Goal: Information Seeking & Learning: Find specific page/section

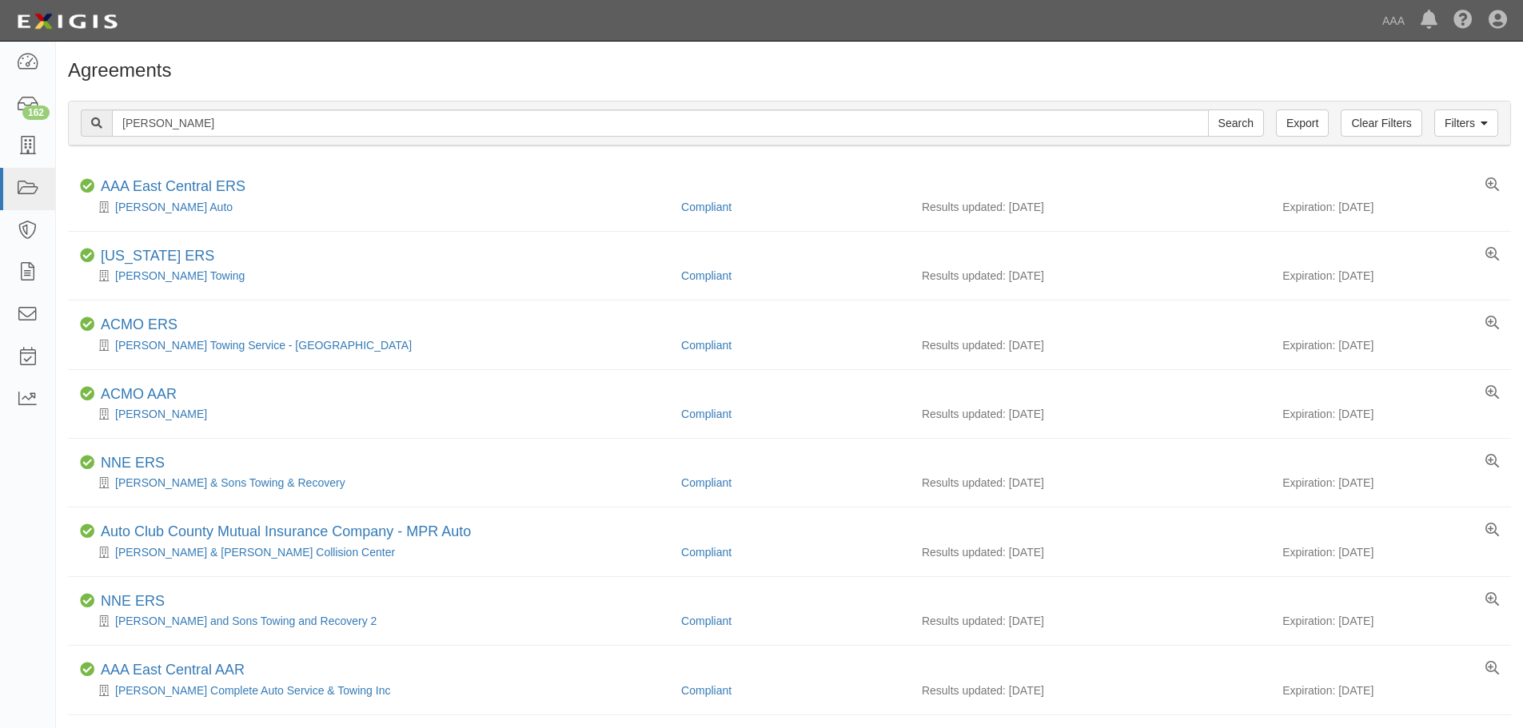
scroll to position [240, 0]
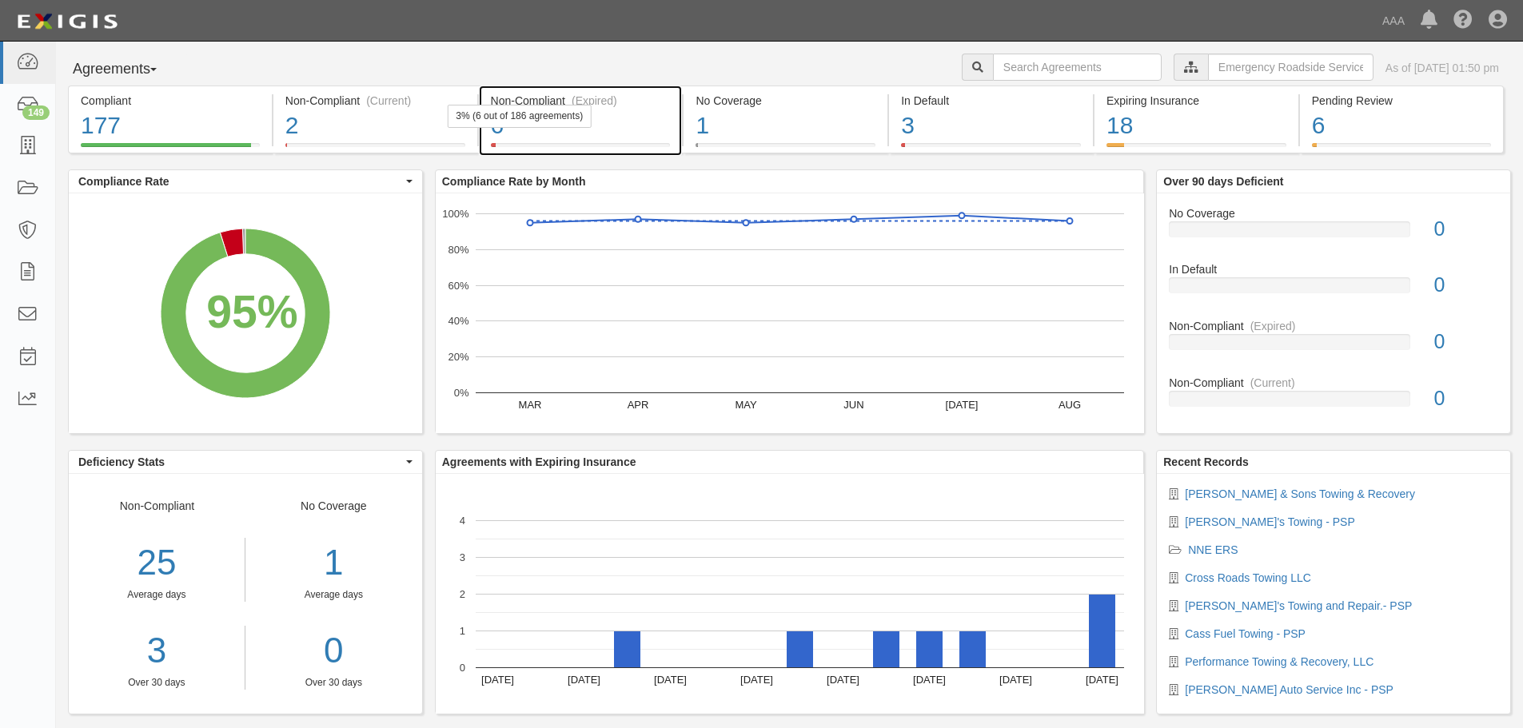
click at [552, 134] on div "6" at bounding box center [581, 126] width 180 height 34
paste input "422300"
type input "422300"
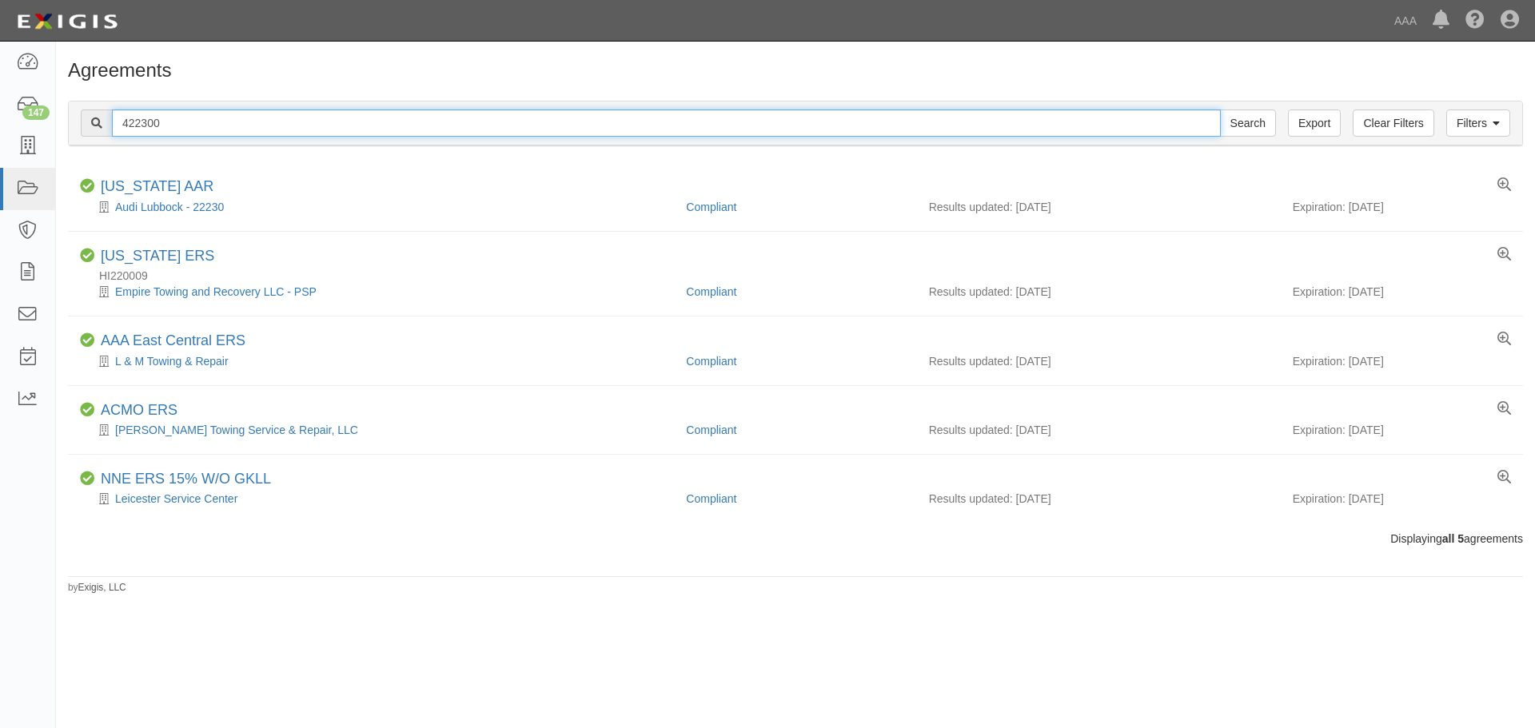
drag, startPoint x: 325, startPoint y: 123, endPoint x: 102, endPoint y: 126, distance: 223.9
click at [102, 126] on div "422300 Search" at bounding box center [678, 123] width 1195 height 27
paste input "Whittier Service Center (form. Larkin Welding)"
type input "Whittier Service Center"
click at [1220, 110] on input "Search" at bounding box center [1248, 123] width 56 height 27
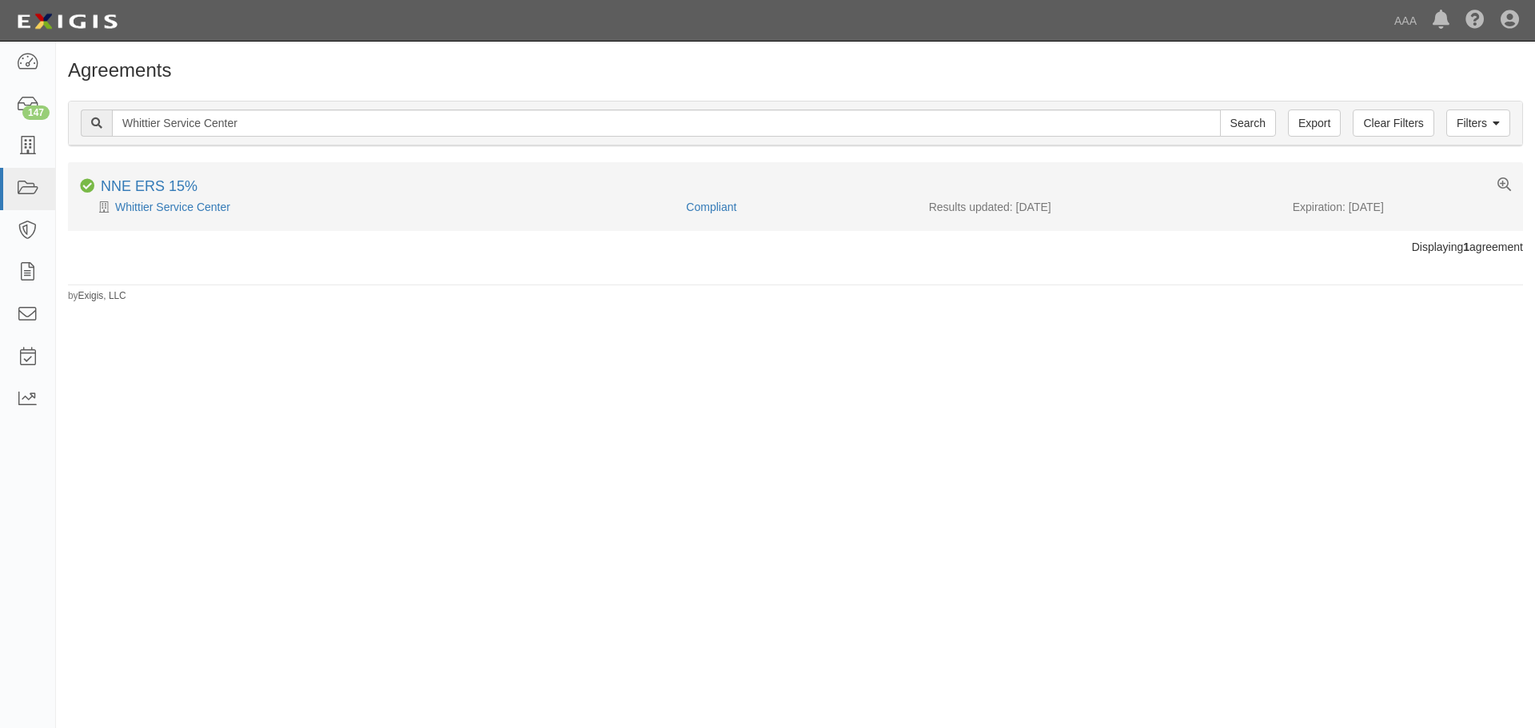
click at [169, 214] on div "Whittier Service Center" at bounding box center [377, 207] width 594 height 16
click at [169, 210] on link "Whittier Service Center" at bounding box center [172, 207] width 115 height 13
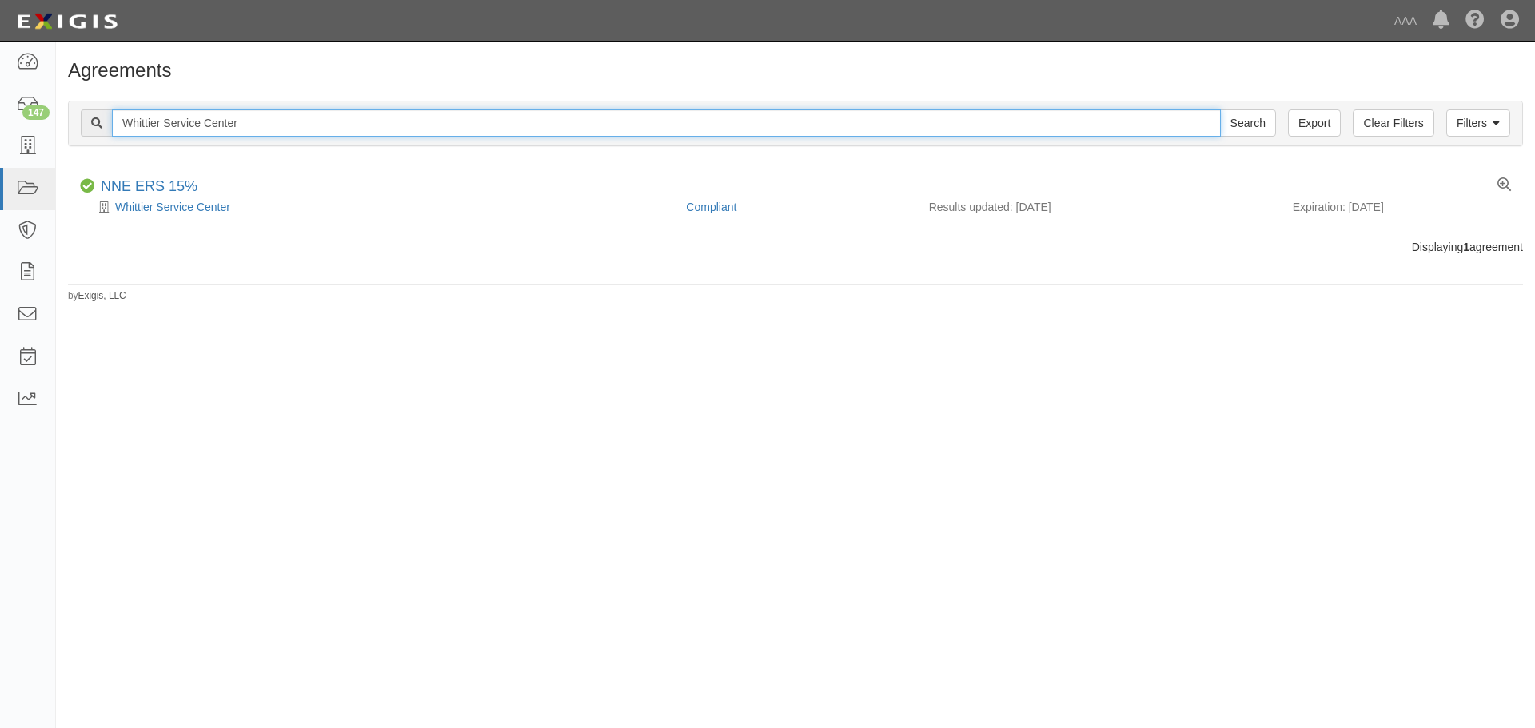
drag, startPoint x: 273, startPoint y: 132, endPoint x: 130, endPoint y: 112, distance: 144.5
click at [130, 112] on input "Whittier Service Center" at bounding box center [666, 123] width 1109 height 27
click at [318, 126] on input "Whittier Service Center" at bounding box center [666, 123] width 1109 height 27
click at [315, 126] on input "Whittier Service Center" at bounding box center [666, 123] width 1109 height 27
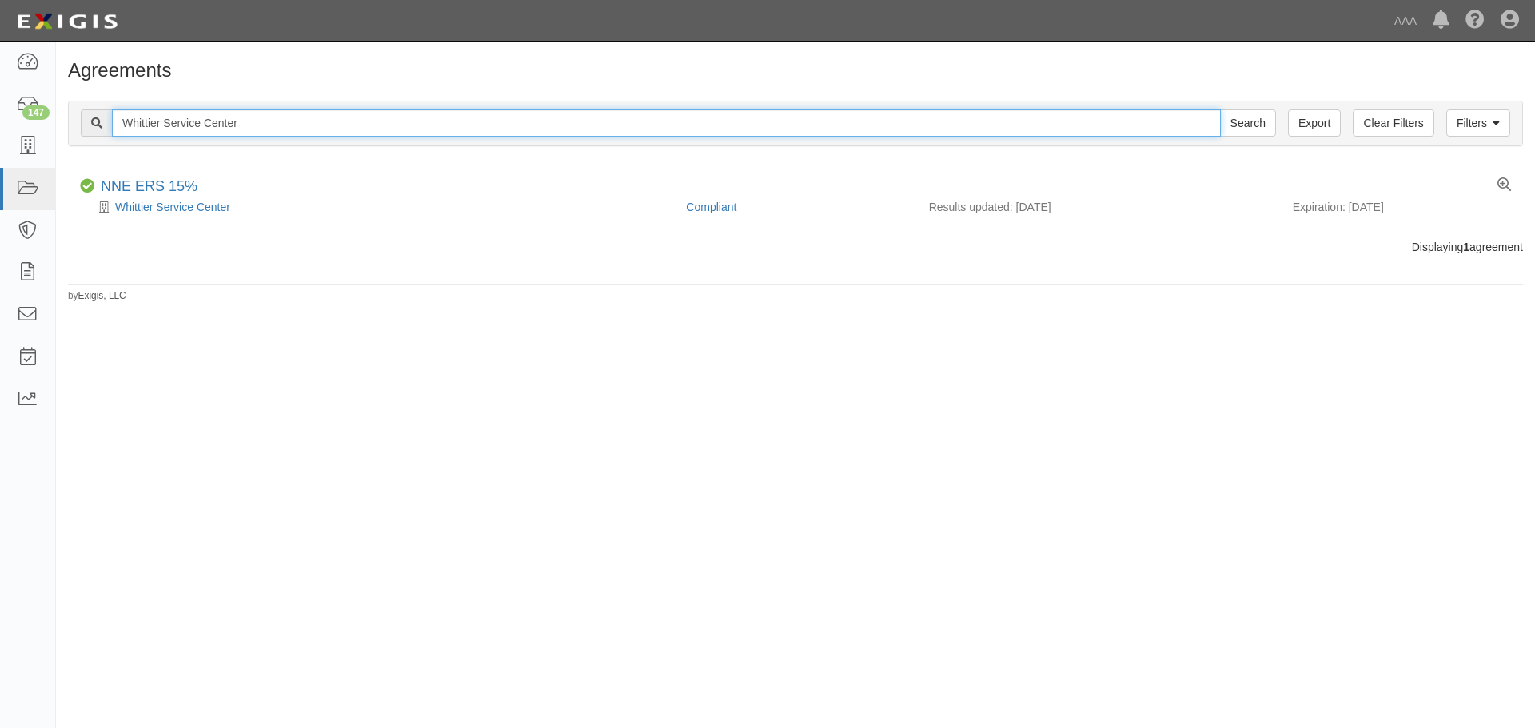
click at [315, 126] on input "Whittier Service Center" at bounding box center [666, 123] width 1109 height 27
paste input "Crowell's Towing"
type input "Crowell's Towing"
click at [1220, 110] on input "Search" at bounding box center [1248, 123] width 56 height 27
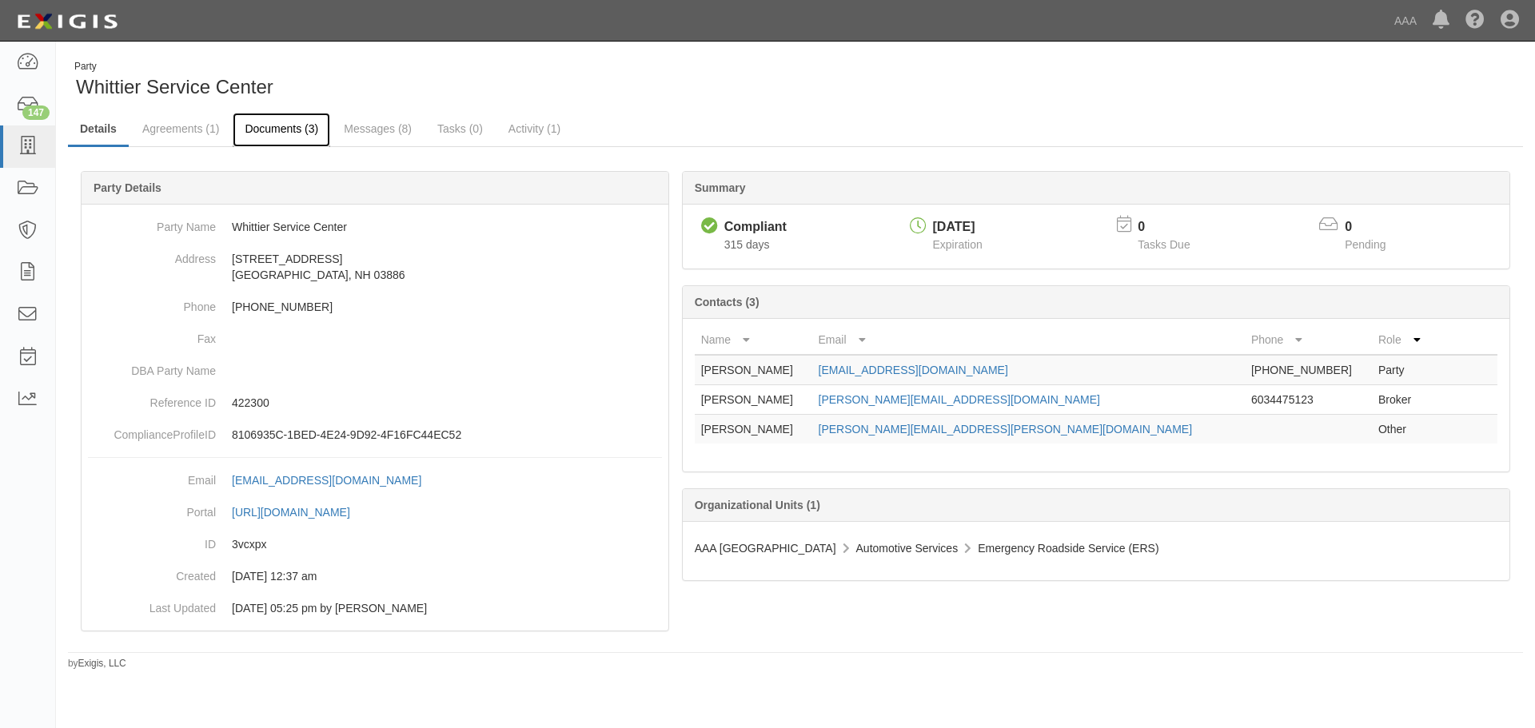
click at [282, 138] on link "Documents (3)" at bounding box center [282, 130] width 98 height 34
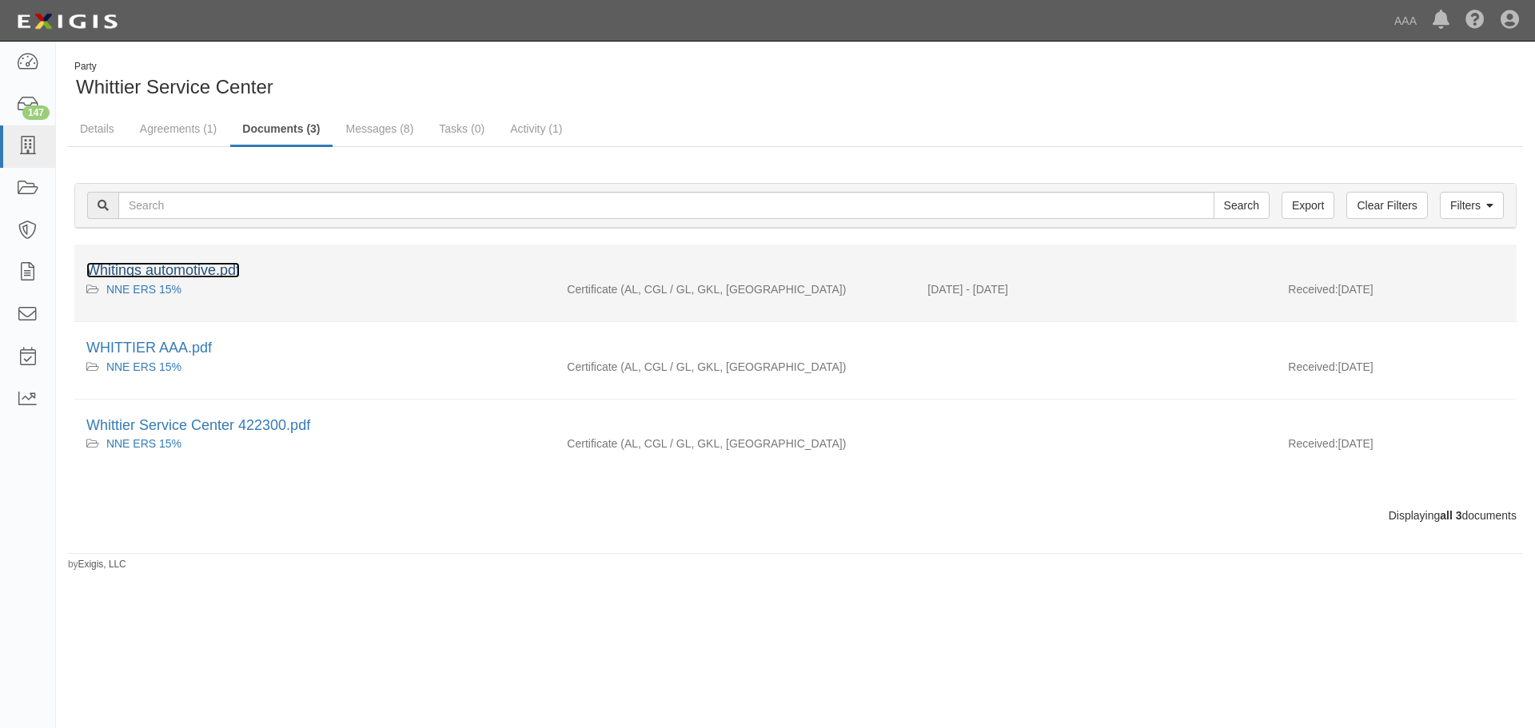
click at [182, 274] on link "Whitings automotive.pdf" at bounding box center [163, 270] width 154 height 16
click at [433, 81] on div "Party Whittier Service Center" at bounding box center [426, 80] width 716 height 41
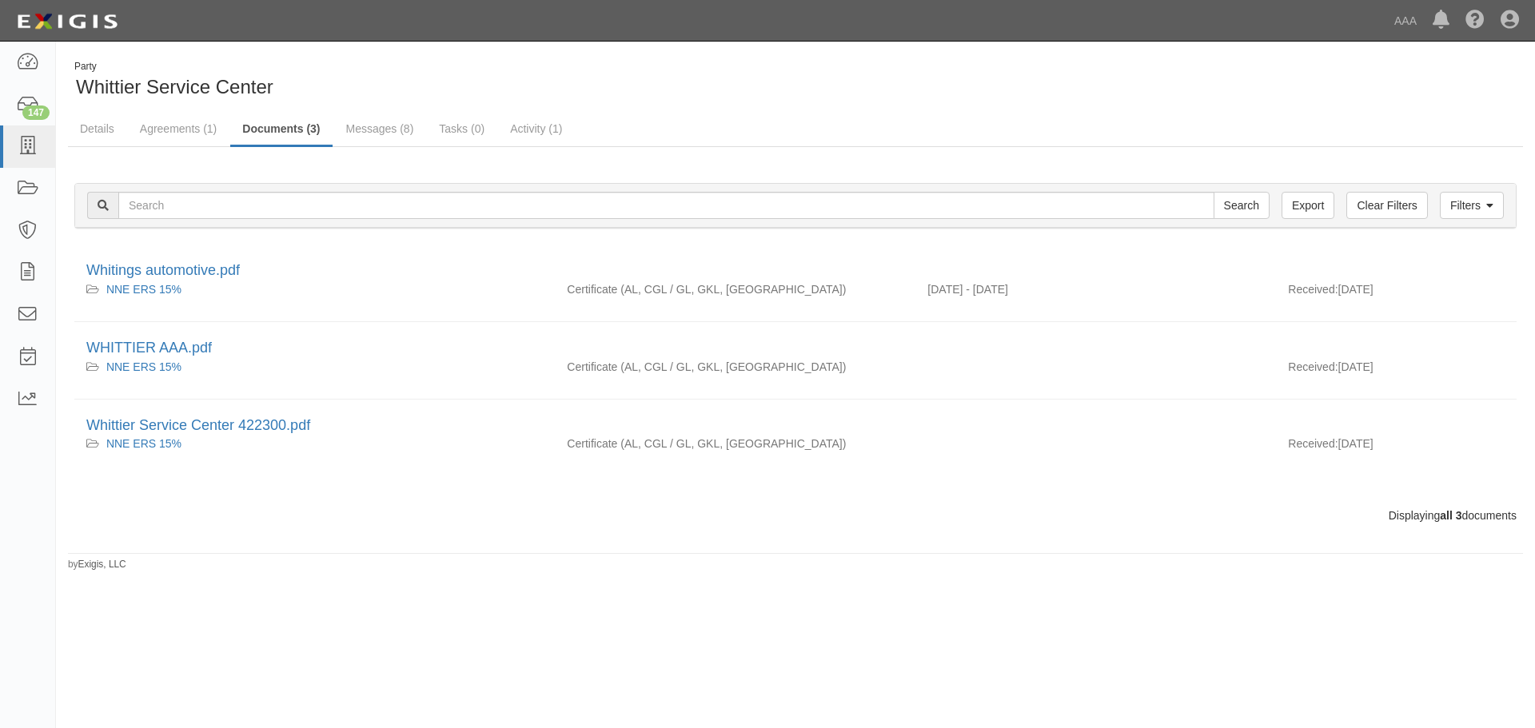
click at [1150, 110] on div "Party Whittier Service Center Details Agreements (1) Documents (3) Messages (8)…" at bounding box center [795, 316] width 1479 height 512
click at [1227, 98] on div "Party Whittier Service Center" at bounding box center [795, 80] width 1479 height 41
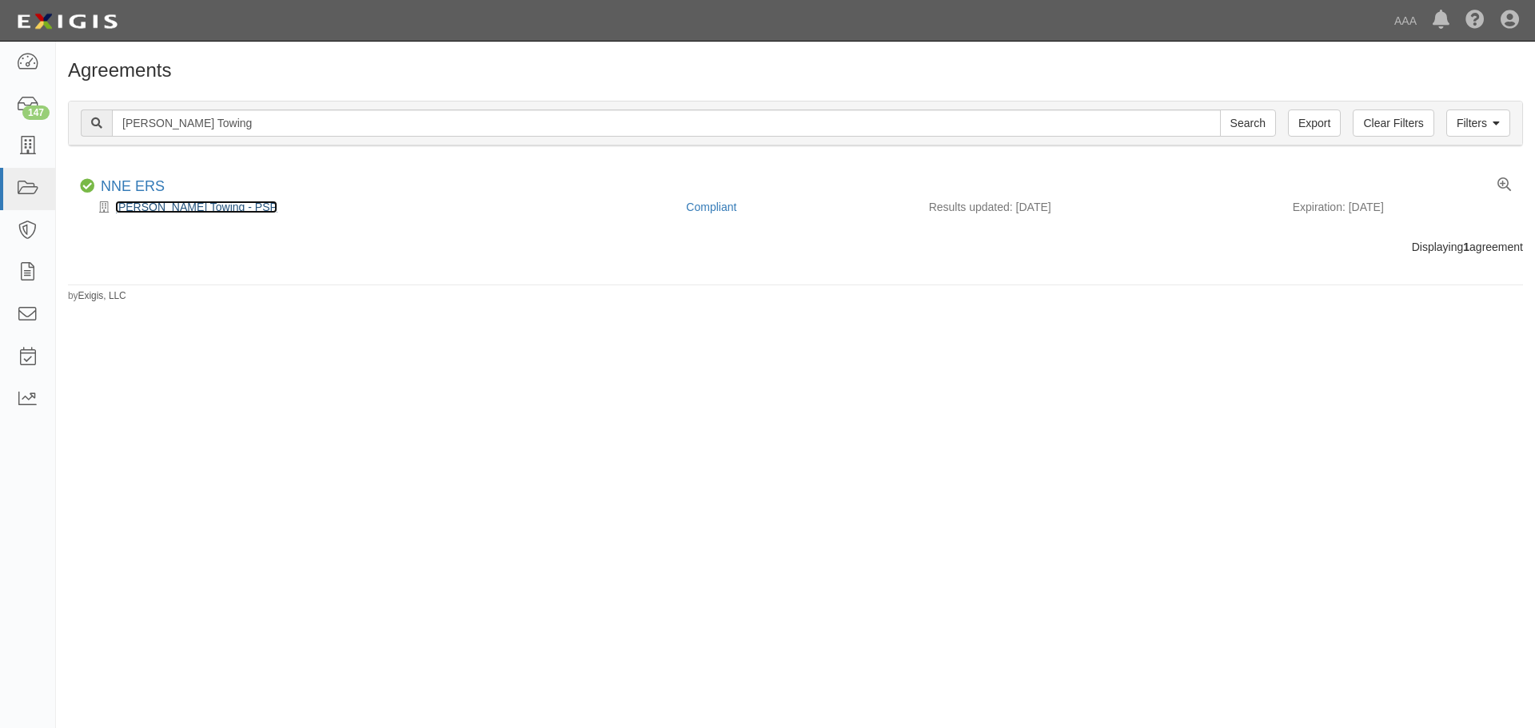
click at [167, 205] on link "[PERSON_NAME] Towing - PSP" at bounding box center [196, 207] width 162 height 13
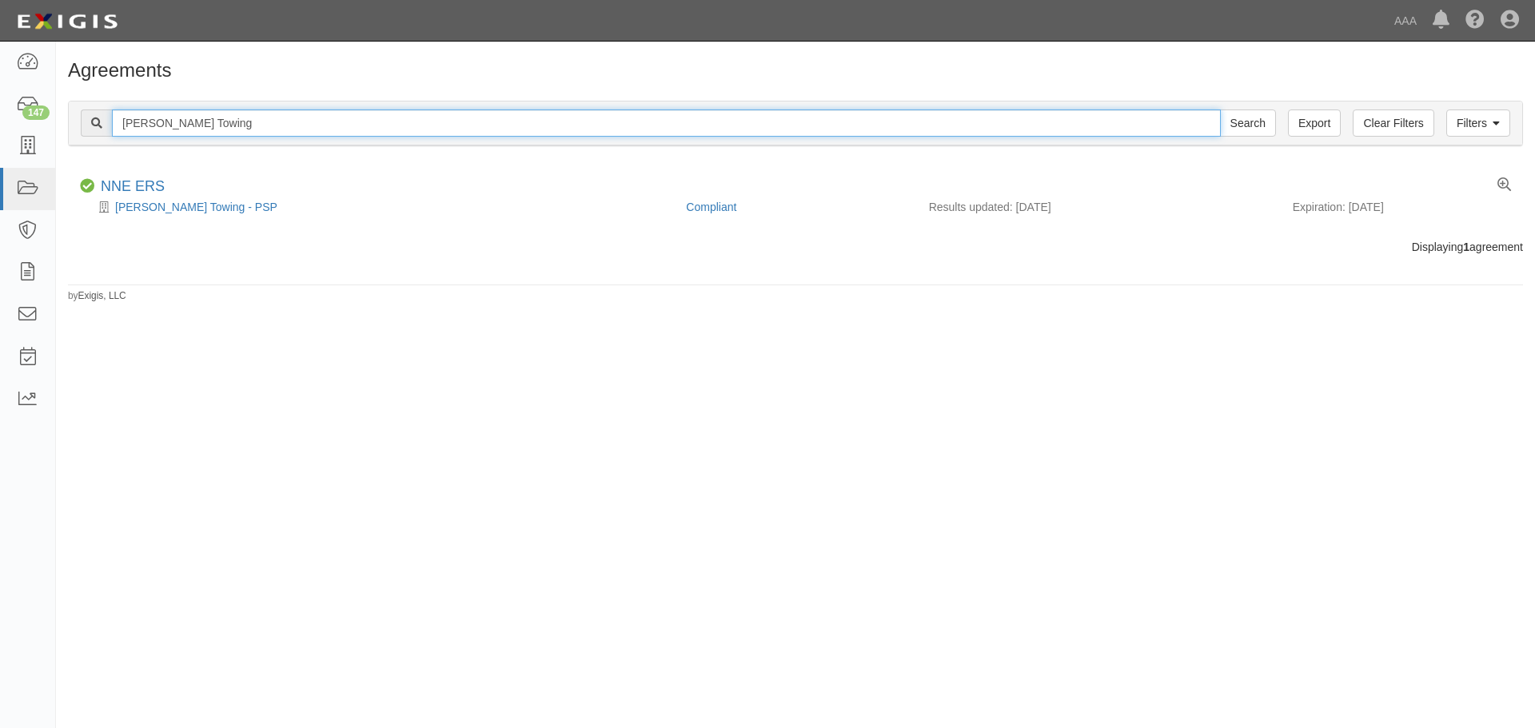
drag, startPoint x: 206, startPoint y: 129, endPoint x: 118, endPoint y: 130, distance: 88.0
click at [118, 130] on input "Crowell's Towing" at bounding box center [666, 123] width 1109 height 27
paste input "Kev's Superior Towing Co. LLC"
type input "Kev's Superior Towing Co. LLC"
click at [1220, 110] on input "Search" at bounding box center [1248, 123] width 56 height 27
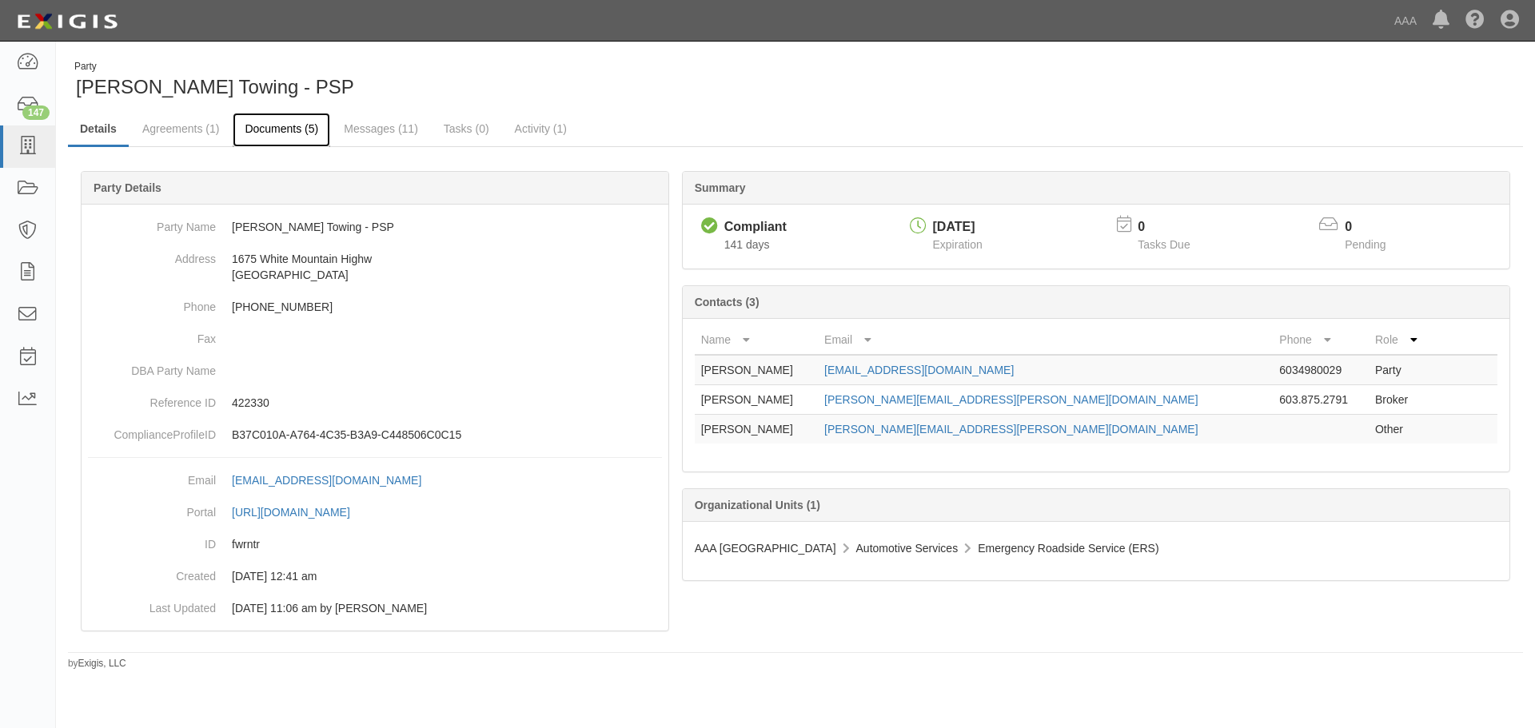
click at [258, 129] on link "Documents (5)" at bounding box center [282, 130] width 98 height 34
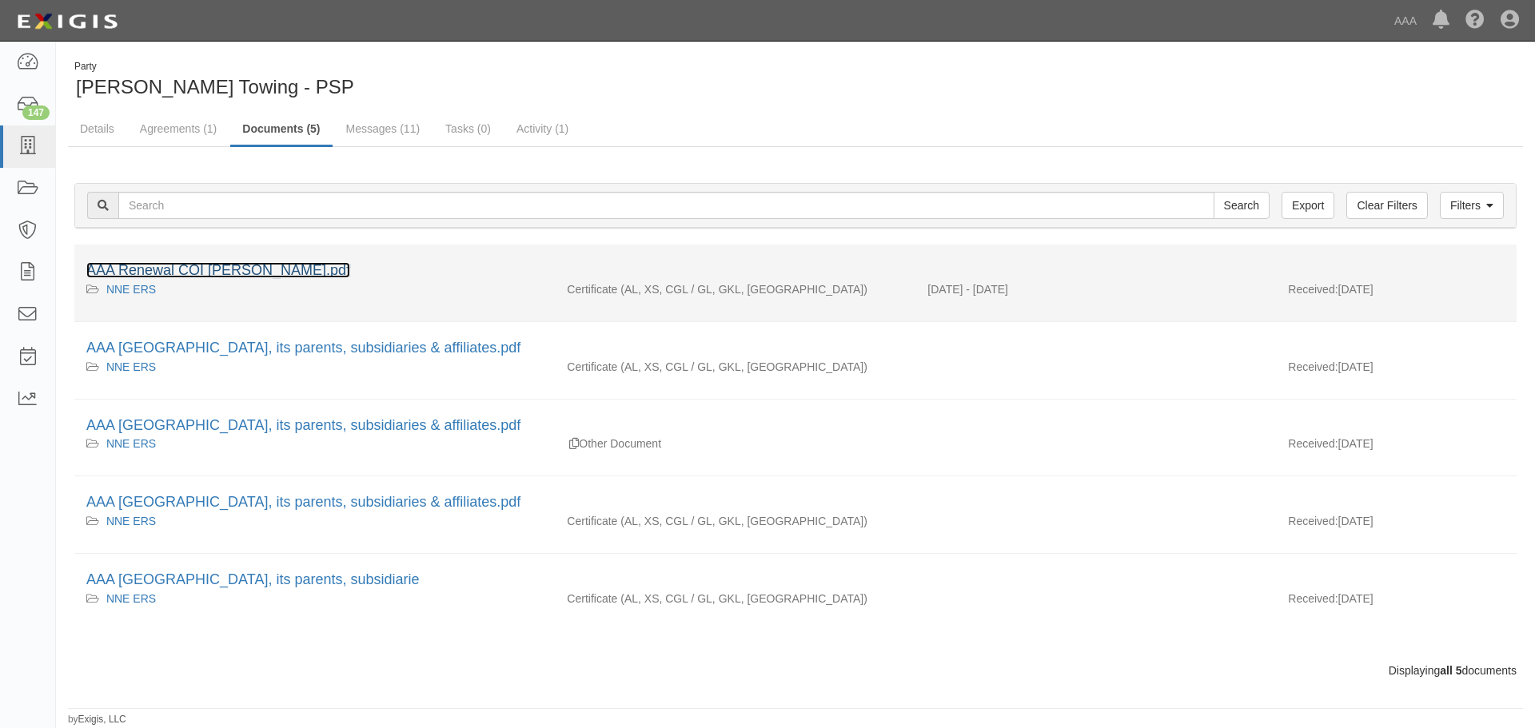
click at [209, 264] on link "AAA Renewal COI Crowell's.pdf" at bounding box center [218, 270] width 264 height 16
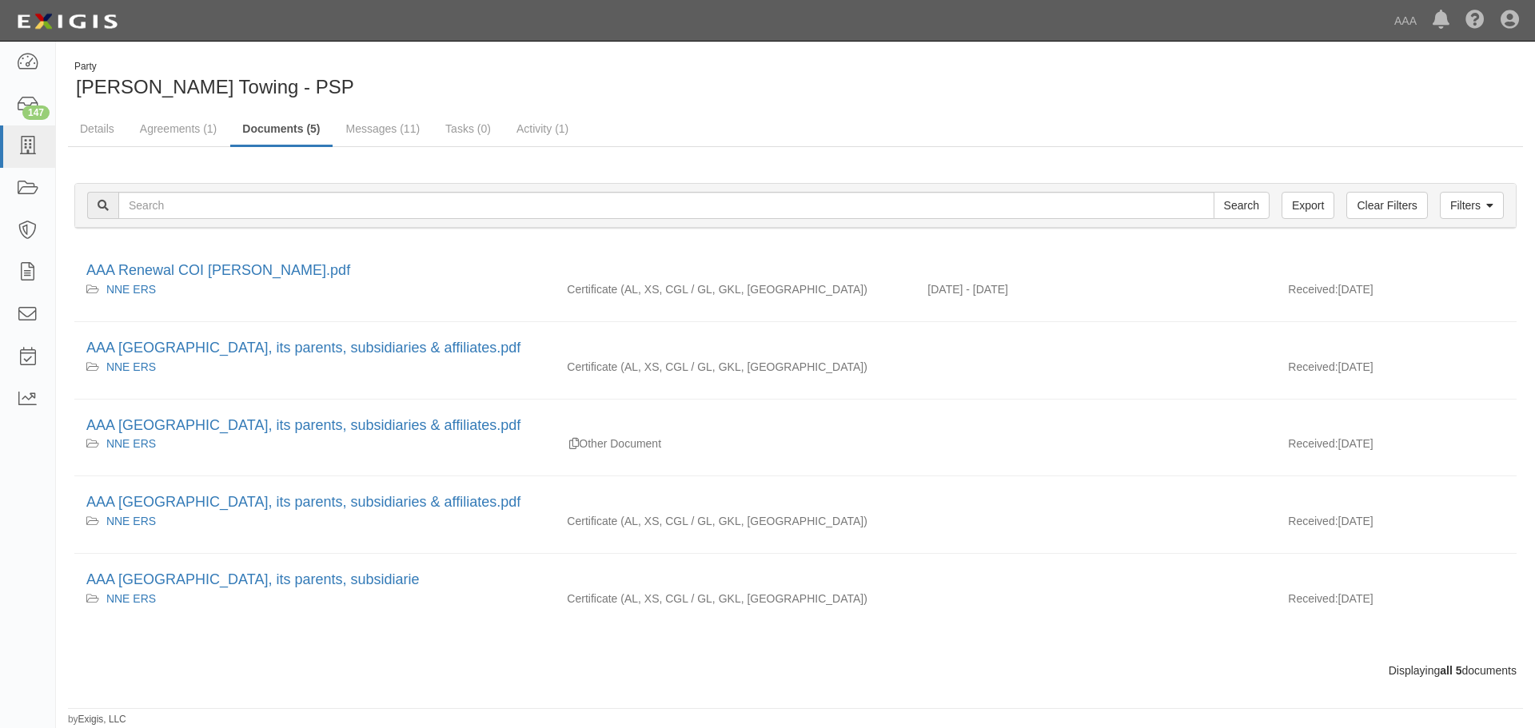
click at [481, 90] on div "Party Crowell's Towing - PSP" at bounding box center [426, 80] width 716 height 41
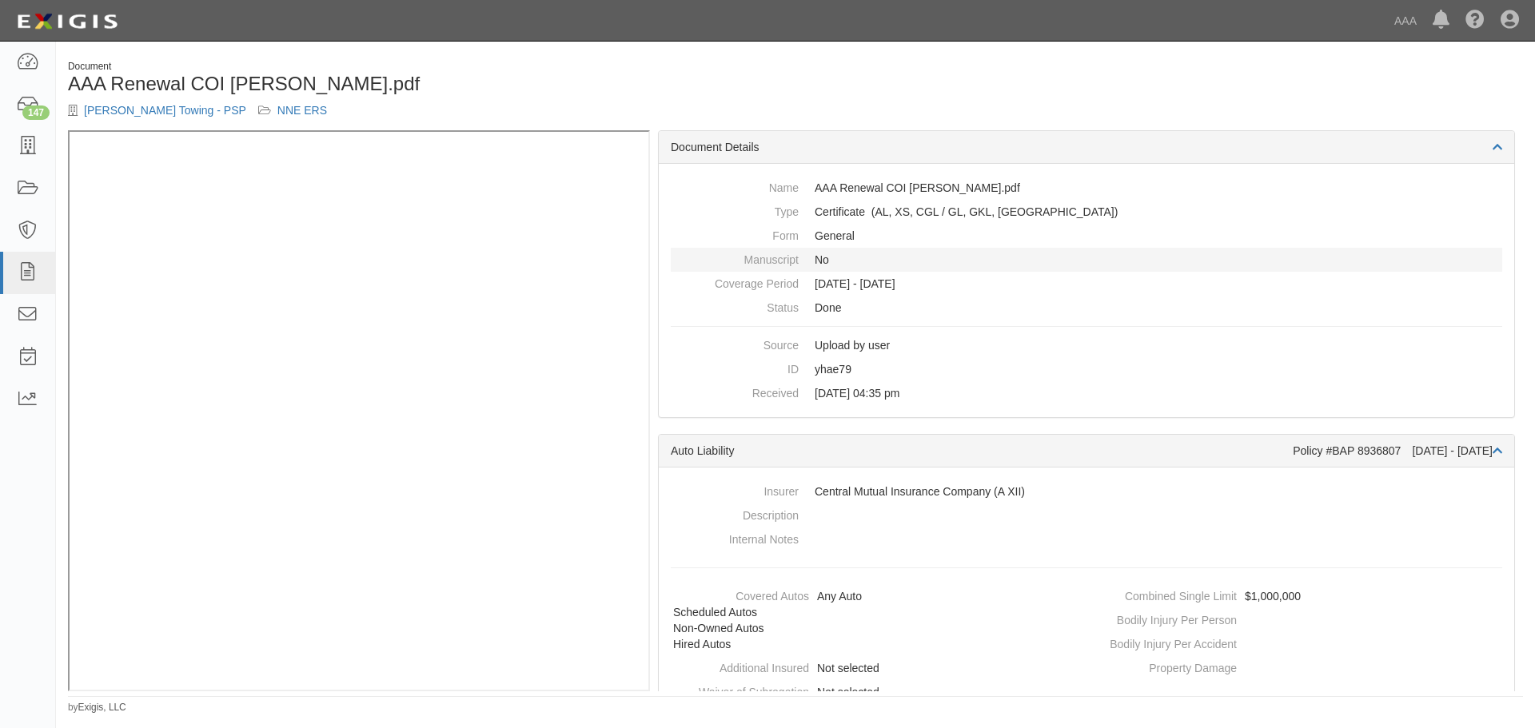
click at [837, 90] on div "Document AAA Renewal COI [PERSON_NAME].pdf [PERSON_NAME] Towing - PSP NNE ERS" at bounding box center [795, 95] width 1479 height 70
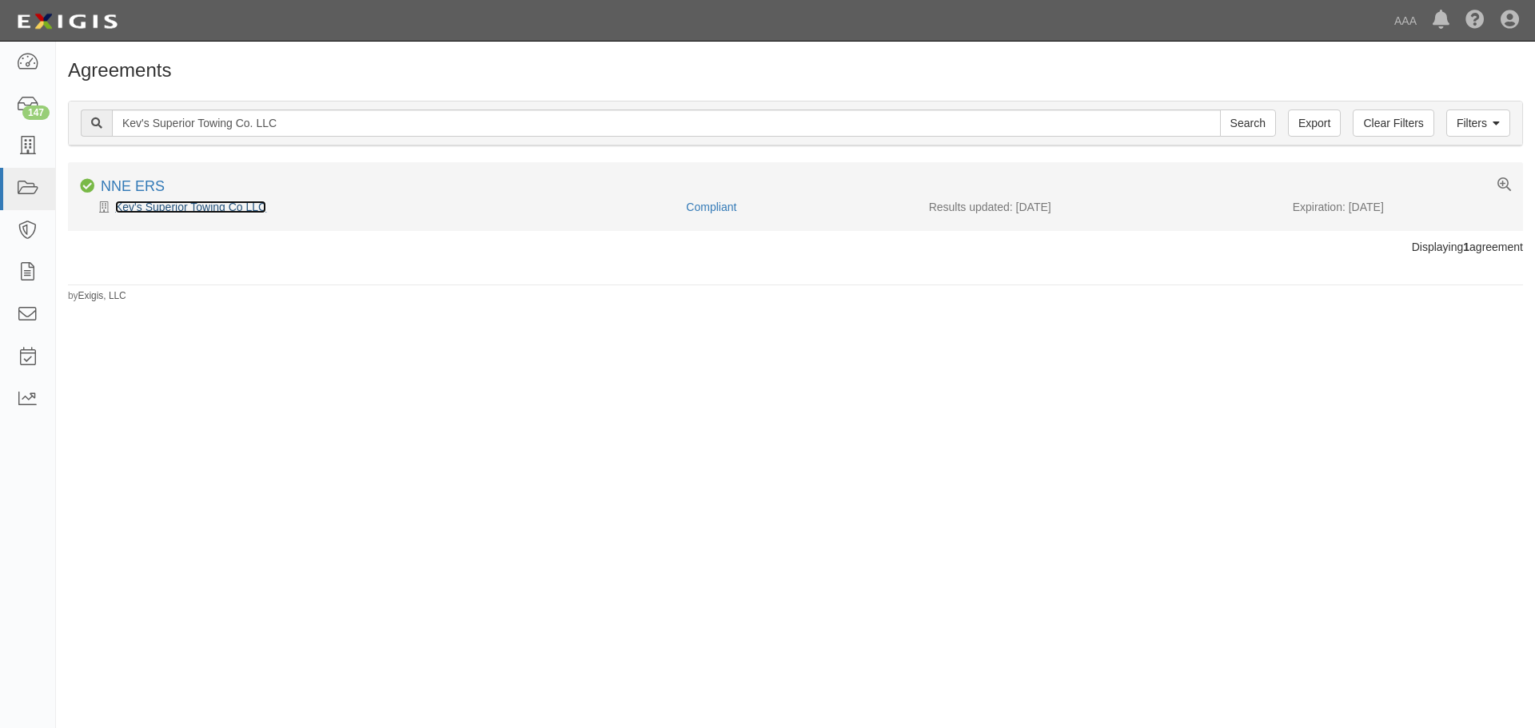
click at [224, 205] on link "Kev's Superior Towing Co LLC" at bounding box center [190, 207] width 151 height 13
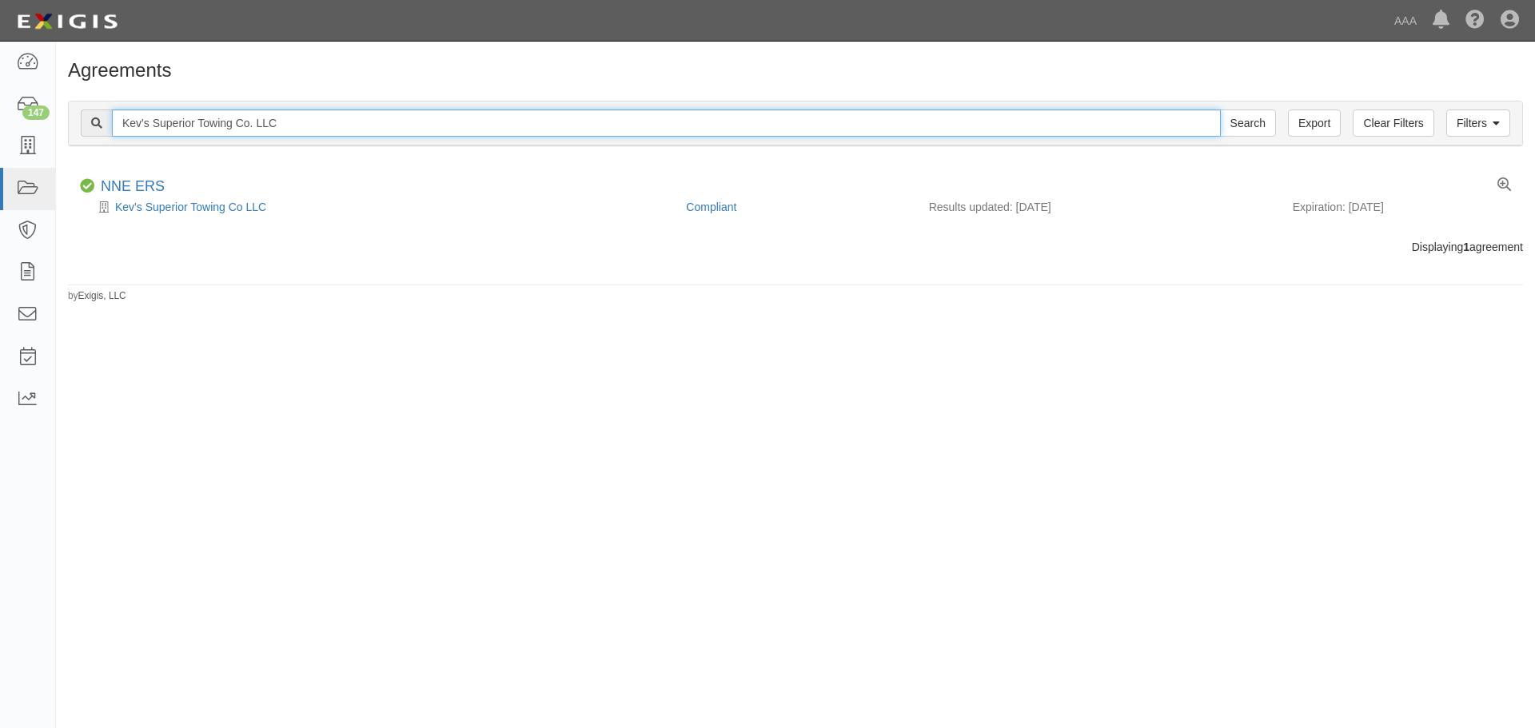
drag, startPoint x: 300, startPoint y: 120, endPoint x: 107, endPoint y: 116, distance: 192.8
click at [107, 116] on div "Kev's Superior Towing Co. LLC Search" at bounding box center [678, 123] width 1195 height 27
paste input "Pat's Towing"
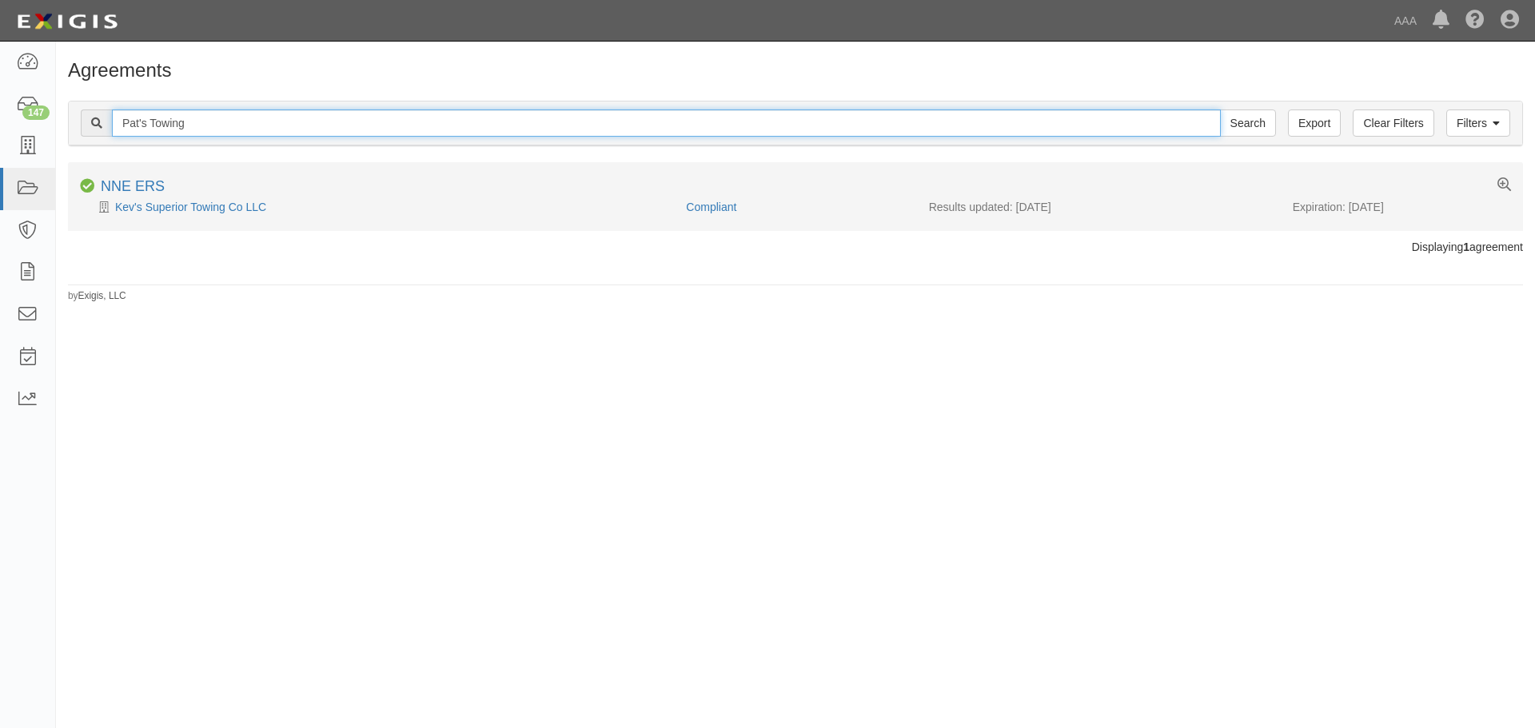
type input "Pat's Towing"
click at [1220, 110] on input "Search" at bounding box center [1248, 123] width 56 height 27
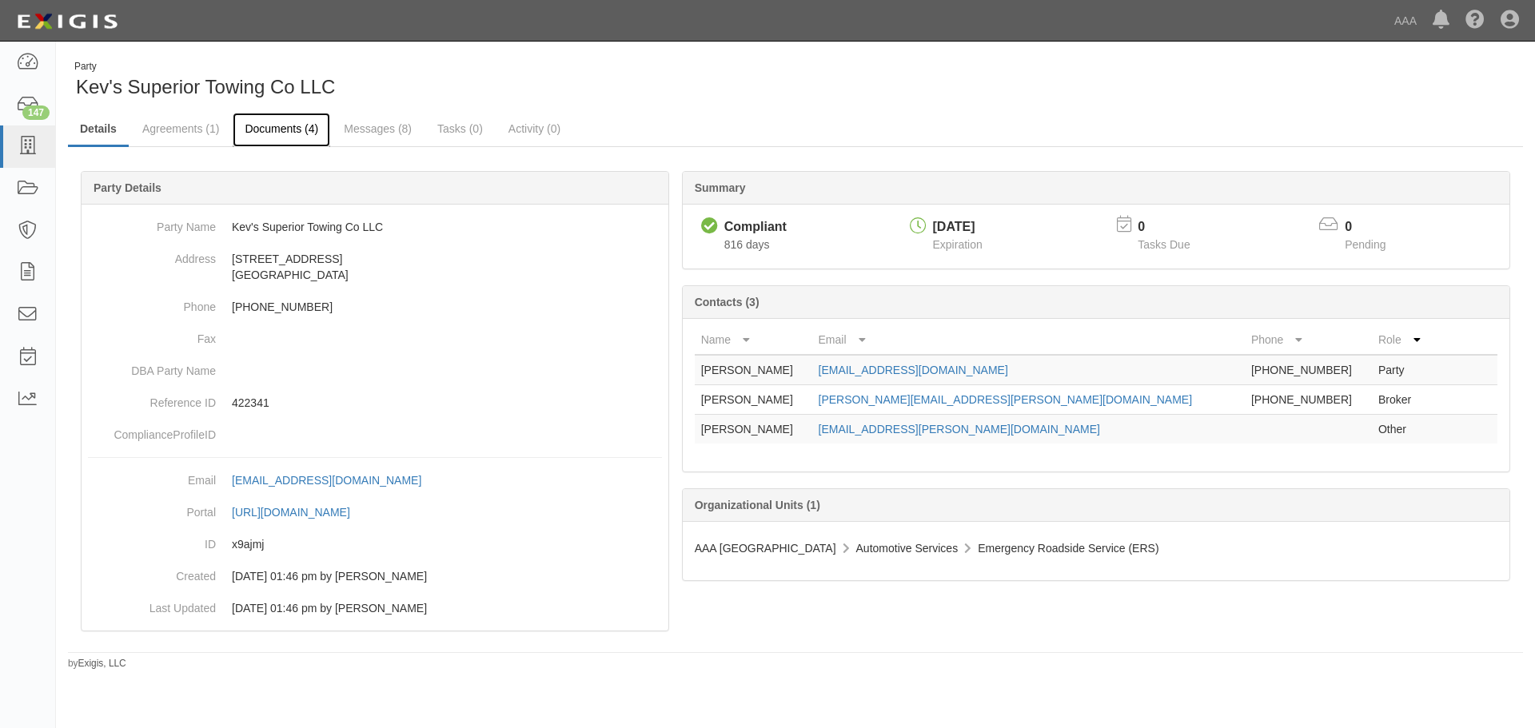
click at [300, 129] on link "Documents (4)" at bounding box center [282, 130] width 98 height 34
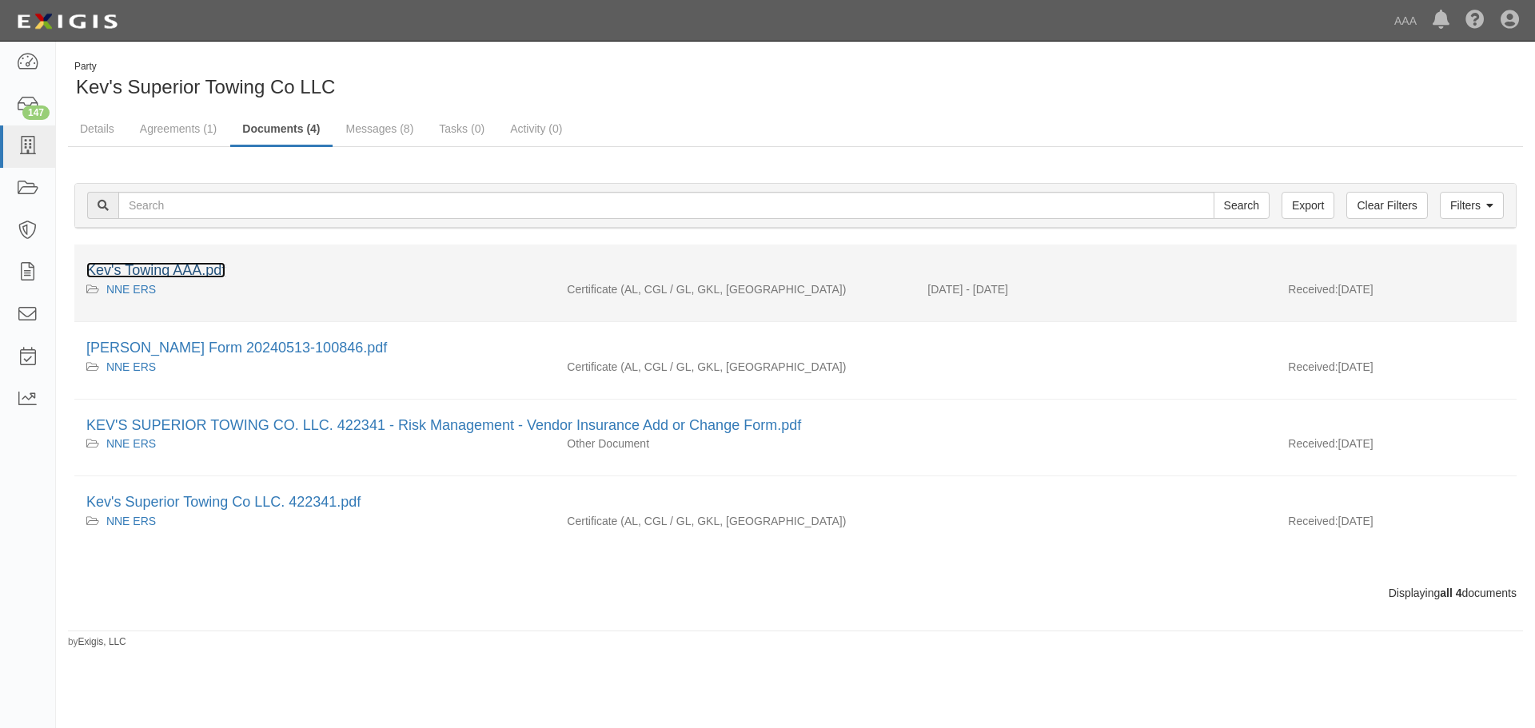
click at [198, 262] on link "Kev's Towing AAA.pdf" at bounding box center [155, 270] width 139 height 16
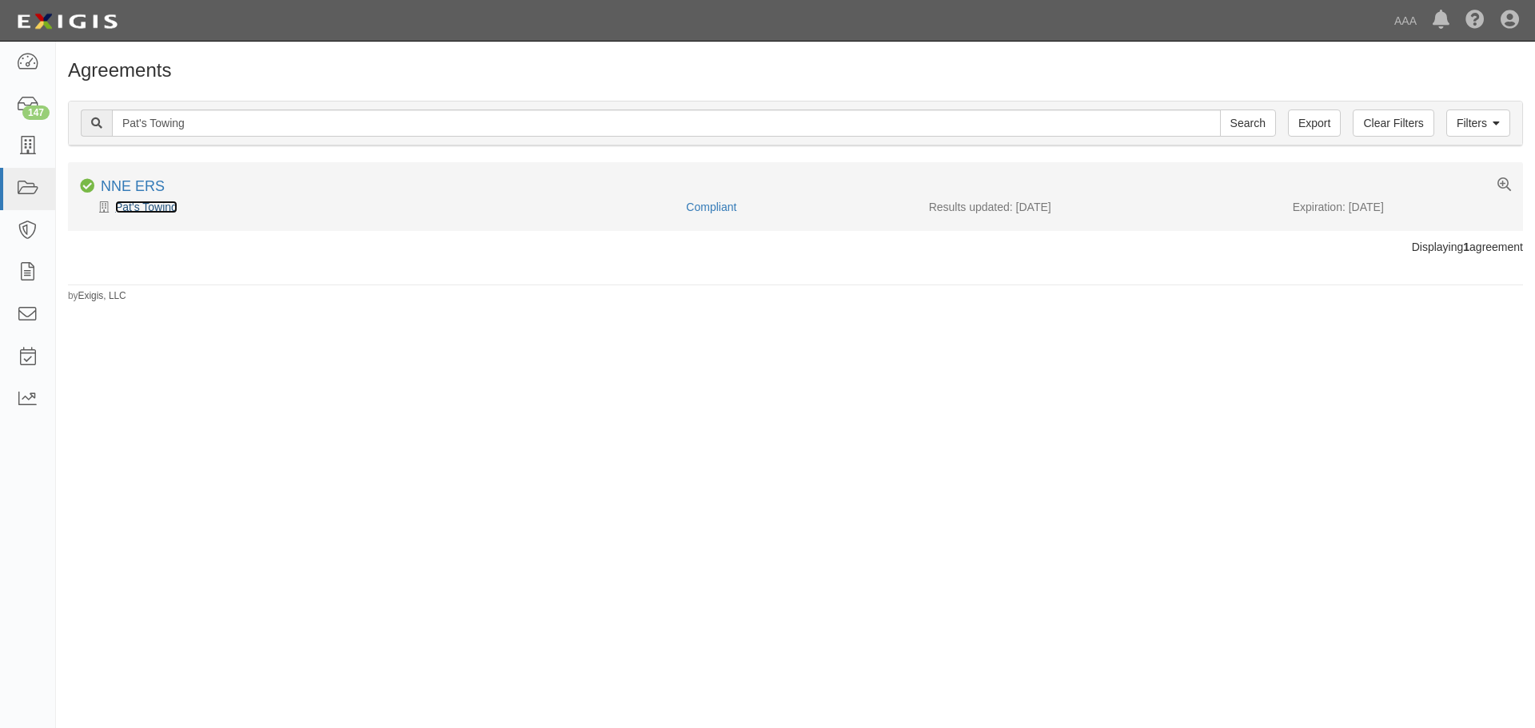
click at [139, 206] on link "Pat's Towing" at bounding box center [146, 207] width 62 height 13
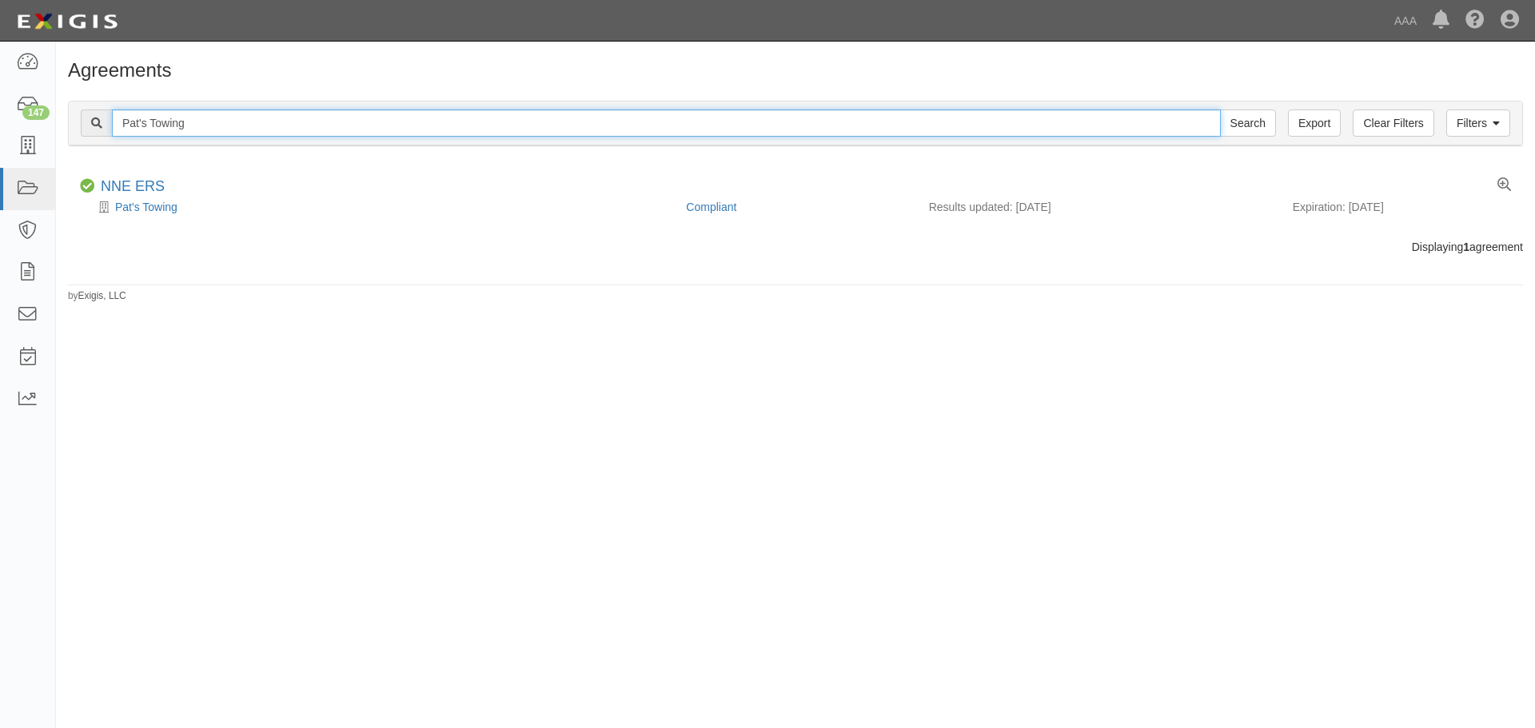
drag, startPoint x: 106, startPoint y: 122, endPoint x: 87, endPoint y: 124, distance: 18.5
click at [87, 123] on div "Pat's Towing Search" at bounding box center [678, 123] width 1195 height 27
click at [196, 120] on input "Pat's Towing" at bounding box center [666, 123] width 1109 height 27
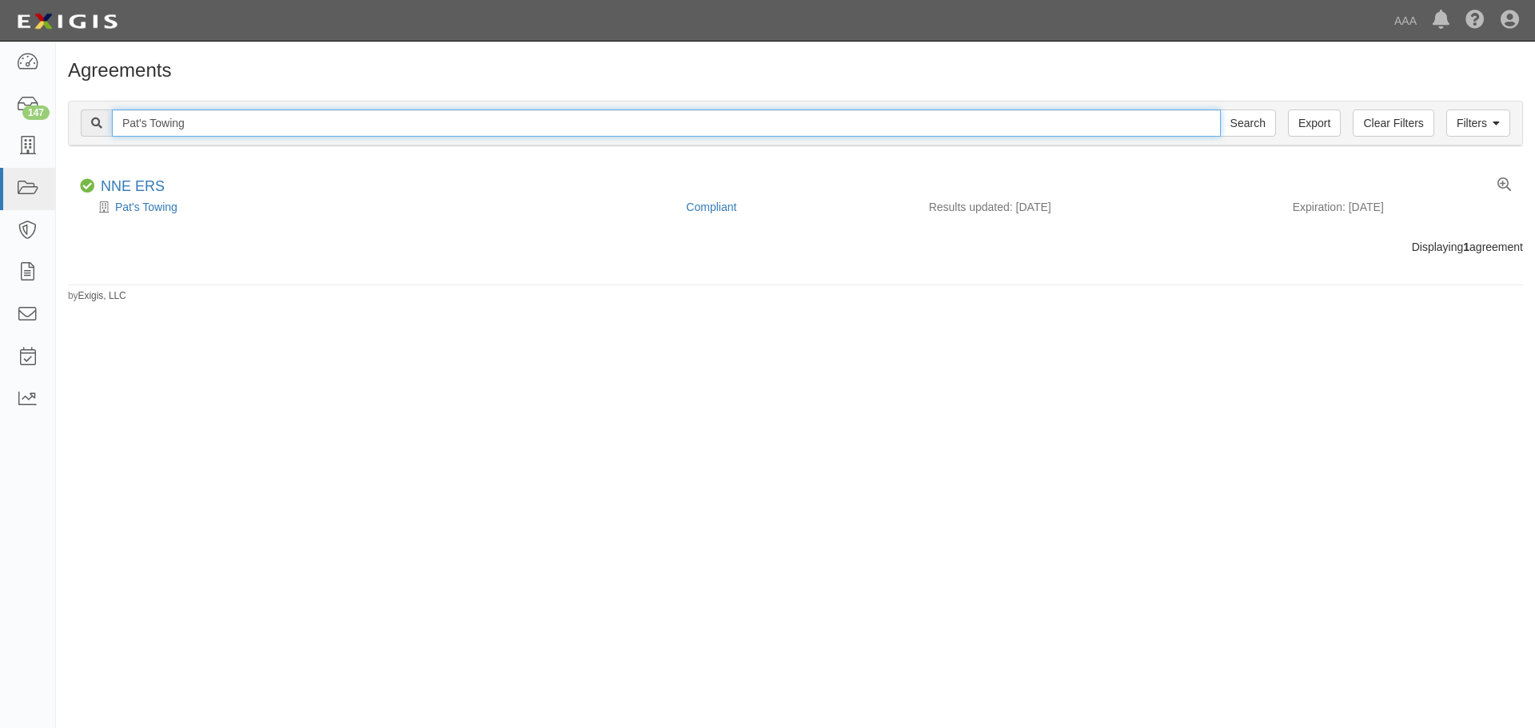
paste input "LBP"
type input "LBP Towing"
click at [1220, 110] on input "Search" at bounding box center [1248, 123] width 56 height 27
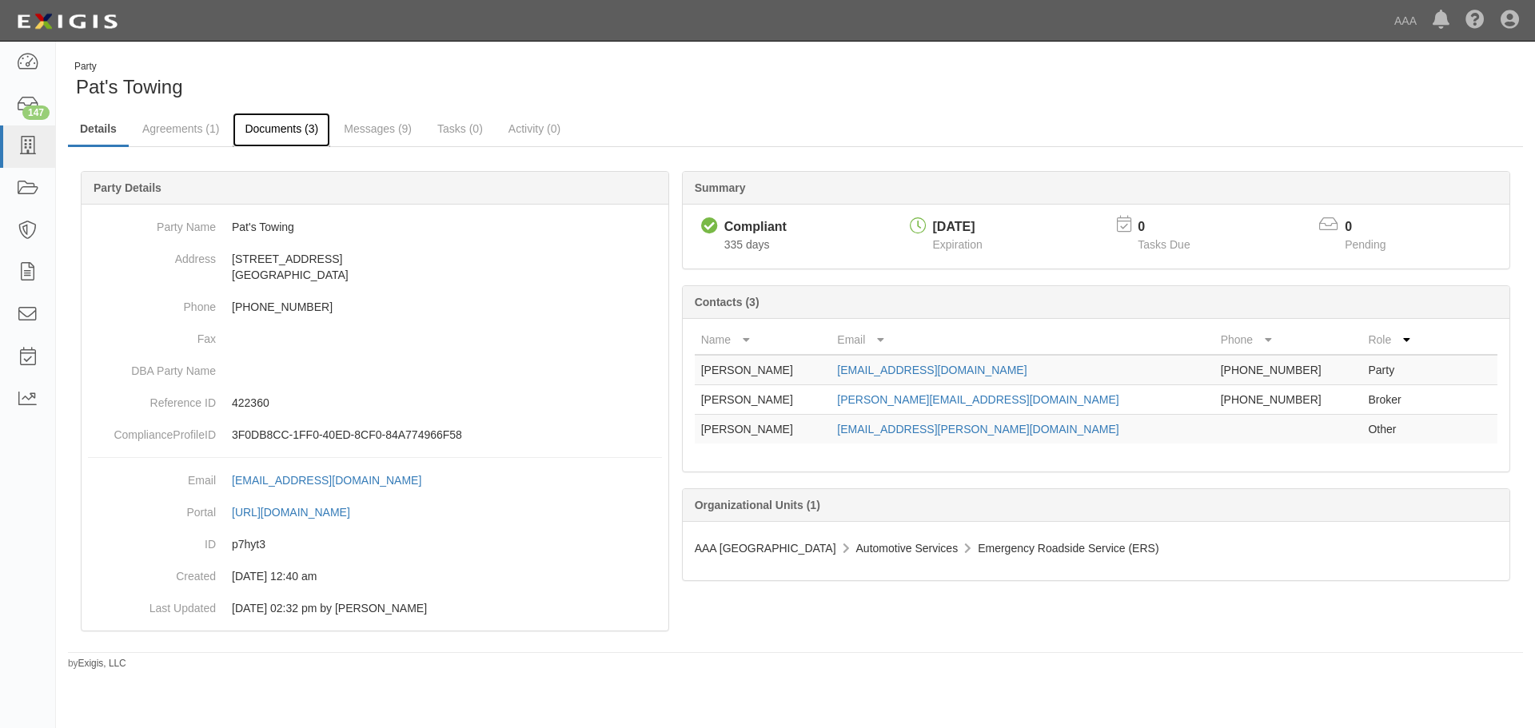
click at [266, 137] on link "Documents (3)" at bounding box center [282, 130] width 98 height 34
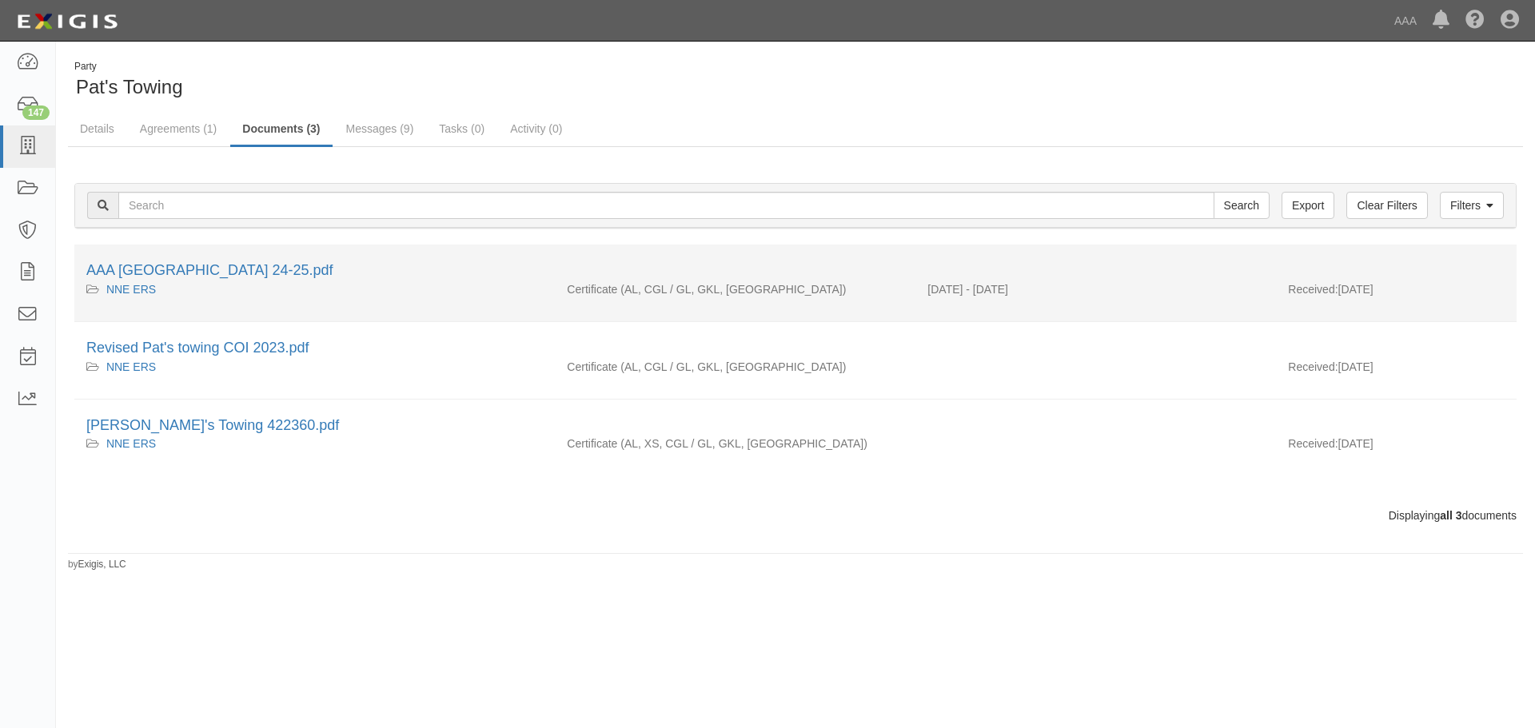
click at [247, 283] on div "NNE ERS" at bounding box center [314, 289] width 457 height 16
click at [249, 274] on link "AAA [GEOGRAPHIC_DATA] 24-25.pdf" at bounding box center [209, 270] width 246 height 16
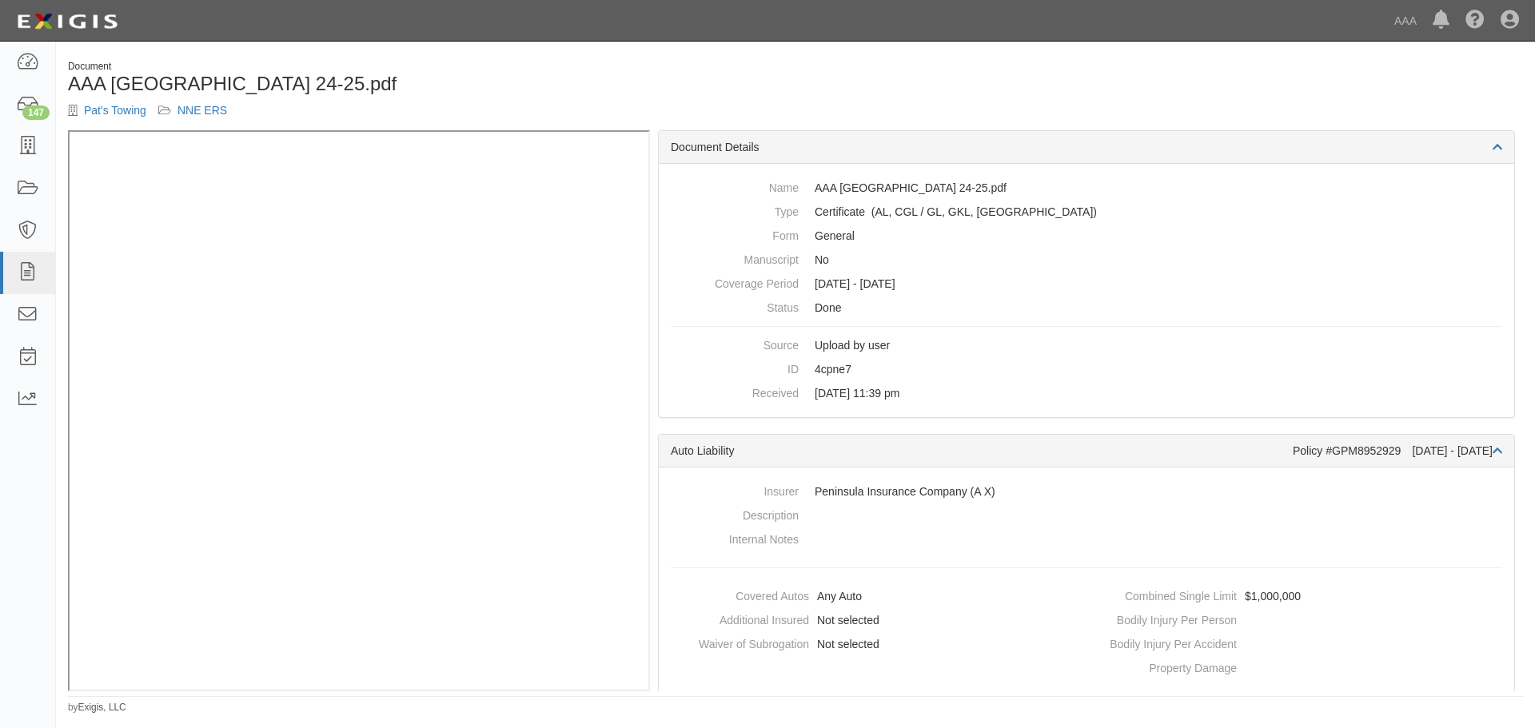
click at [699, 111] on div "Pat's Towing NNE ERS" at bounding box center [426, 110] width 716 height 16
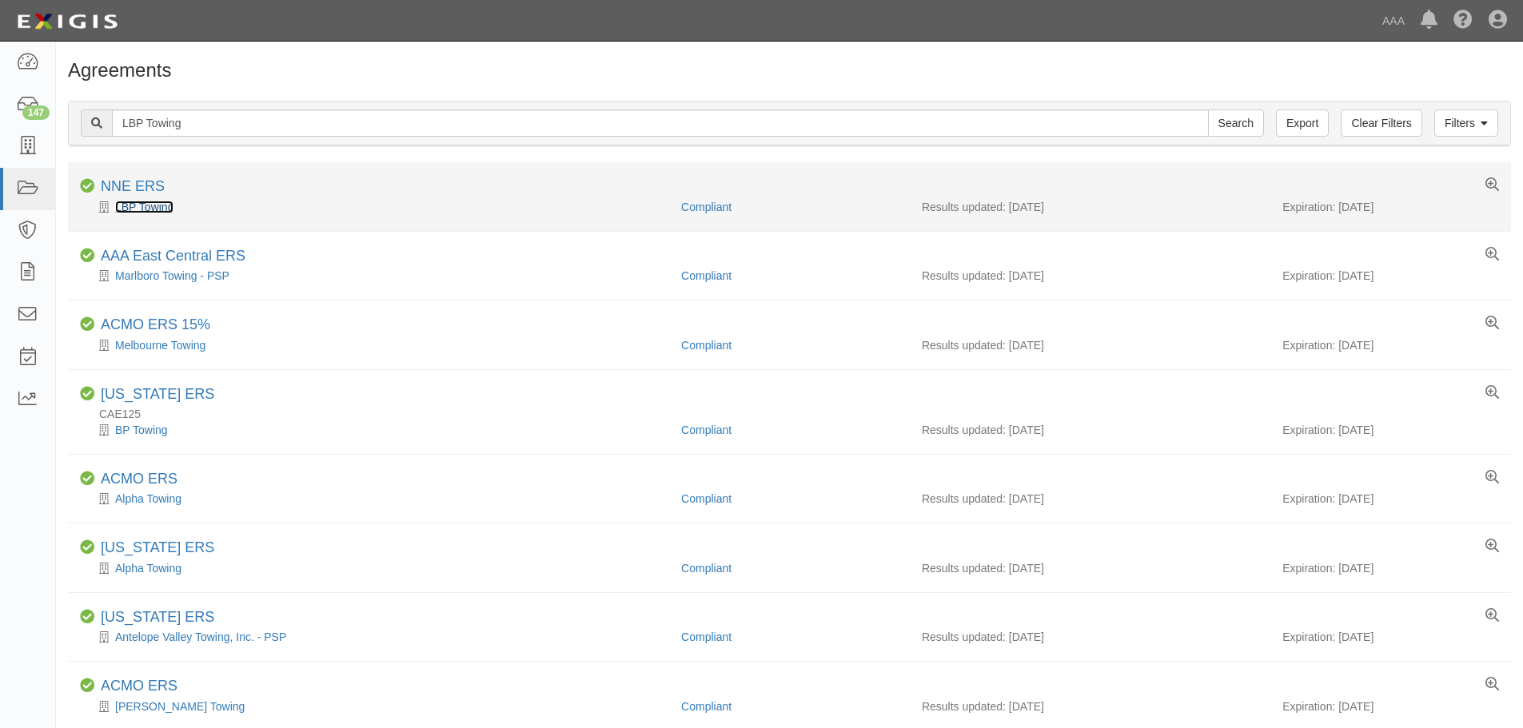
click at [138, 206] on link "LBP Towing" at bounding box center [144, 207] width 58 height 13
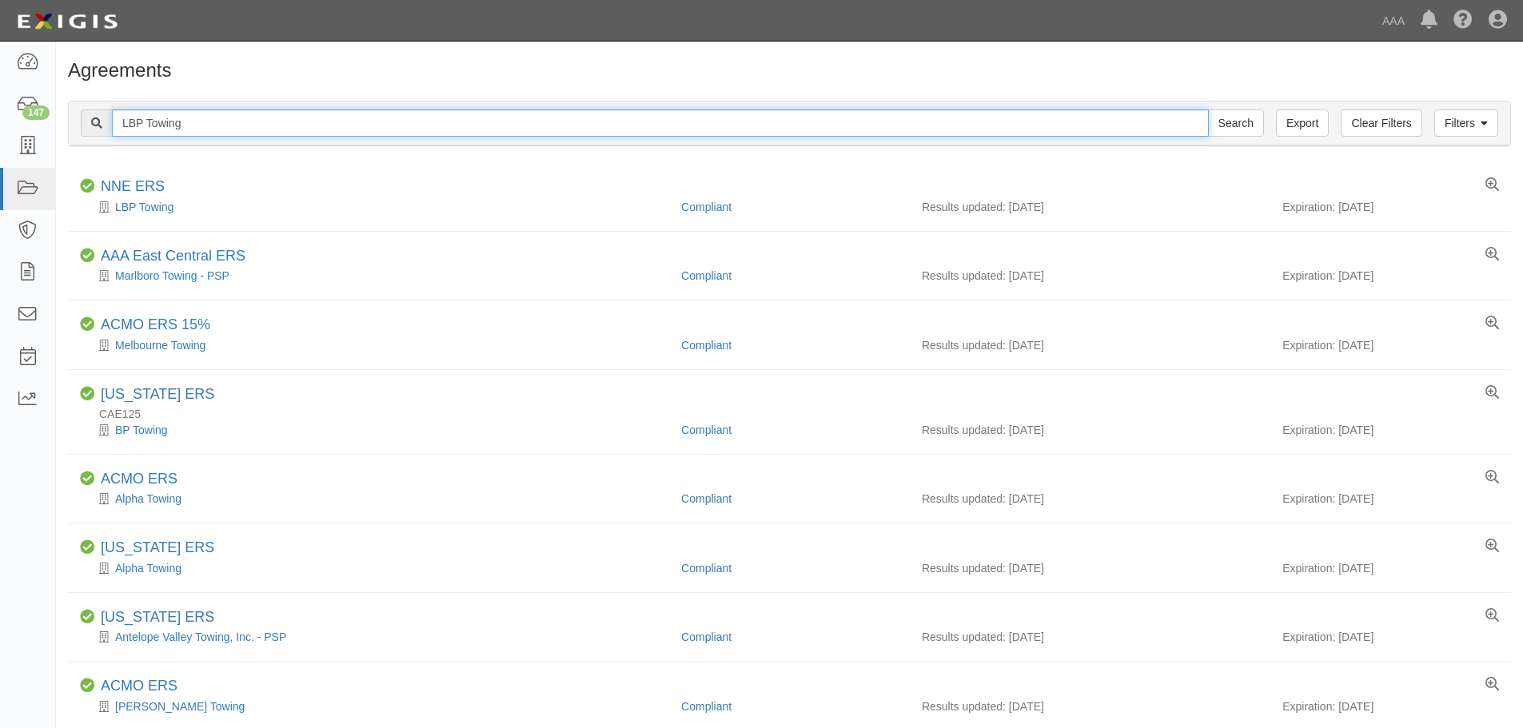
drag, startPoint x: 191, startPoint y: 123, endPoint x: 79, endPoint y: 123, distance: 112.0
click at [73, 123] on div "Filters Clear Filters Export LBP Towing Search Filters" at bounding box center [790, 124] width 1442 height 44
paste input "[PERSON_NAME]'s Towing & Recovery"
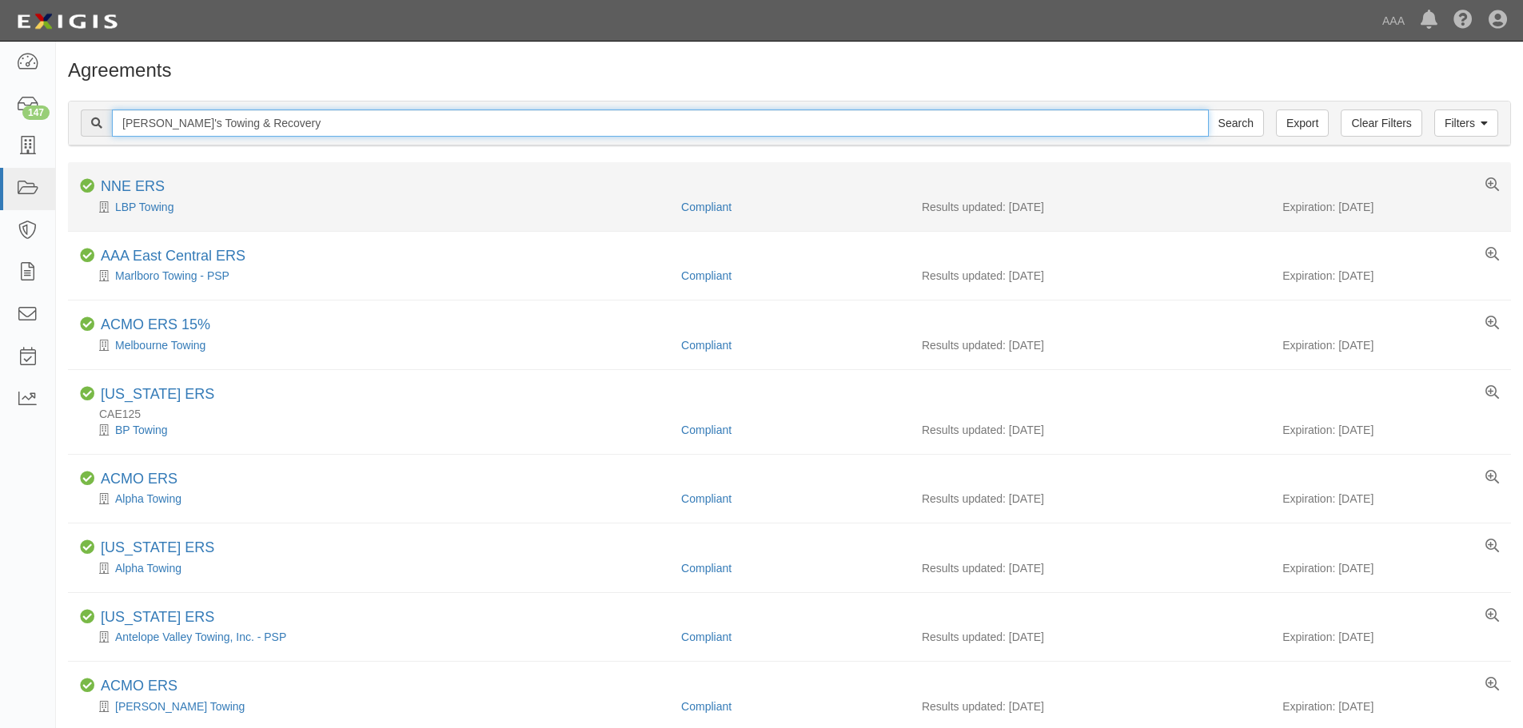
type input "[PERSON_NAME]'s Towing & Recovery"
click at [1208, 110] on input "Search" at bounding box center [1236, 123] width 56 height 27
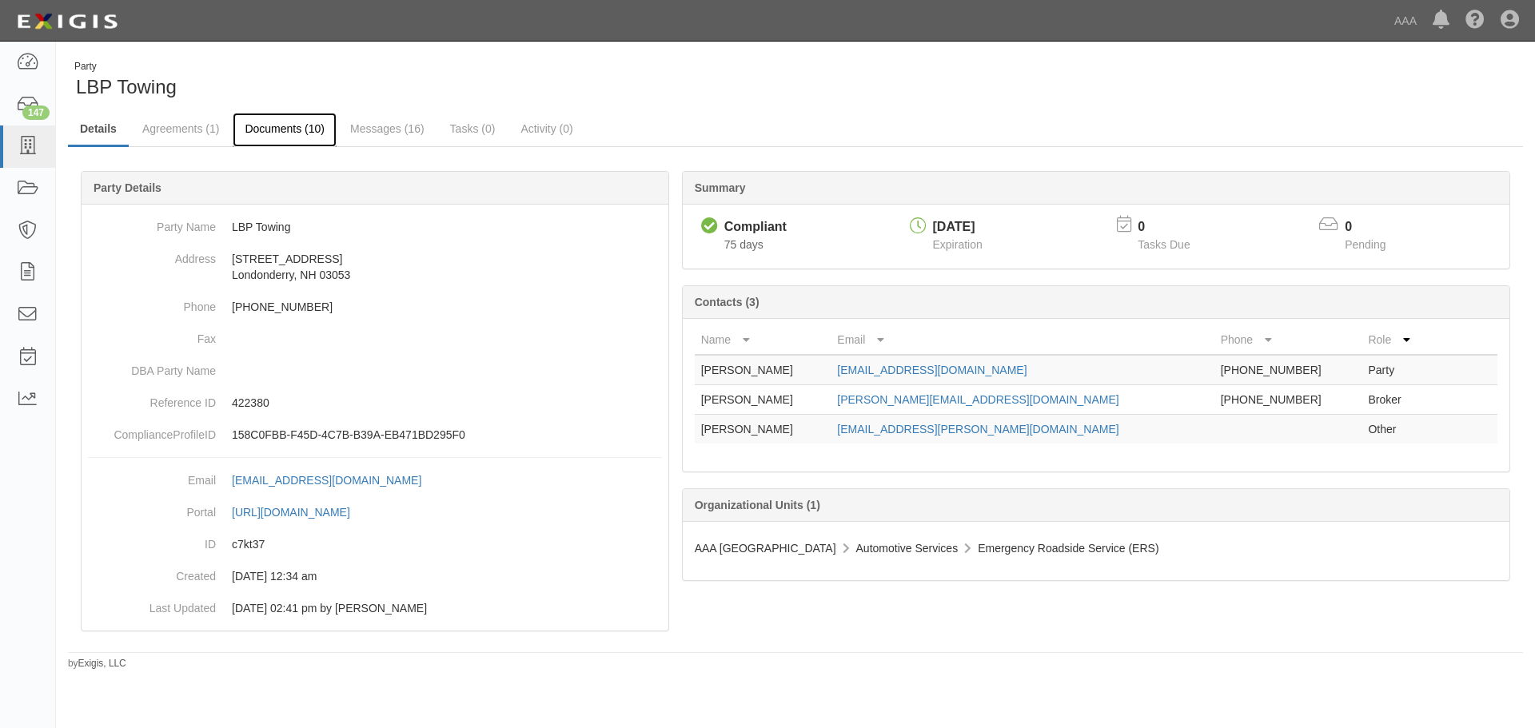
click at [285, 142] on link "Documents (10)" at bounding box center [285, 130] width 104 height 34
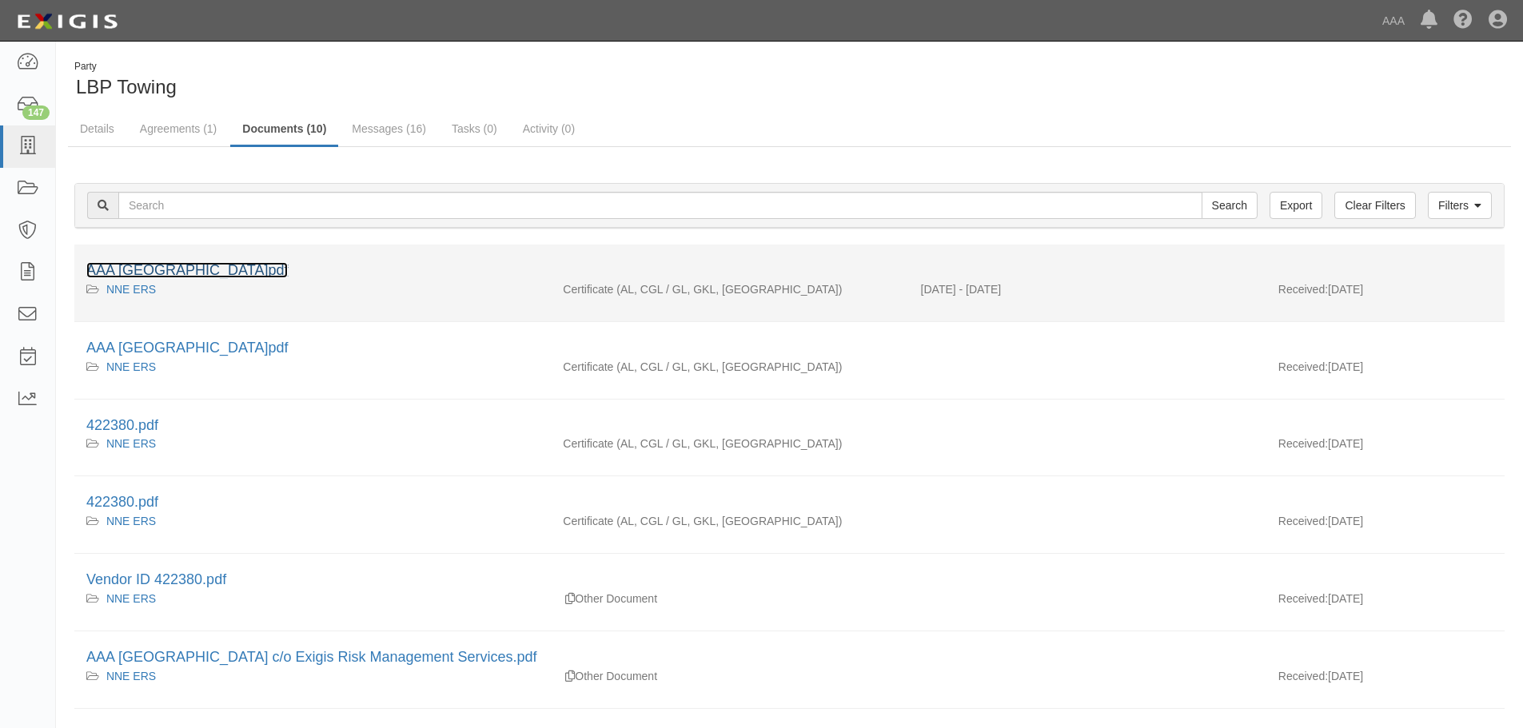
click at [237, 273] on link "AAA [GEOGRAPHIC_DATA]pdf" at bounding box center [187, 270] width 202 height 16
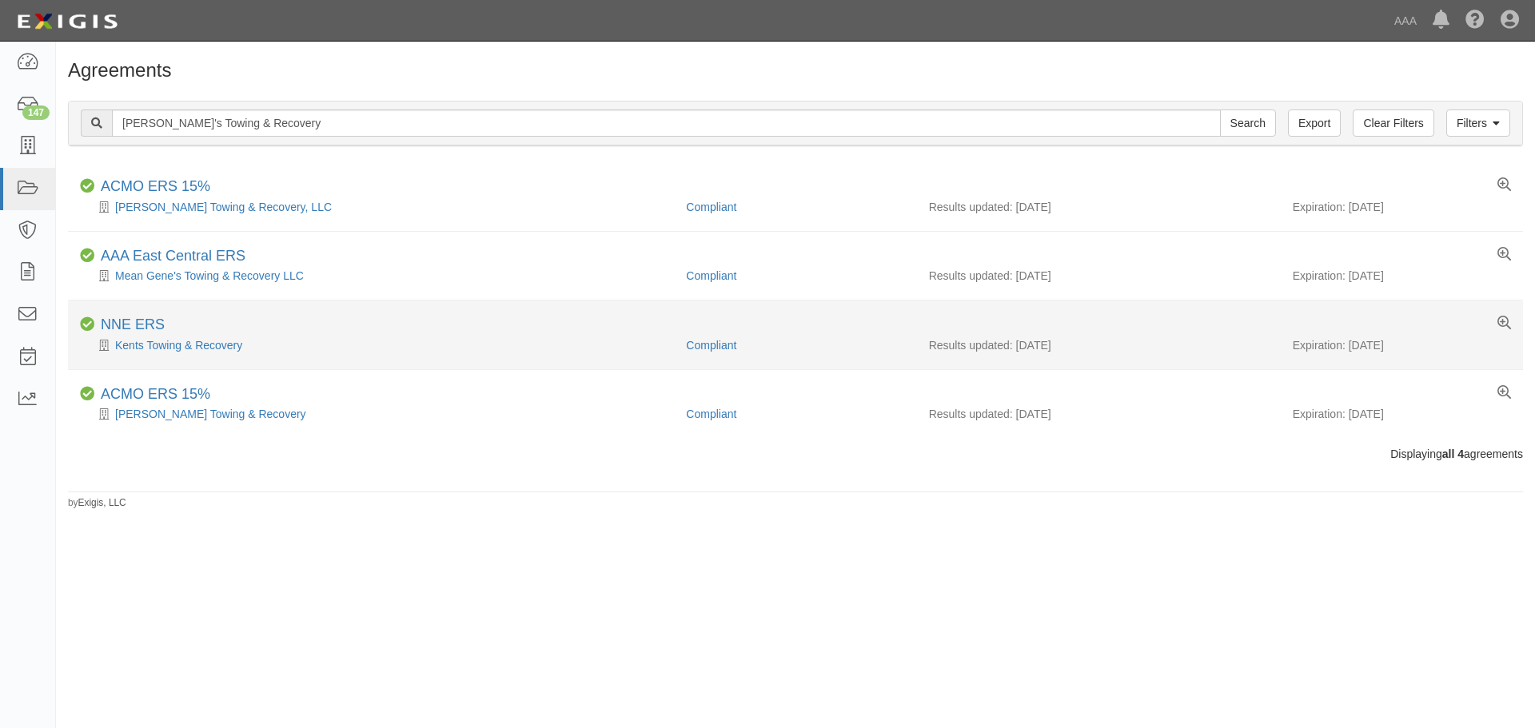
click at [197, 337] on div "Kents Towing & Recovery" at bounding box center [377, 345] width 594 height 16
click at [199, 346] on link "Kents Towing & Recovery" at bounding box center [178, 345] width 127 height 13
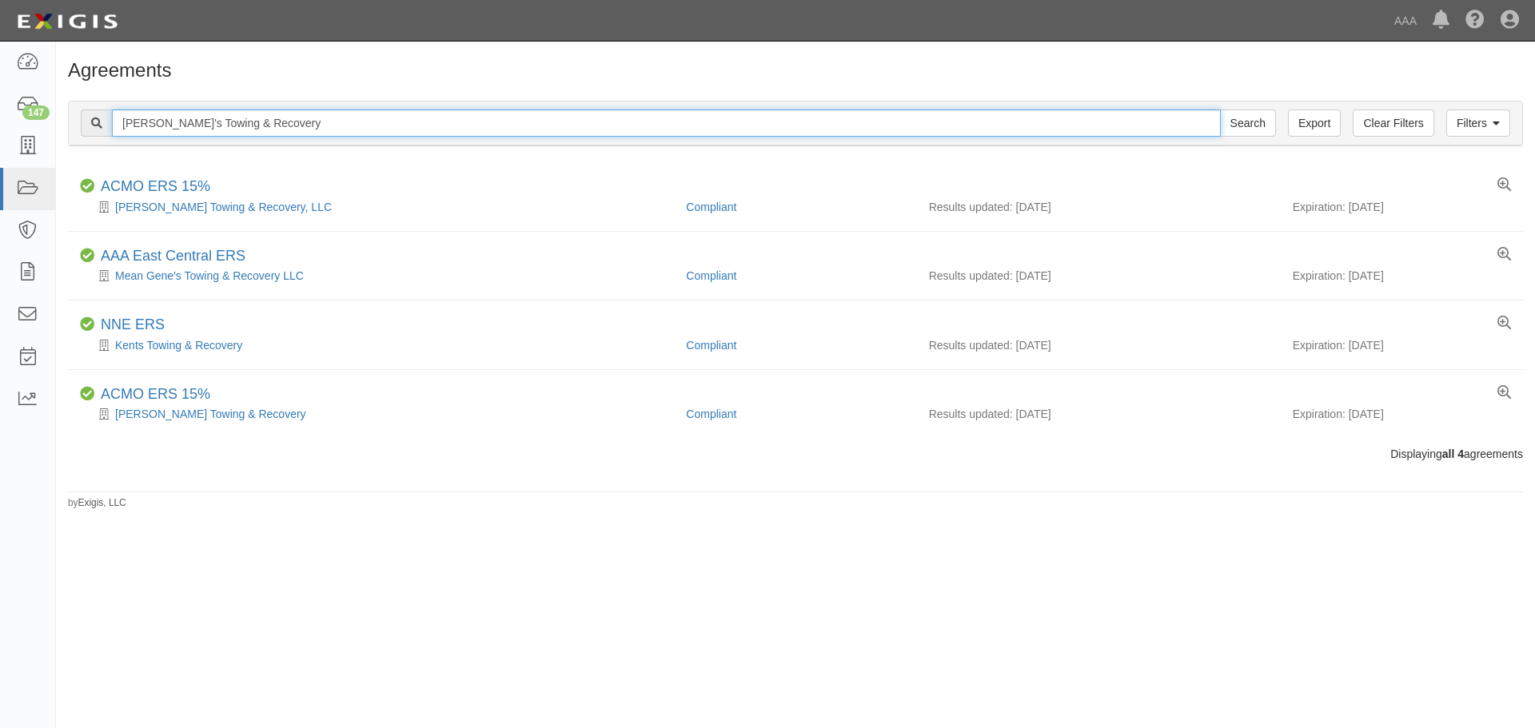
drag, startPoint x: 263, startPoint y: 118, endPoint x: 103, endPoint y: 120, distance: 159.9
click at [103, 120] on div "[PERSON_NAME]'s Towing & Recovery Search" at bounding box center [678, 123] width 1195 height 27
paste input "Montshire Towing & Recovery-[GEOGRAPHIC_DATA]"
type input "Montshire Towing & Recovery-[GEOGRAPHIC_DATA]"
click at [1220, 110] on input "Search" at bounding box center [1248, 123] width 56 height 27
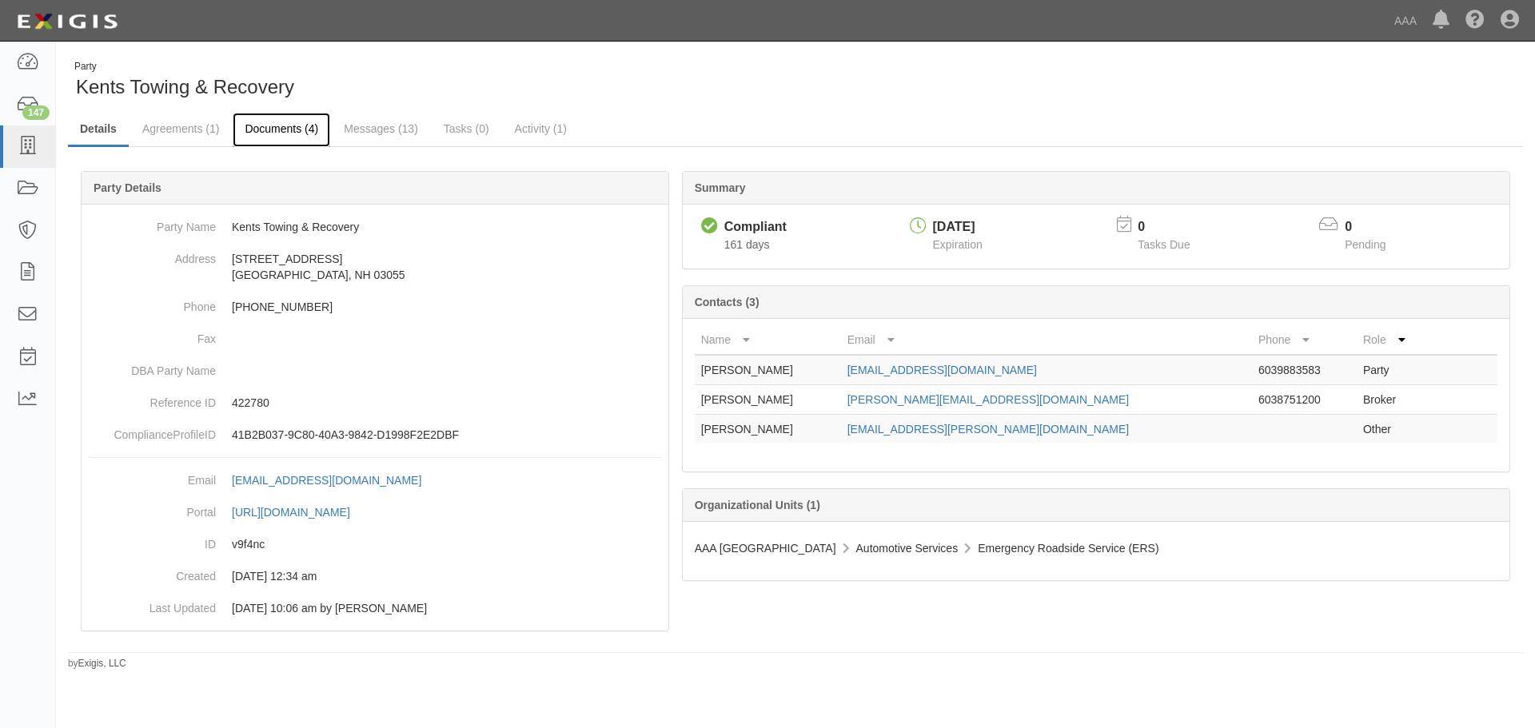
click at [265, 116] on link "Documents (4)" at bounding box center [282, 130] width 98 height 34
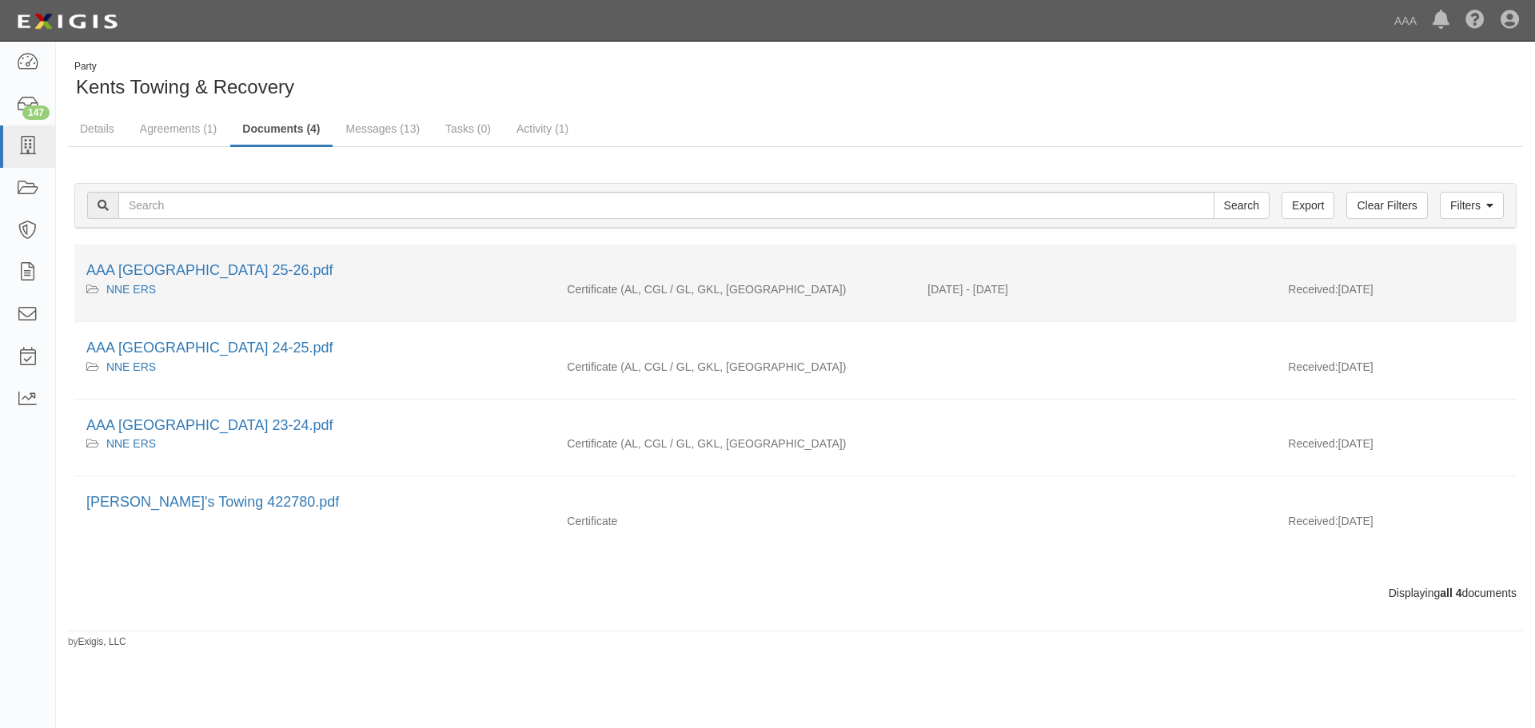
click at [185, 261] on div "AAA Northern New England 25-26.pdf" at bounding box center [795, 271] width 1419 height 21
click at [197, 271] on link "AAA Northern New England 25-26.pdf" at bounding box center [209, 270] width 246 height 16
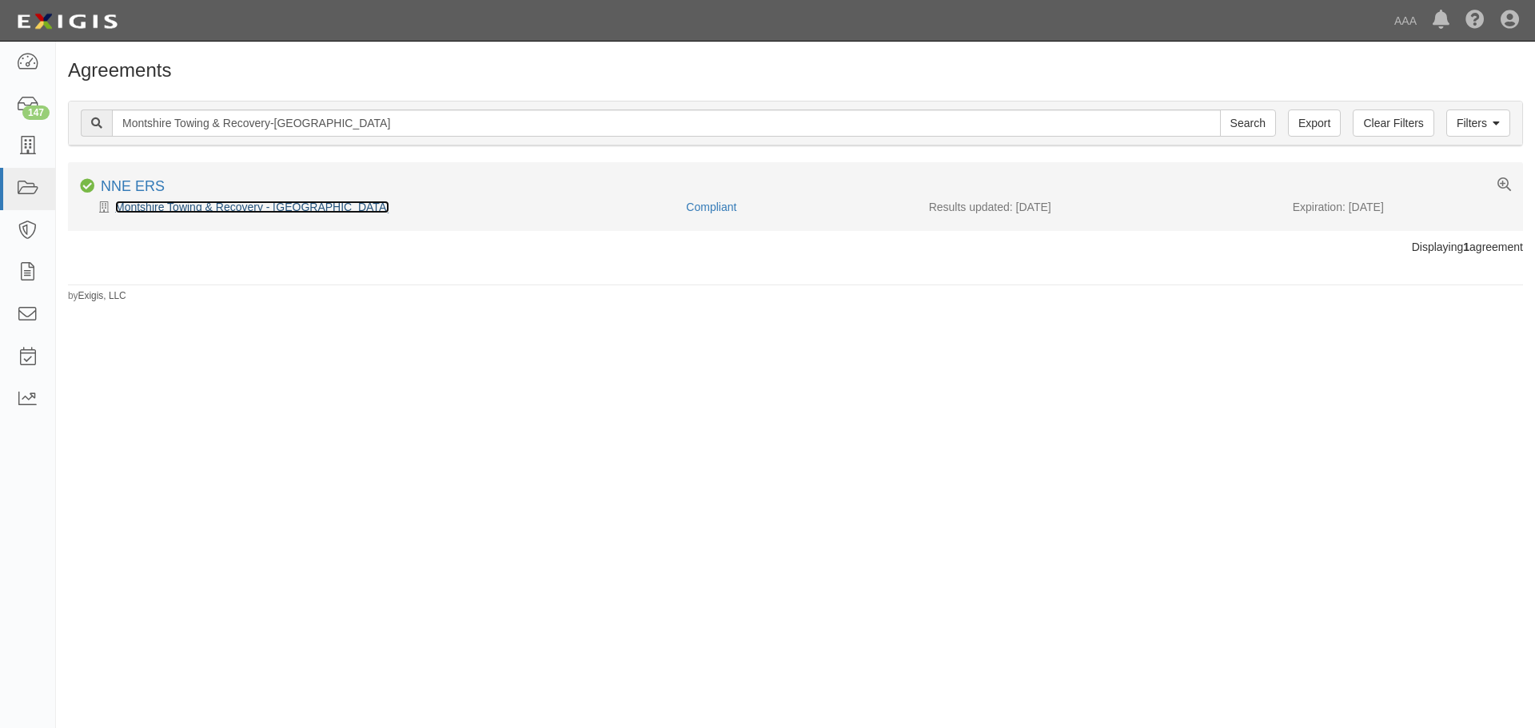
click at [202, 202] on link "Montshire Towing & Recovery - Claremont" at bounding box center [252, 207] width 274 height 13
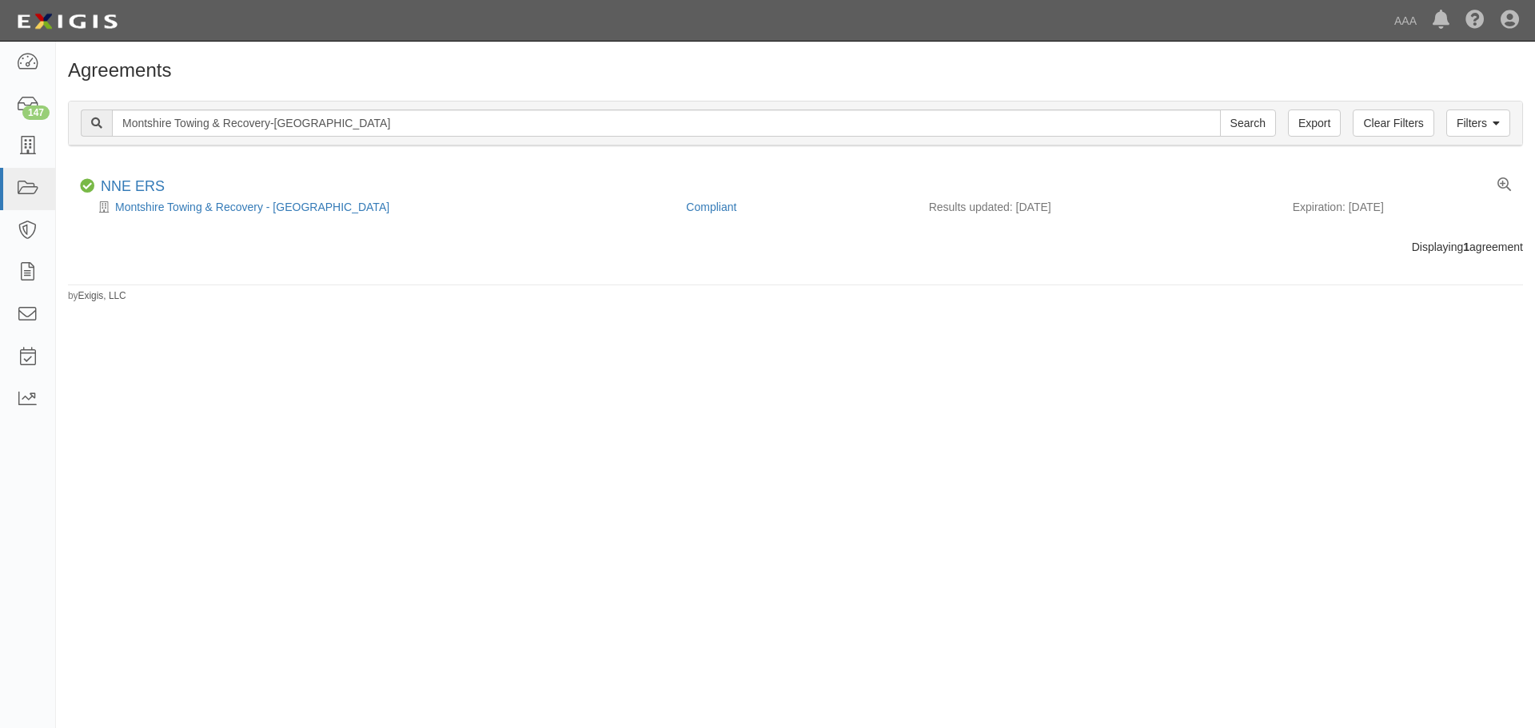
click at [423, 138] on div "Filters Clear Filters Export Montshire Towing & Recovery-Claremont Search Filte…" at bounding box center [796, 124] width 1454 height 44
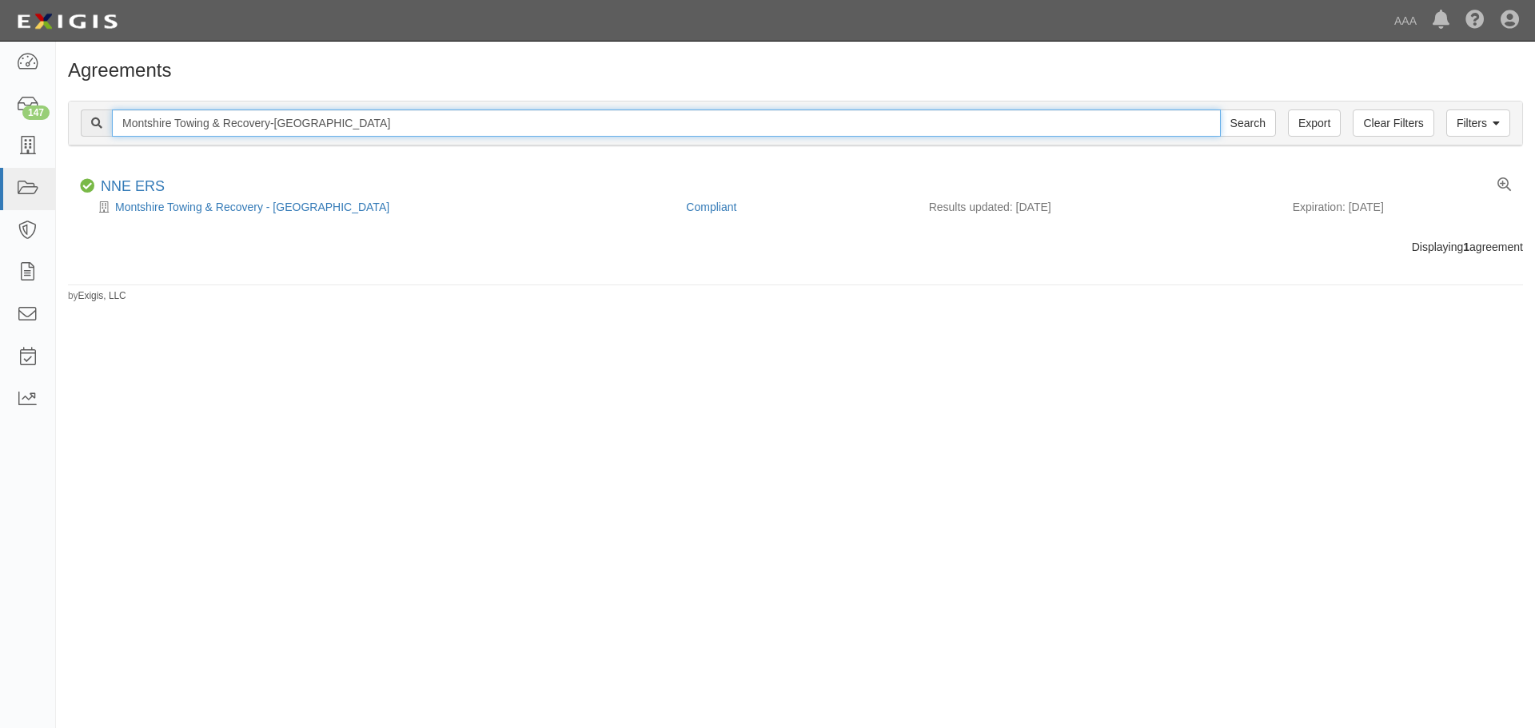
click at [369, 130] on input "Montshire Towing & Recovery-Claremont" at bounding box center [666, 123] width 1109 height 27
paste input "Crowell's 2 (DBA Hurteau Towing)"
type input "Crowell's 2"
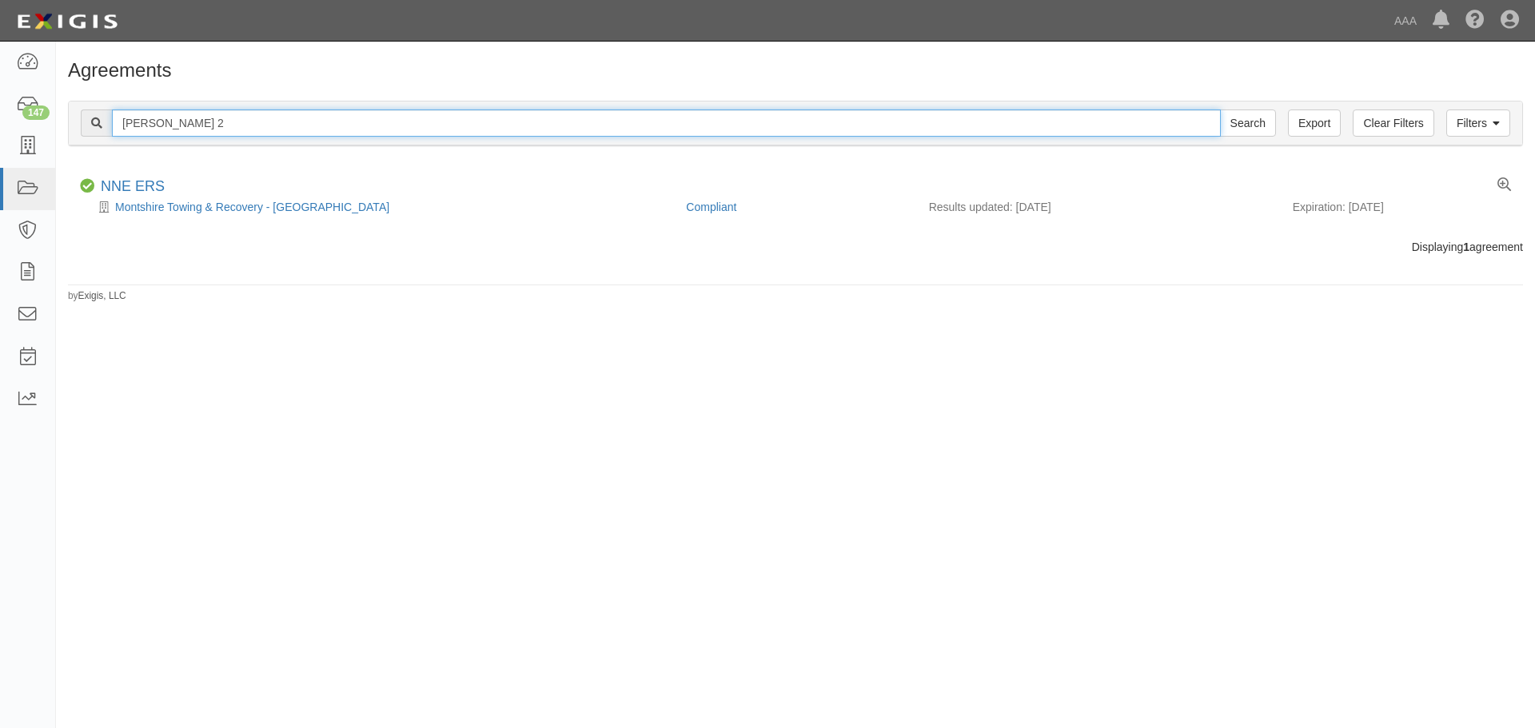
click at [1220, 110] on input "Search" at bounding box center [1248, 123] width 56 height 27
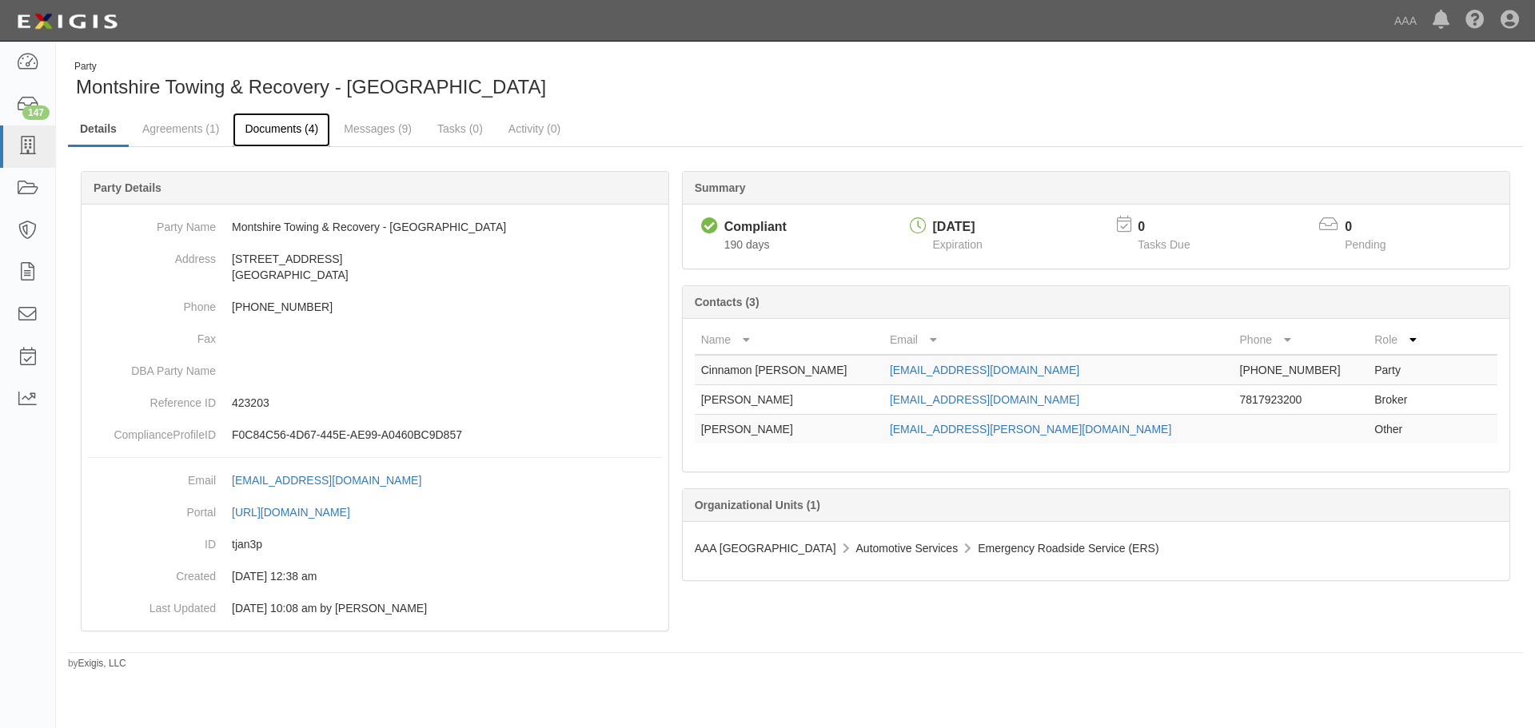
click at [283, 117] on link "Documents (4)" at bounding box center [282, 130] width 98 height 34
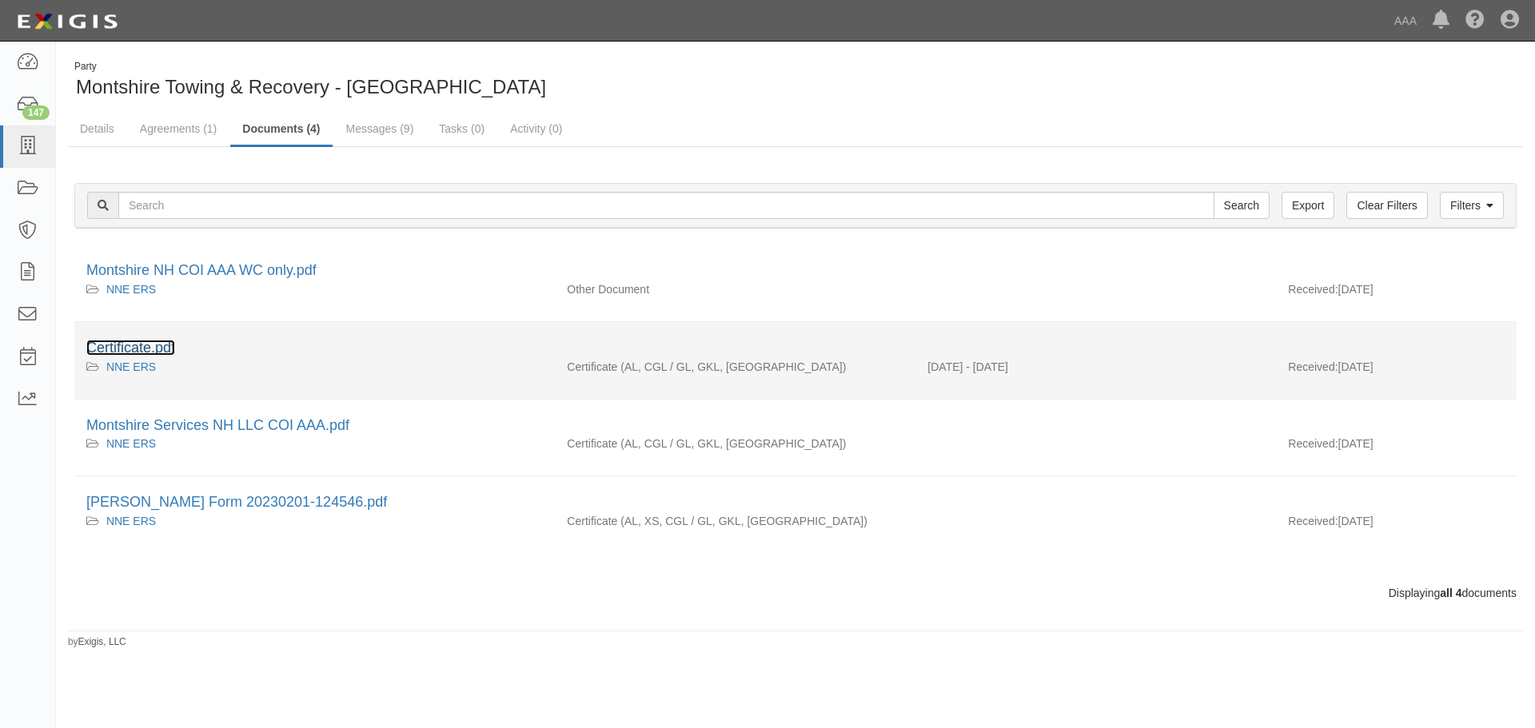
click at [148, 344] on link "Certificate.pdf" at bounding box center [130, 348] width 89 height 16
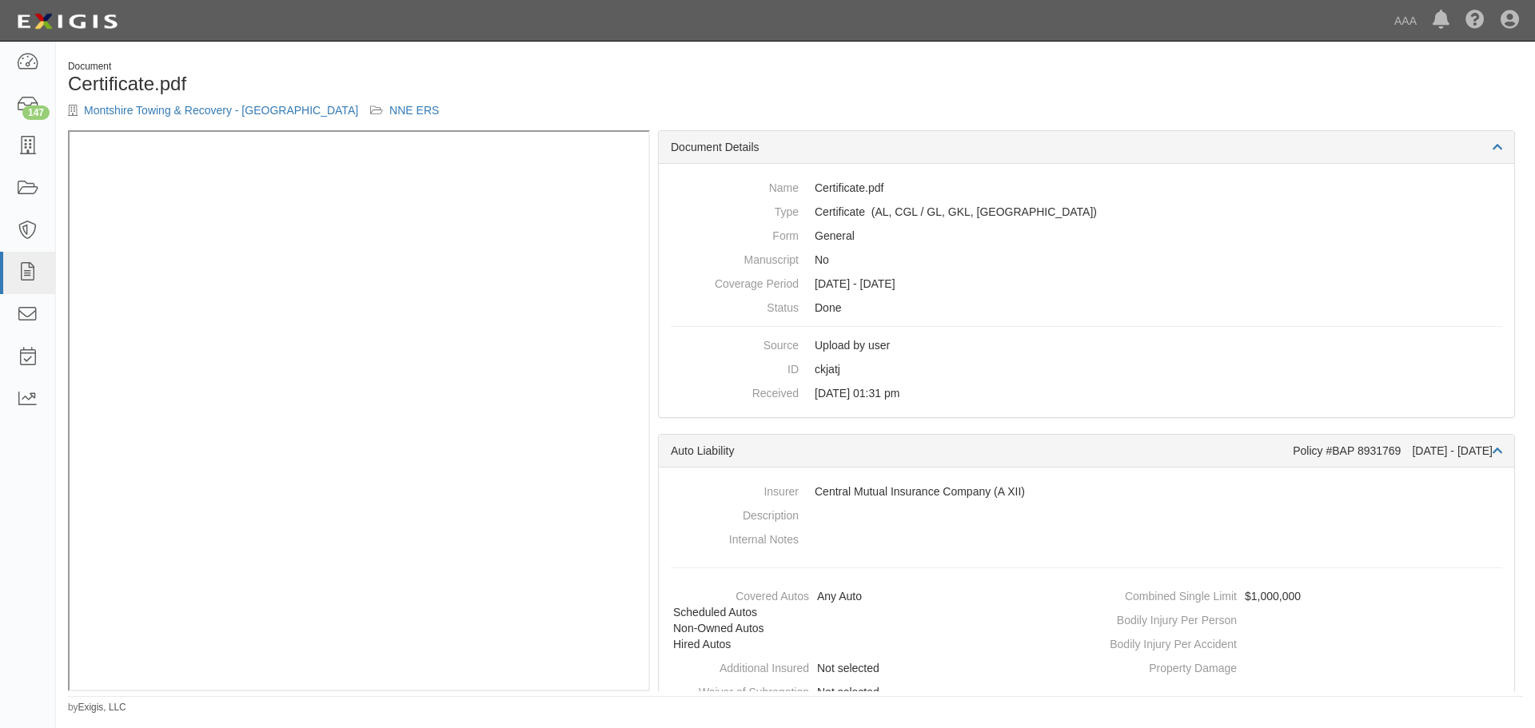
drag, startPoint x: 684, startPoint y: 217, endPoint x: 657, endPoint y: 54, distance: 164.6
click at [657, 54] on div "Document Certificate.pdf Montshire Towing & Recovery - [GEOGRAPHIC_DATA] NNE ER…" at bounding box center [795, 381] width 1479 height 667
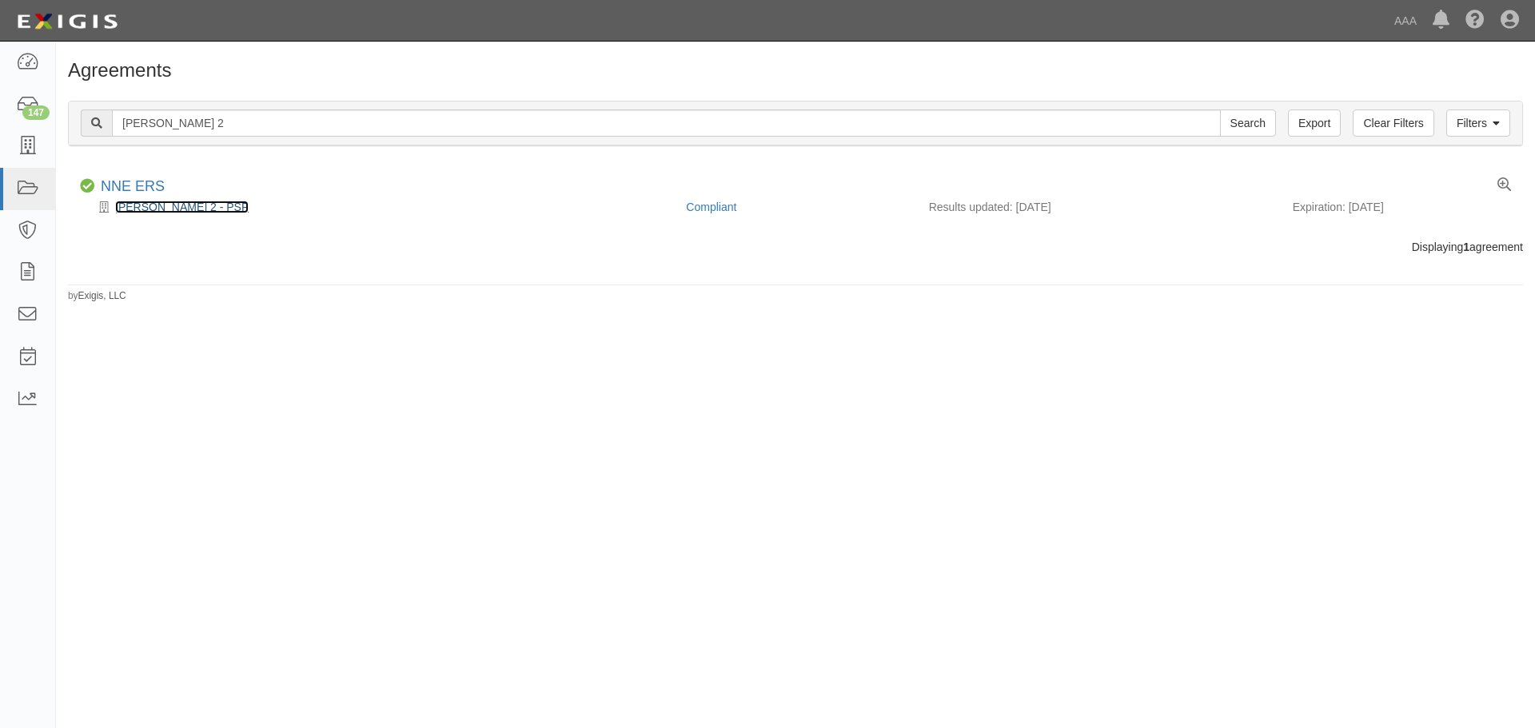
click at [188, 204] on link "Crowell's 2 - PSP" at bounding box center [182, 207] width 134 height 13
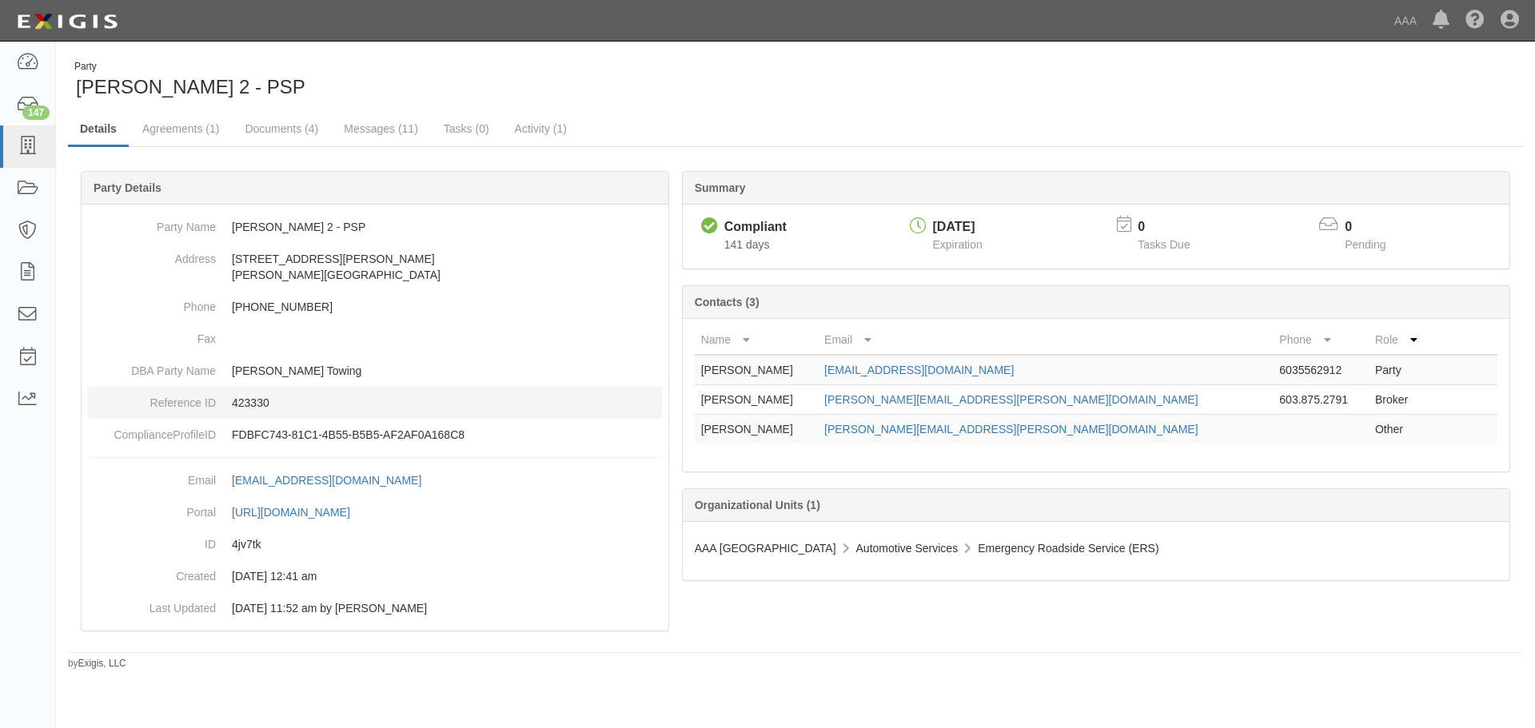
drag, startPoint x: 505, startPoint y: 86, endPoint x: 510, endPoint y: 415, distance: 329.5
click at [505, 86] on div "Party [PERSON_NAME] 2 - PSP" at bounding box center [426, 80] width 716 height 41
click at [293, 132] on link "Documents (4)" at bounding box center [282, 130] width 98 height 34
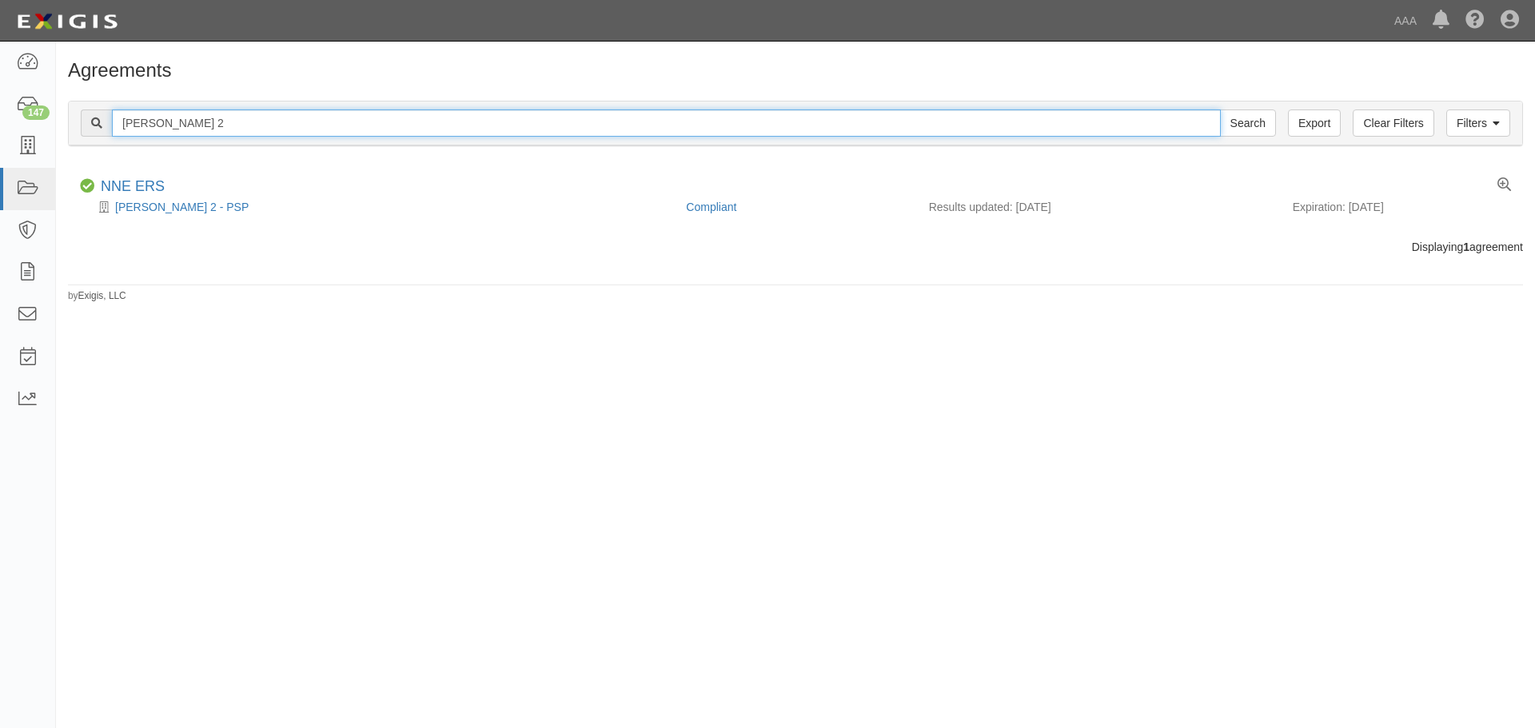
drag, startPoint x: 110, startPoint y: 132, endPoint x: 159, endPoint y: 129, distance: 49.7
click at [82, 131] on div "[PERSON_NAME] 2 Search" at bounding box center [678, 123] width 1195 height 27
paste input "[PERSON_NAME]'s Auto & Towing LLC"
type input "[PERSON_NAME]'s Auto & Towing LLC"
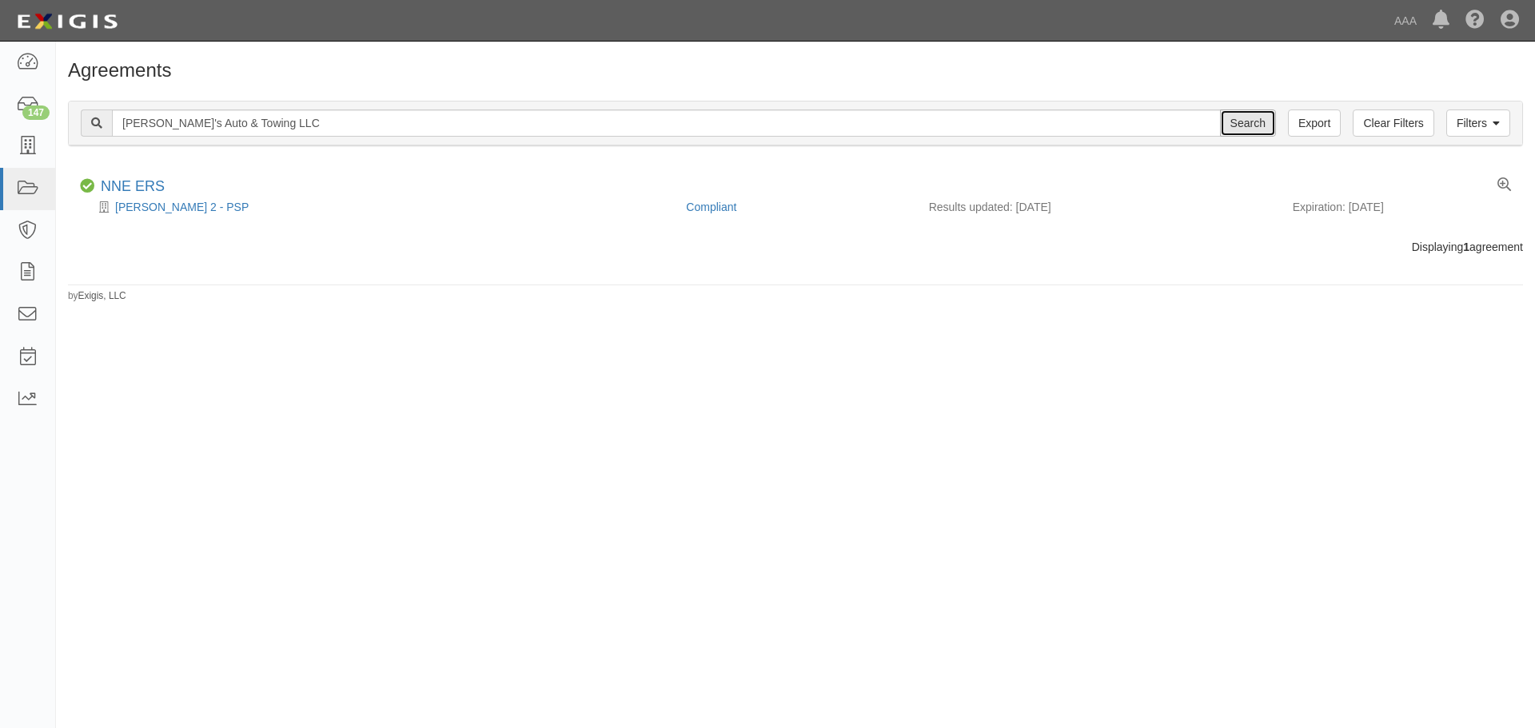
click at [1275, 120] on input "Search" at bounding box center [1248, 123] width 56 height 27
click at [160, 194] on link "NNE ERS" at bounding box center [133, 186] width 64 height 16
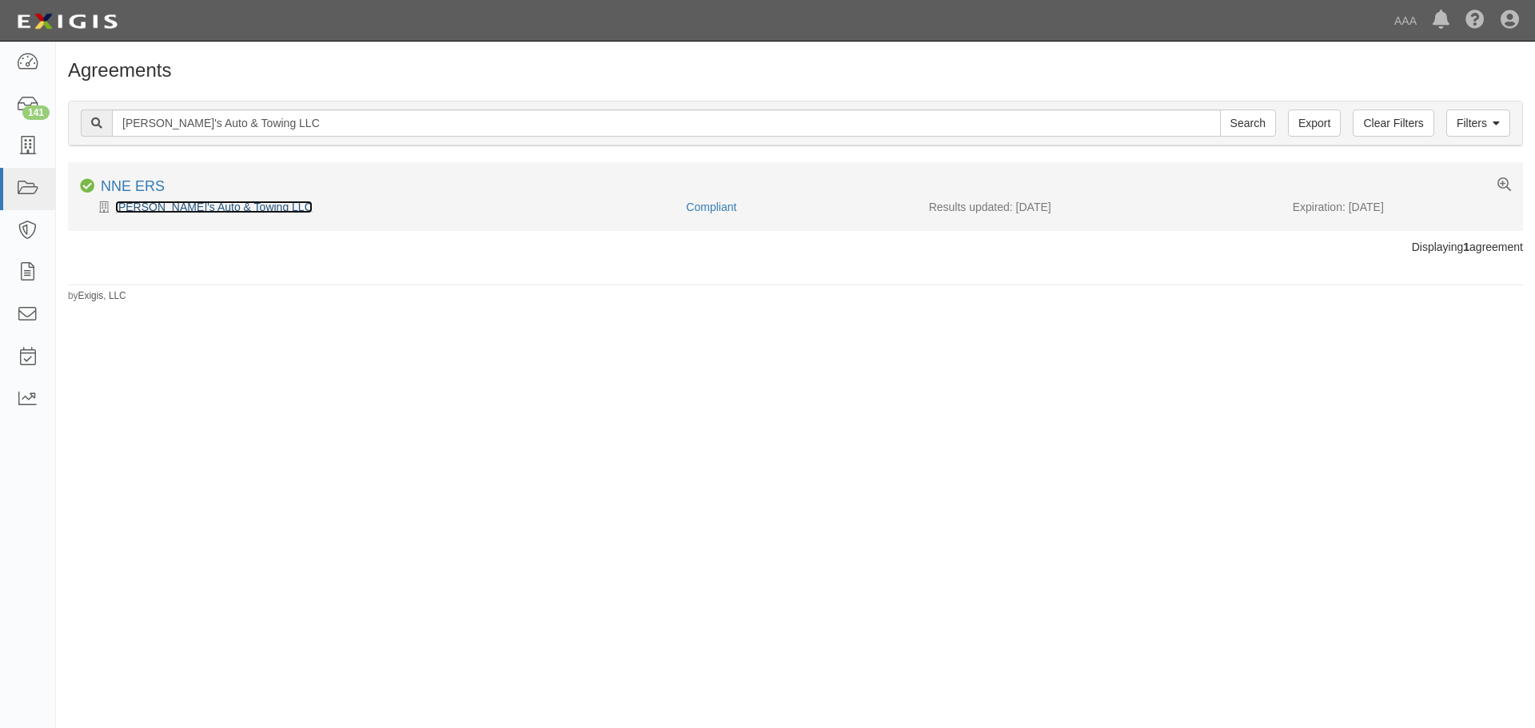
click at [166, 204] on link "[PERSON_NAME]'s Auto & Towing LLC" at bounding box center [214, 207] width 198 height 13
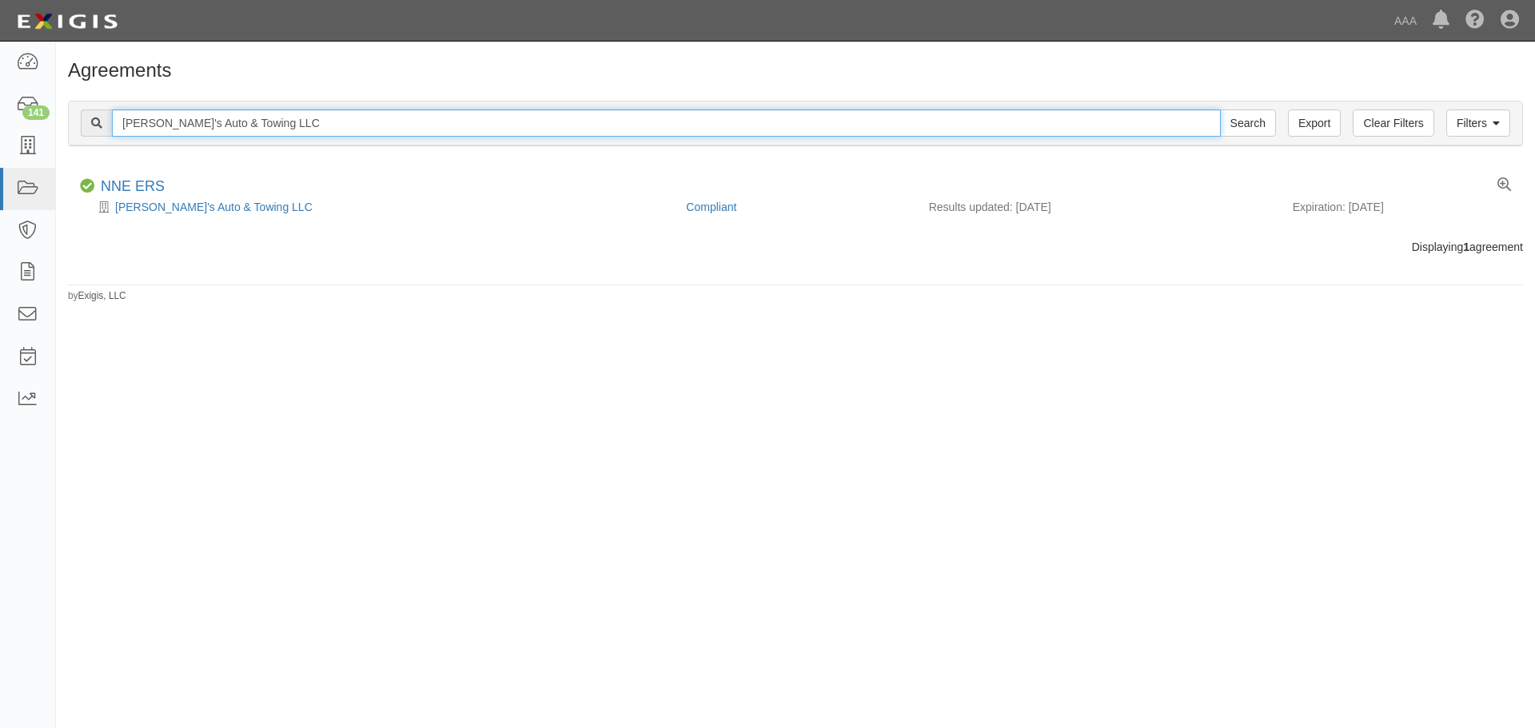
drag, startPoint x: 278, startPoint y: 119, endPoint x: 111, endPoint y: 116, distance: 167.2
click at [100, 116] on div "Joe's Auto & Towing LLC Search" at bounding box center [678, 123] width 1195 height 27
paste input "Kruczek's Garage"
type input "Kruczek's Garage"
click at [1220, 110] on input "Search" at bounding box center [1248, 123] width 56 height 27
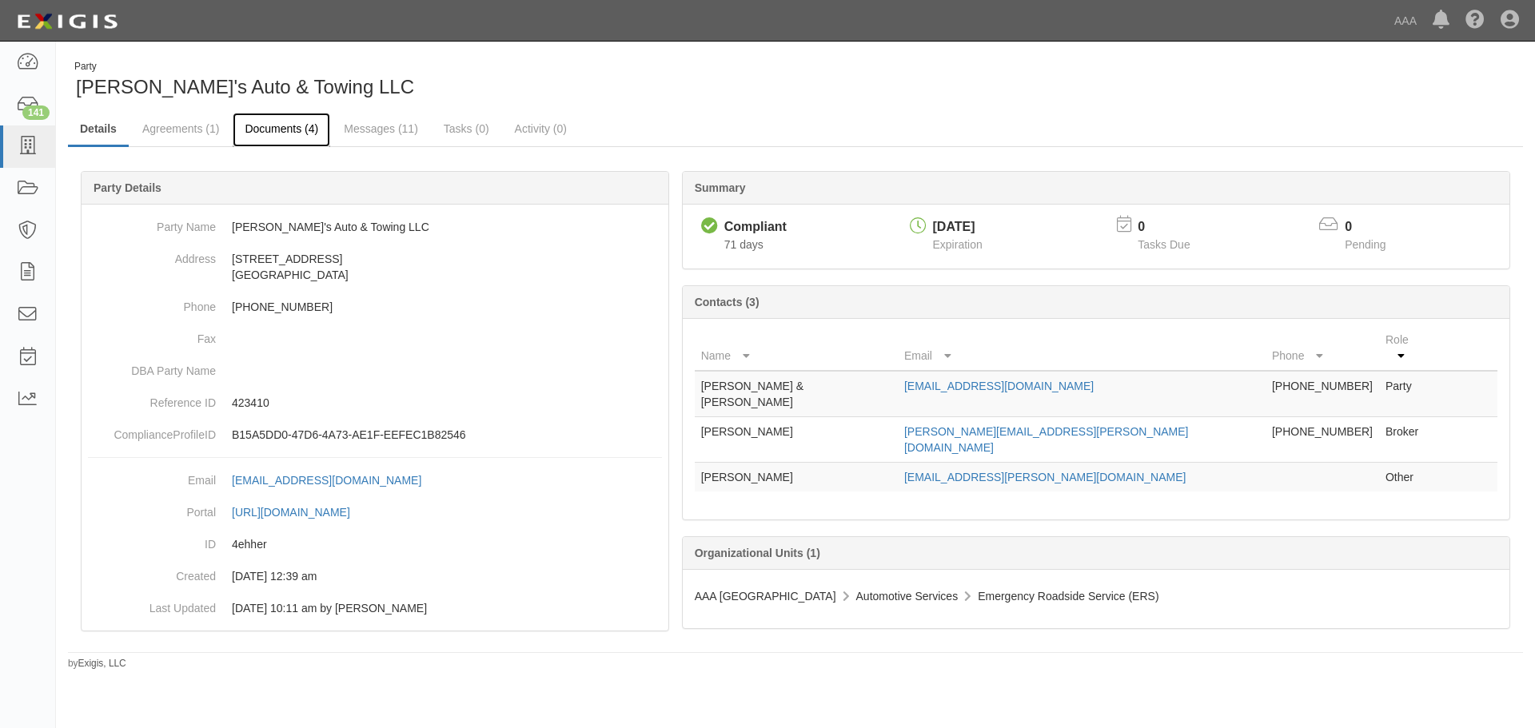
click at [273, 129] on link "Documents (4)" at bounding box center [282, 130] width 98 height 34
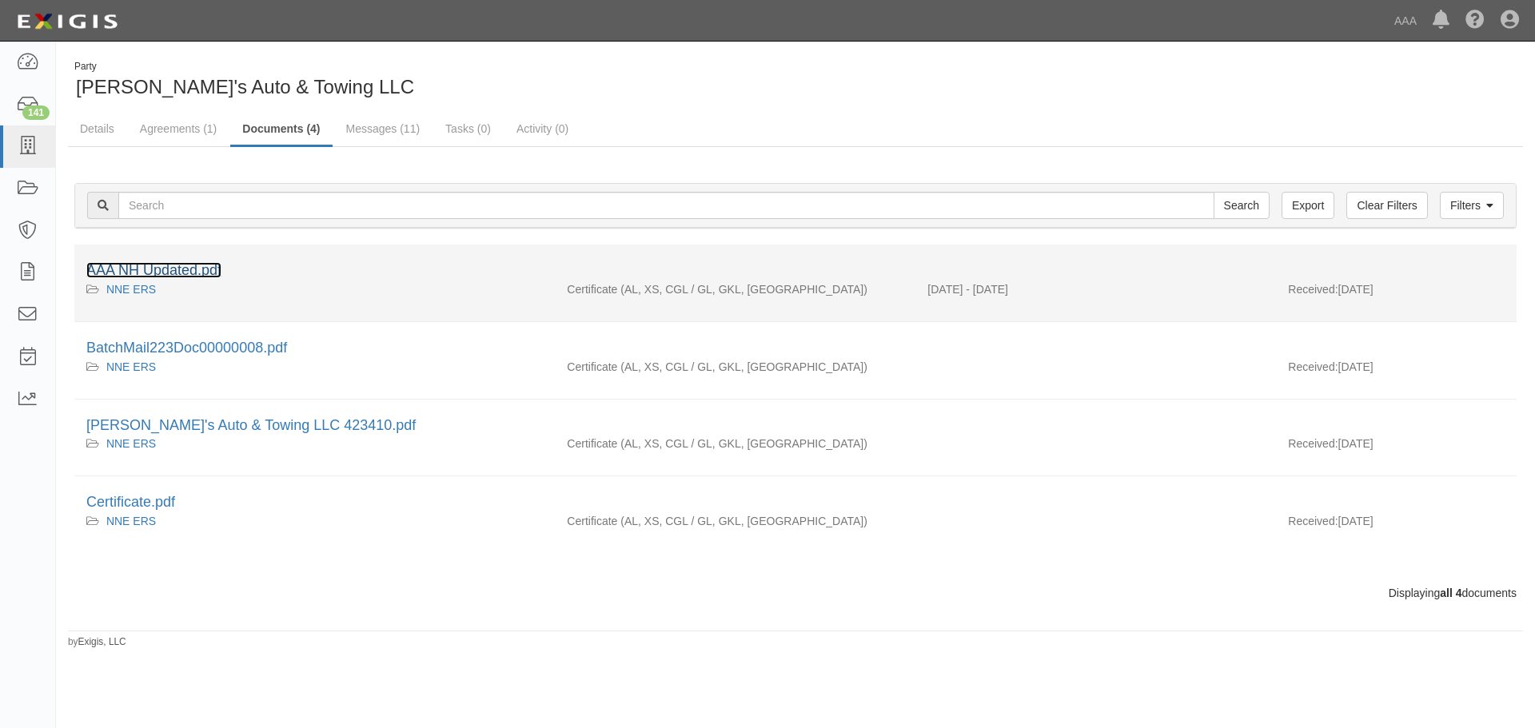
click at [177, 265] on link "AAA NH Updated.pdf" at bounding box center [153, 270] width 135 height 16
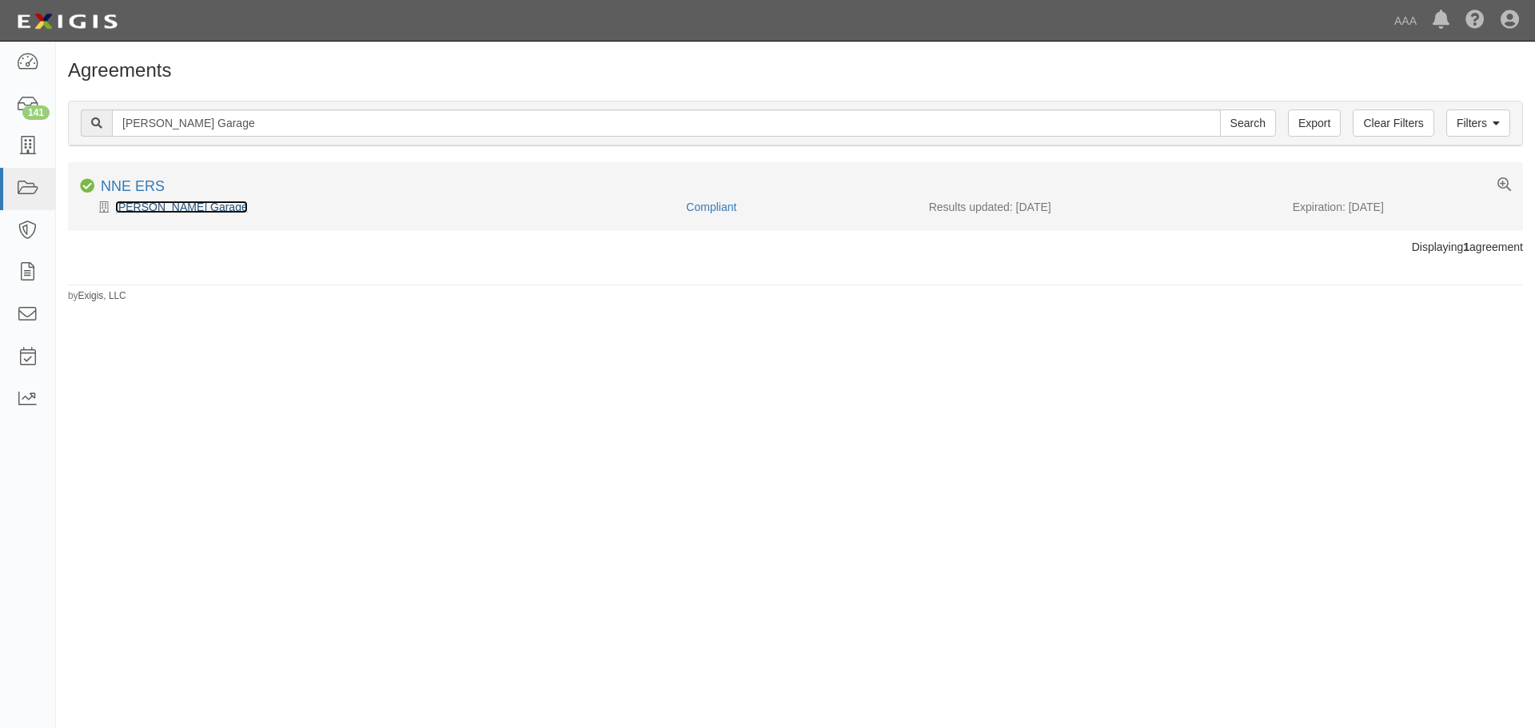
click at [154, 206] on link "[PERSON_NAME] Garage" at bounding box center [181, 207] width 133 height 13
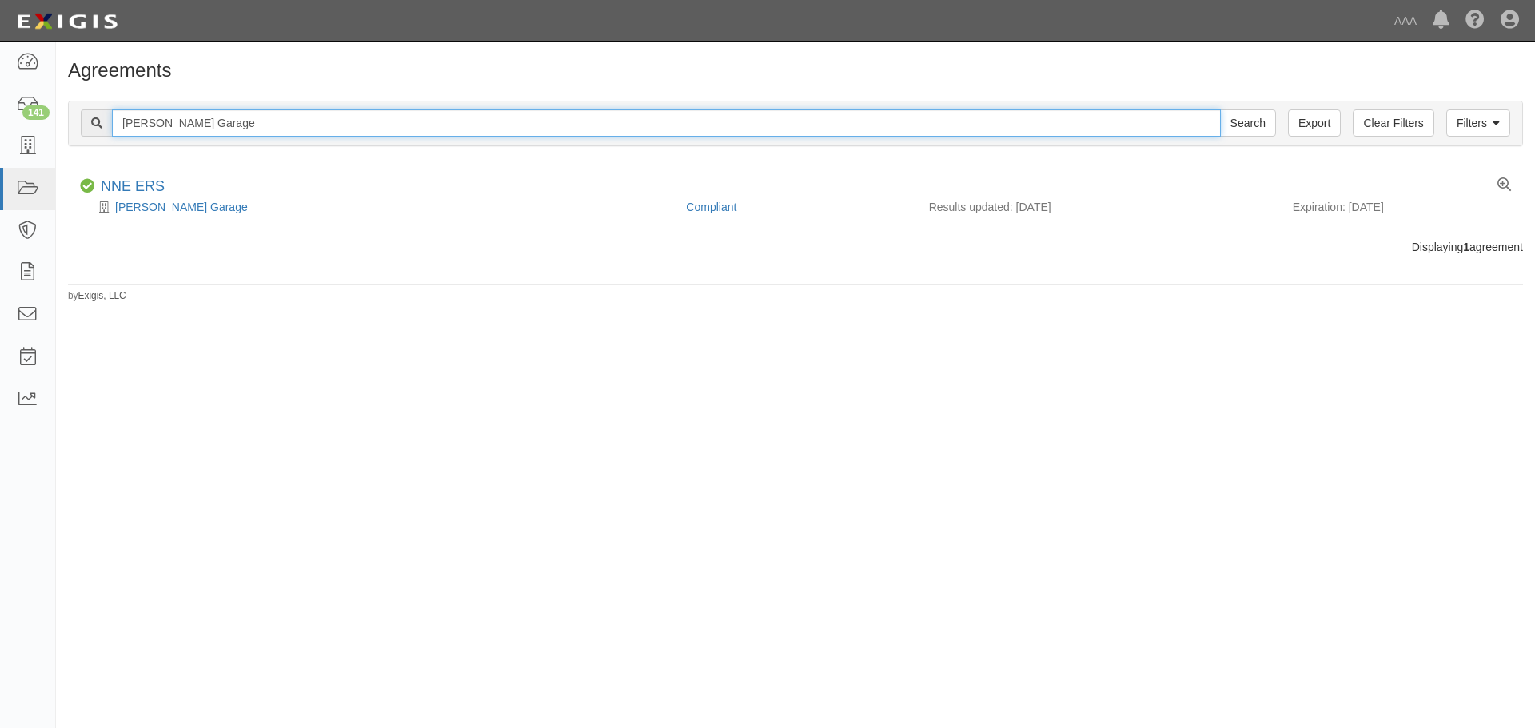
click at [237, 115] on input "[PERSON_NAME] Garage" at bounding box center [666, 123] width 1109 height 27
click at [237, 115] on input "Kruczek's Garage" at bounding box center [666, 123] width 1109 height 27
paste input "[PERSON_NAME] Towing"
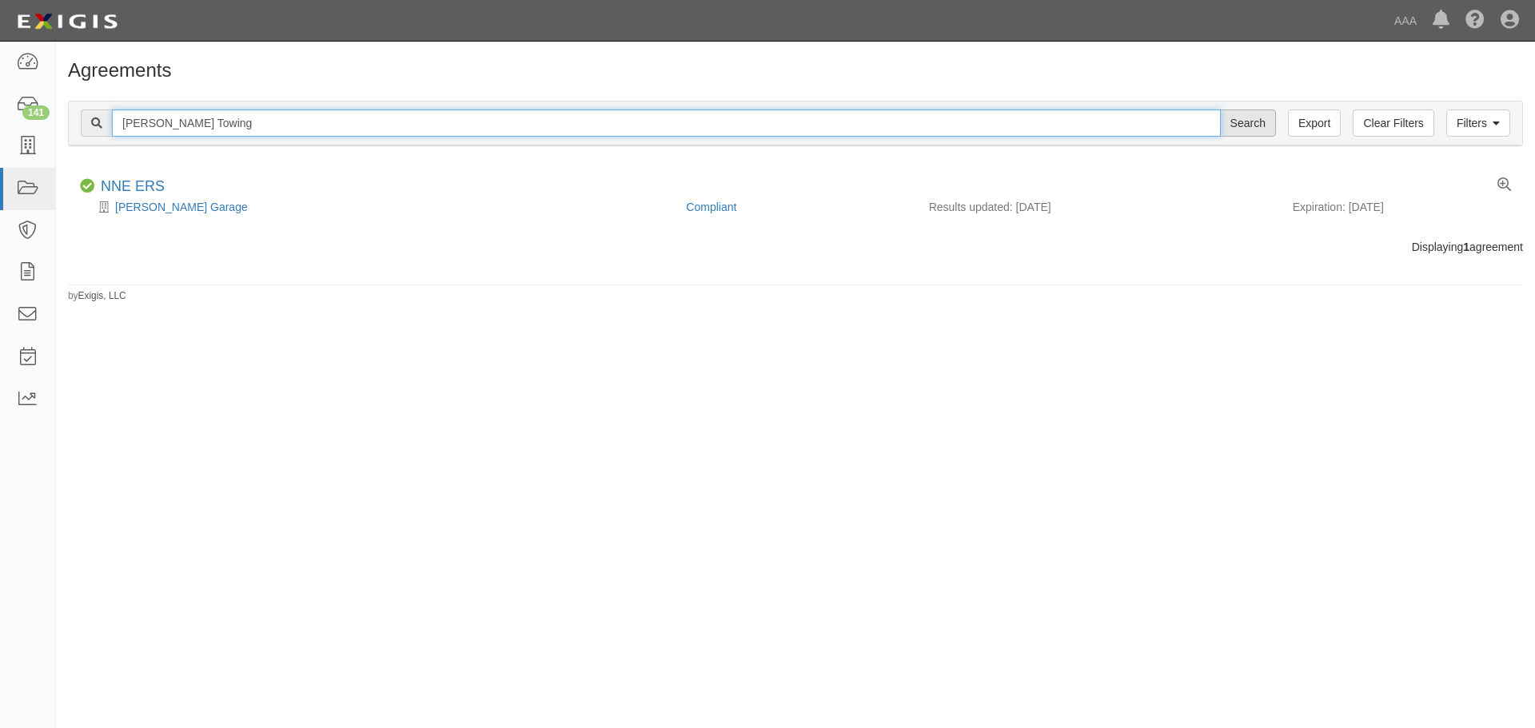
type input "[PERSON_NAME] Towing"
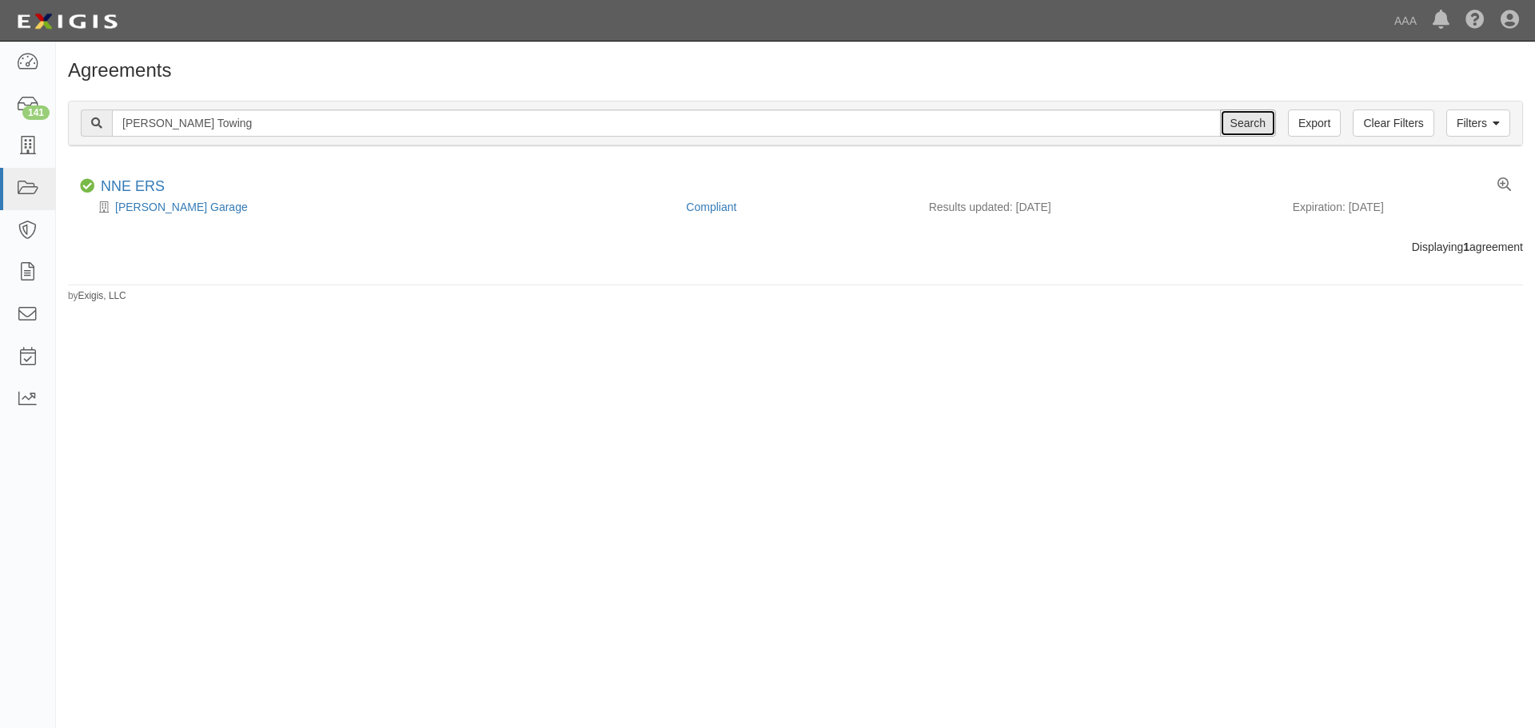
click at [1252, 119] on input "Search" at bounding box center [1248, 123] width 56 height 27
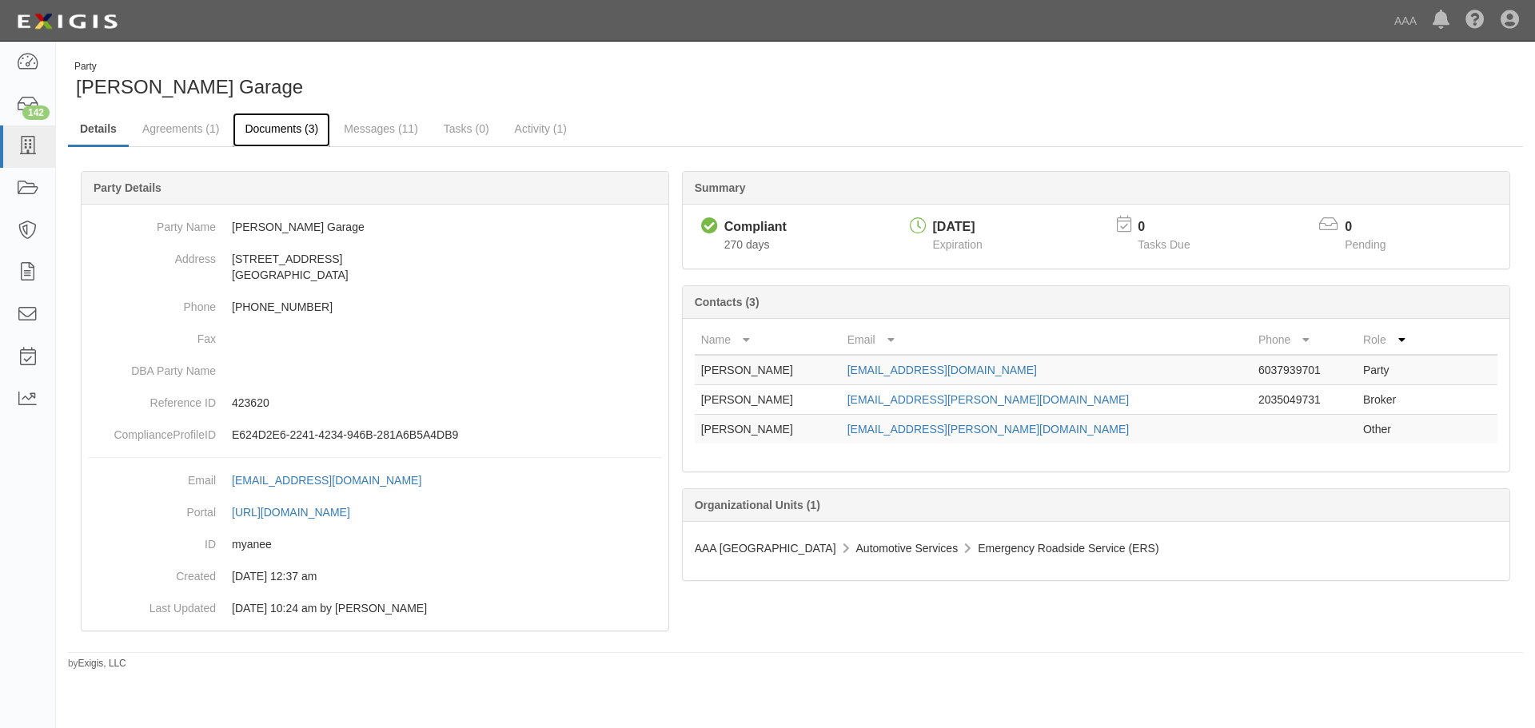
click at [272, 134] on link "Documents (3)" at bounding box center [282, 130] width 98 height 34
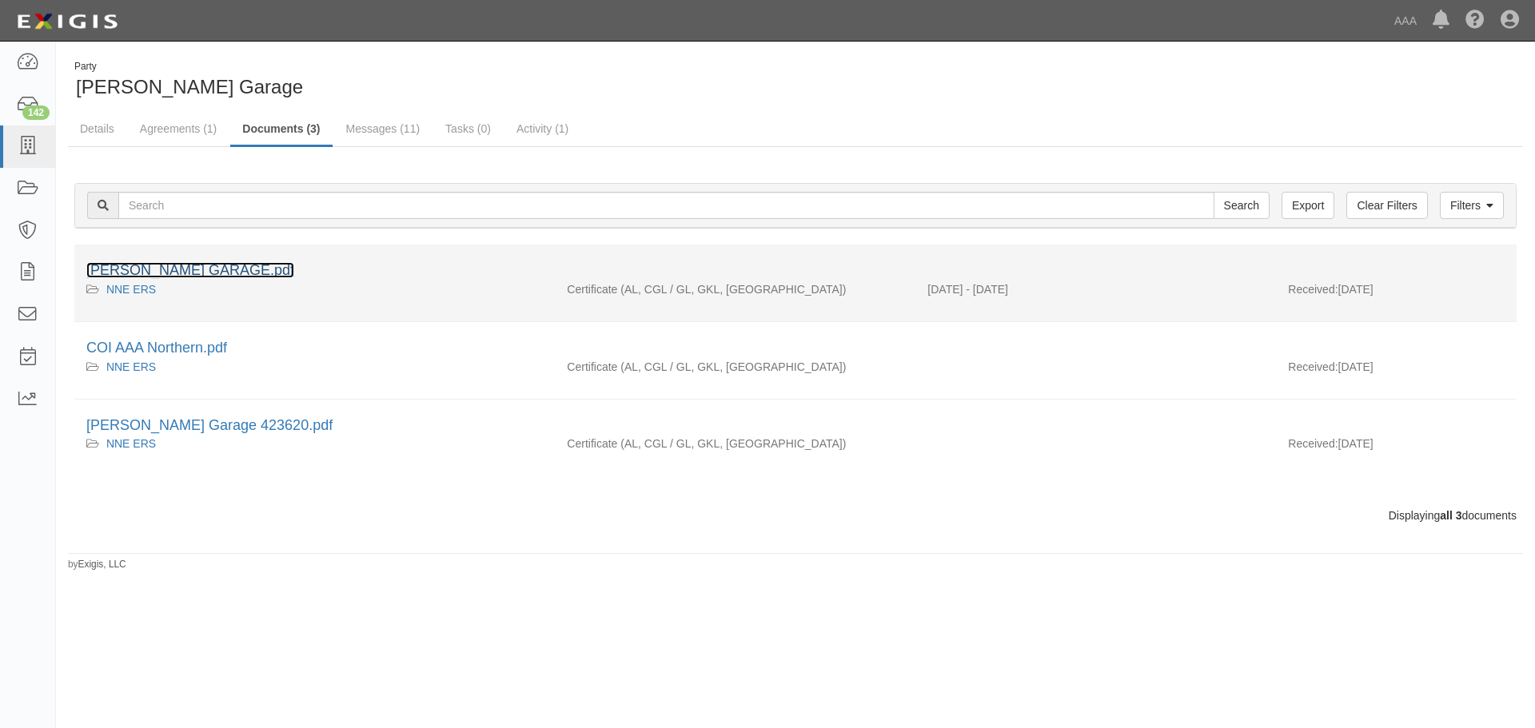
click at [208, 269] on link "KRUCZEK'S GARAGE.pdf" at bounding box center [190, 270] width 208 height 16
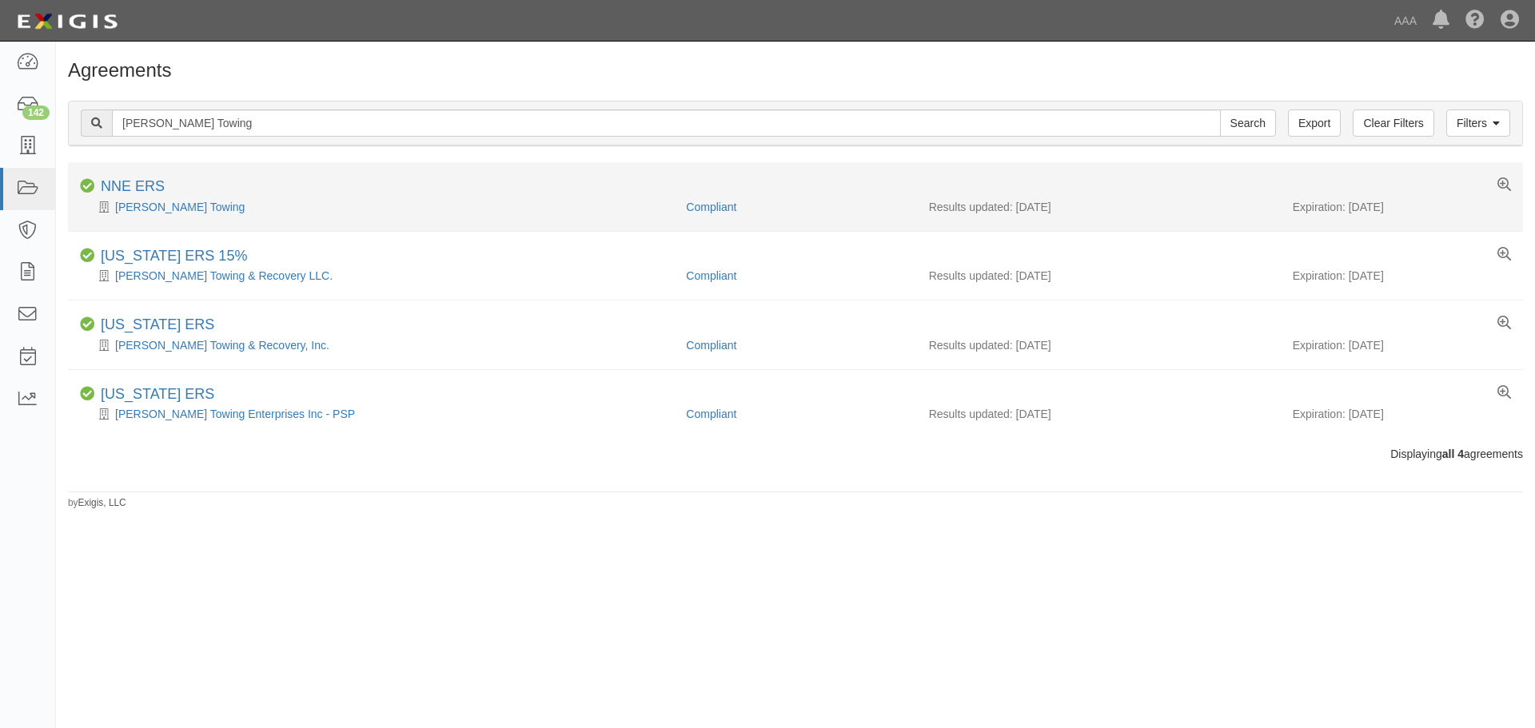
click at [138, 214] on div "[PERSON_NAME] Towing" at bounding box center [377, 207] width 594 height 16
click at [147, 206] on link "[PERSON_NAME] Towing" at bounding box center [180, 207] width 130 height 13
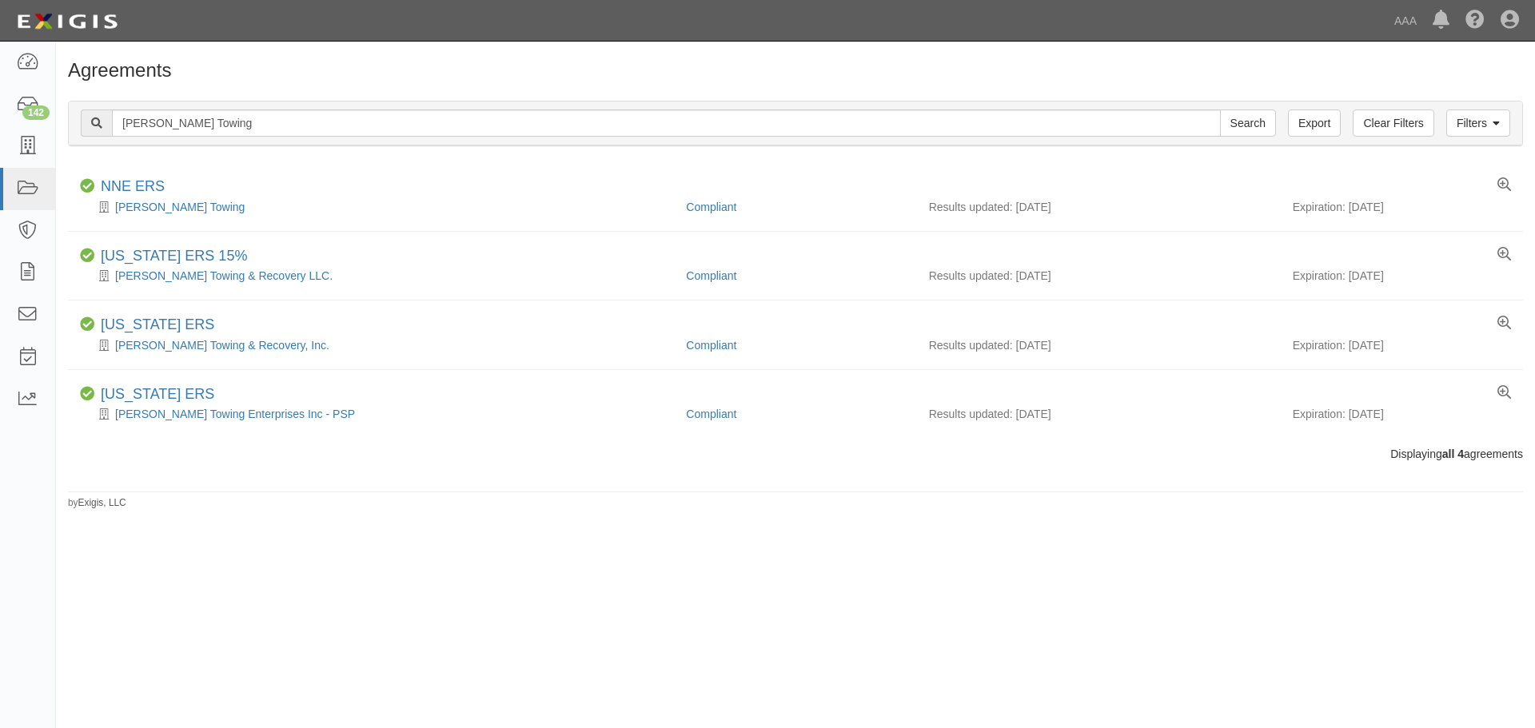
drag, startPoint x: 210, startPoint y: 138, endPoint x: 218, endPoint y: 125, distance: 15.1
click at [217, 129] on div "Filters Clear Filters Export [PERSON_NAME] Towing Search Filters" at bounding box center [796, 124] width 1454 height 44
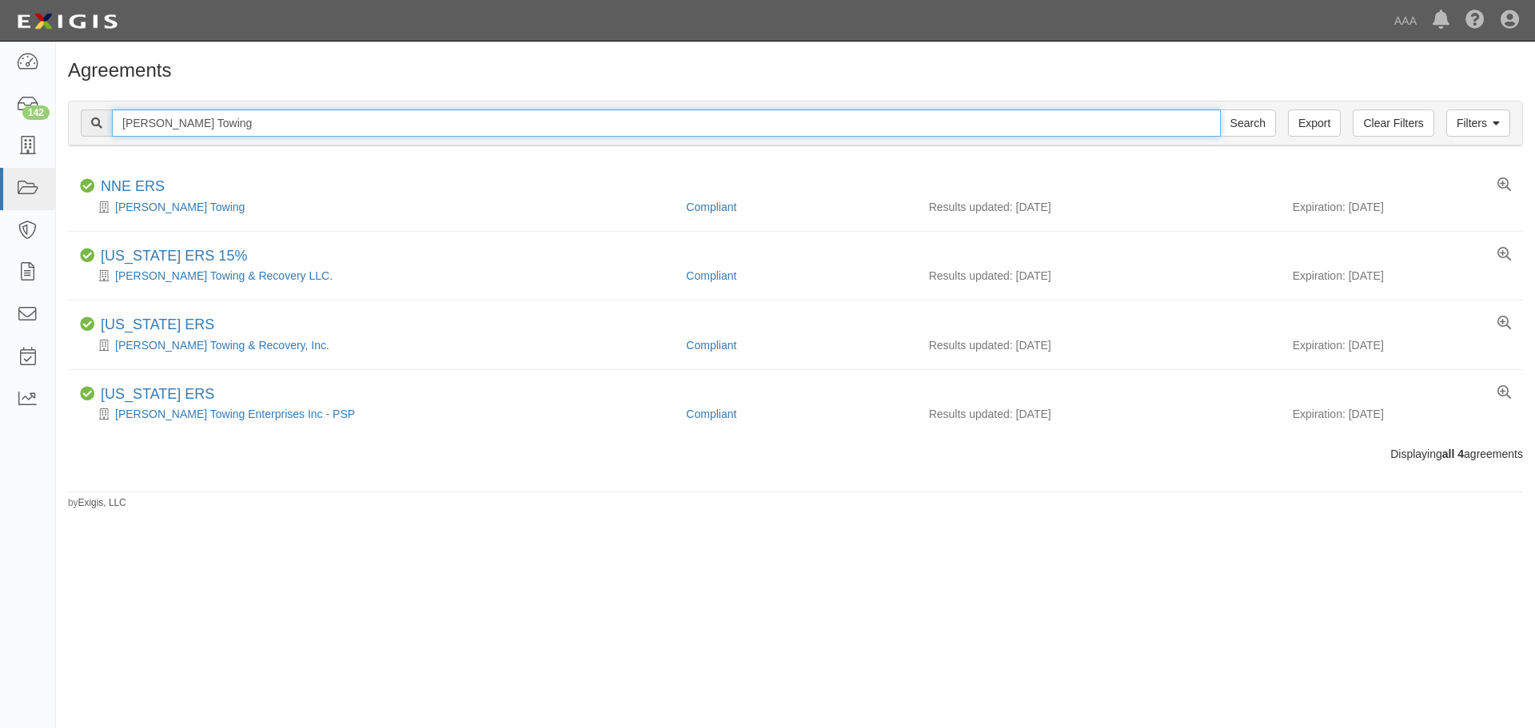
click at [220, 122] on input "[PERSON_NAME] Towing" at bounding box center [666, 123] width 1109 height 27
paste input "Dover Paint & Varnish LLC"
type input "Dover Paint & Varnish LLC"
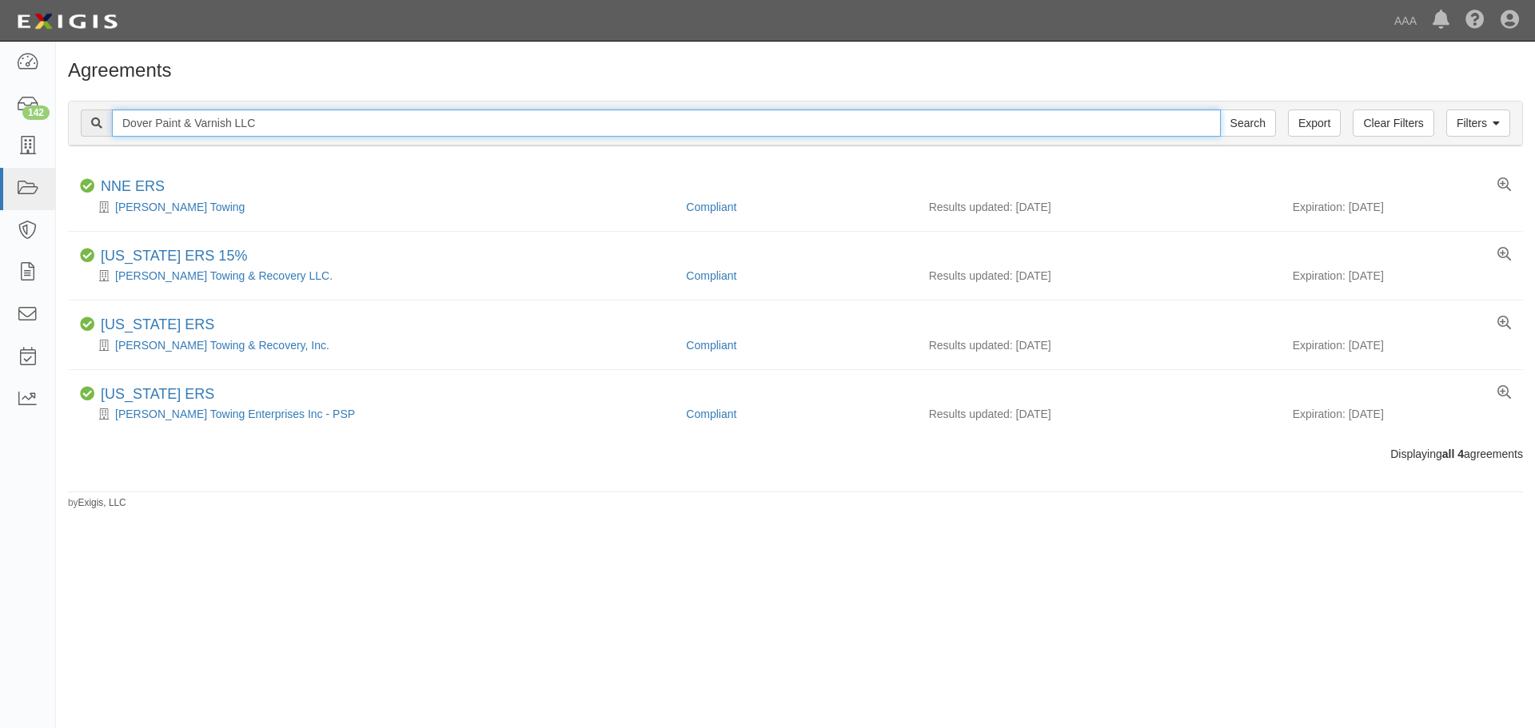
click at [1220, 110] on input "Search" at bounding box center [1248, 123] width 56 height 27
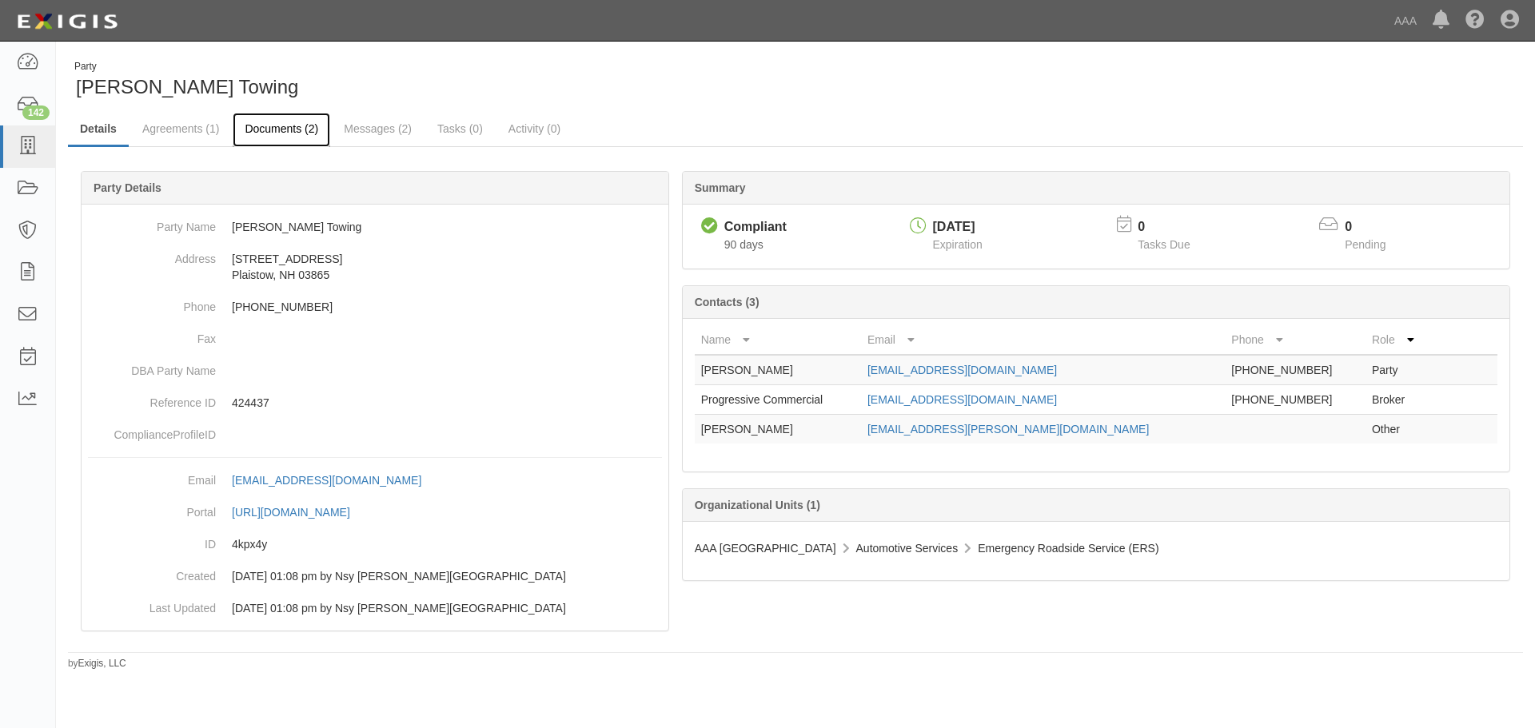
click at [293, 119] on link "Documents (2)" at bounding box center [282, 130] width 98 height 34
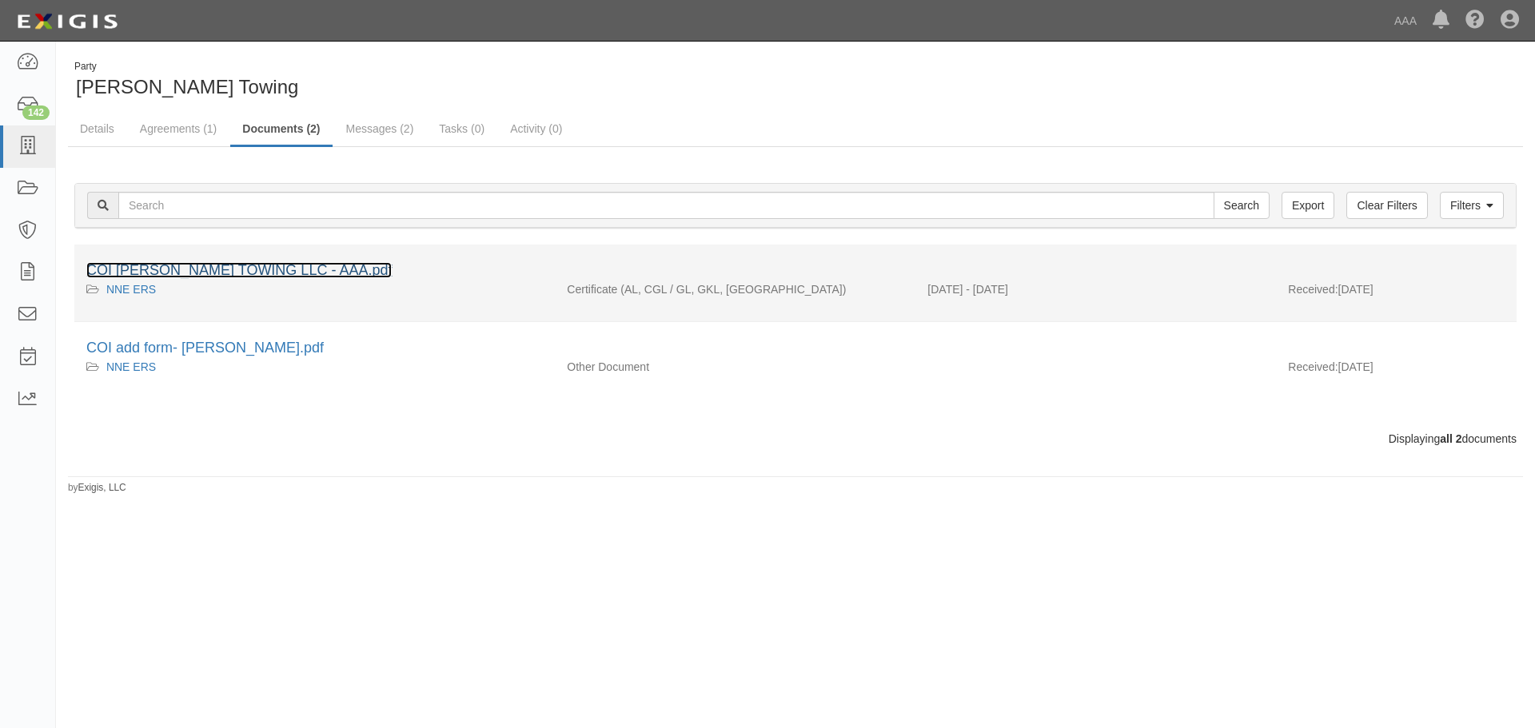
click at [224, 273] on link "COI [PERSON_NAME] TOWING LLC - AAA.pdf" at bounding box center [238, 270] width 305 height 16
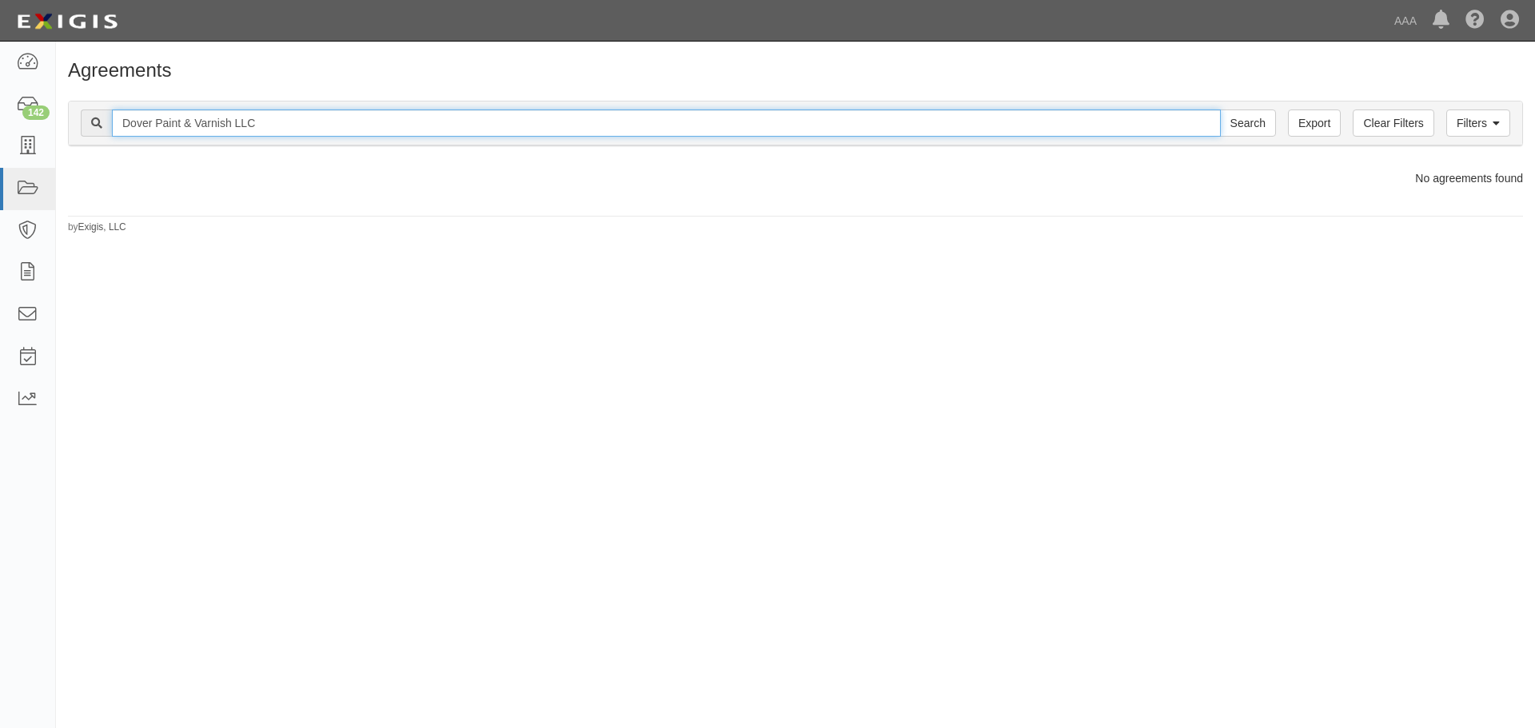
click at [300, 126] on input "Dover Paint & Varnish LLC" at bounding box center [666, 123] width 1109 height 27
type input "Dover Paint & Varnish"
click at [1220, 110] on input "Search" at bounding box center [1248, 123] width 56 height 27
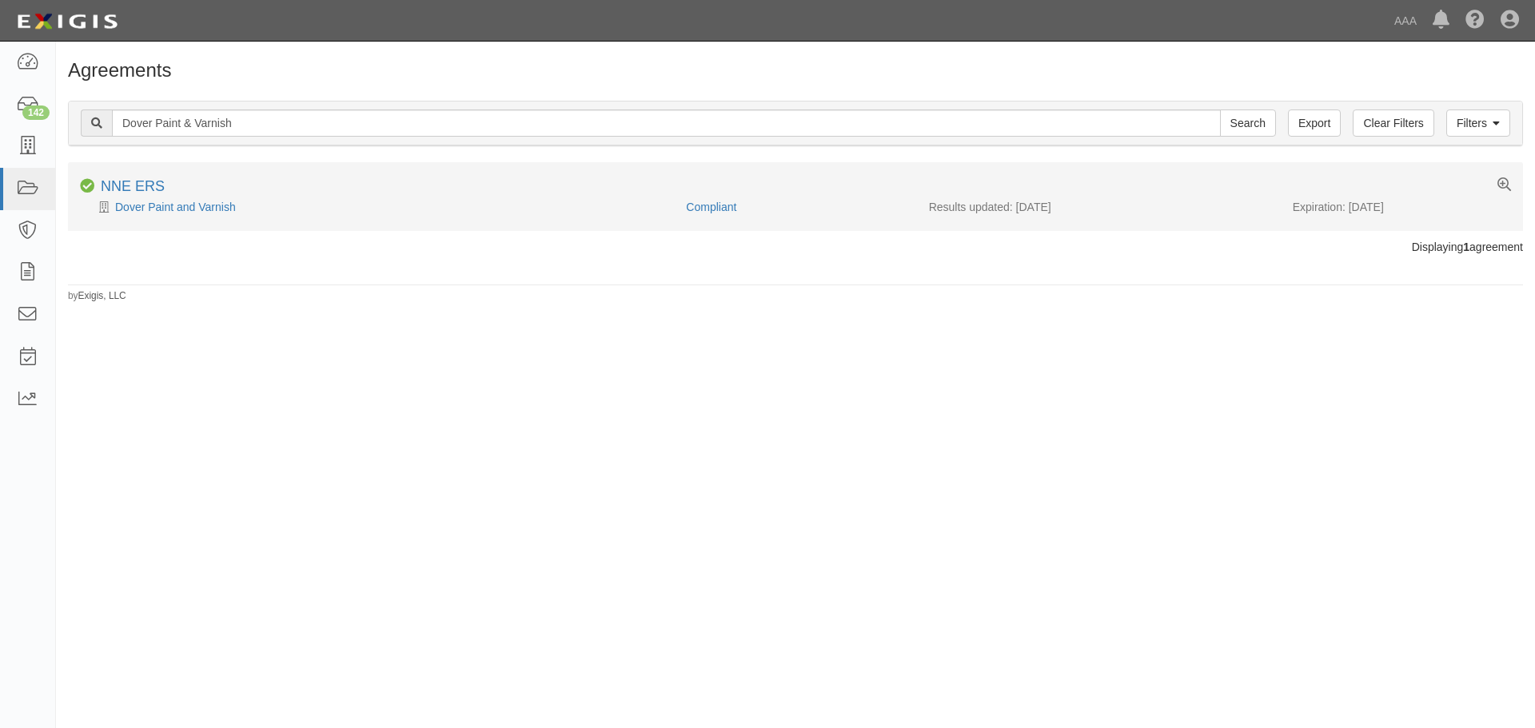
click at [109, 206] on icon at bounding box center [107, 207] width 16 height 11
click at [115, 206] on div "Dover Paint and Varnish" at bounding box center [377, 207] width 594 height 16
click at [209, 206] on link "Dover Paint and Varnish" at bounding box center [175, 207] width 121 height 13
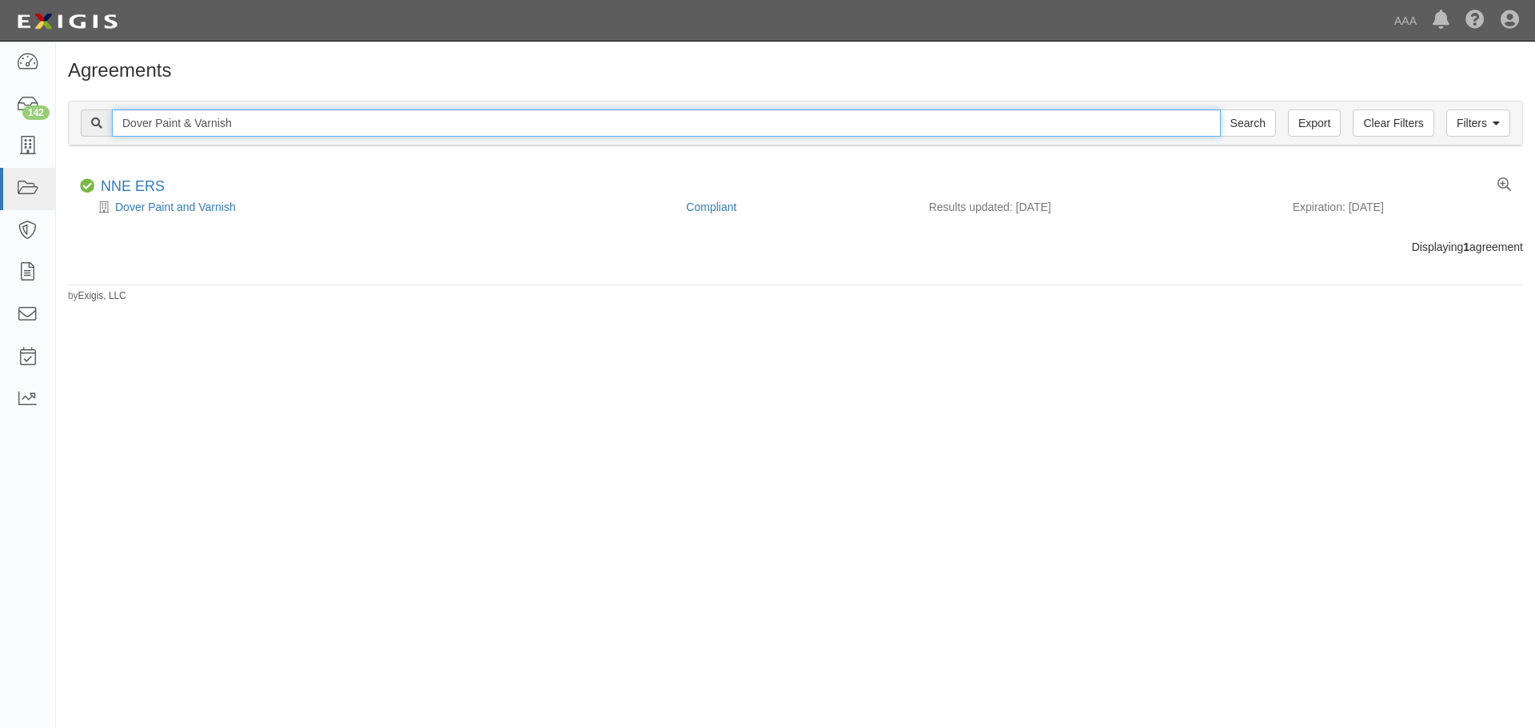
click at [273, 122] on input "Dover Paint & Varnish" at bounding box center [666, 123] width 1109 height 27
paste input "Rusty's Towing"
type input "Rusty's Towing"
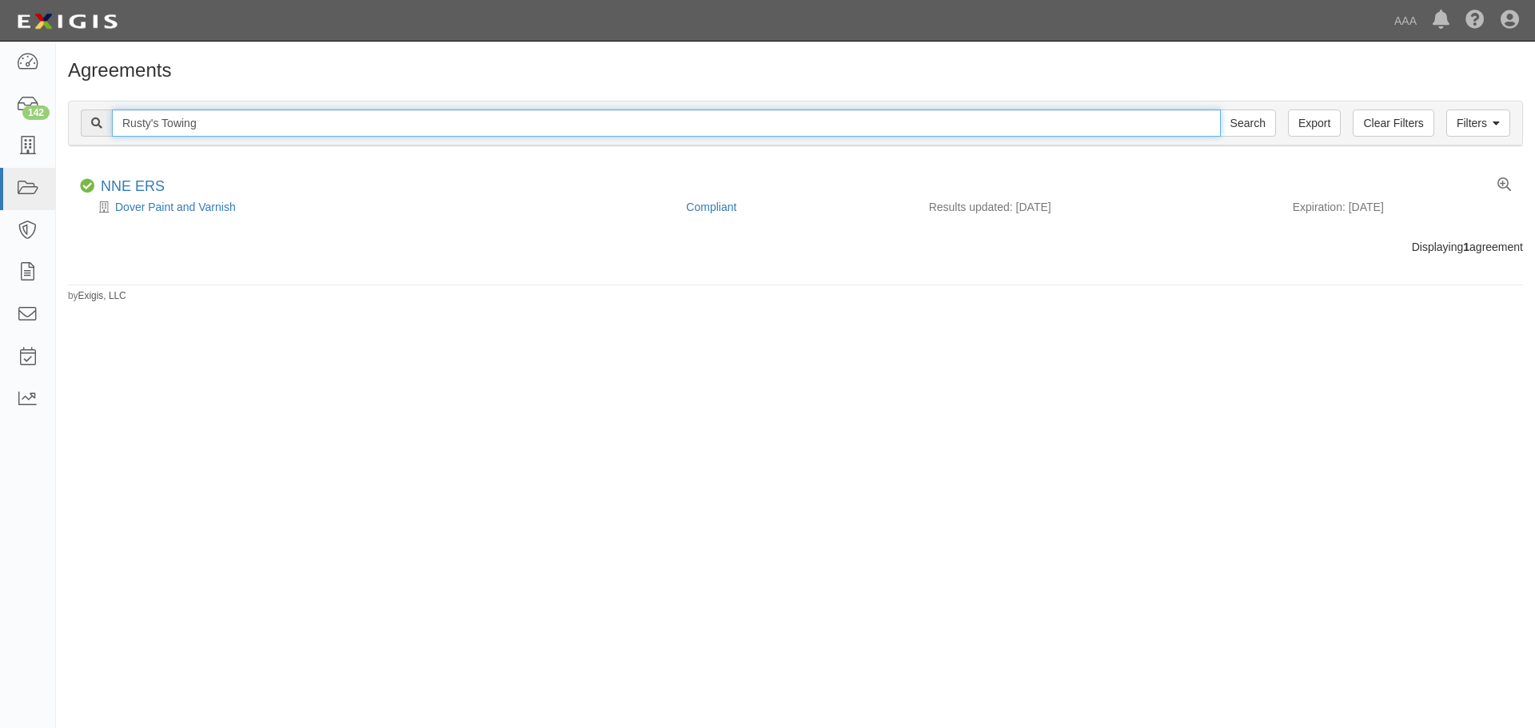
click at [1220, 110] on input "Search" at bounding box center [1248, 123] width 56 height 27
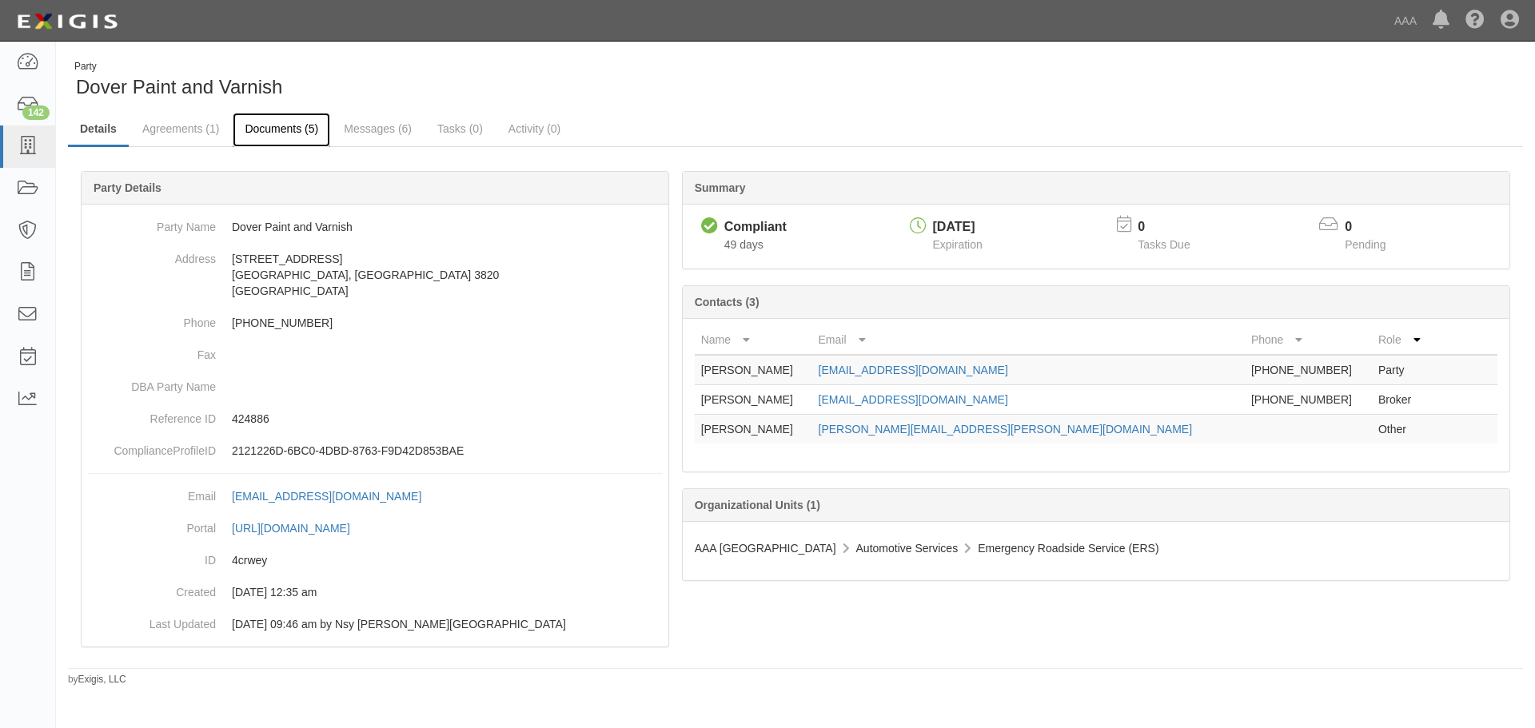
click at [303, 126] on link "Documents (5)" at bounding box center [282, 130] width 98 height 34
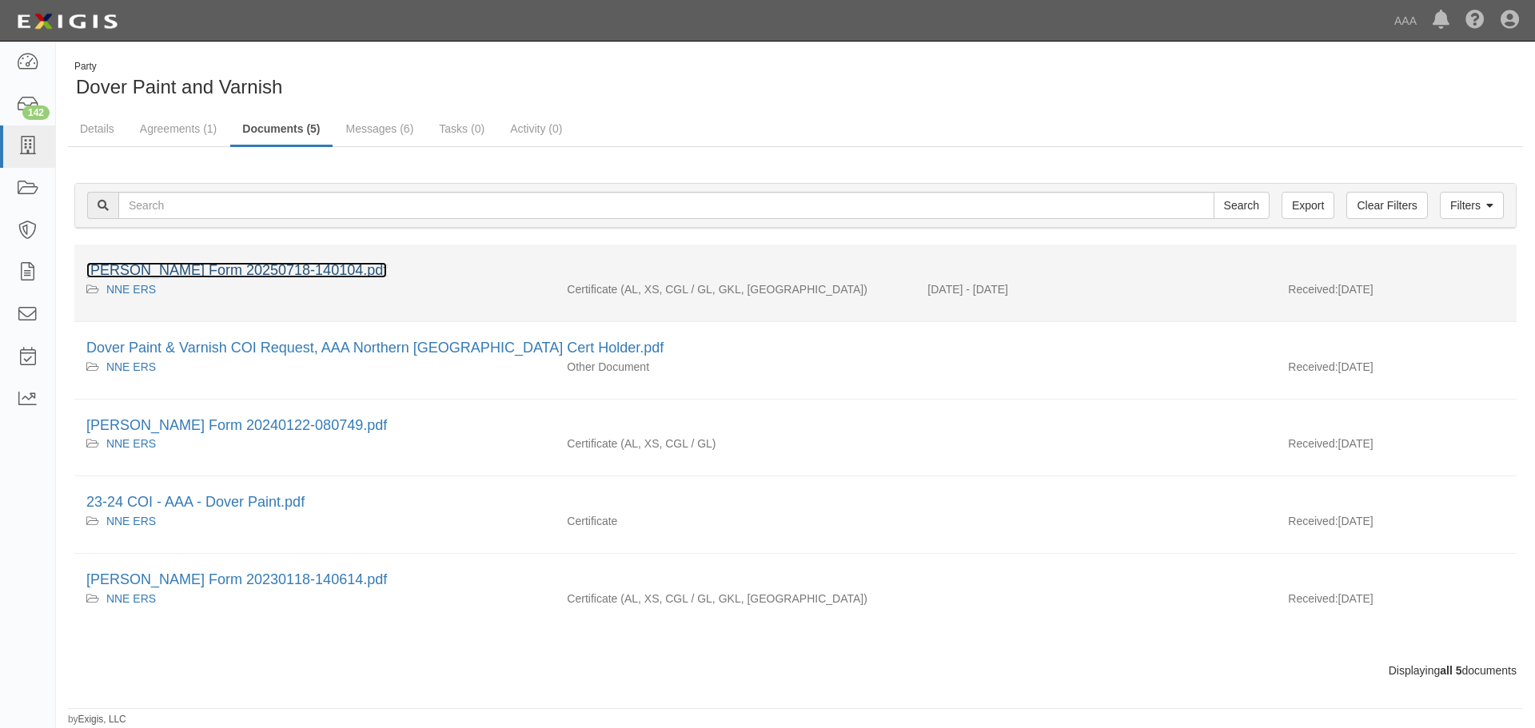
click at [261, 271] on link "[PERSON_NAME] Form 20250718-140104.pdf" at bounding box center [236, 270] width 301 height 16
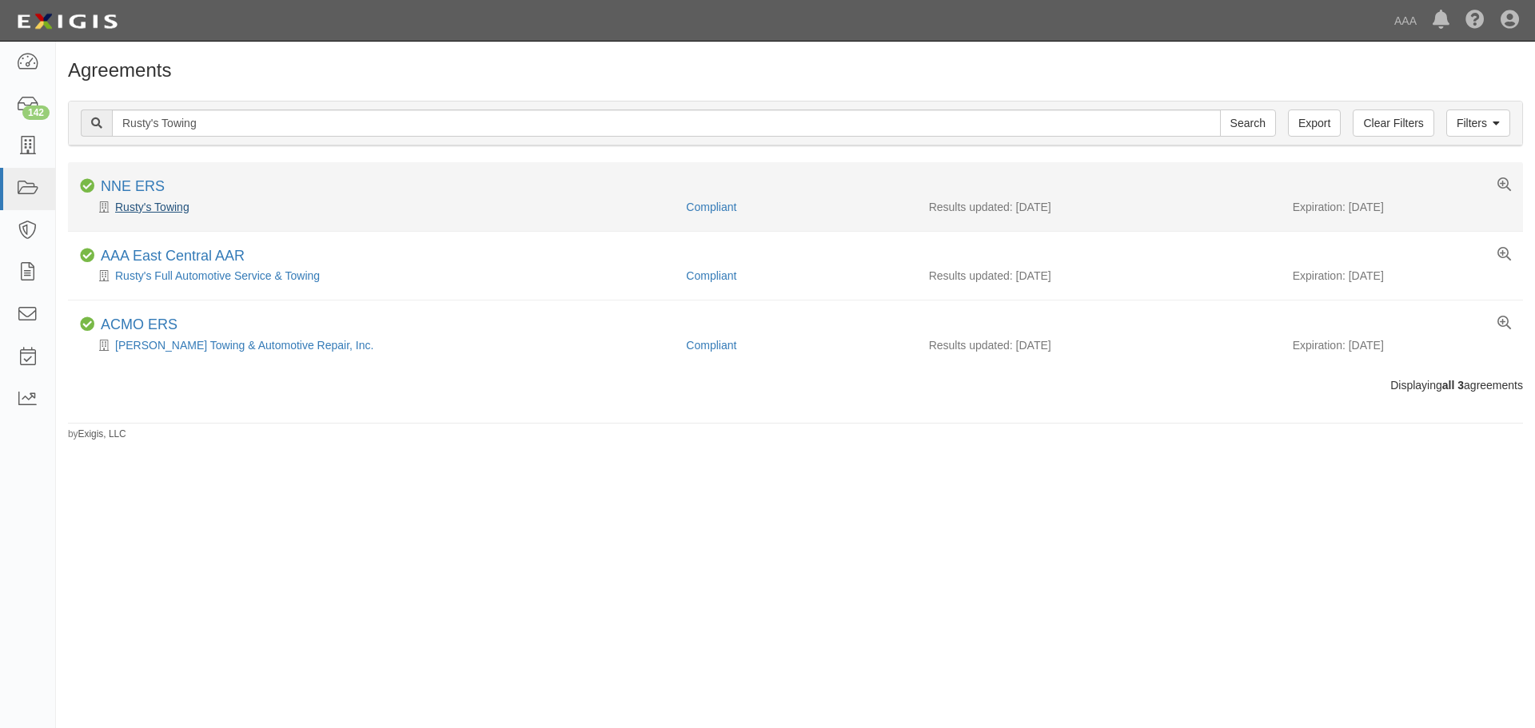
click at [162, 201] on link "Rusty's Towing" at bounding box center [152, 207] width 74 height 13
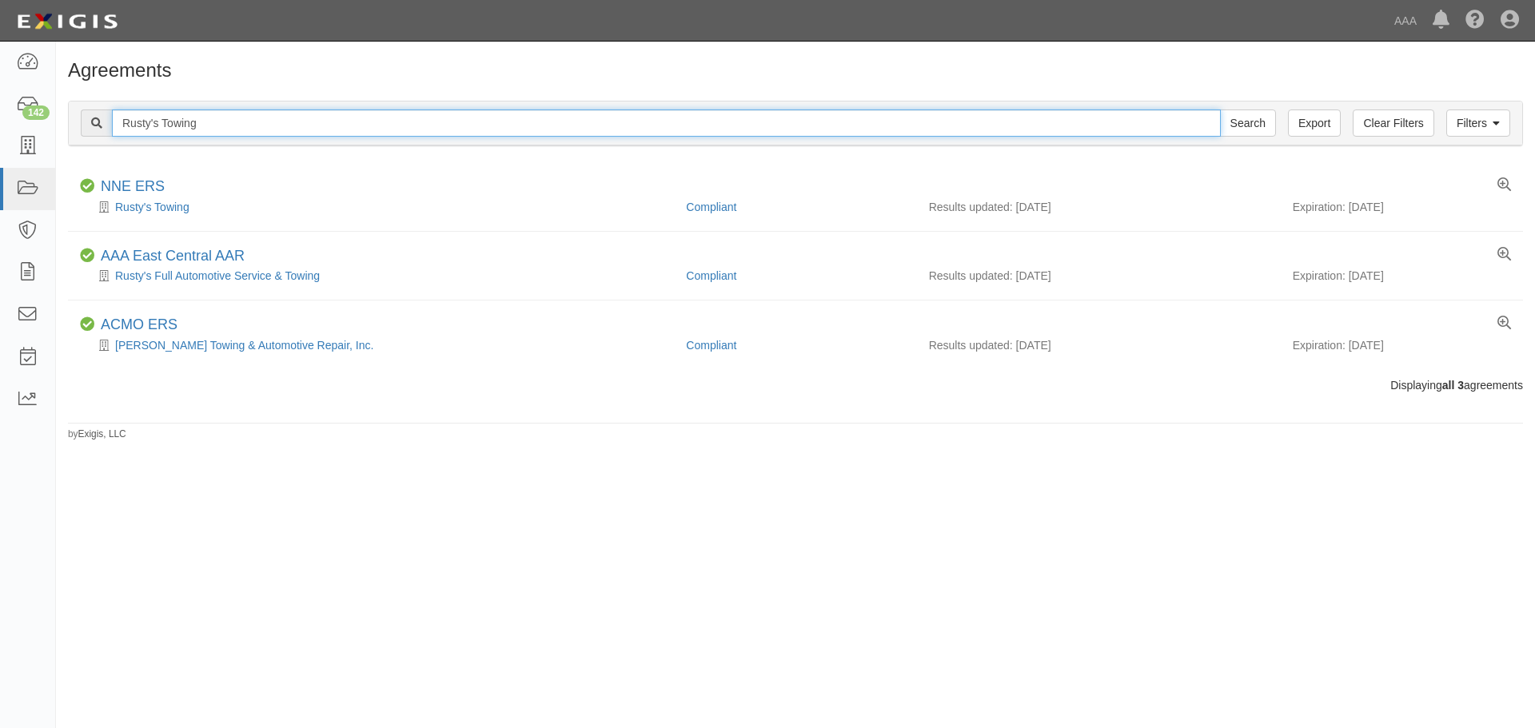
click at [226, 118] on input "Rusty's Towing" at bounding box center [666, 123] width 1109 height 27
paste input "Adam"
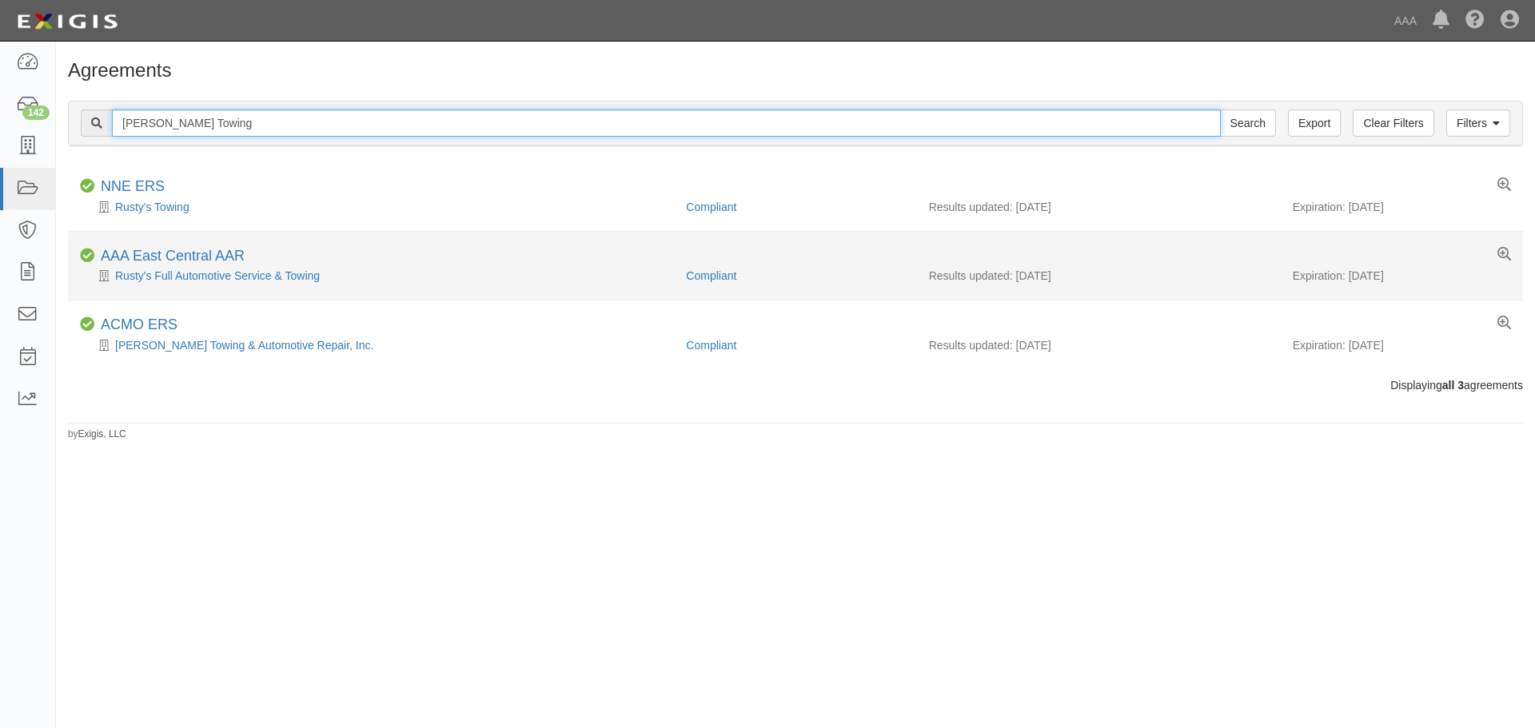
type input "Adams Towing"
click at [1220, 110] on input "Search" at bounding box center [1248, 123] width 56 height 27
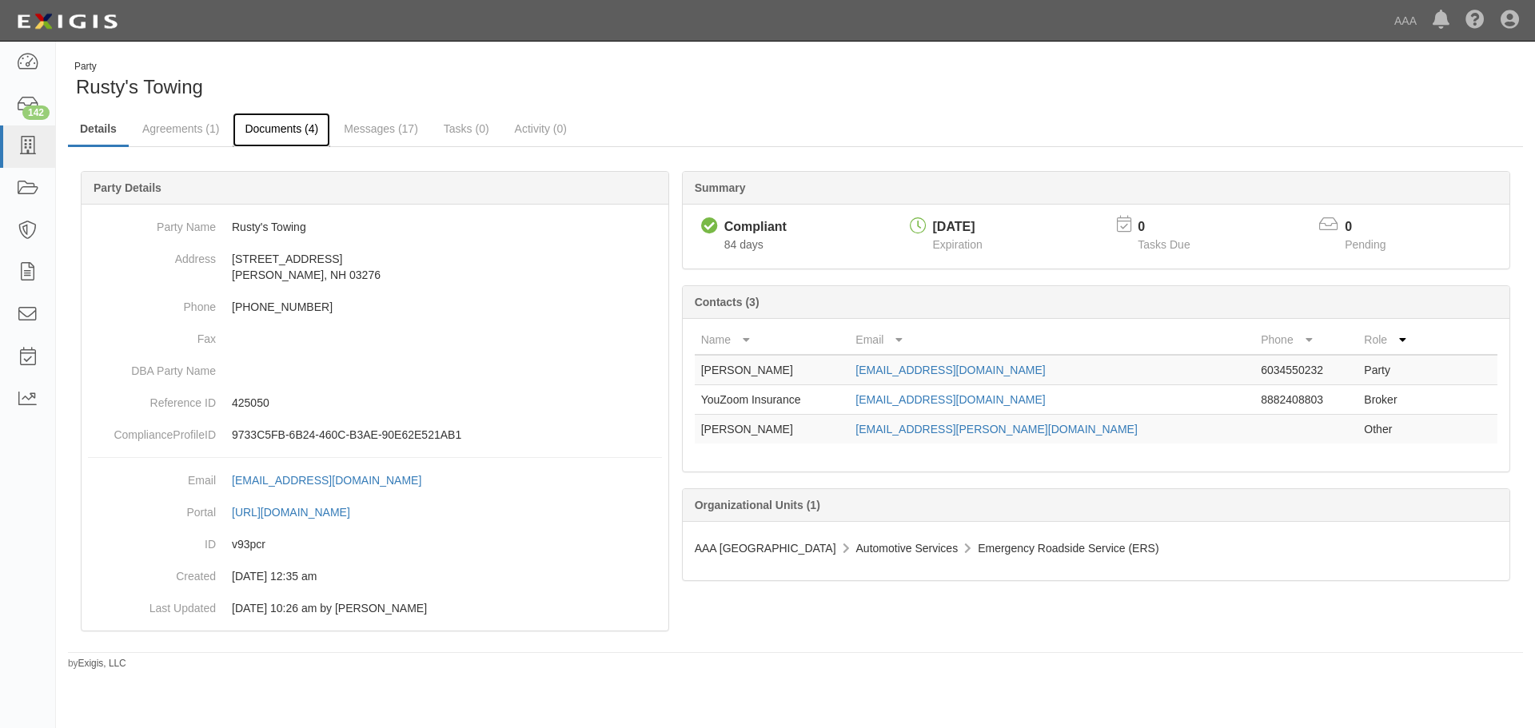
click at [277, 130] on link "Documents (4)" at bounding box center [282, 130] width 98 height 34
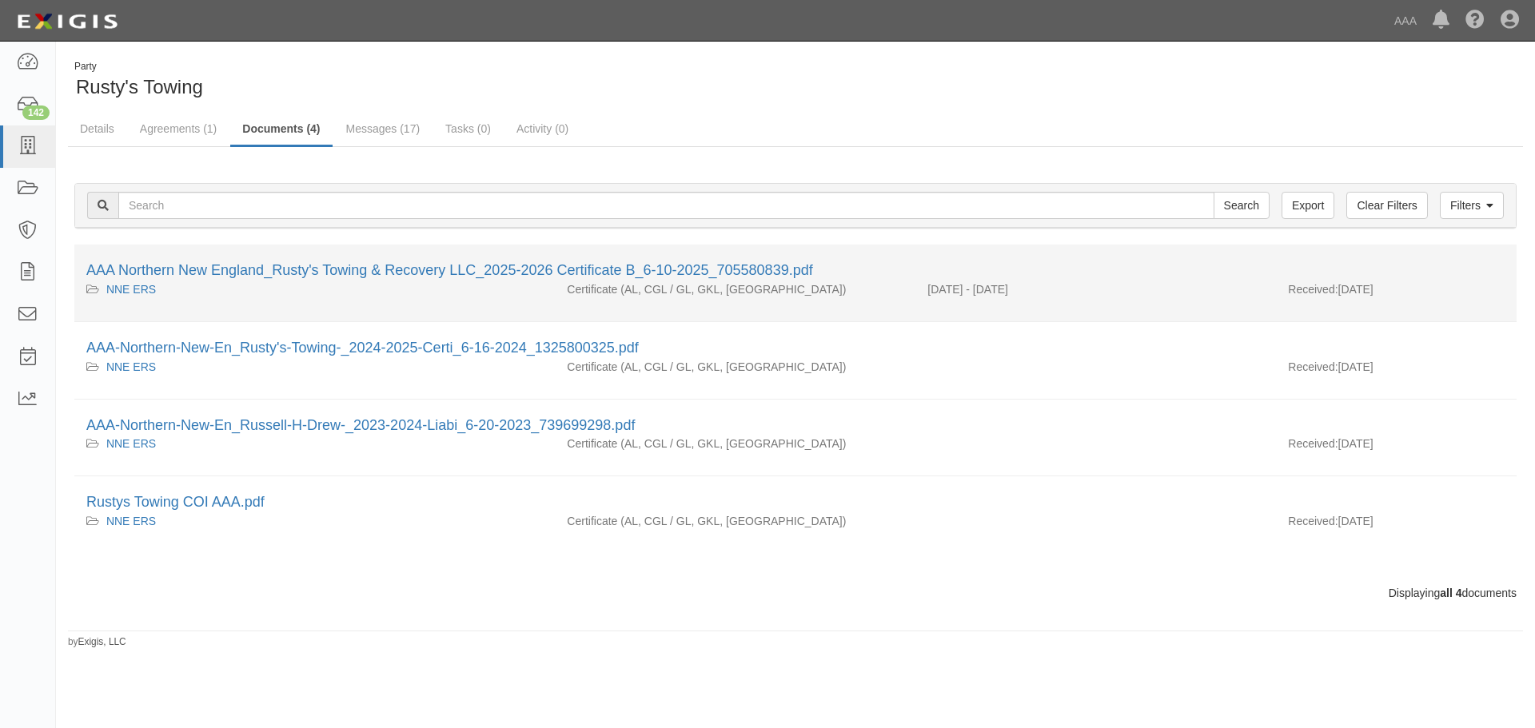
click at [313, 257] on li "AAA Northern New England_Rusty's Towing & Recovery LLC_2025-2026 Certificate B_…" at bounding box center [795, 284] width 1443 height 78
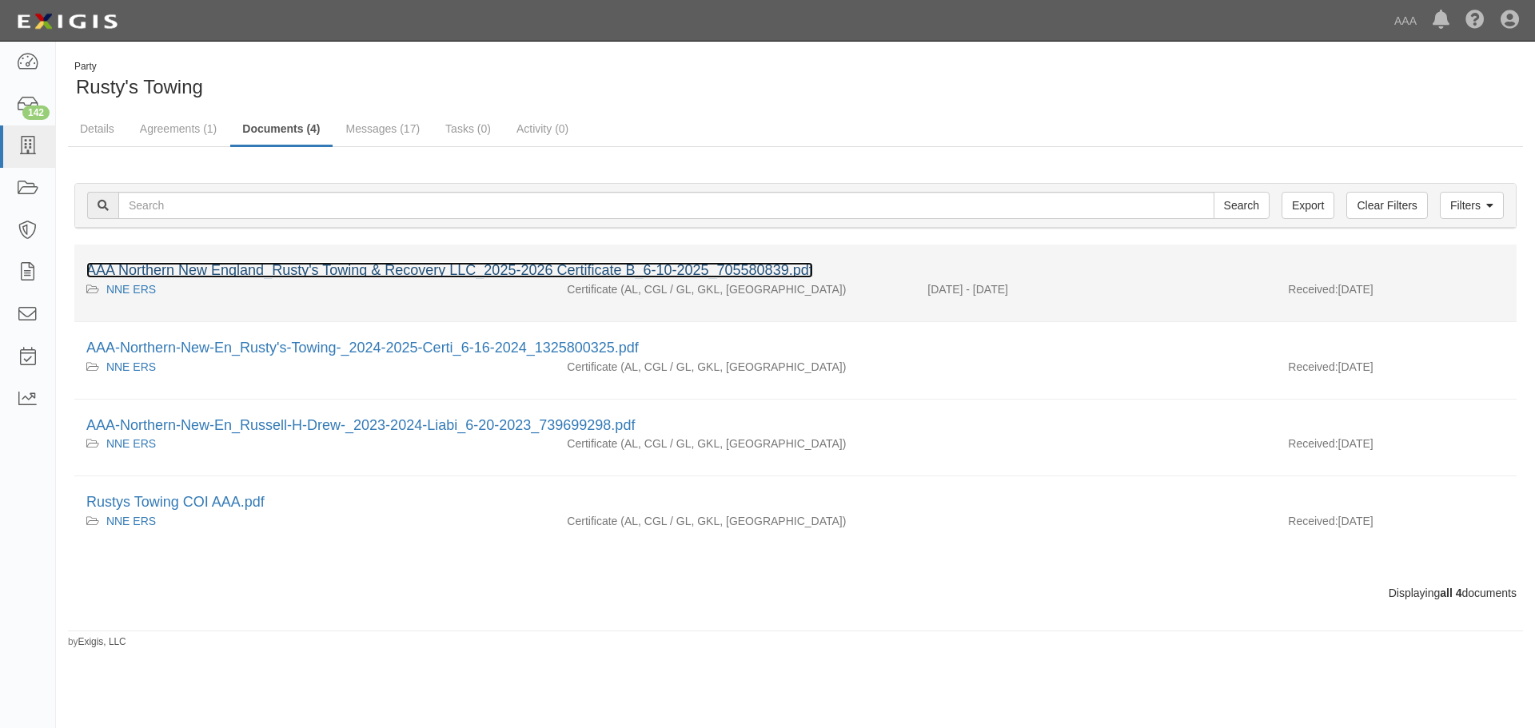
click at [313, 270] on link "AAA Northern New England_Rusty's Towing & Recovery LLC_2025-2026 Certificate B_…" at bounding box center [449, 270] width 727 height 16
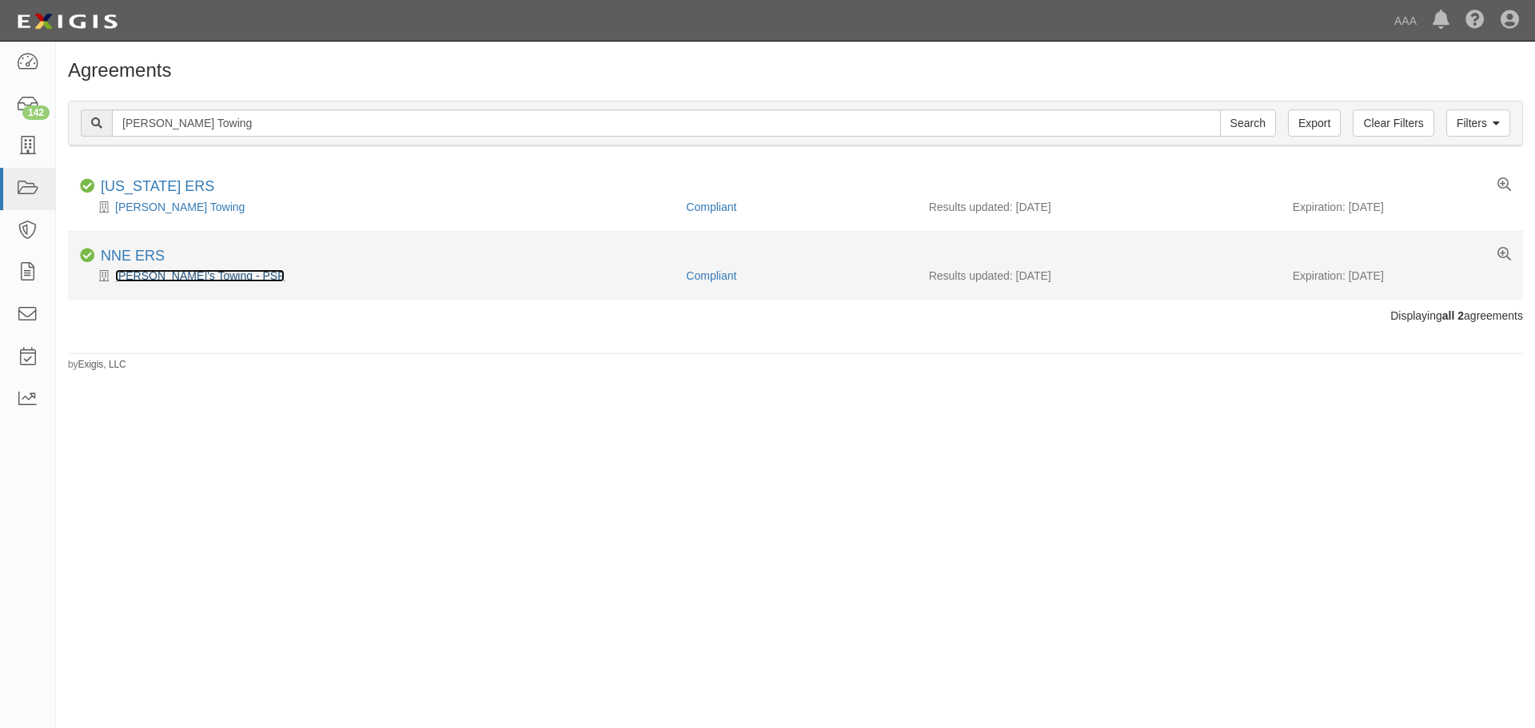
click at [180, 271] on link "[PERSON_NAME]'s Towing - PSP" at bounding box center [200, 275] width 170 height 13
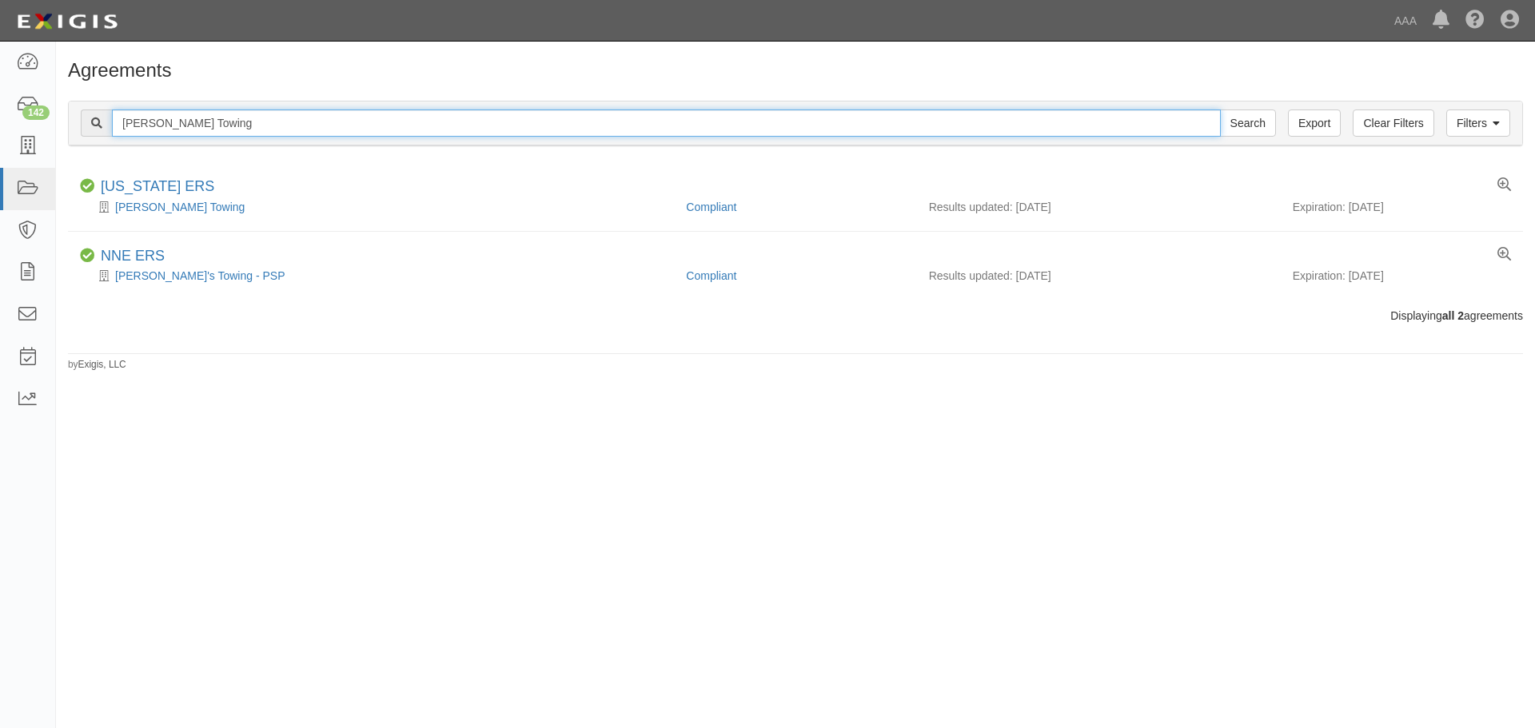
click at [213, 118] on input "[PERSON_NAME] Towing" at bounding box center [666, 123] width 1109 height 27
paste input "Finish Line Towing LLC"
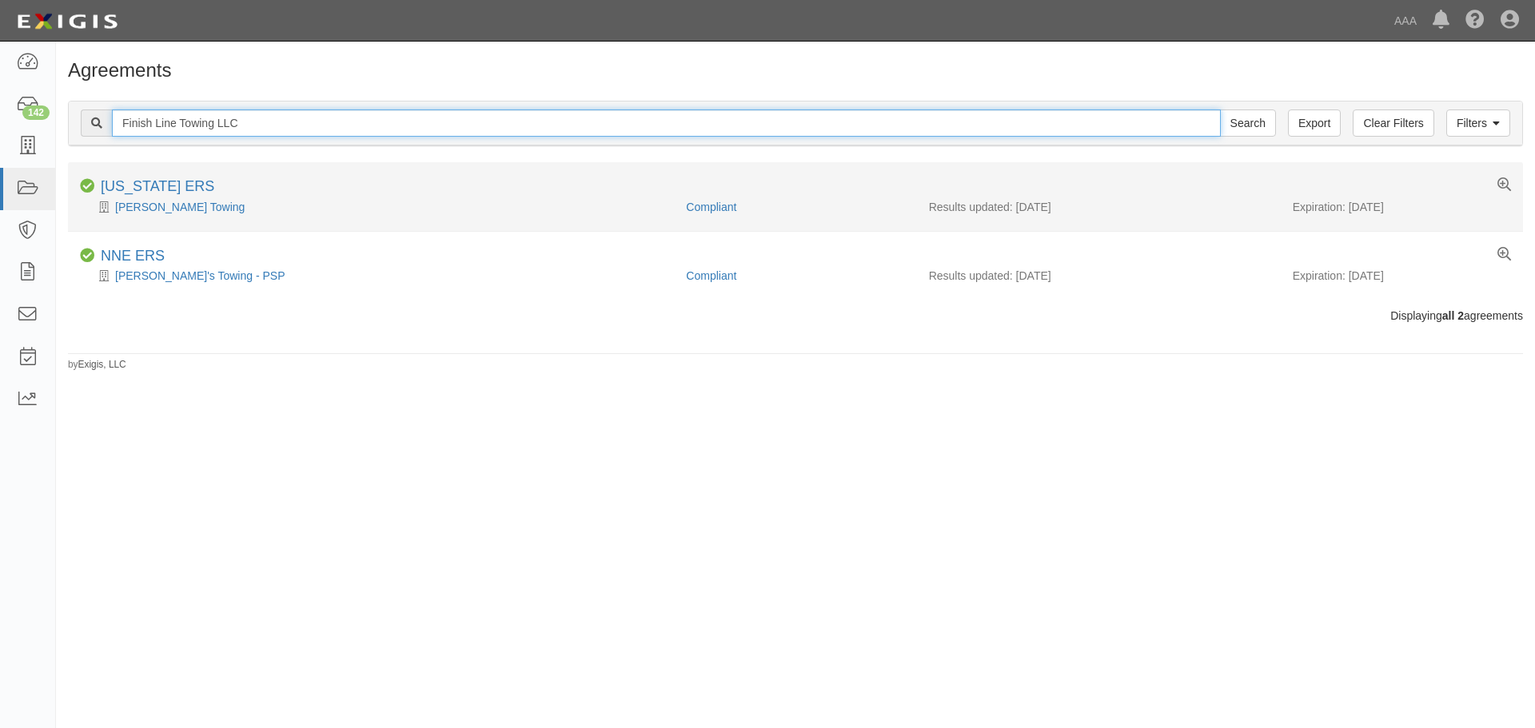
type input "Finish Line Towing LLC"
click at [1220, 110] on input "Search" at bounding box center [1248, 123] width 56 height 27
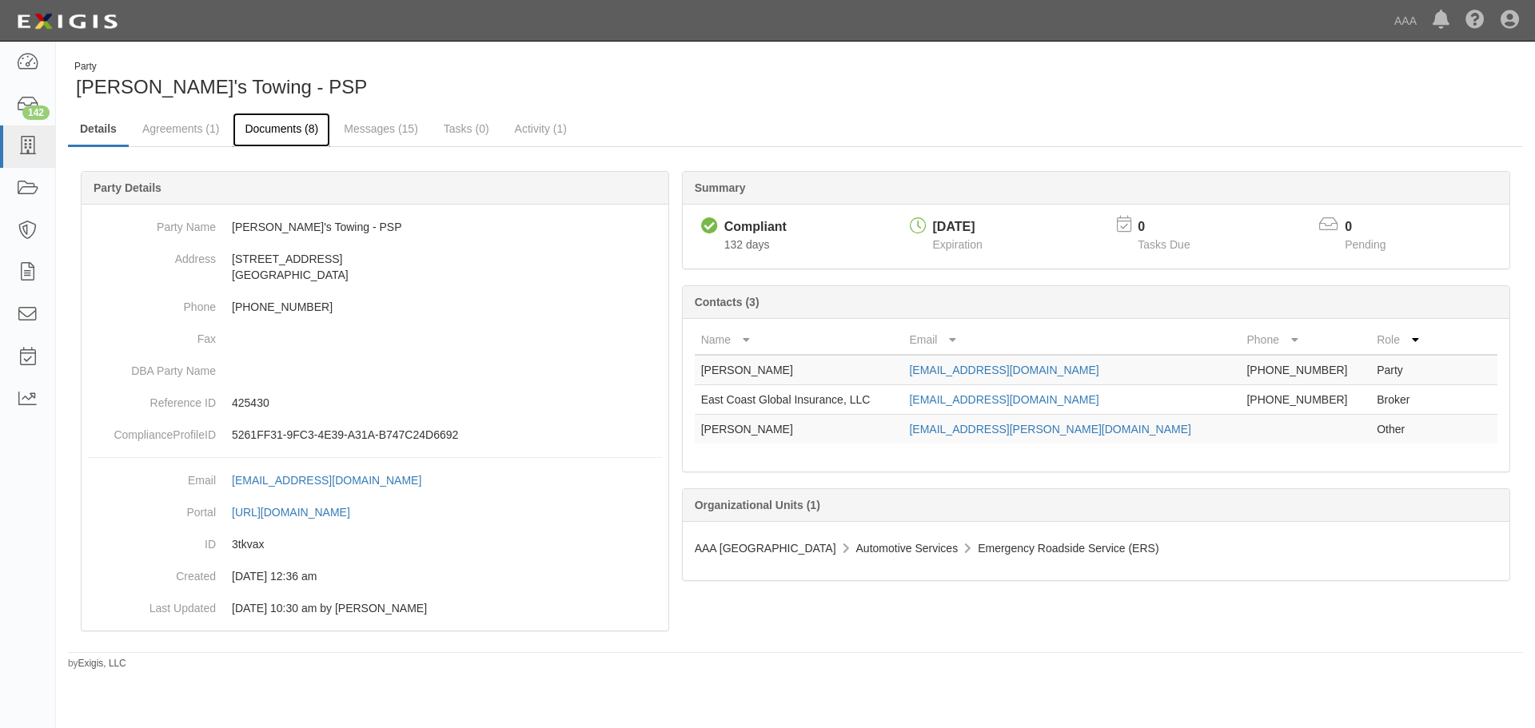
click at [282, 134] on link "Documents (8)" at bounding box center [282, 130] width 98 height 34
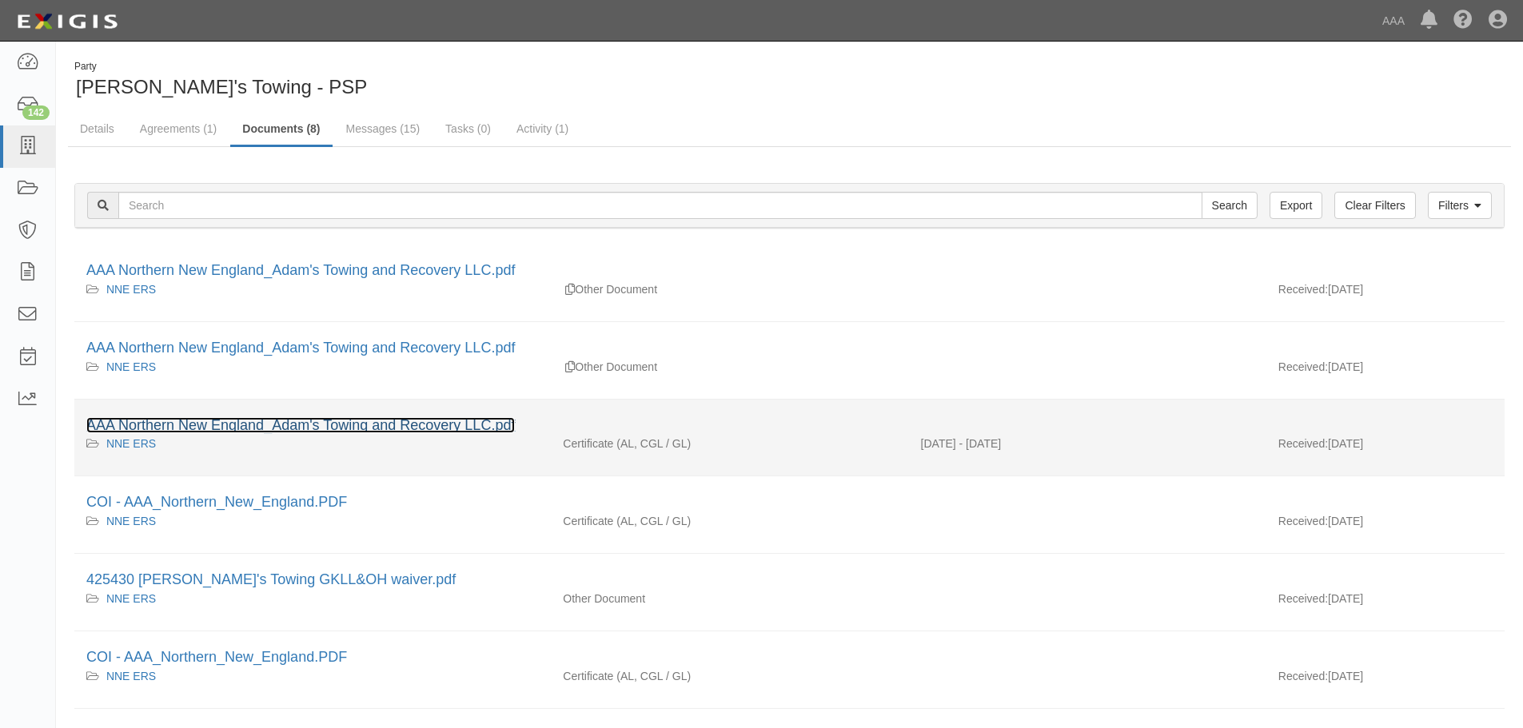
click at [318, 419] on link "AAA Northern New England_Adam's Towing and Recovery LLC.pdf" at bounding box center [300, 425] width 429 height 16
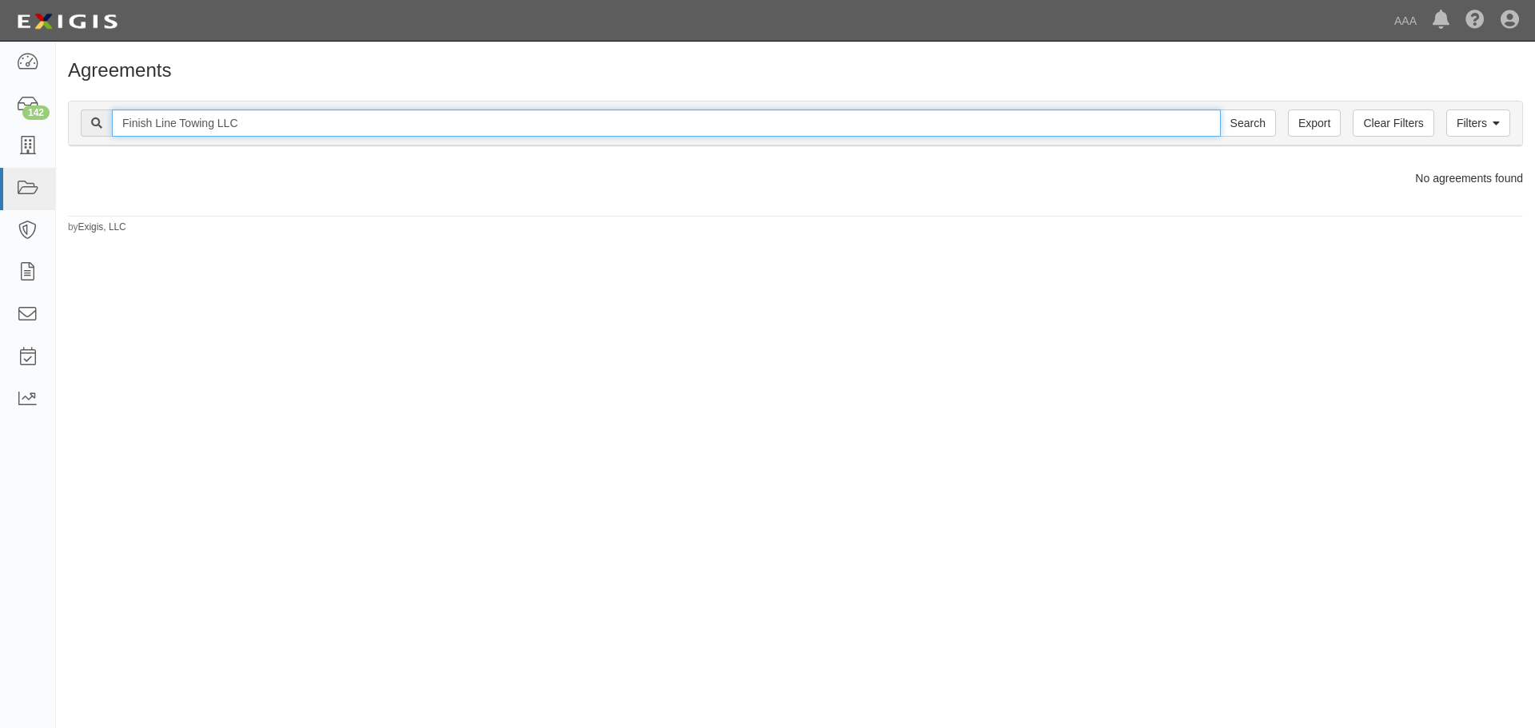
click at [271, 129] on input "Finish Line Towing LLC" at bounding box center [666, 123] width 1109 height 27
type input "Finish Line Towing"
click at [1220, 110] on input "Search" at bounding box center [1248, 123] width 56 height 27
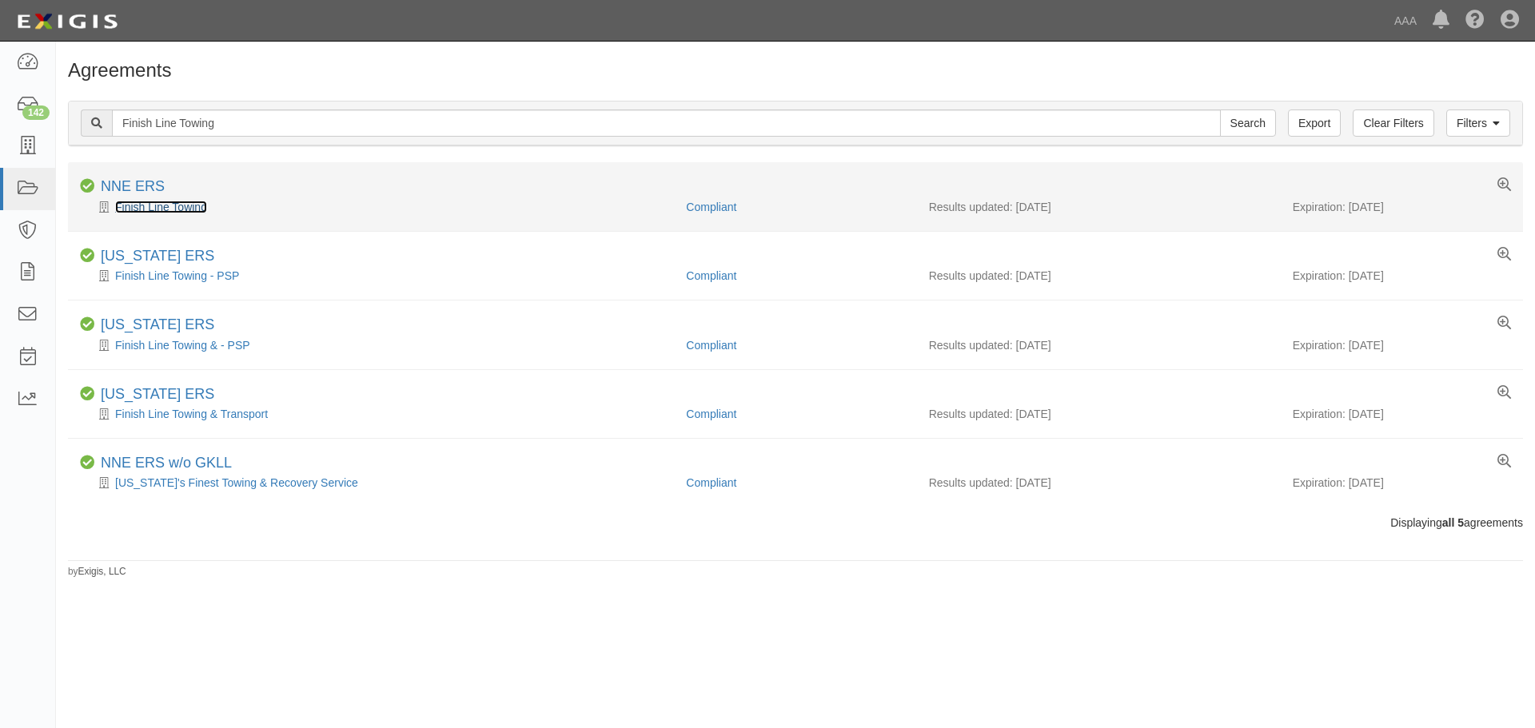
click at [167, 207] on link "Finish Line Towing" at bounding box center [161, 207] width 92 height 13
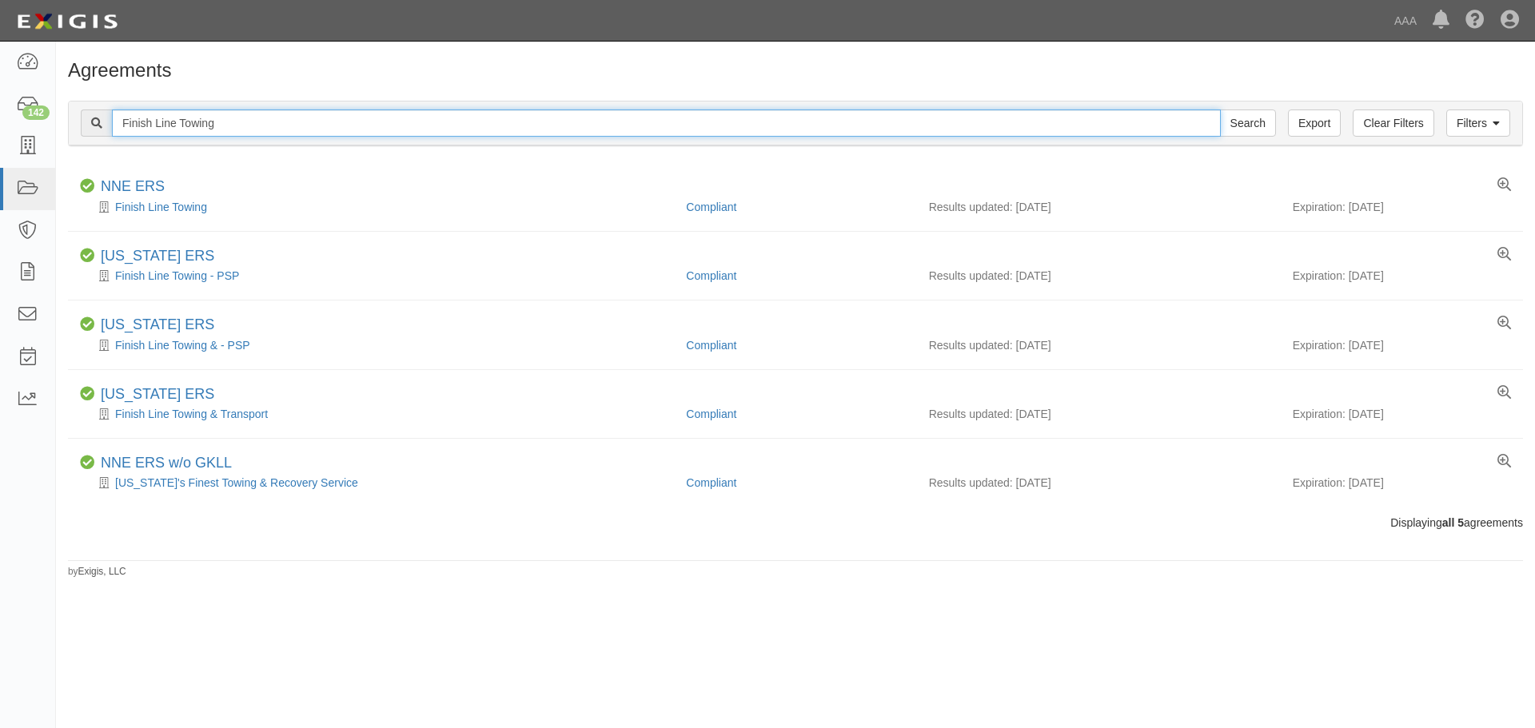
click at [271, 129] on input "Finish Line Towing" at bounding box center [666, 123] width 1109 height 27
paste input "D1 Towing & Snow Management LLC"
type input "D1 Towing & Snow Management"
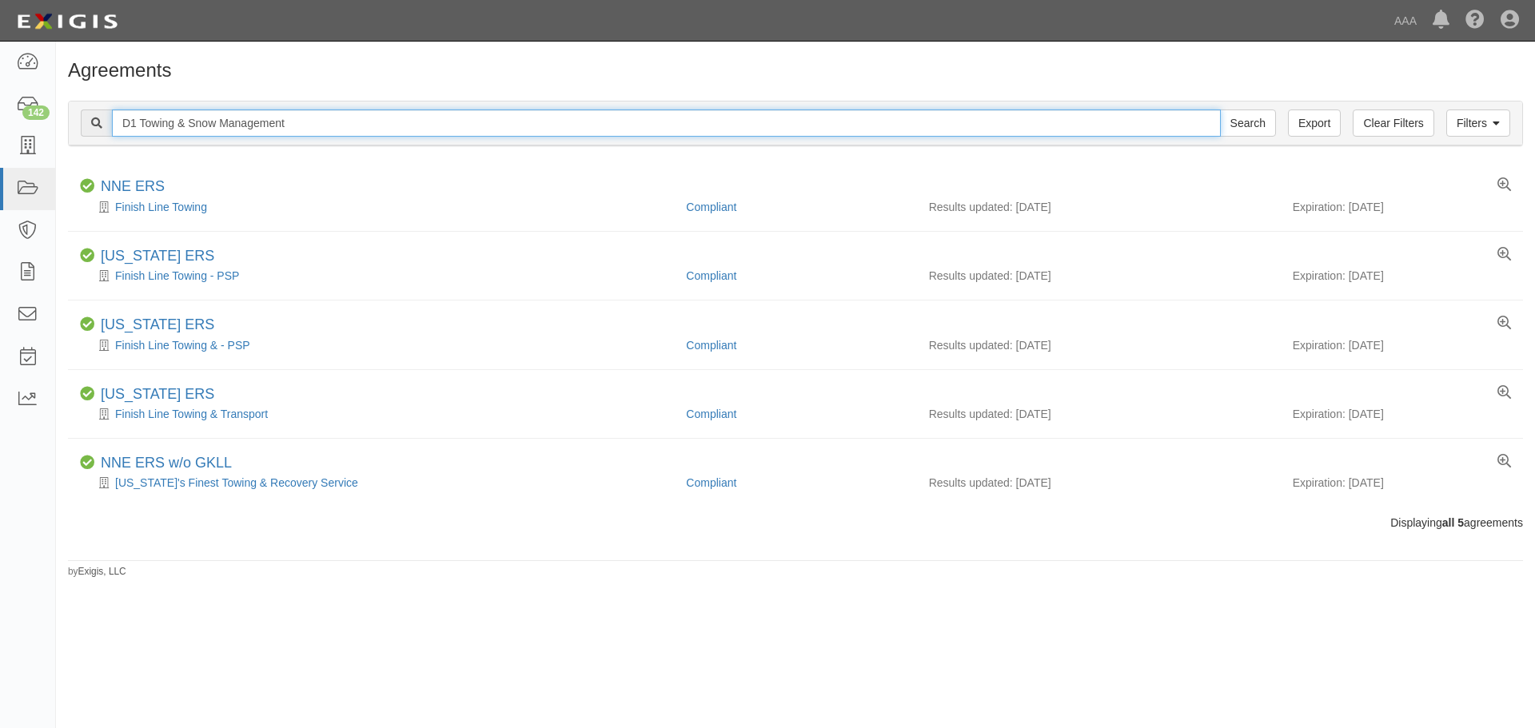
click at [1220, 110] on input "Search" at bounding box center [1248, 123] width 56 height 27
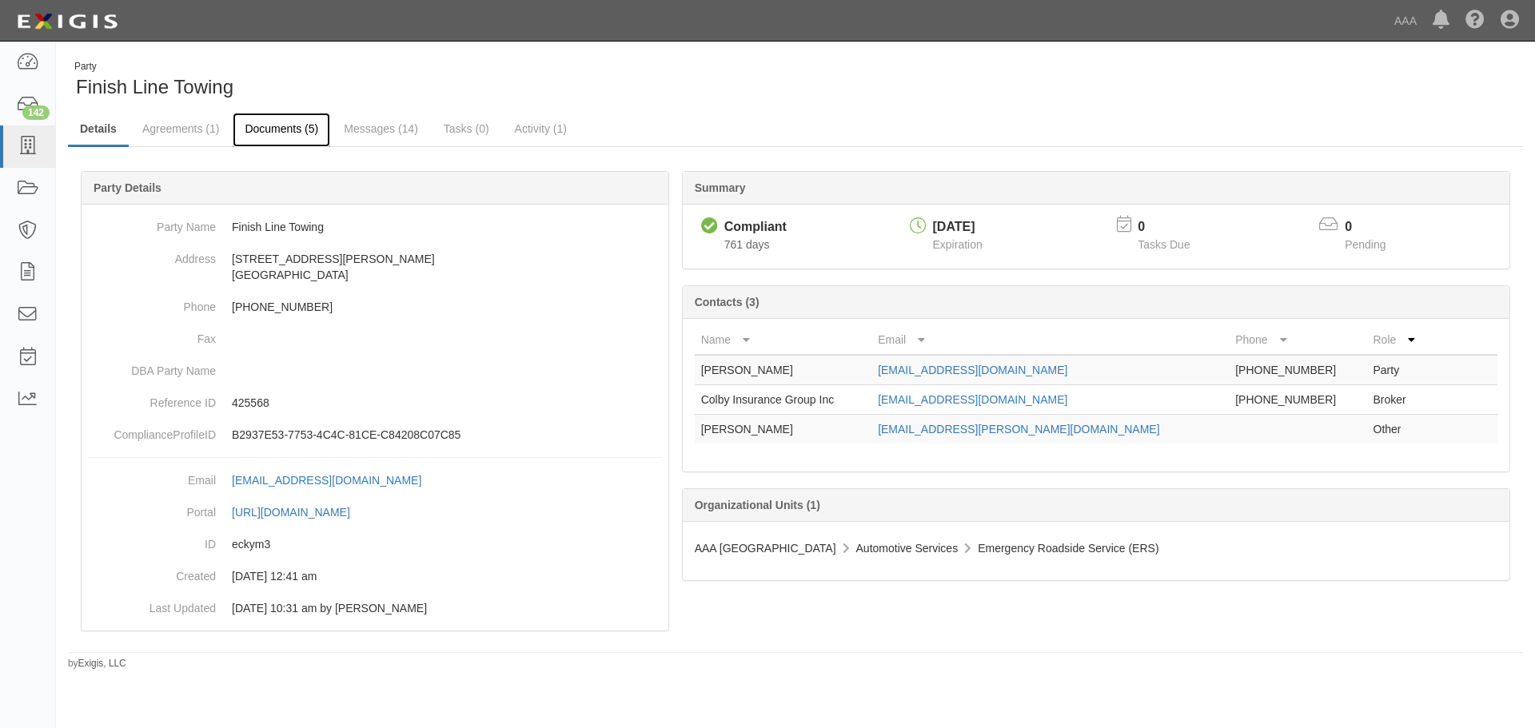
click at [283, 142] on link "Documents (5)" at bounding box center [282, 130] width 98 height 34
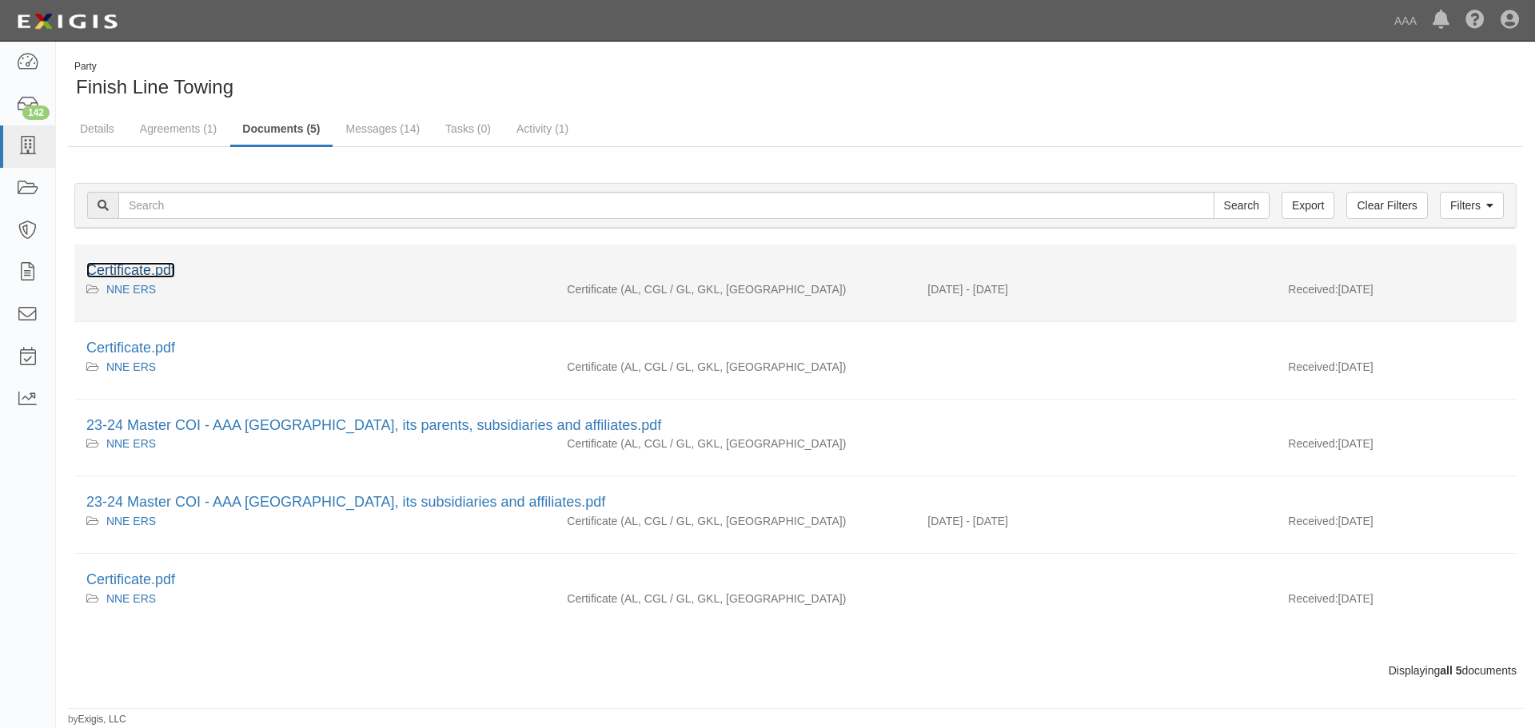
click at [163, 274] on link "Certificate.pdf" at bounding box center [130, 270] width 89 height 16
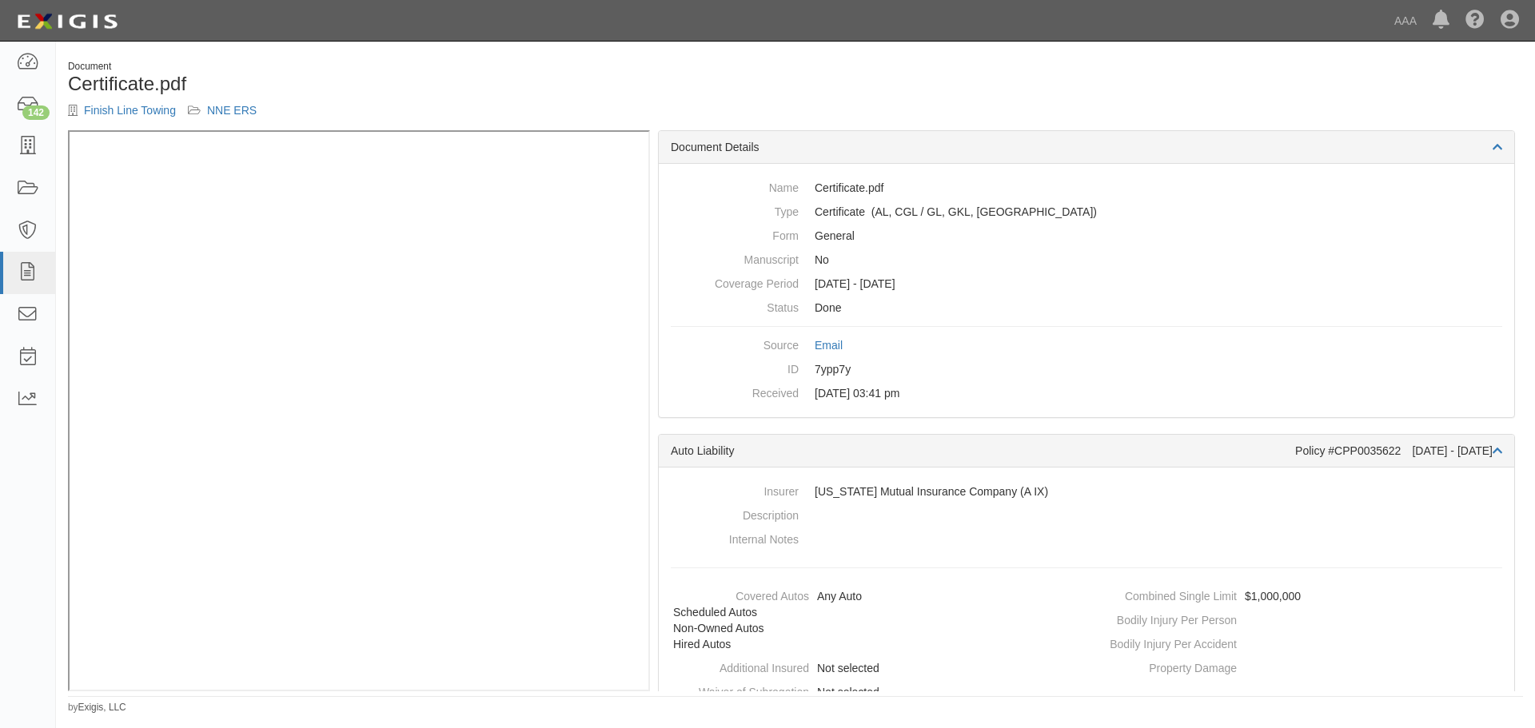
click at [437, 110] on div "Finish Line Towing NNE ERS" at bounding box center [426, 110] width 716 height 16
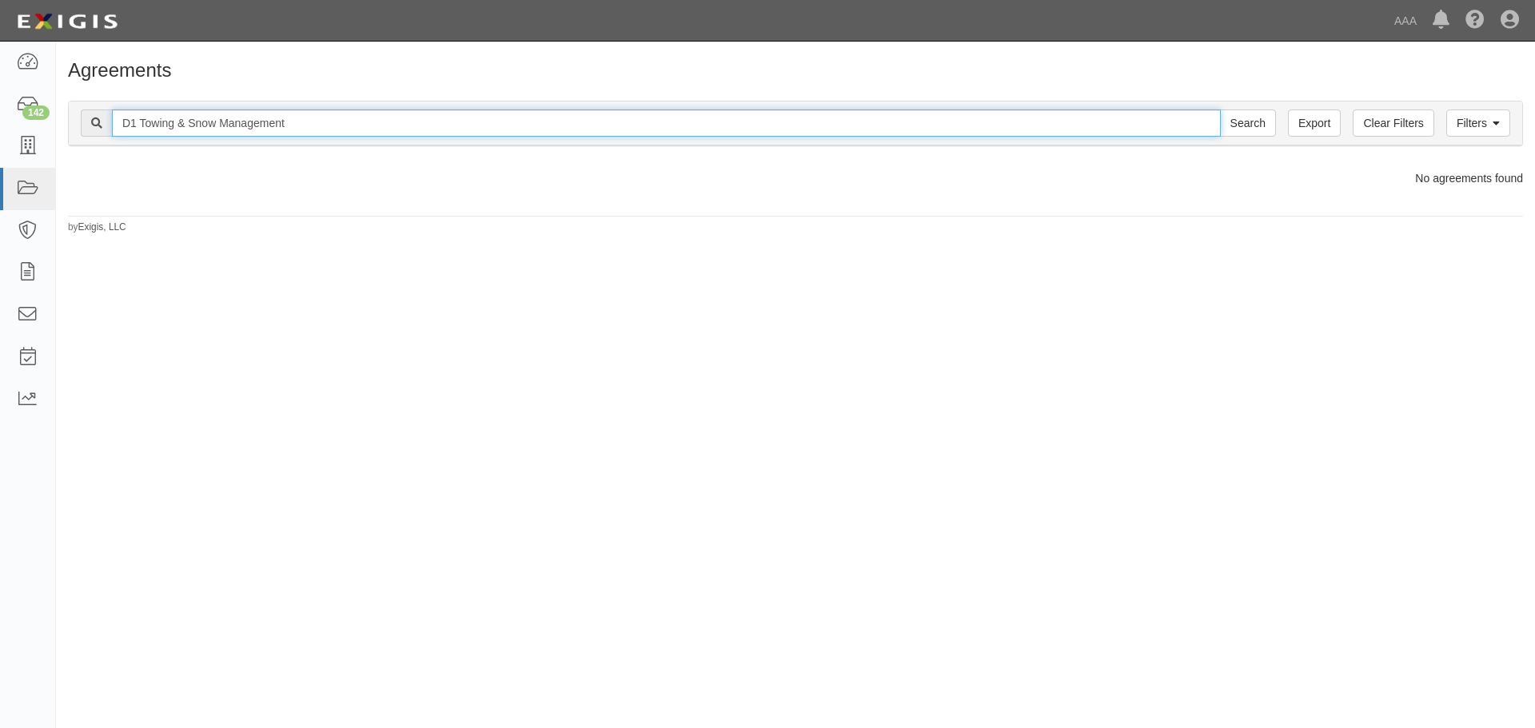
click at [335, 114] on input "D1 Towing & Snow Management" at bounding box center [666, 123] width 1109 height 27
type input "D1 Towing"
click at [1220, 110] on input "Search" at bounding box center [1248, 123] width 56 height 27
click at [309, 120] on input "D1 Towing" at bounding box center [666, 123] width 1109 height 27
type input "D1"
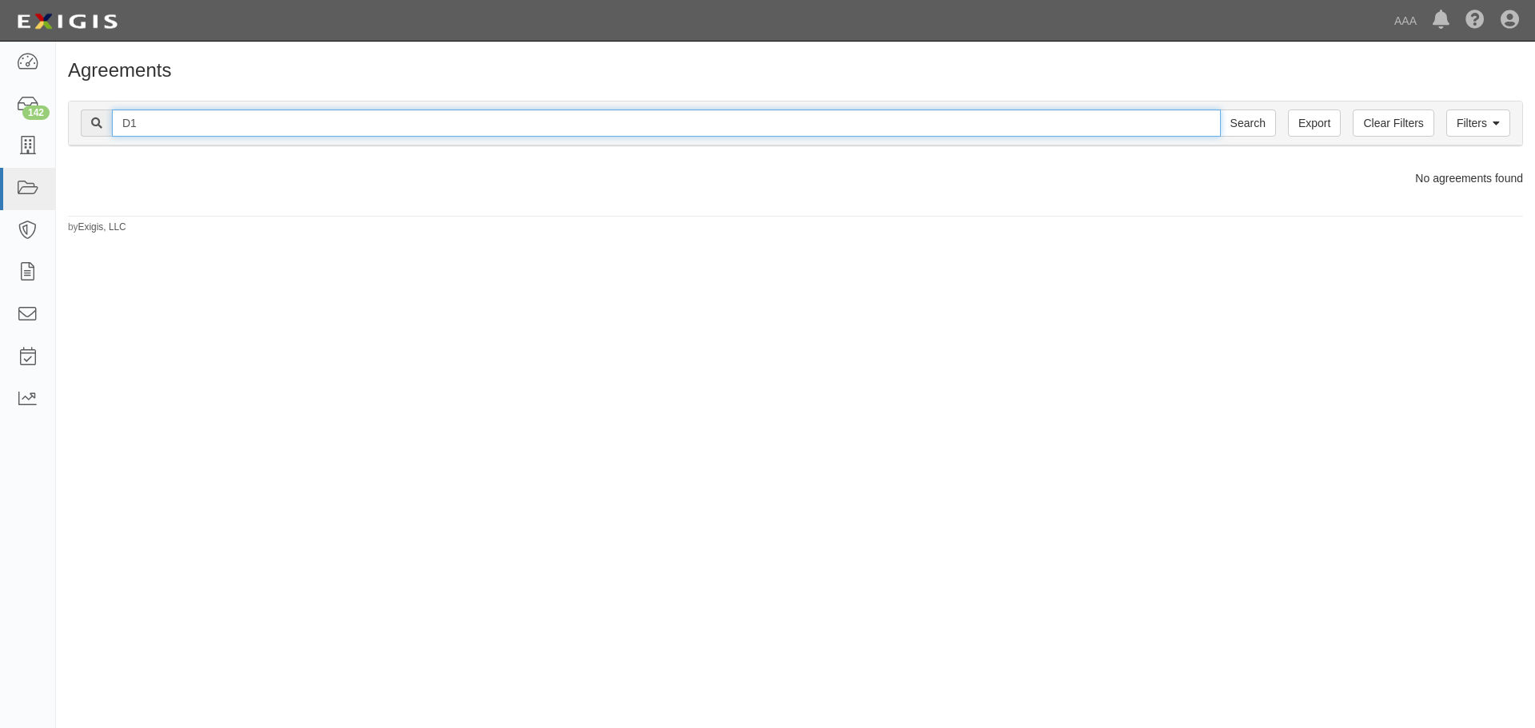
click at [1220, 110] on input "Search" at bounding box center [1248, 123] width 56 height 27
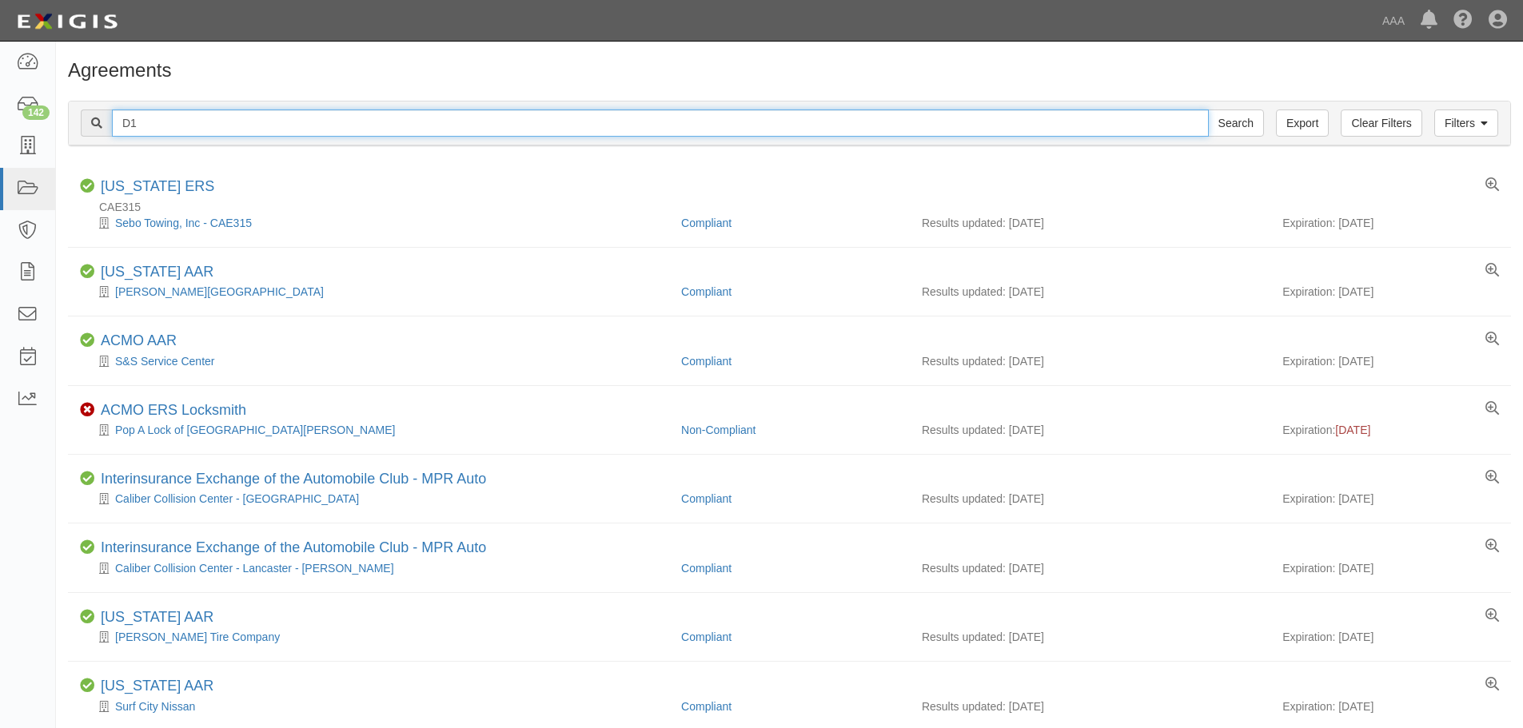
click at [214, 133] on input "D1" at bounding box center [660, 123] width 1097 height 27
click at [211, 130] on input "D1" at bounding box center [660, 123] width 1097 height 27
click at [210, 130] on input "D1" at bounding box center [660, 123] width 1097 height 27
paste input "425983"
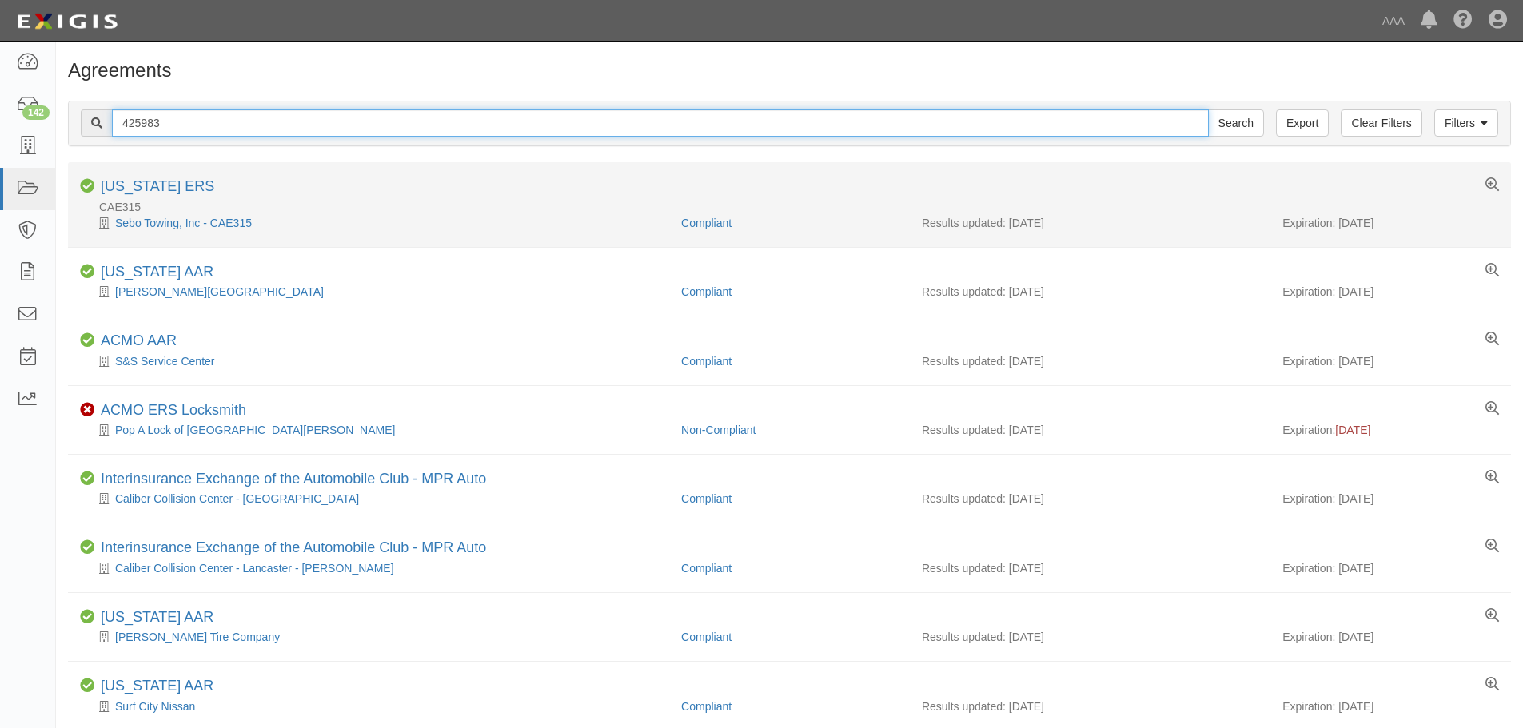
click at [1208, 110] on input "Search" at bounding box center [1236, 123] width 56 height 27
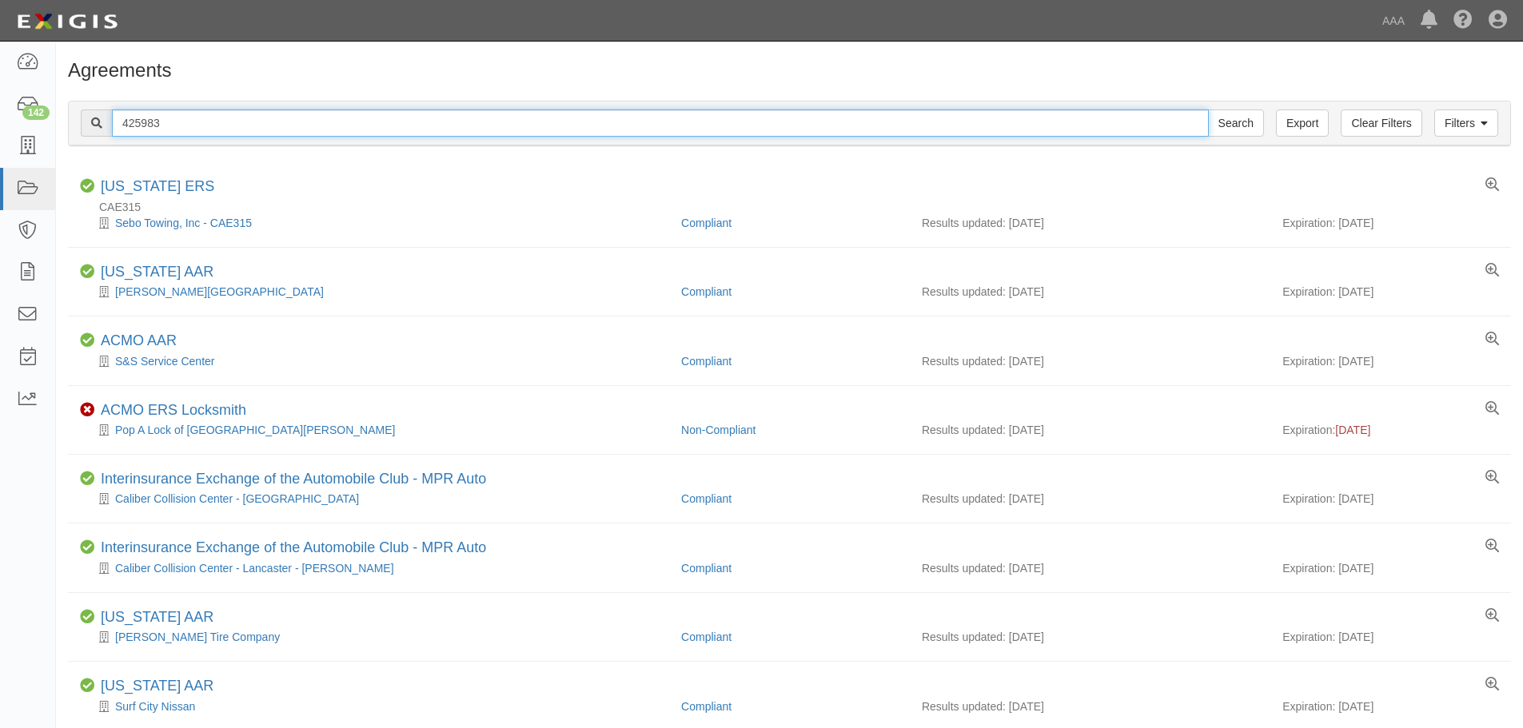
click at [328, 122] on input "425983" at bounding box center [660, 123] width 1097 height 27
paste input "Alpha Omega Towing LL"
type input "Alpha Omega Towing LL"
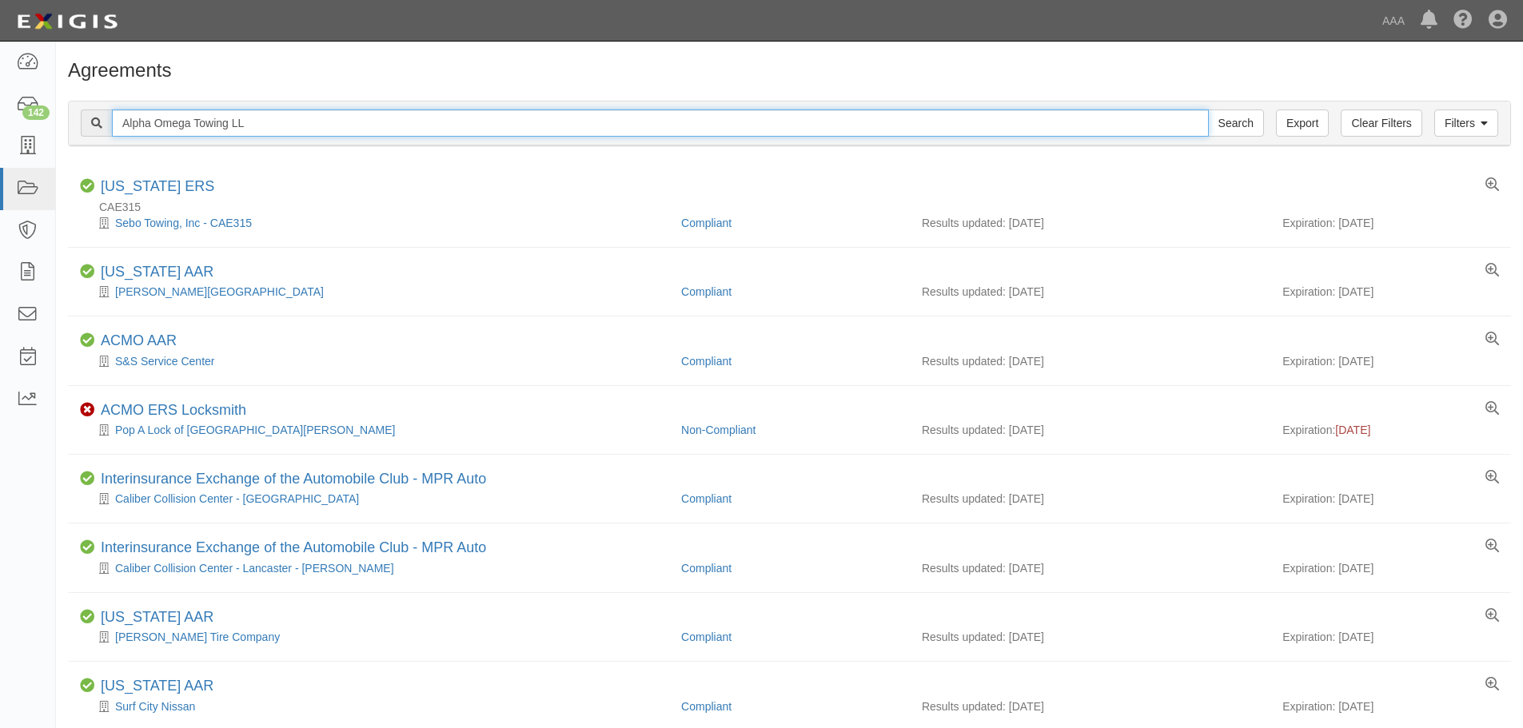
click at [1208, 110] on input "Search" at bounding box center [1236, 123] width 56 height 27
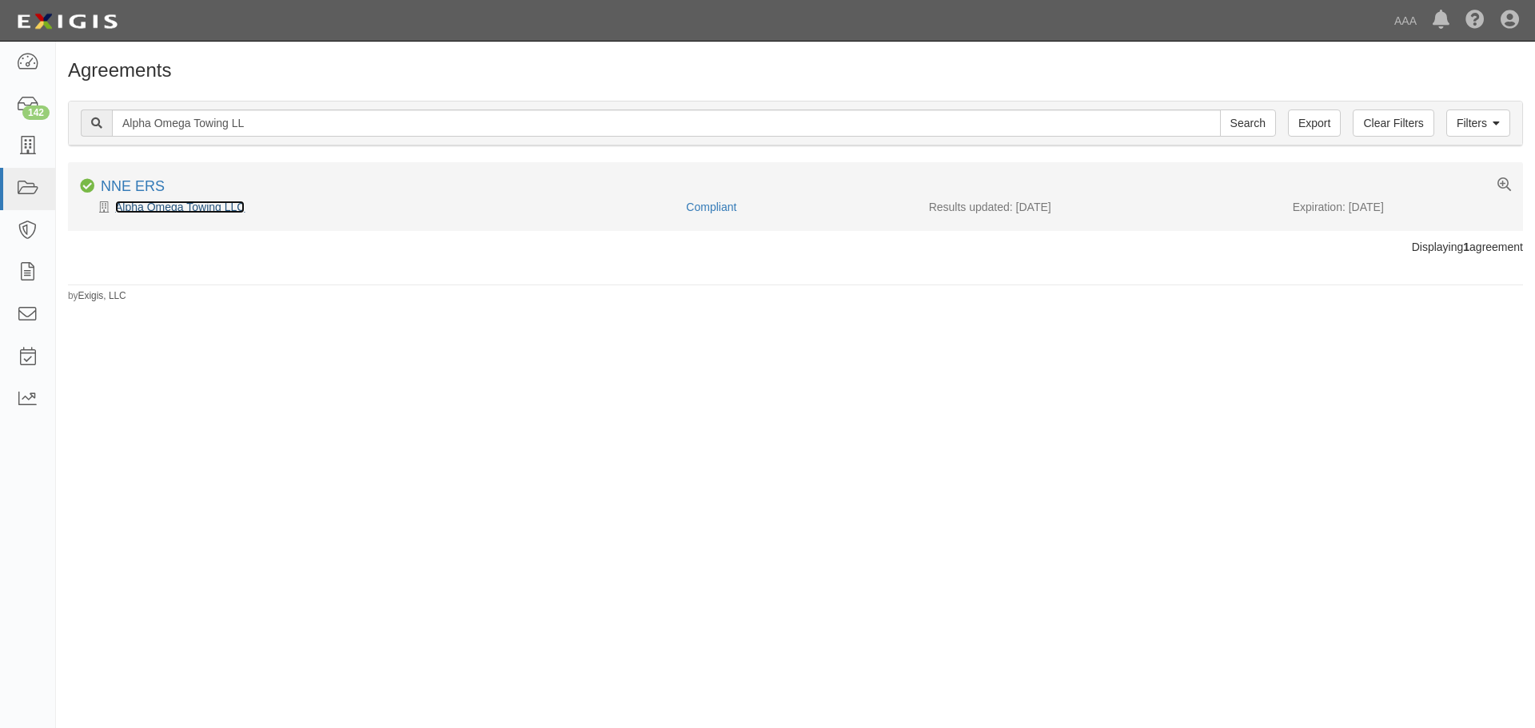
click at [209, 210] on link "Alpha Omega Towing LLC" at bounding box center [180, 207] width 130 height 13
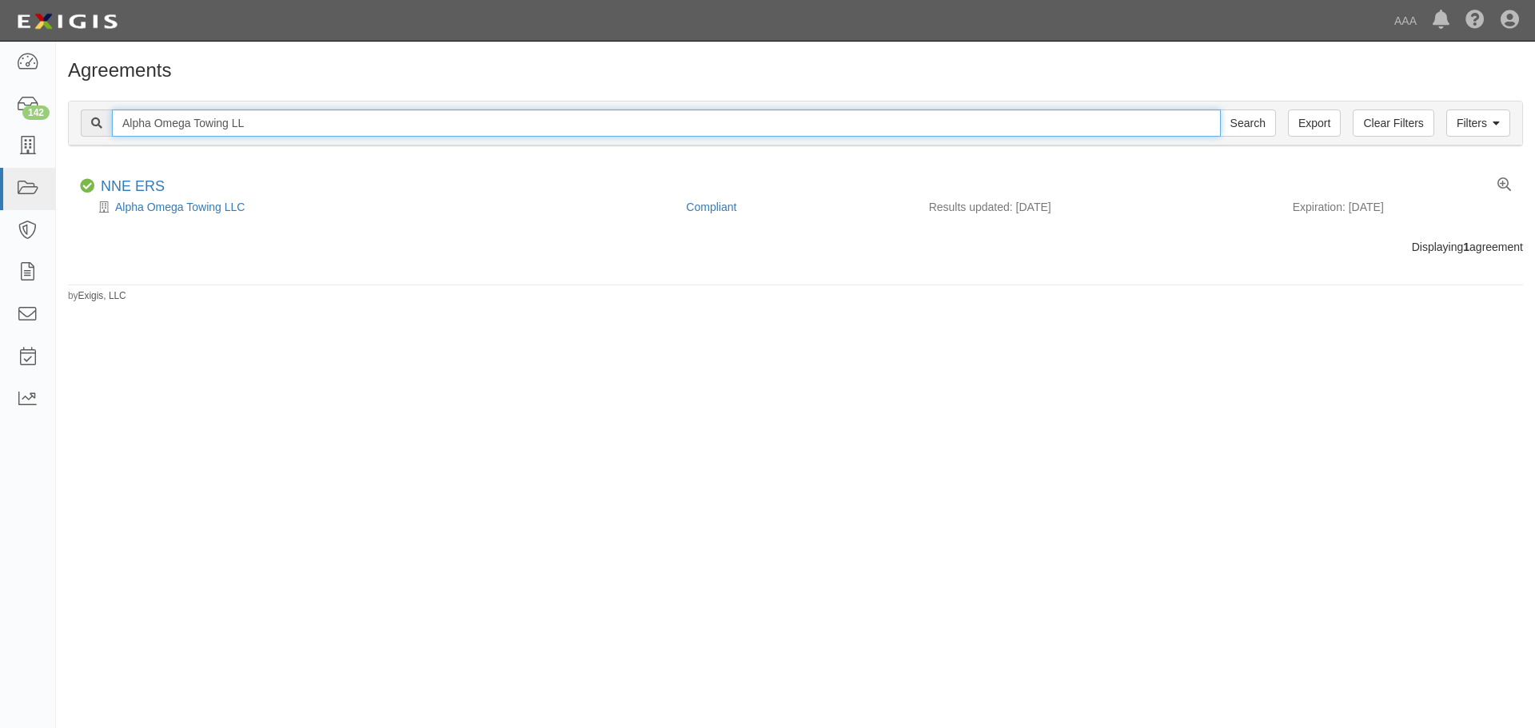
click at [257, 118] on input "Alpha Omega Towing LL" at bounding box center [666, 123] width 1109 height 27
paste input "KLM Auto"
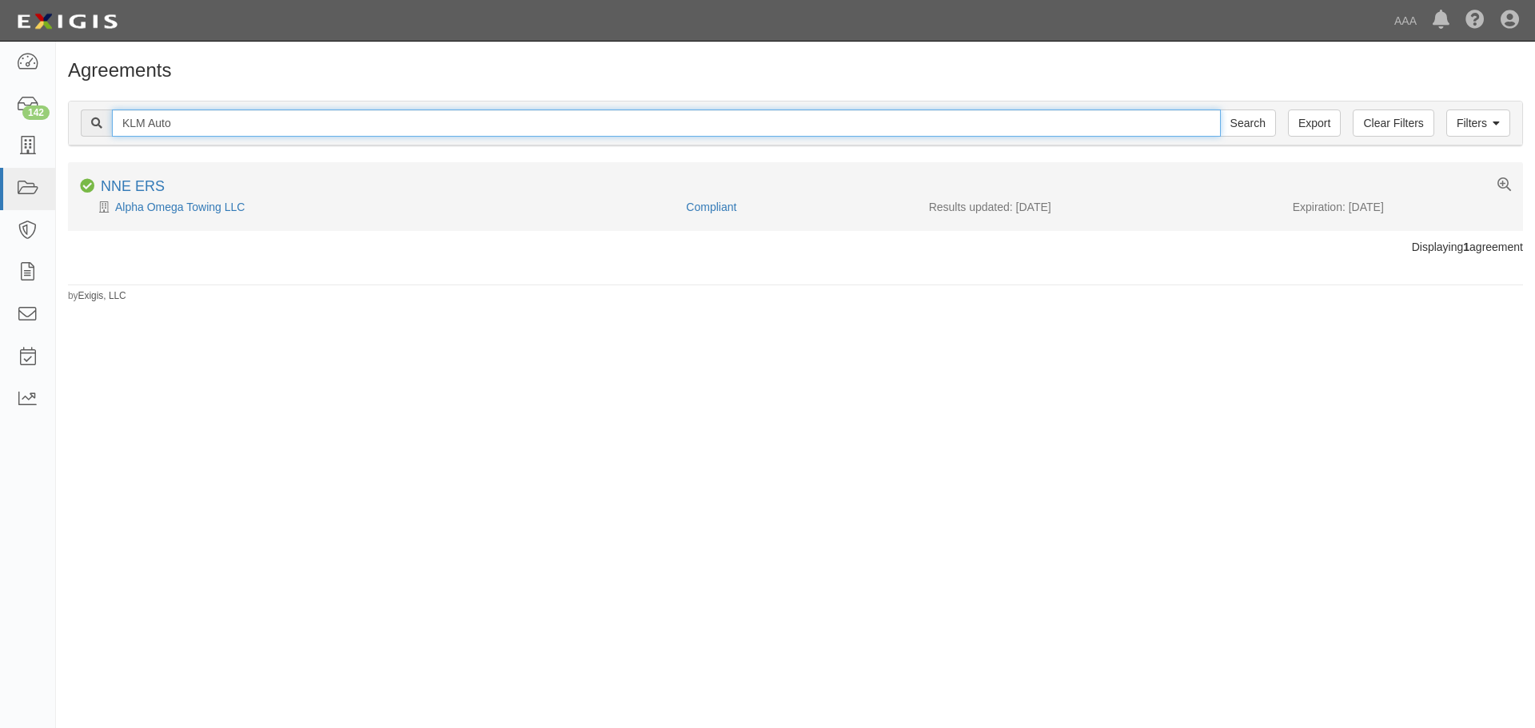
type input "KLM Auto"
click at [1220, 110] on input "Search" at bounding box center [1248, 123] width 56 height 27
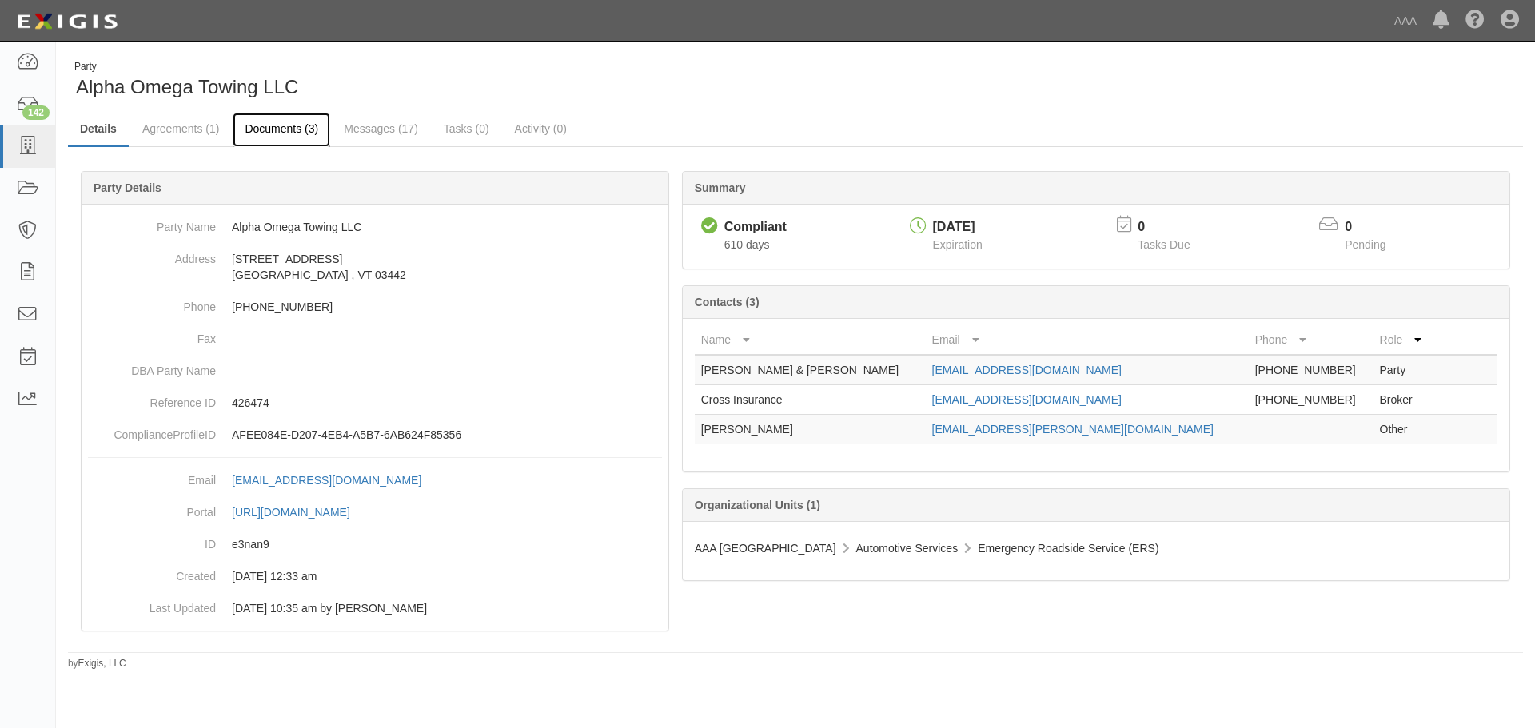
click at [292, 129] on link "Documents (3)" at bounding box center [282, 130] width 98 height 34
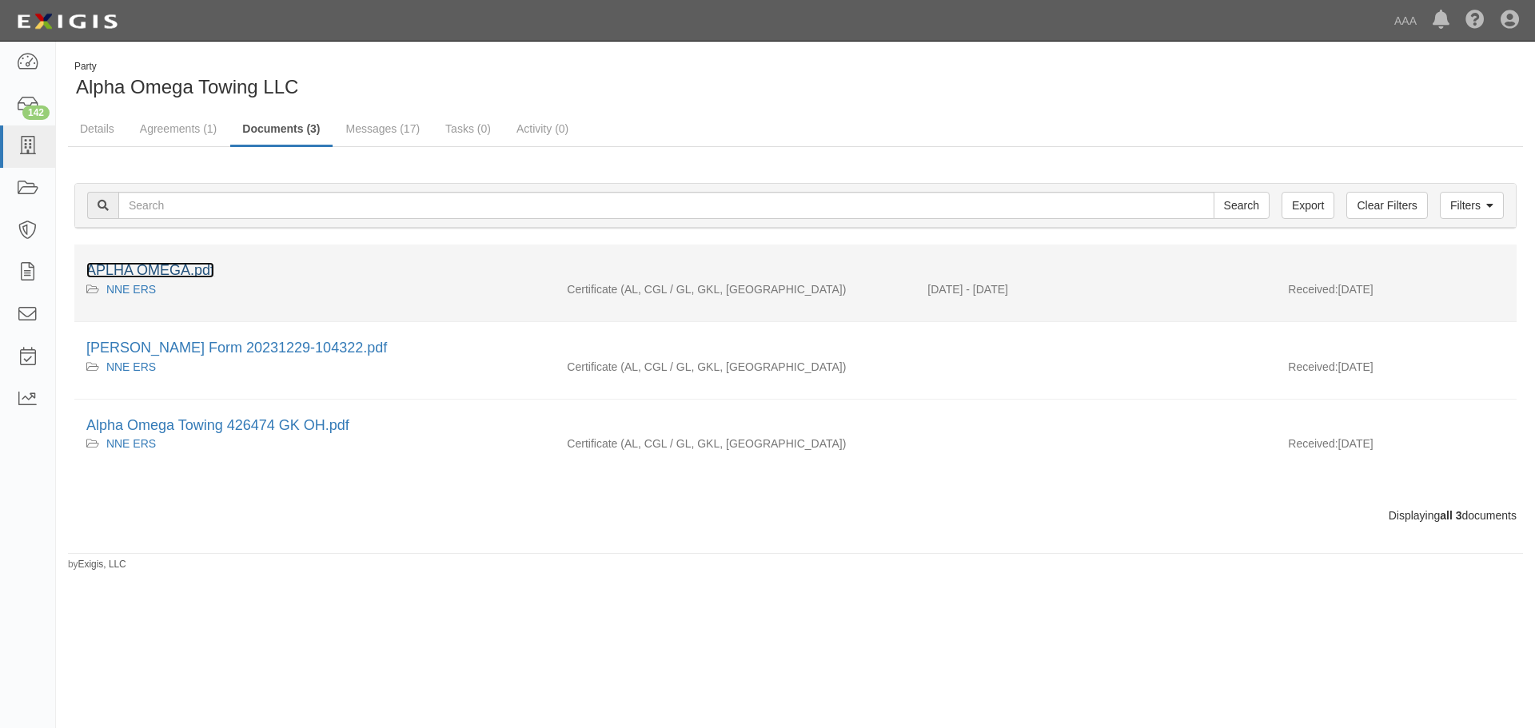
click at [190, 276] on link "APLHA OMEGA.pdf" at bounding box center [150, 270] width 128 height 16
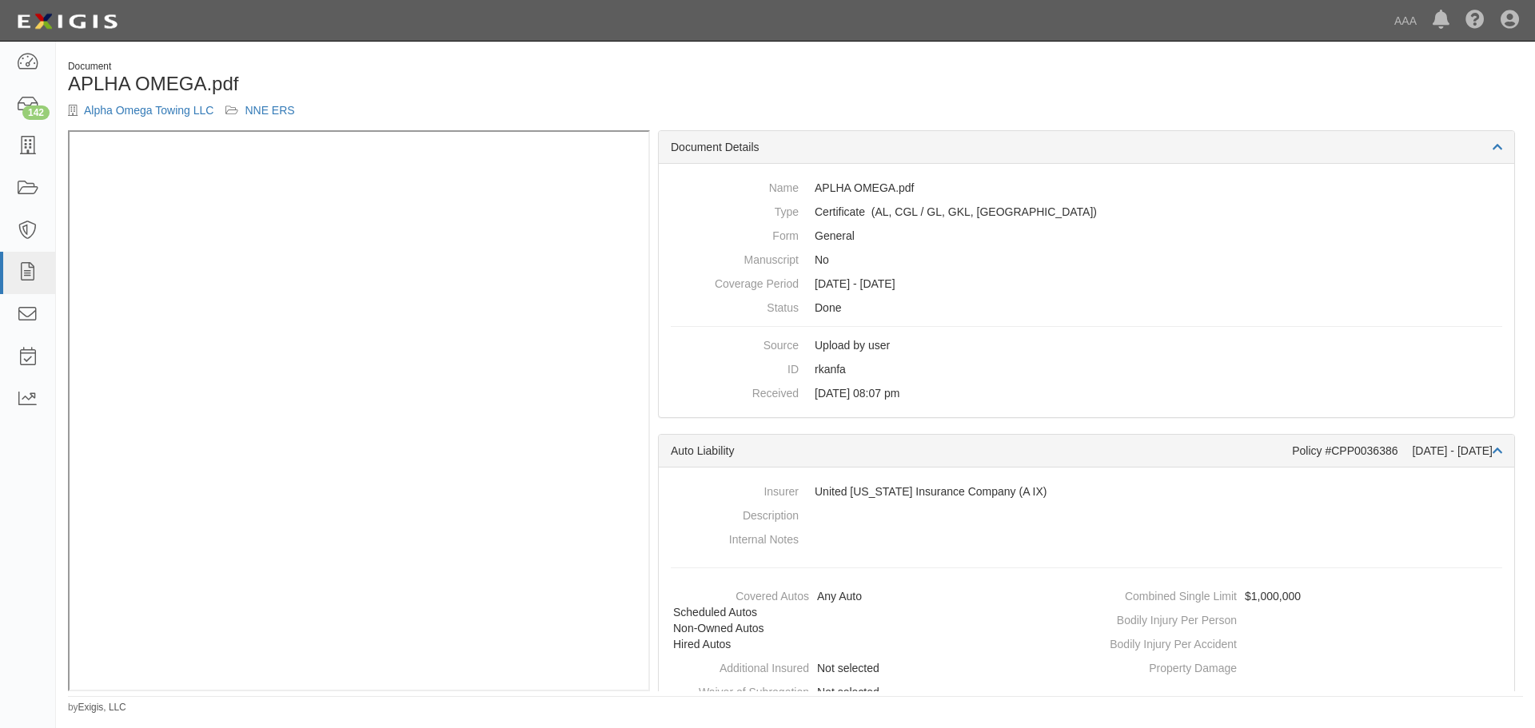
click at [362, 74] on h1 "APLHA OMEGA.pdf" at bounding box center [426, 84] width 716 height 21
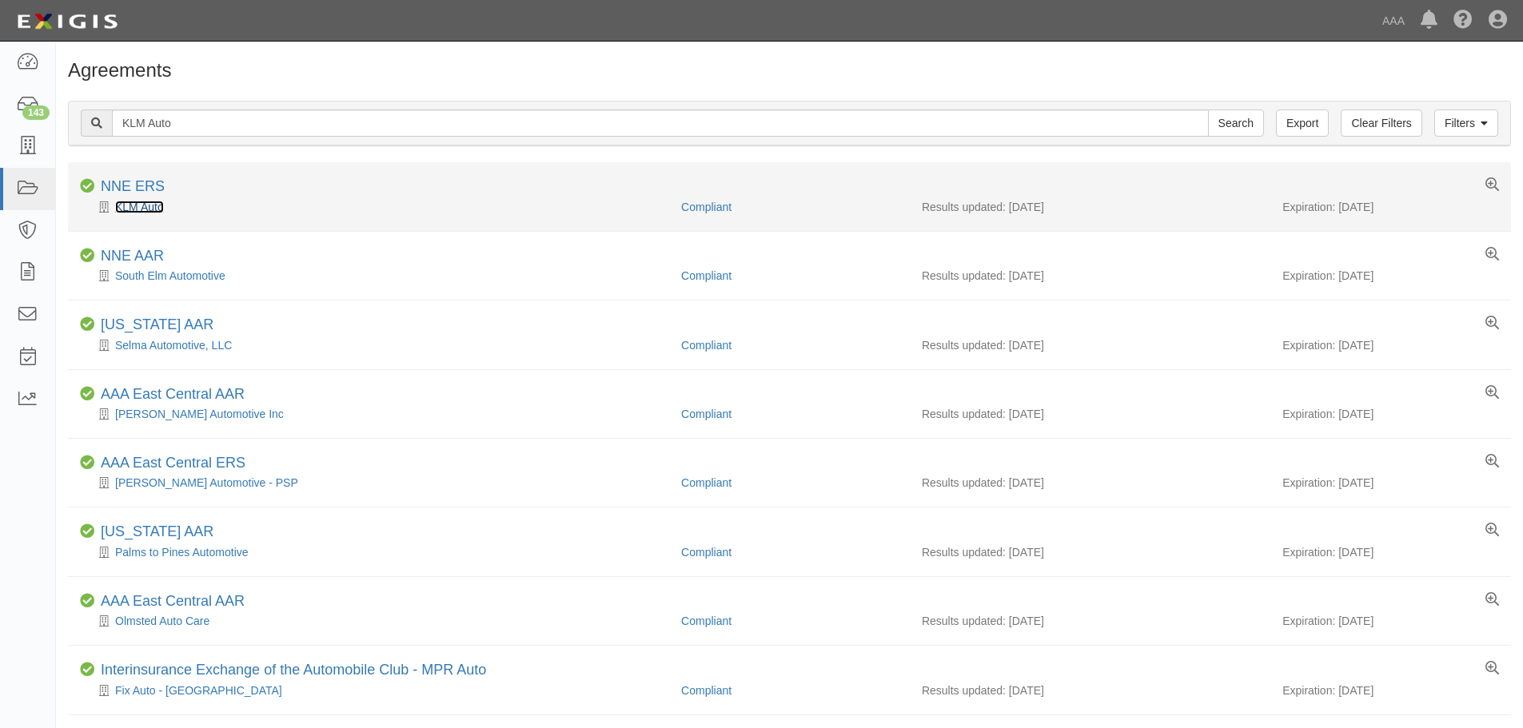
click at [155, 210] on link "KLM Auto" at bounding box center [139, 207] width 49 height 13
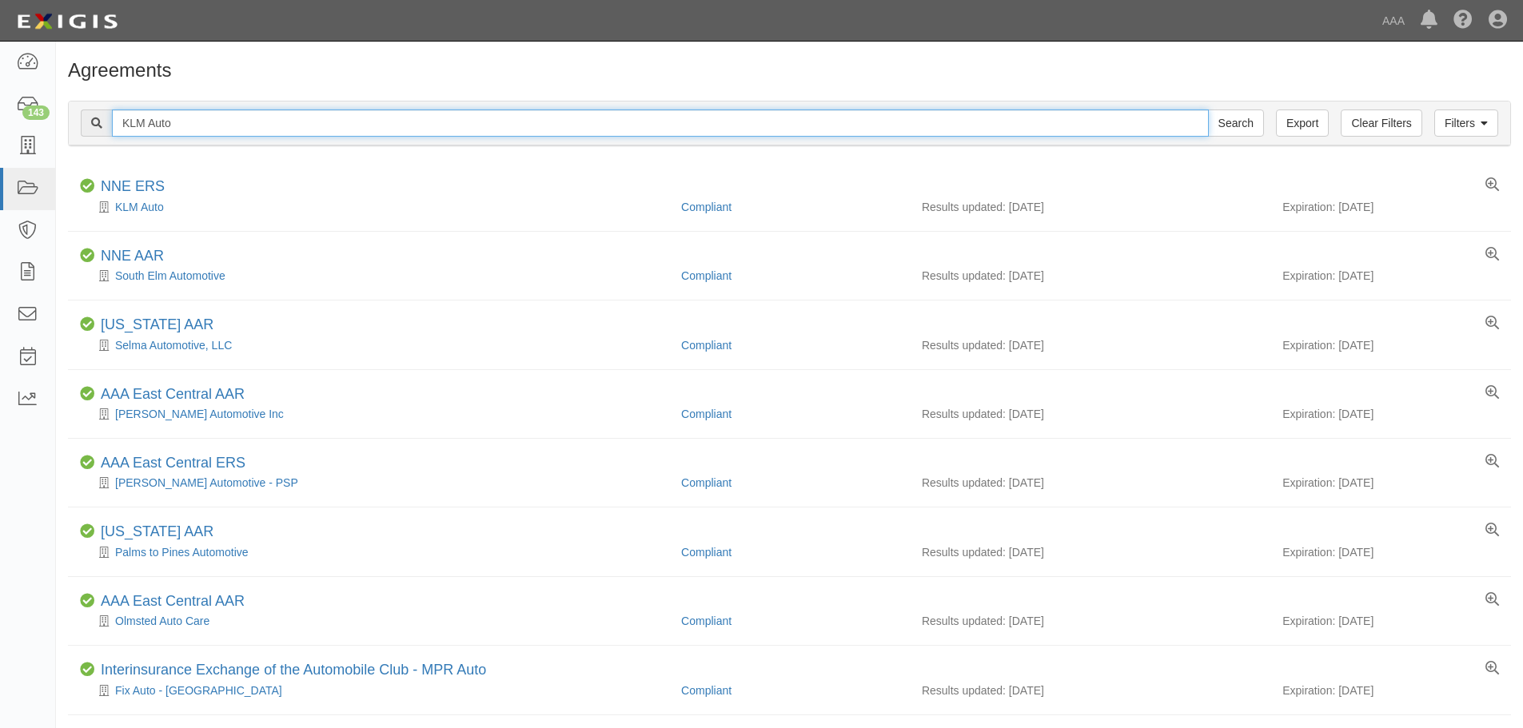
click at [394, 110] on input "KLM Auto" at bounding box center [660, 123] width 1097 height 27
click at [405, 119] on input "KLM Auto" at bounding box center [660, 123] width 1097 height 27
click at [406, 119] on input "KLM Auto" at bounding box center [660, 123] width 1097 height 27
paste input "[PERSON_NAME] Towing & Transport LLC"
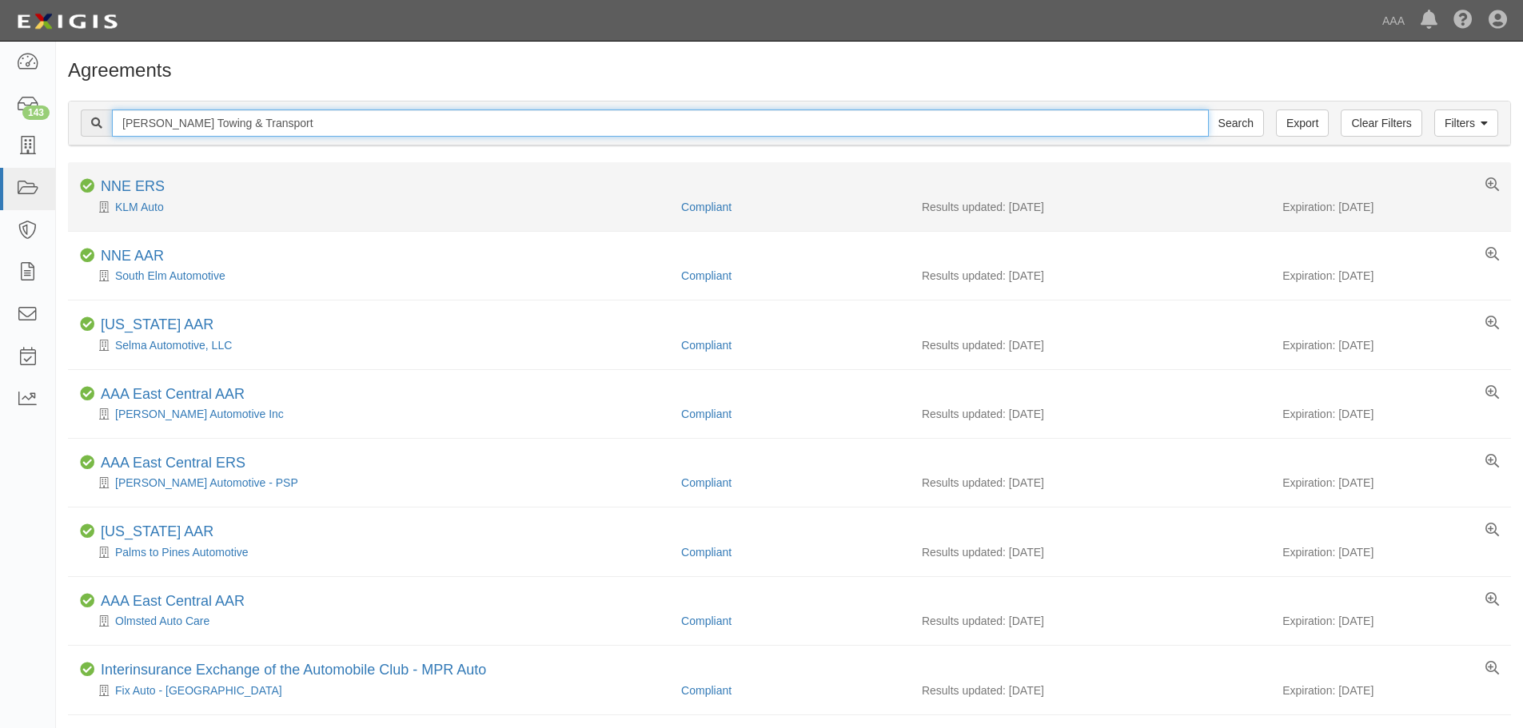
type input "[PERSON_NAME] Towing & Transport"
click at [1208, 110] on input "Search" at bounding box center [1236, 123] width 56 height 27
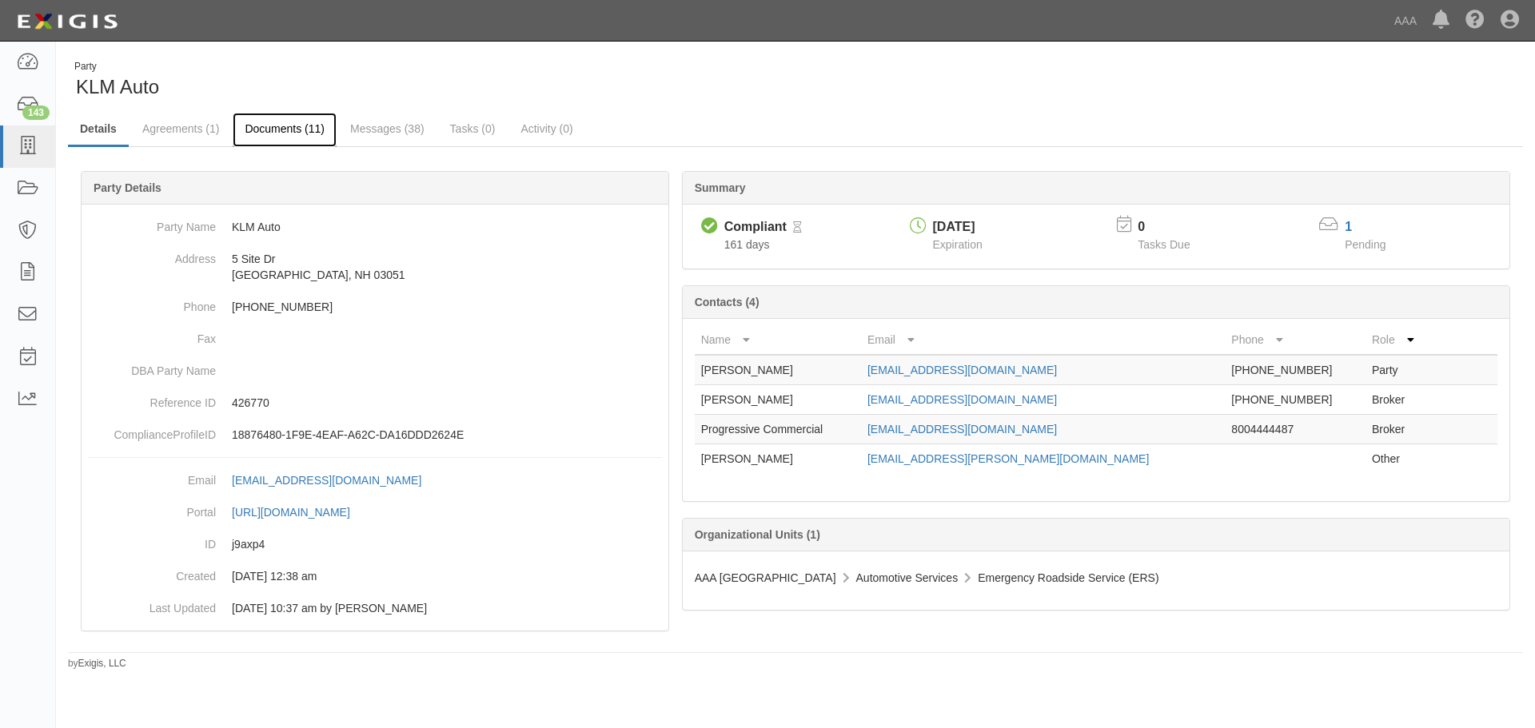
click at [297, 114] on link "Documents (11)" at bounding box center [285, 130] width 104 height 34
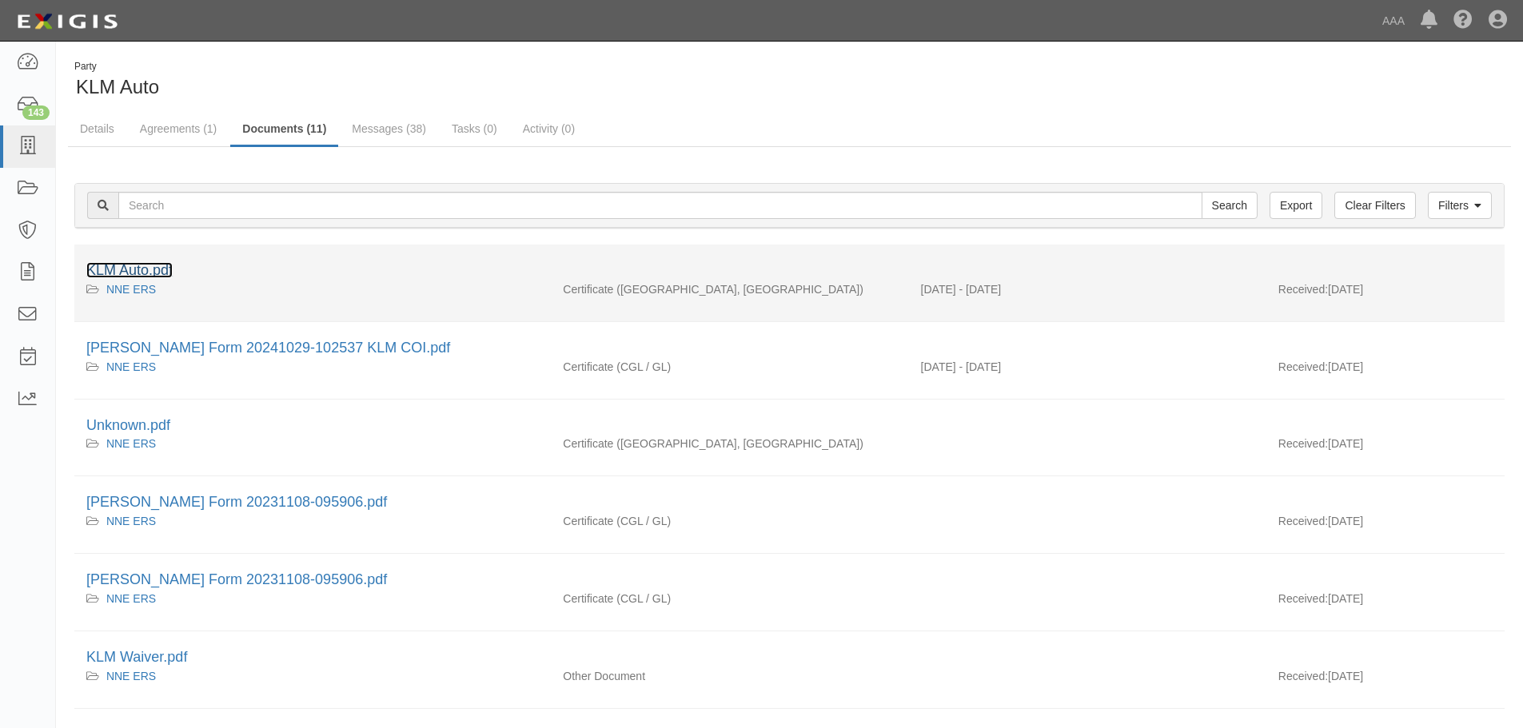
click at [152, 270] on link "KLM Auto.pdf" at bounding box center [129, 270] width 86 height 16
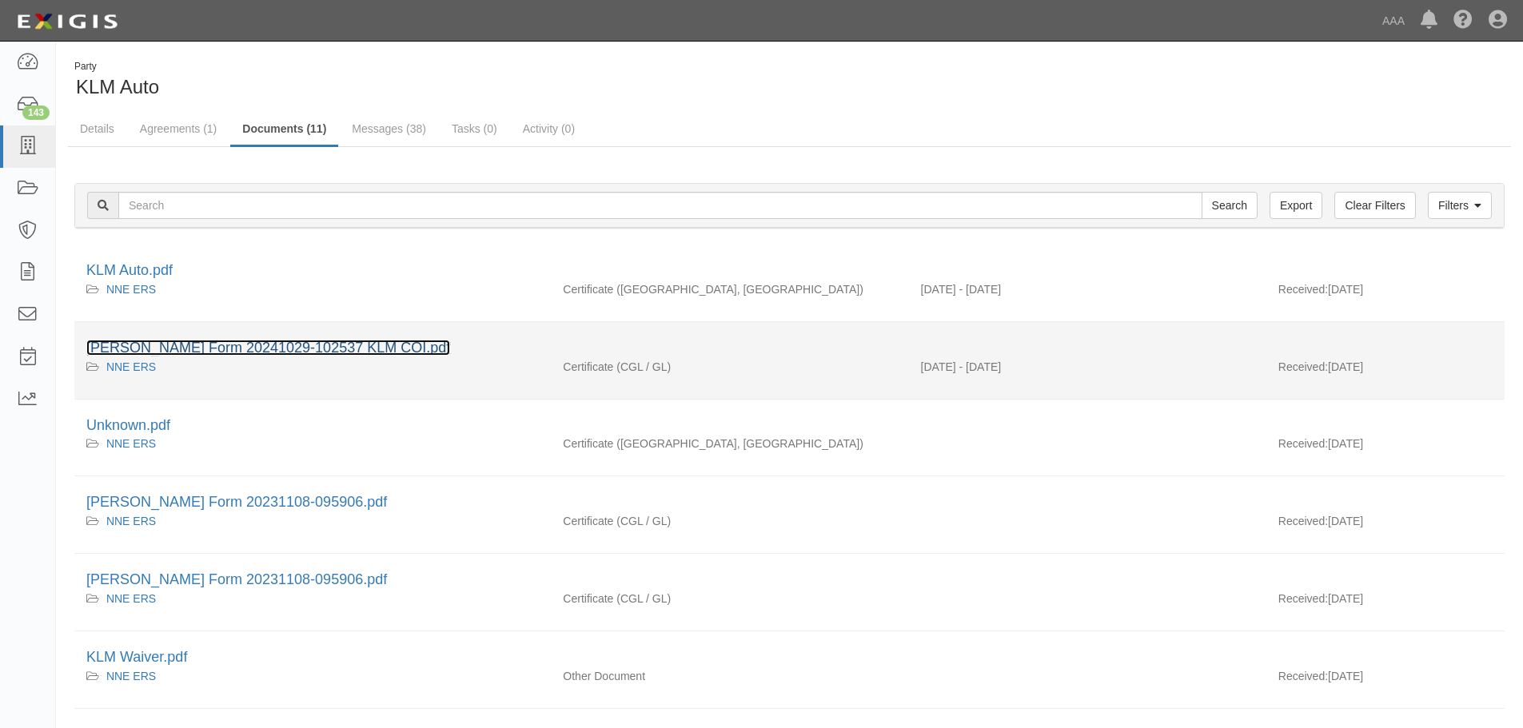
click at [265, 349] on link "ACORD Form 20241029-102537 KLM COI.pdf" at bounding box center [268, 348] width 364 height 16
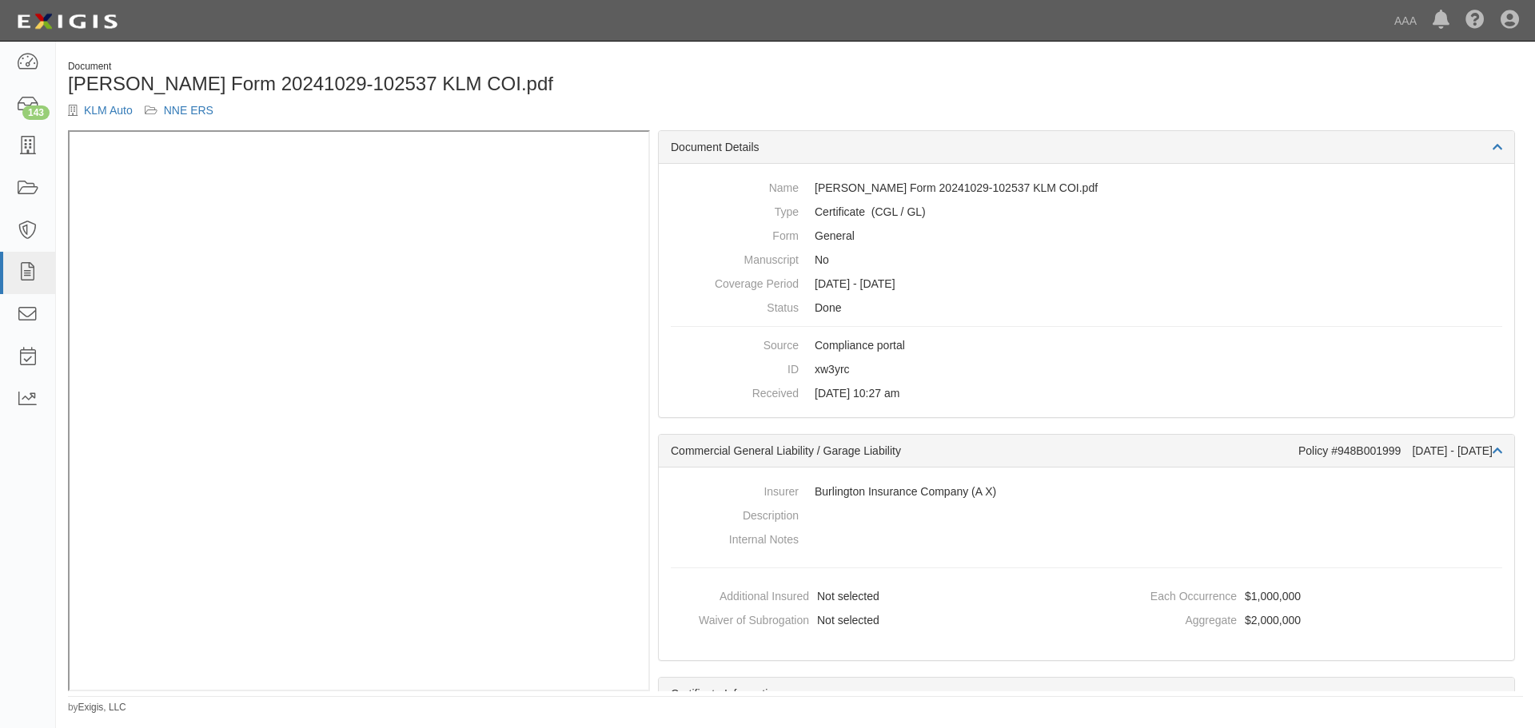
click at [541, 101] on div "Document [PERSON_NAME] Form 20241029-102537 KLM COI.pdf KLM Auto NNE ERS" at bounding box center [426, 95] width 740 height 70
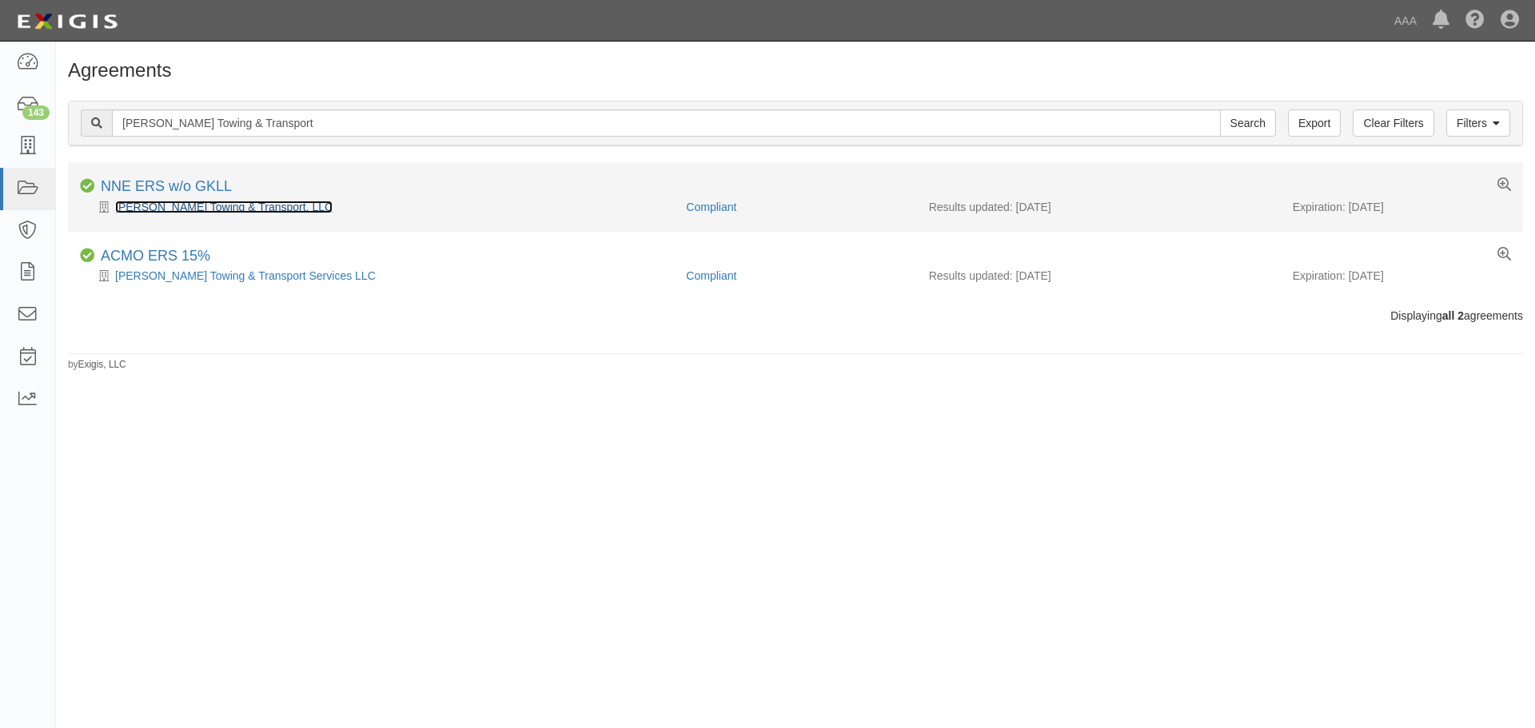
click at [190, 209] on link "[PERSON_NAME] Towing & Transport, LLC" at bounding box center [224, 207] width 218 height 13
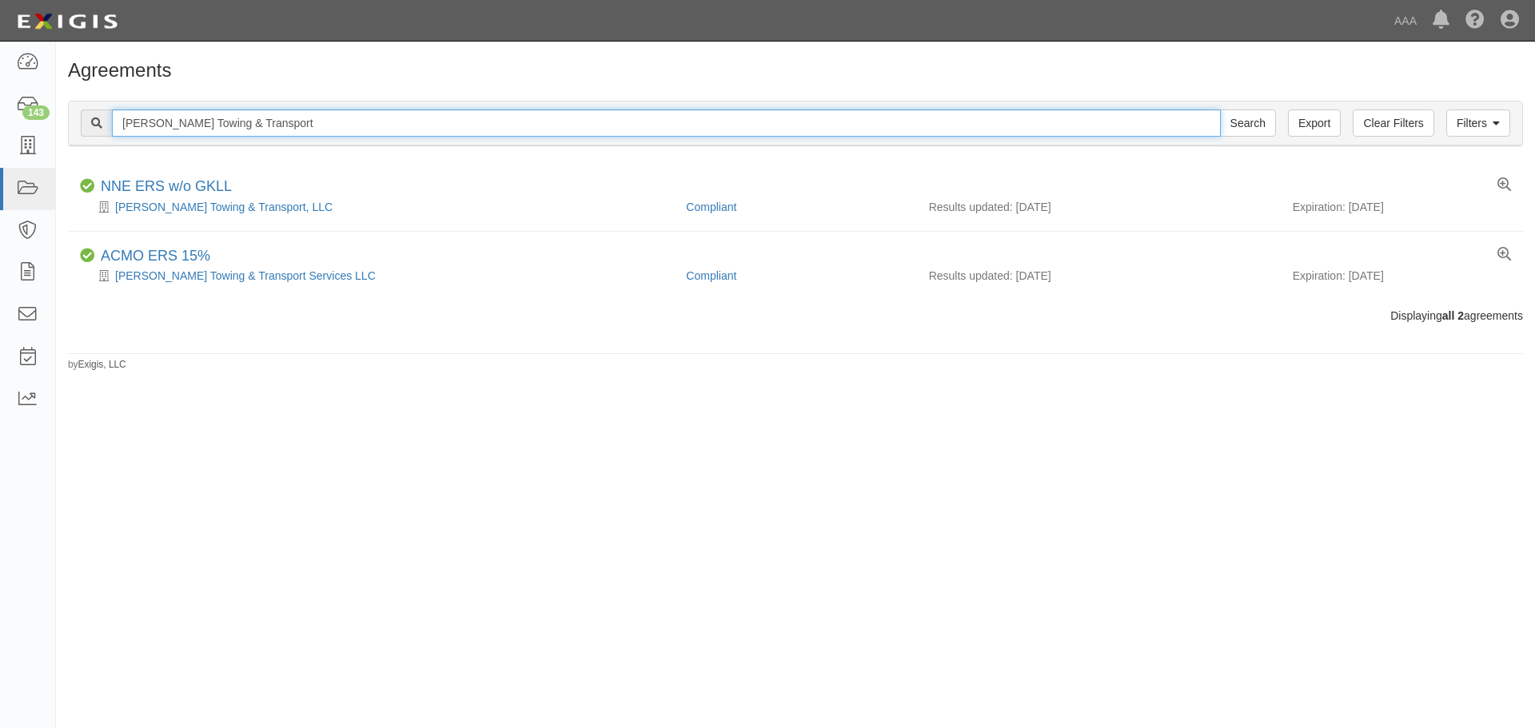
click at [324, 130] on input "Lemay's Towing & Transport" at bounding box center [666, 123] width 1109 height 27
drag, startPoint x: 481, startPoint y: 122, endPoint x: 425, endPoint y: 126, distance: 56.9
click at [425, 126] on input "Lemay's Towing & Transport" at bounding box center [666, 123] width 1109 height 27
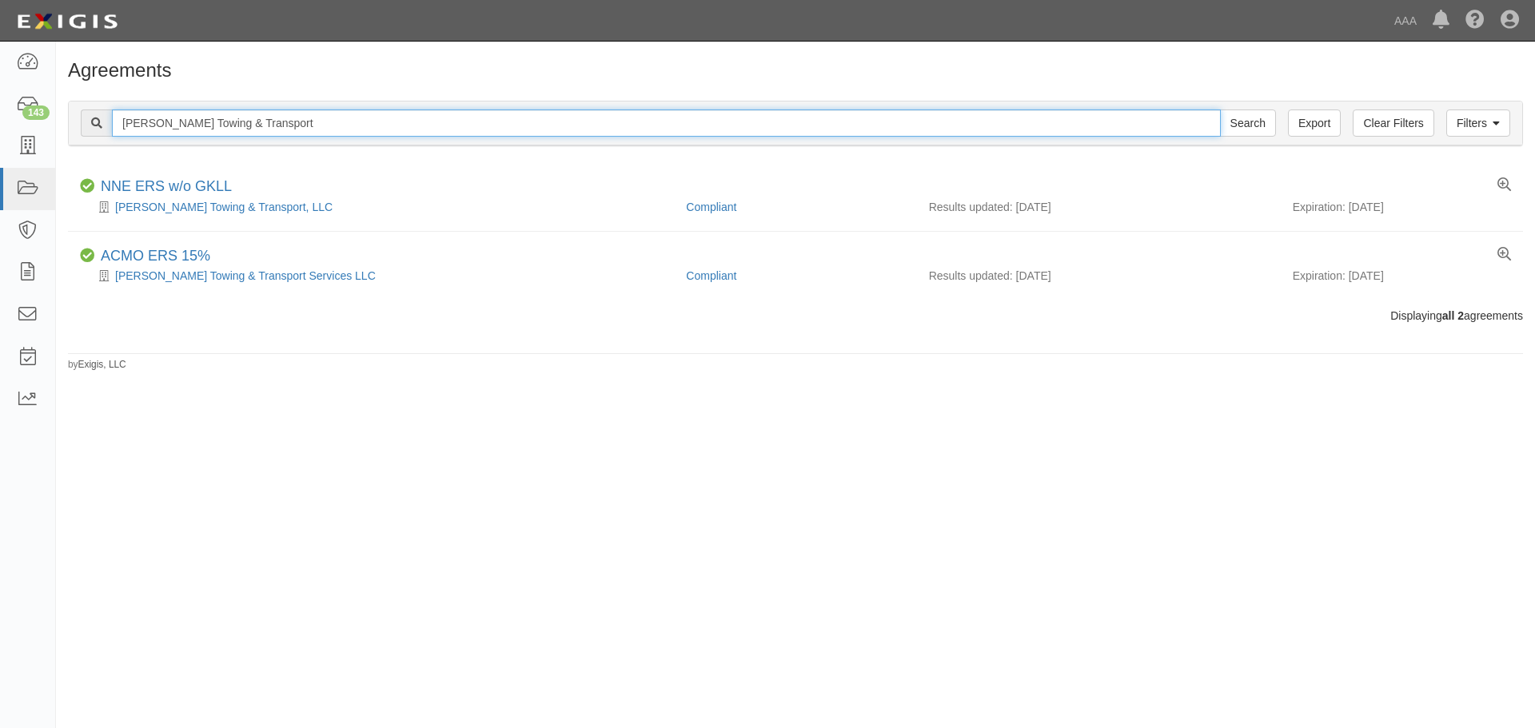
drag, startPoint x: 424, startPoint y: 125, endPoint x: 116, endPoint y: 127, distance: 307.9
click at [116, 127] on input "Lemay's Towing & Transport" at bounding box center [666, 123] width 1109 height 27
paste input "Granite Guardian Towing & Recovery, LLC"
type input "Granite Guardian Towing & Recovery"
click at [1220, 110] on input "Search" at bounding box center [1248, 123] width 56 height 27
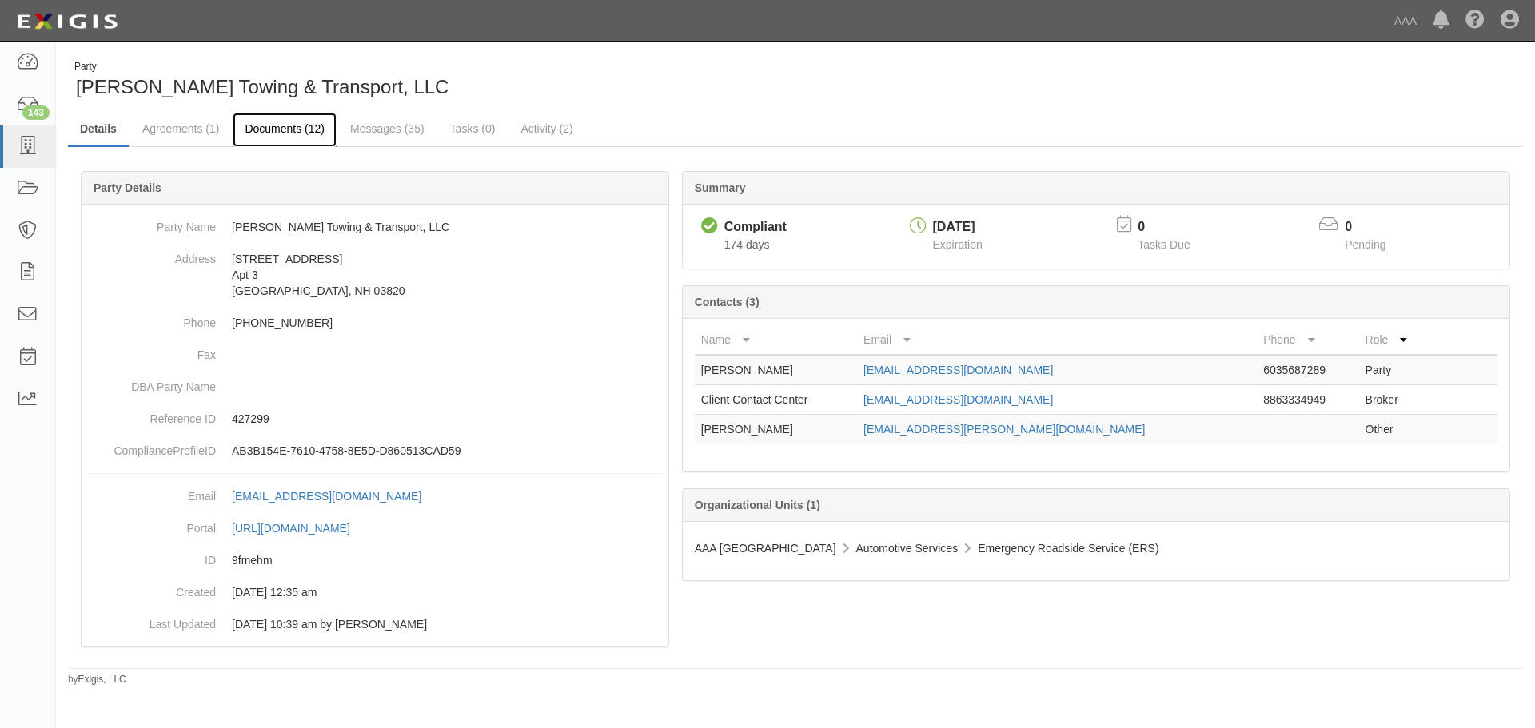
click at [311, 142] on link "Documents (12)" at bounding box center [285, 130] width 104 height 34
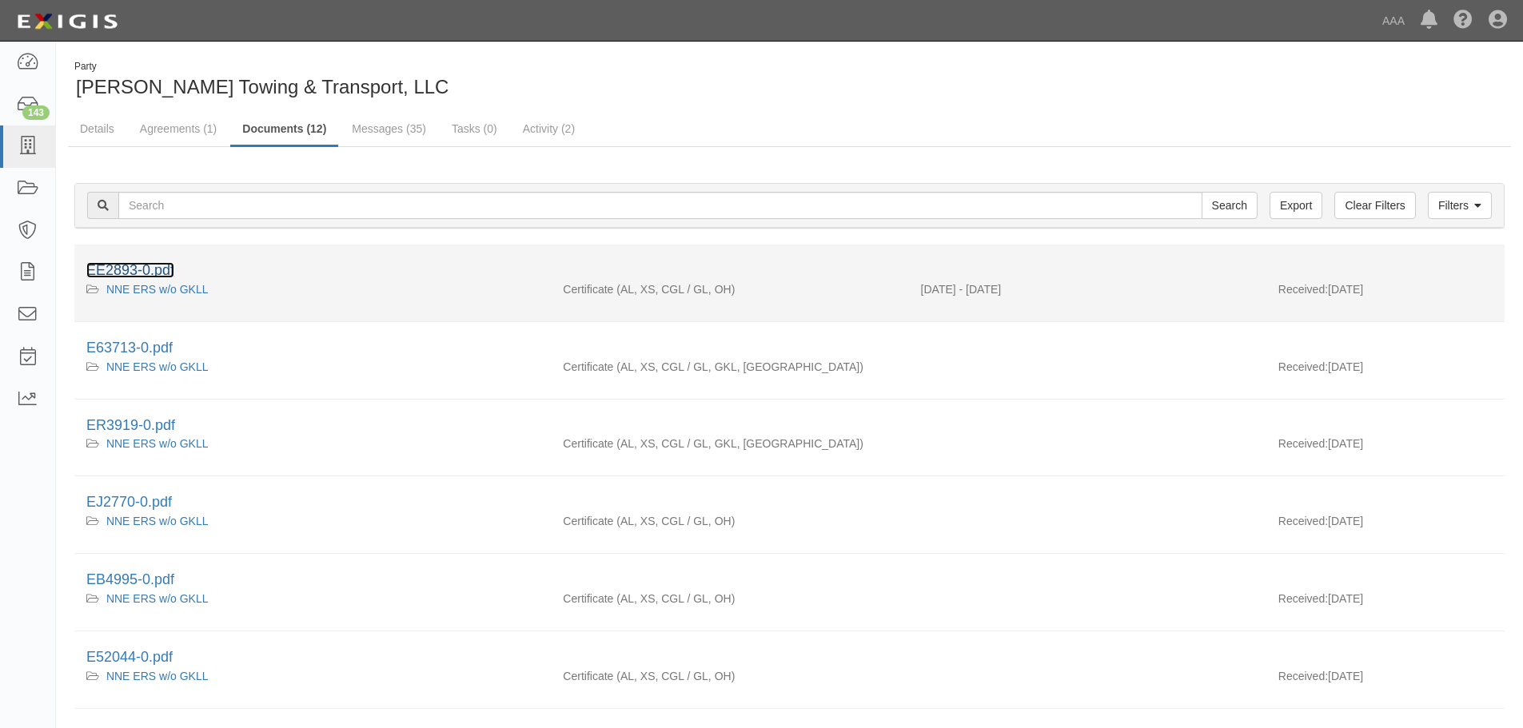
click at [136, 267] on link "EE2893-0.pdf" at bounding box center [130, 270] width 88 height 16
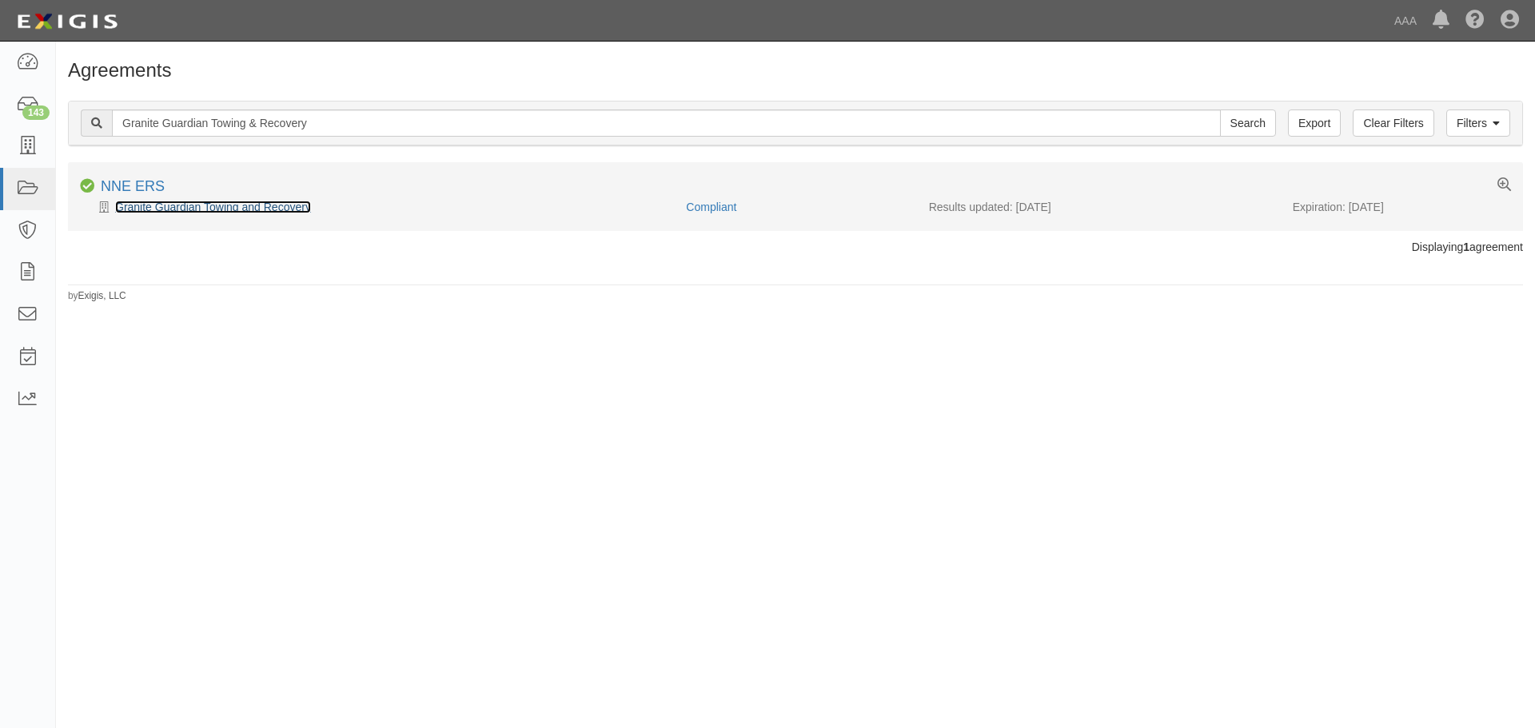
click at [251, 201] on link "Granite Guardian Towing and Recovery" at bounding box center [213, 207] width 196 height 13
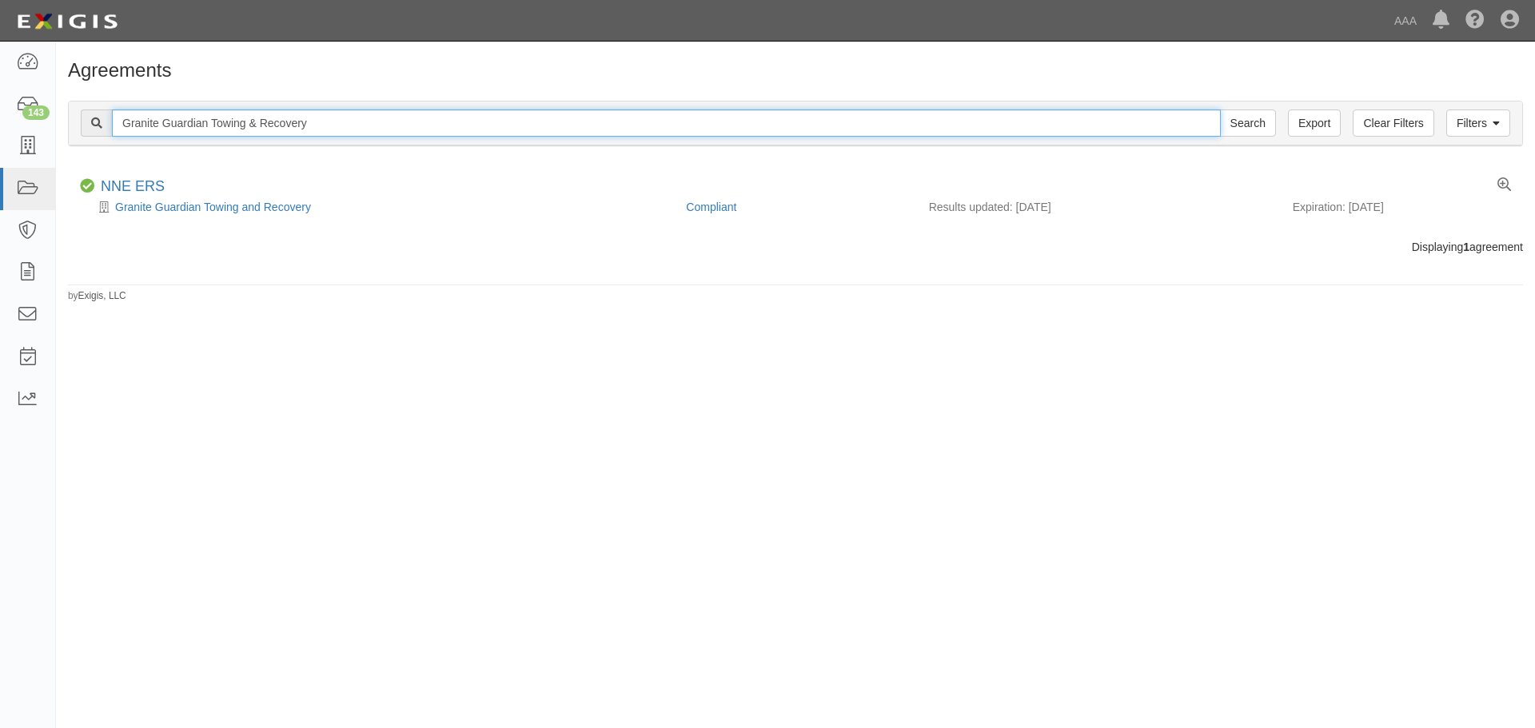
click at [357, 110] on input "Granite Guardian Towing & Recovery" at bounding box center [666, 123] width 1109 height 27
click at [357, 111] on input "Granite Guardian Towing & Recovery" at bounding box center [666, 123] width 1109 height 27
paste input "Premier Towing & Auto Repair"
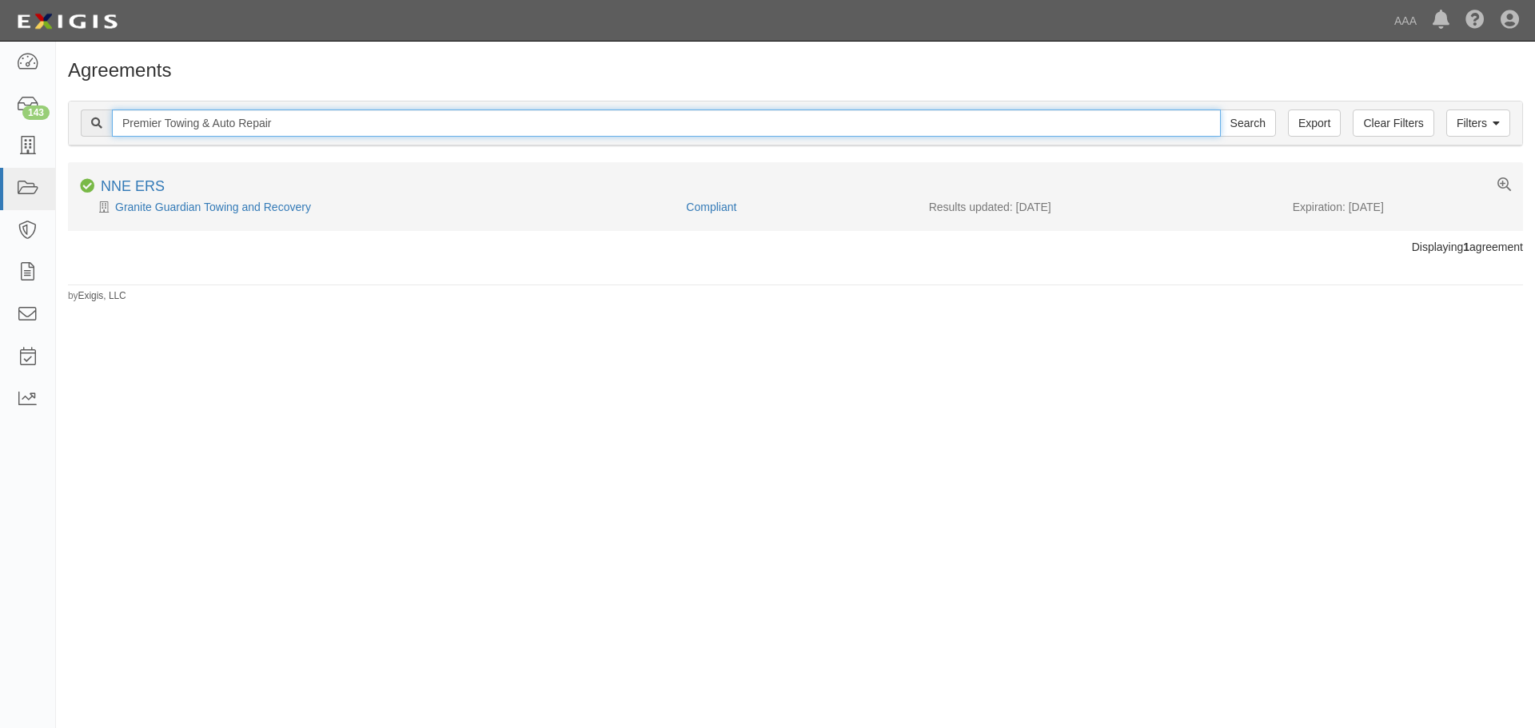
type input "Premier Towing & Auto Repair"
click at [1220, 110] on input "Search" at bounding box center [1248, 123] width 56 height 27
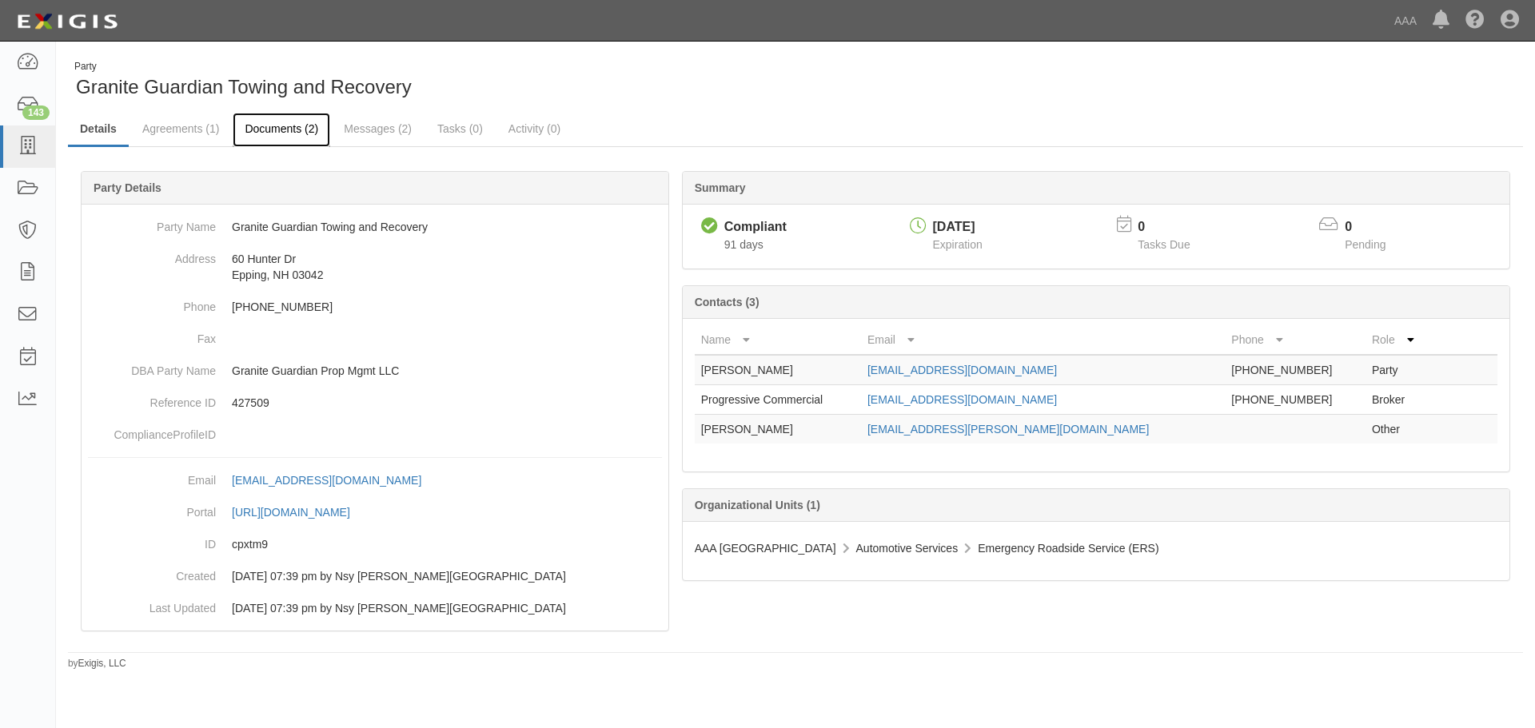
click at [290, 144] on link "Documents (2)" at bounding box center [282, 130] width 98 height 34
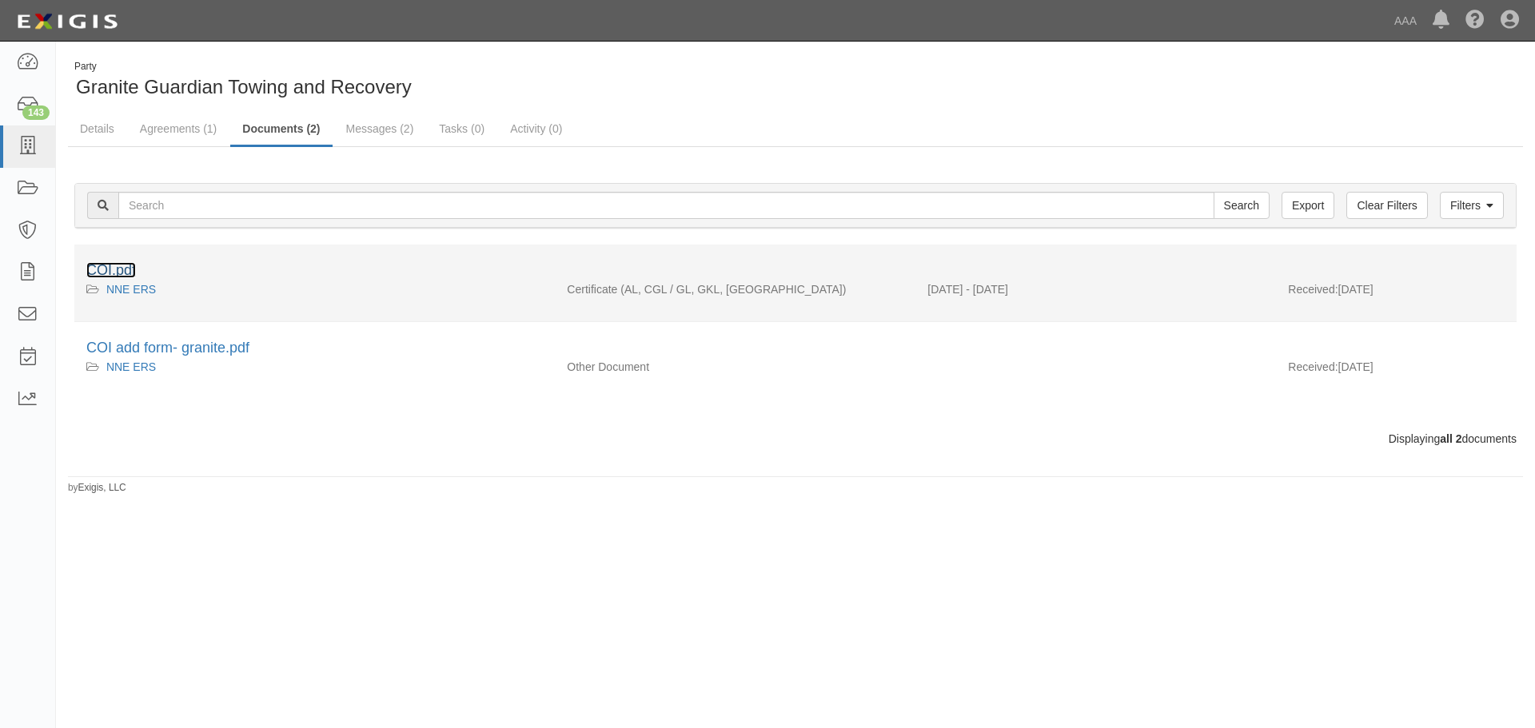
click at [120, 274] on link "COI.pdf" at bounding box center [111, 270] width 50 height 16
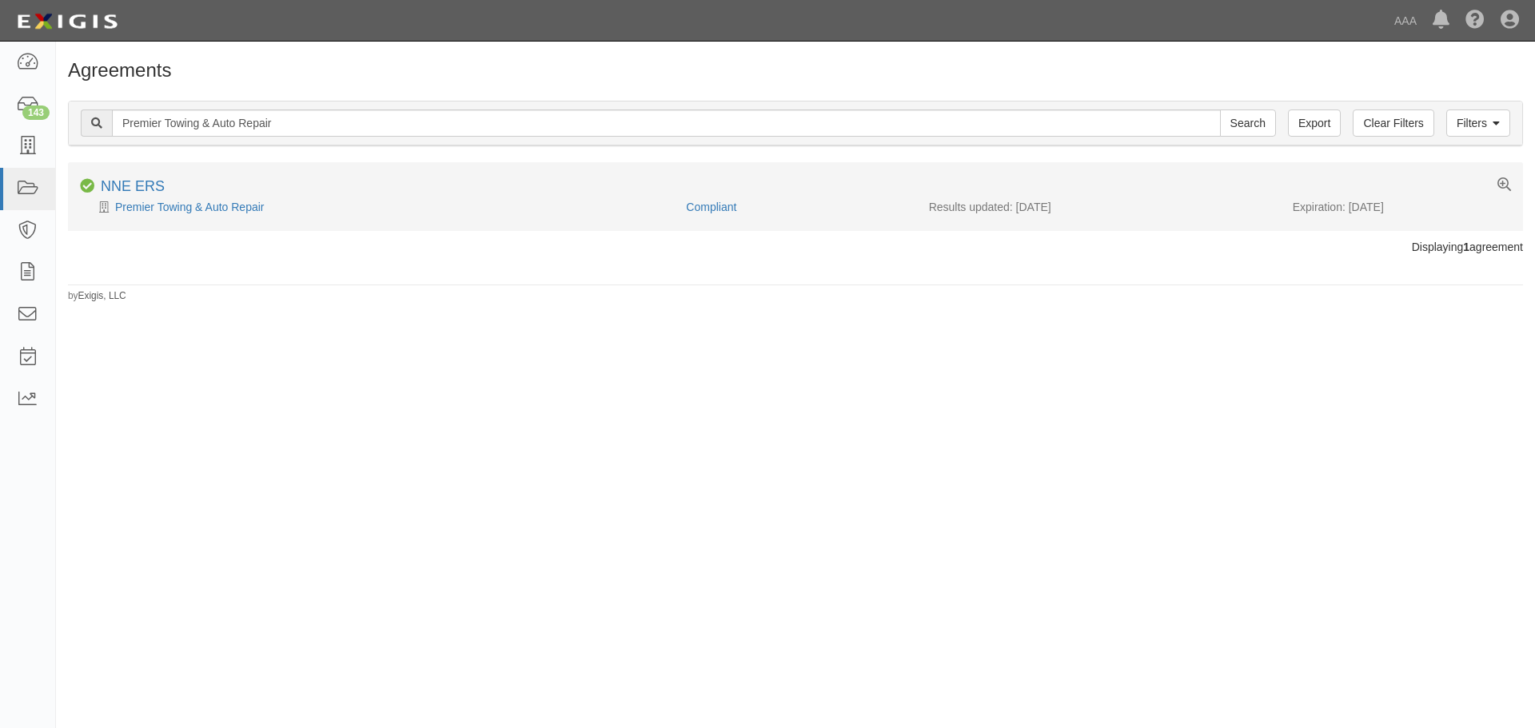
click at [223, 214] on div "Premier Towing & Auto Repair" at bounding box center [377, 207] width 594 height 16
click at [220, 206] on link "Premier Towing & Auto Repair" at bounding box center [190, 207] width 150 height 13
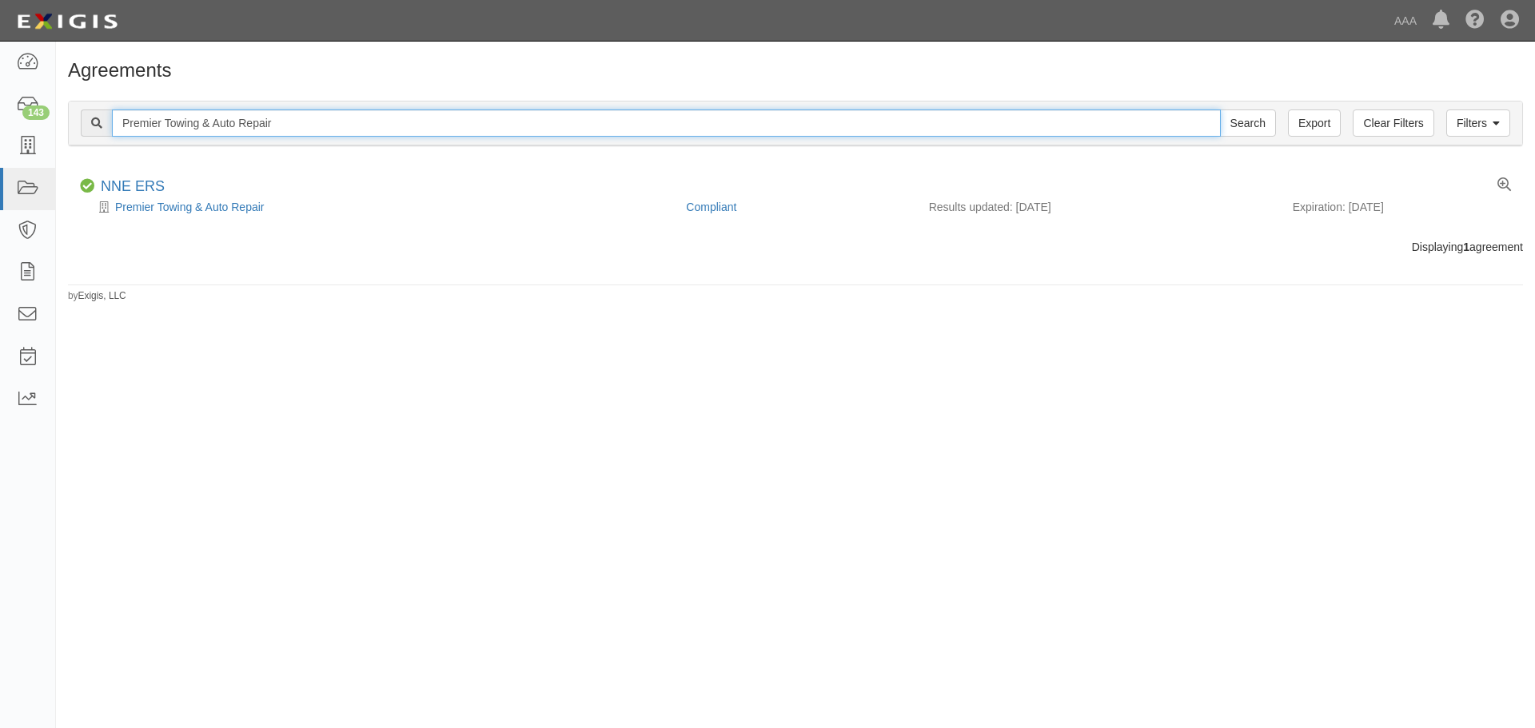
click at [296, 122] on input "Premier Towing & Auto Repair" at bounding box center [666, 123] width 1109 height 27
paste input "Critter's Towing and Off Road Recovery"
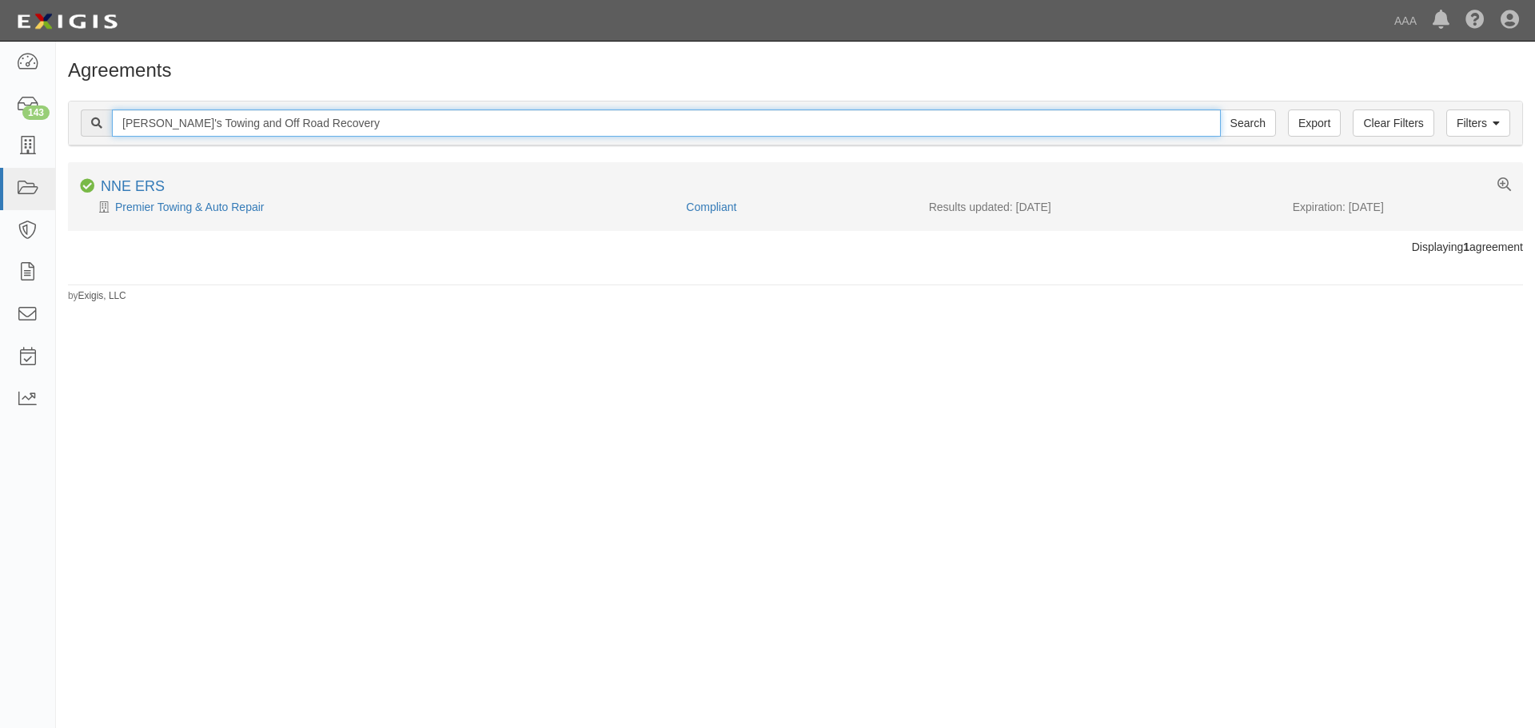
type input "Critter's Towing and Off Road Recovery"
click at [1220, 110] on input "Search" at bounding box center [1248, 123] width 56 height 27
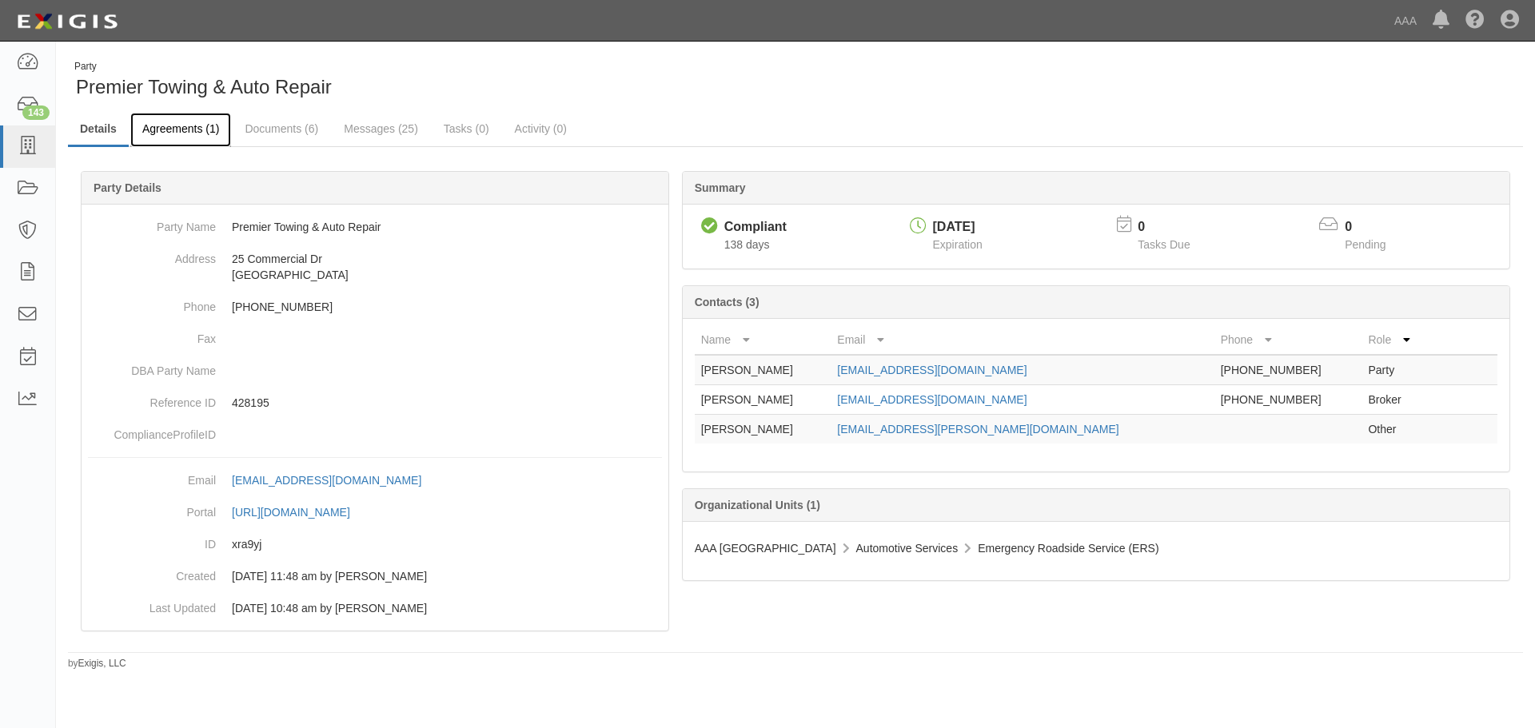
click at [210, 132] on link "Agreements (1)" at bounding box center [180, 130] width 101 height 34
click at [265, 113] on link "Documents (6)" at bounding box center [282, 130] width 98 height 34
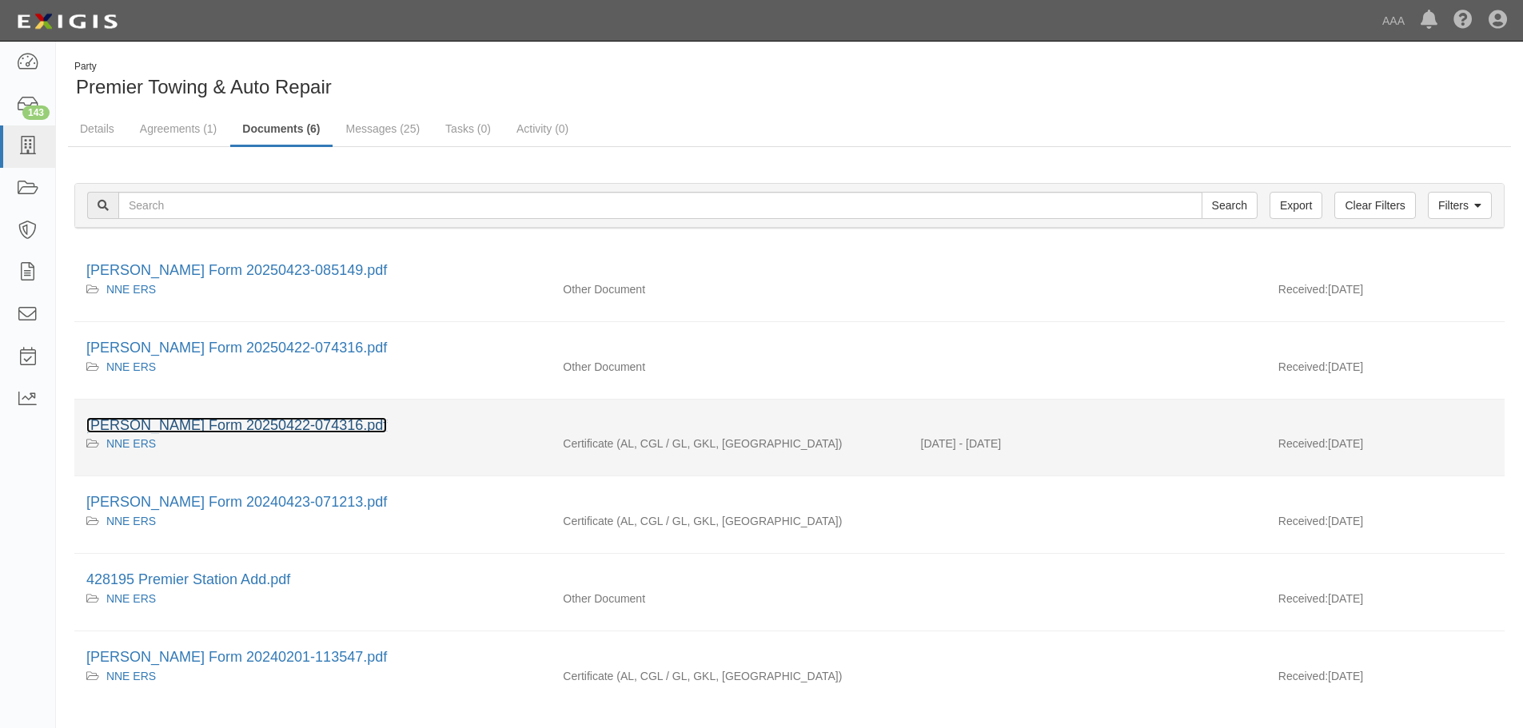
click at [264, 429] on link "[PERSON_NAME] Form 20250422-074316.pdf" at bounding box center [236, 425] width 301 height 16
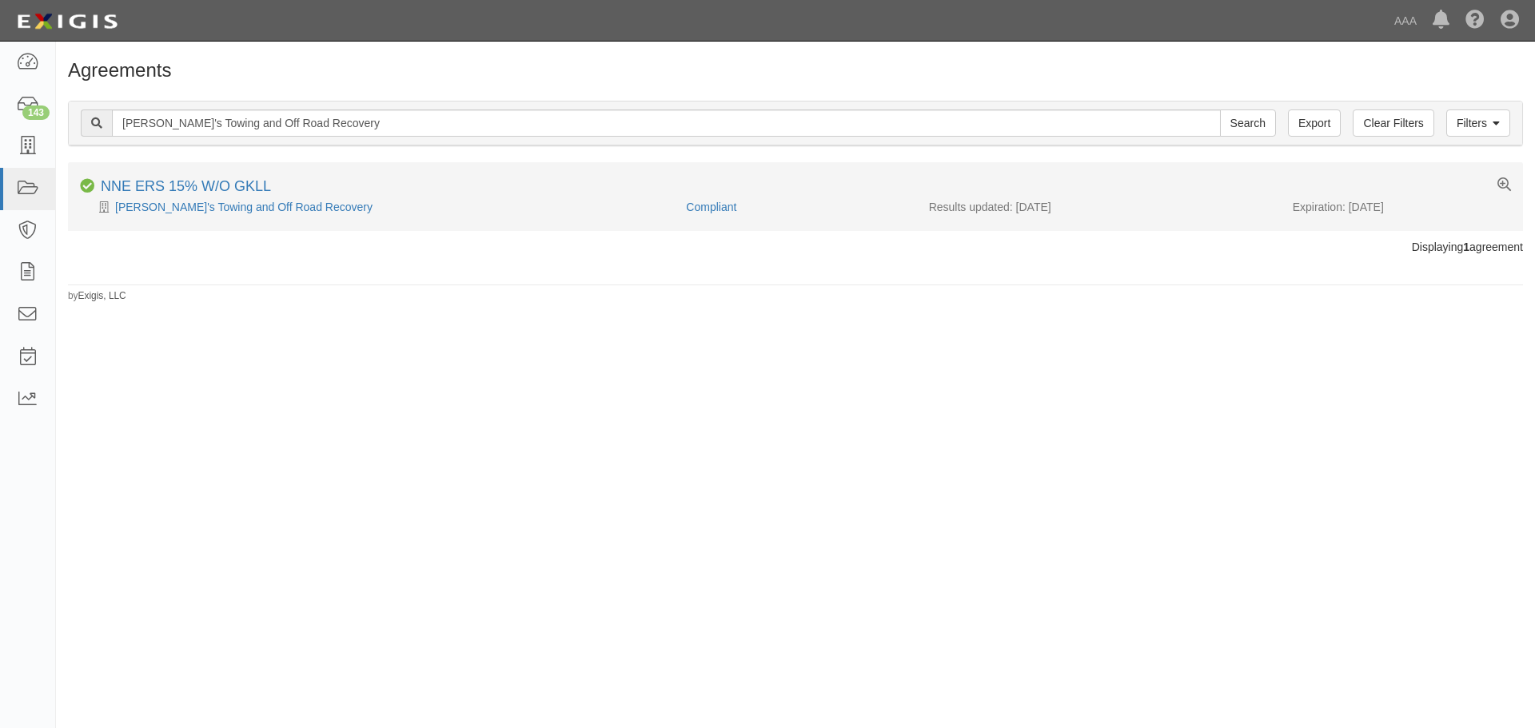
click at [240, 216] on li "Compliant NNE ERS 15% W/O GKLL Critter's Towing and Off Road Recovery Compliant…" at bounding box center [795, 196] width 1455 height 68
click at [241, 206] on link "Critter's Towing and Off Road Recovery" at bounding box center [243, 207] width 257 height 13
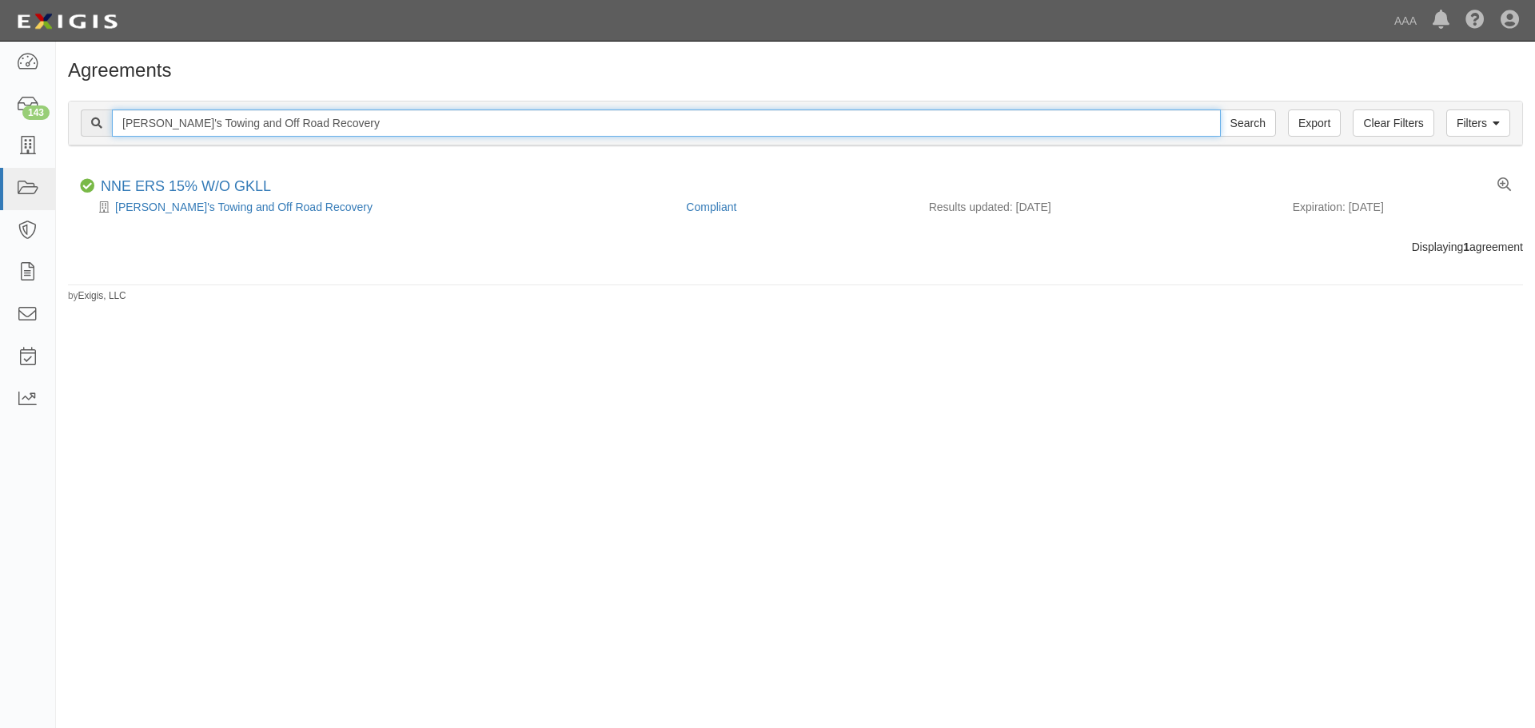
click at [362, 129] on input "Critter's Towing and Off Road Recovery" at bounding box center [666, 123] width 1109 height 27
type input "night rider"
click at [1220, 110] on input "Search" at bounding box center [1248, 123] width 56 height 27
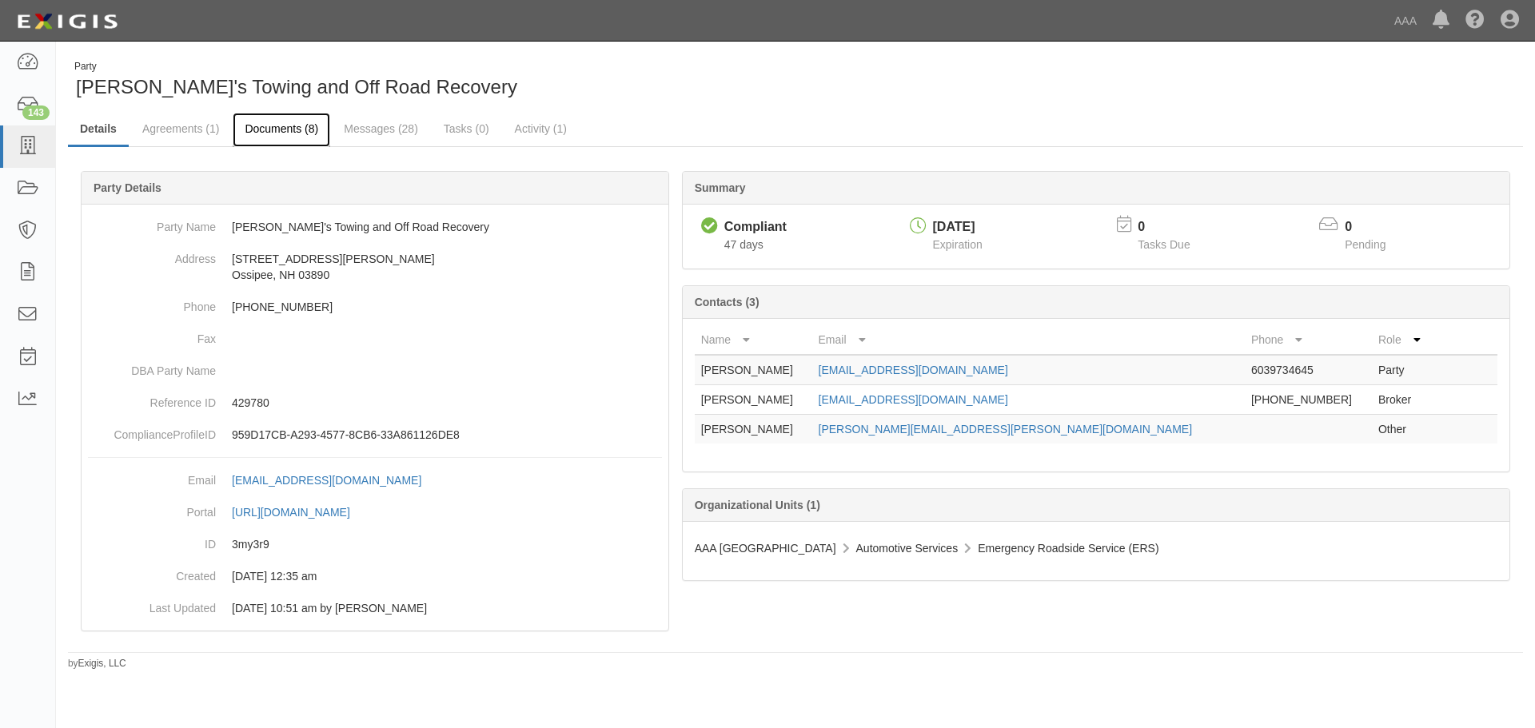
click at [283, 137] on link "Documents (8)" at bounding box center [282, 130] width 98 height 34
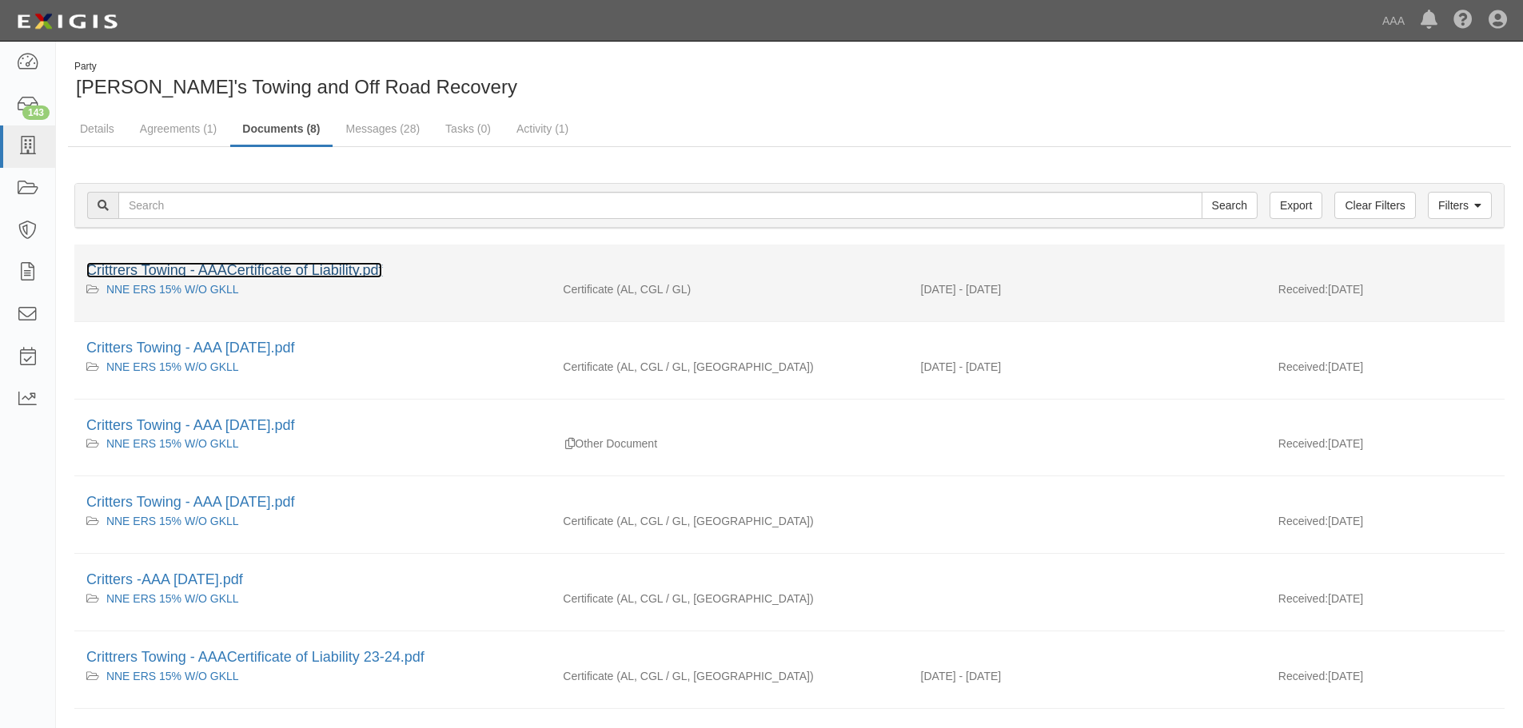
click at [279, 264] on link "Crittrers Towing - AAACertificate of Liability.pdf" at bounding box center [234, 270] width 296 height 16
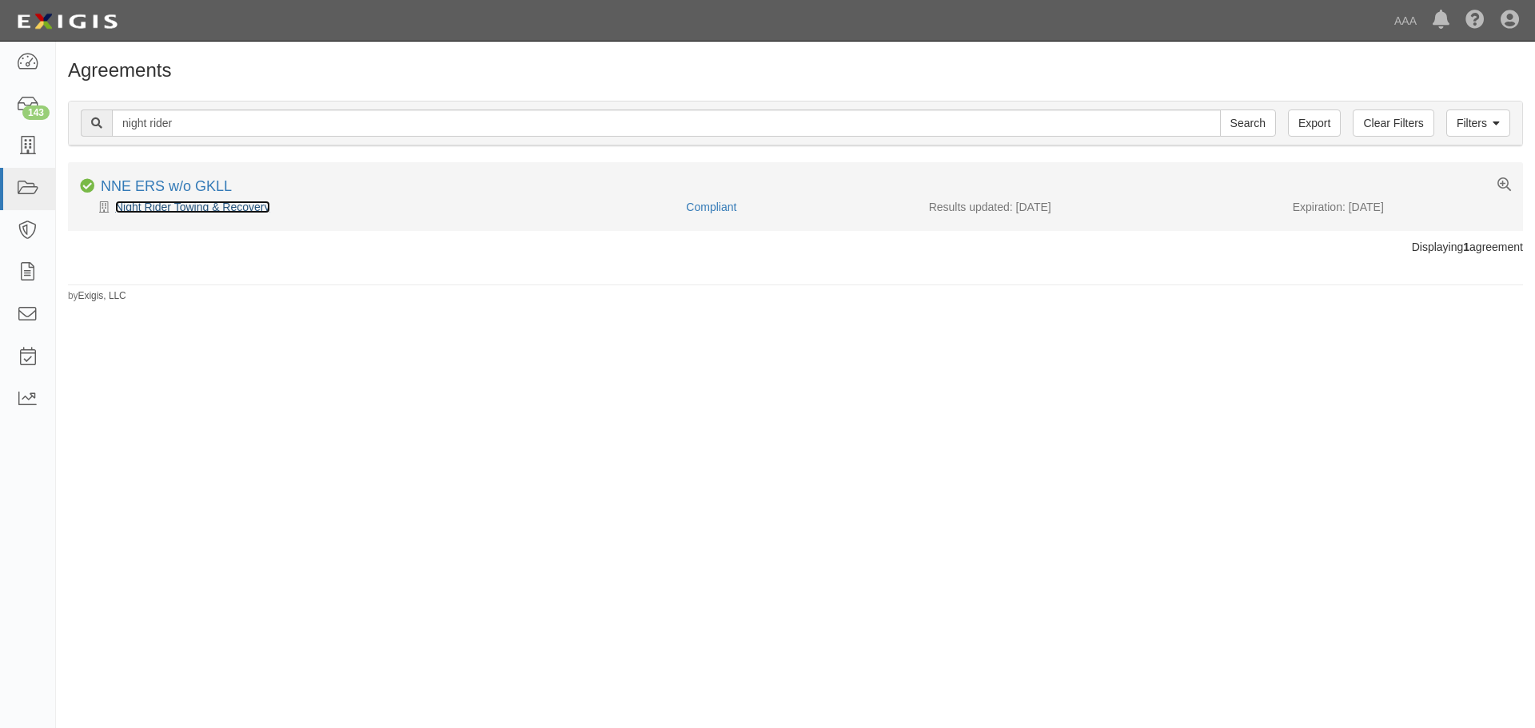
click at [188, 206] on link "Night Rider Towing & Recovery" at bounding box center [192, 207] width 155 height 13
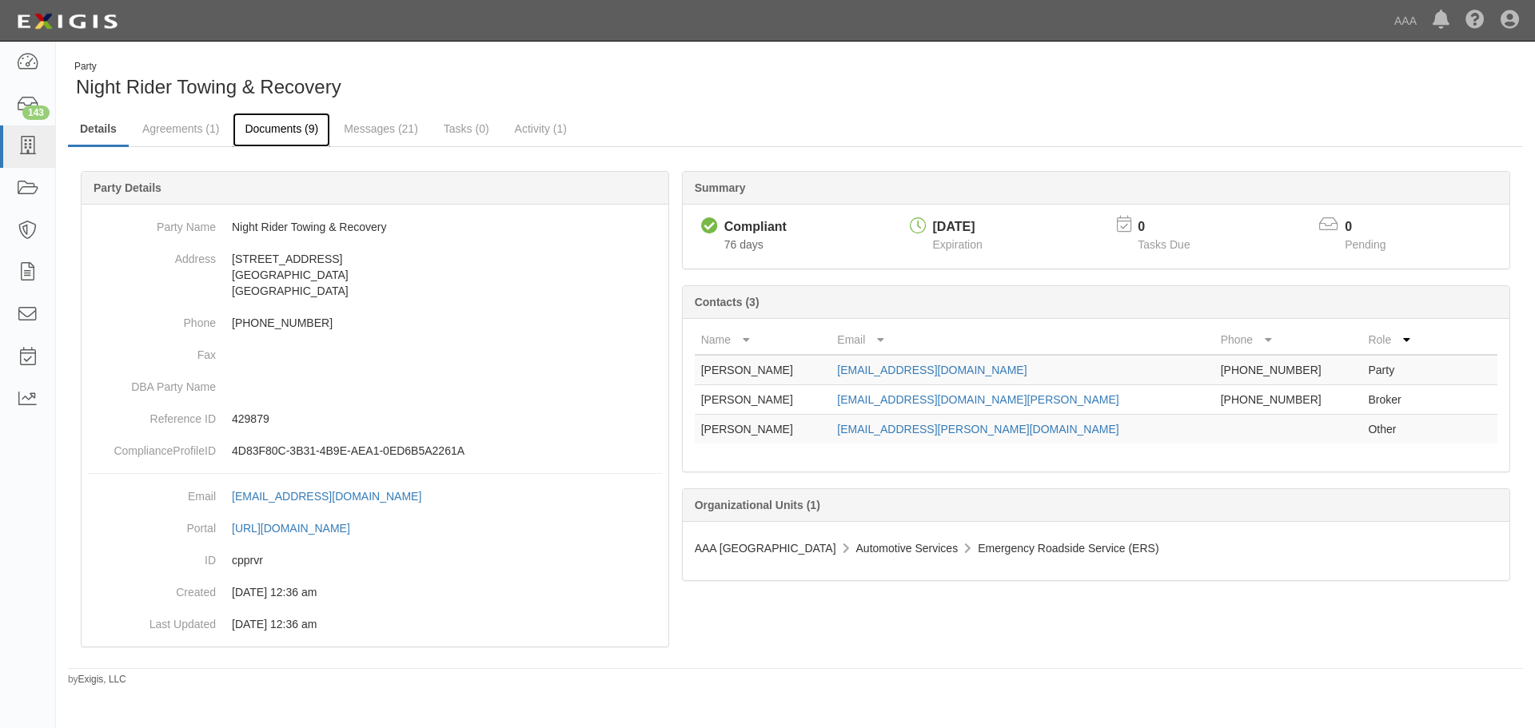
click at [286, 127] on link "Documents (9)" at bounding box center [282, 130] width 98 height 34
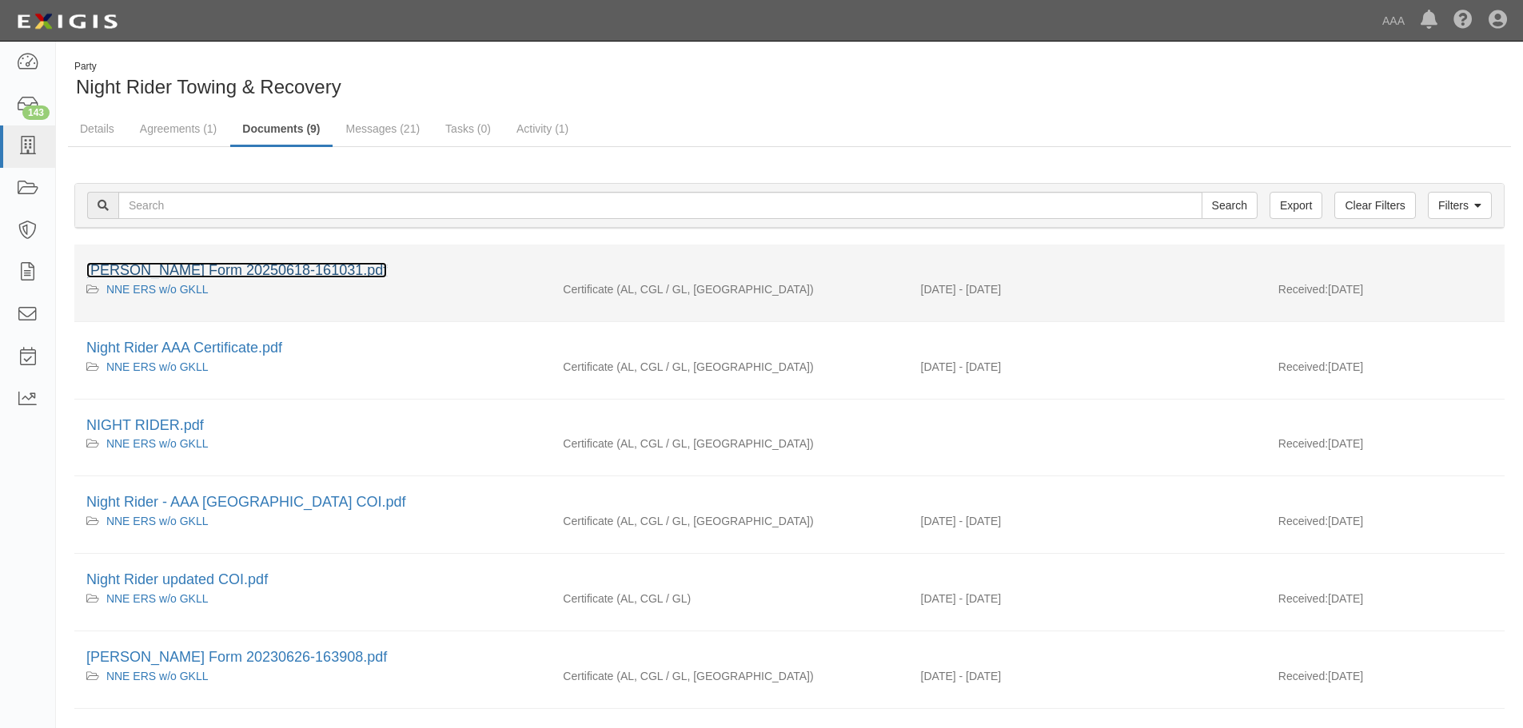
click at [218, 265] on link "[PERSON_NAME] Form 20250618-161031.pdf" at bounding box center [236, 270] width 301 height 16
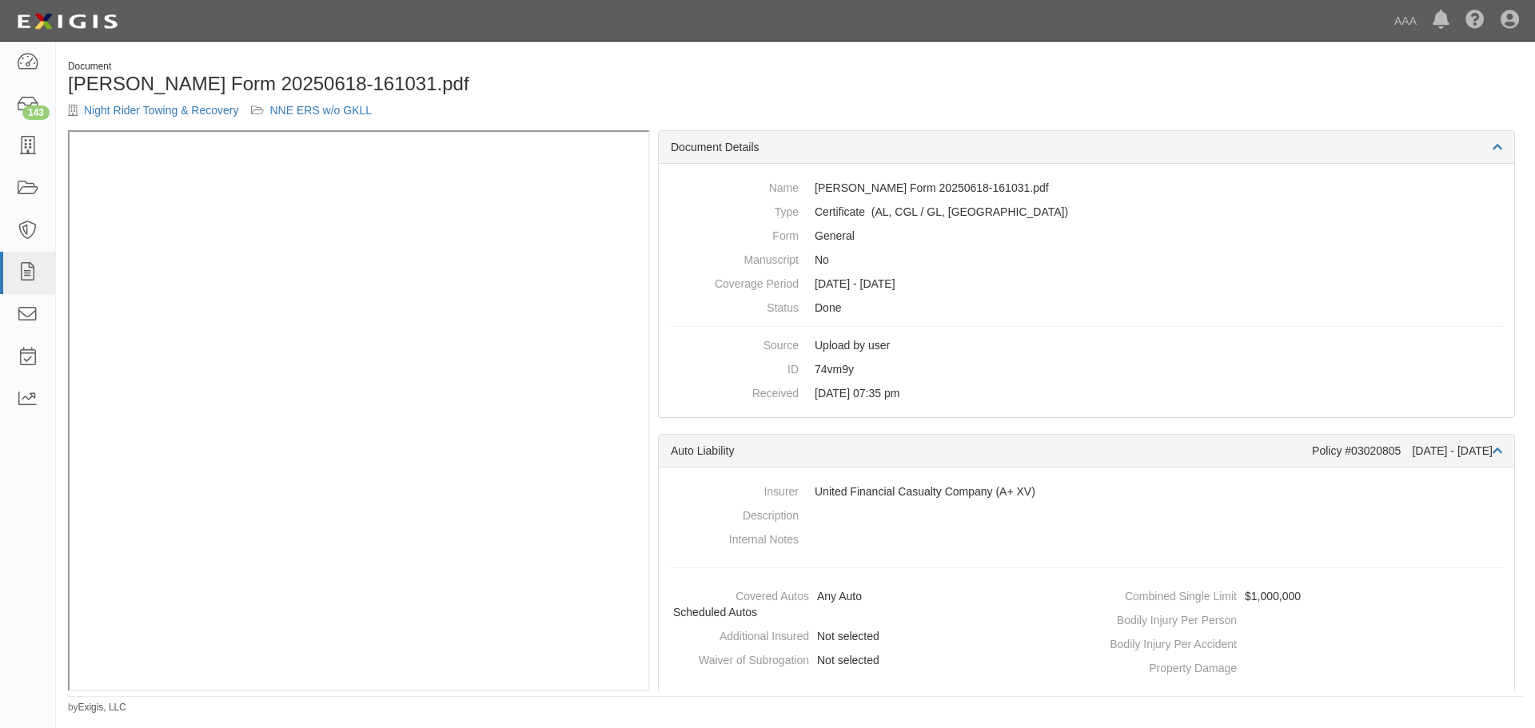
click at [965, 110] on div "Document [PERSON_NAME] Form 20250618-161031.pdf Night Rider Towing & Recovery N…" at bounding box center [795, 95] width 1479 height 70
